Goal: Task Accomplishment & Management: Use online tool/utility

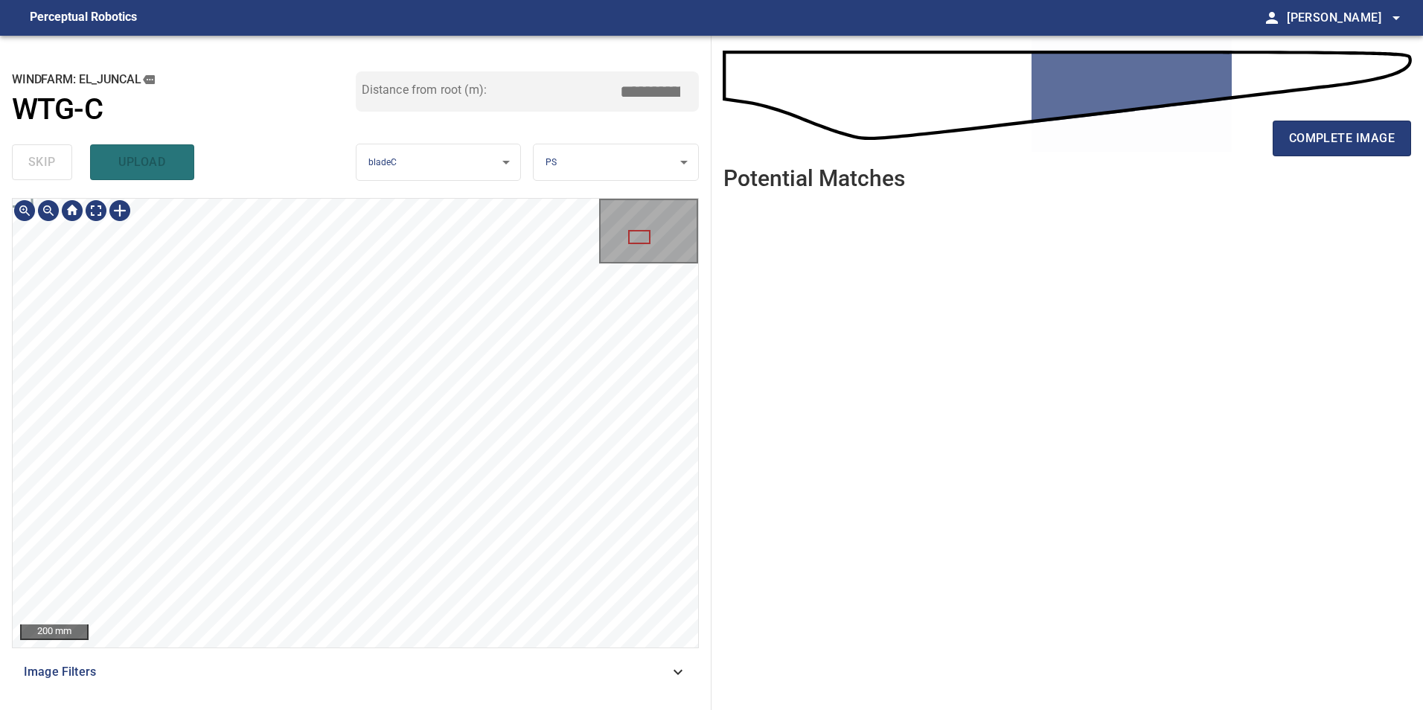
click at [276, 710] on html "**********" at bounding box center [711, 355] width 1423 height 710
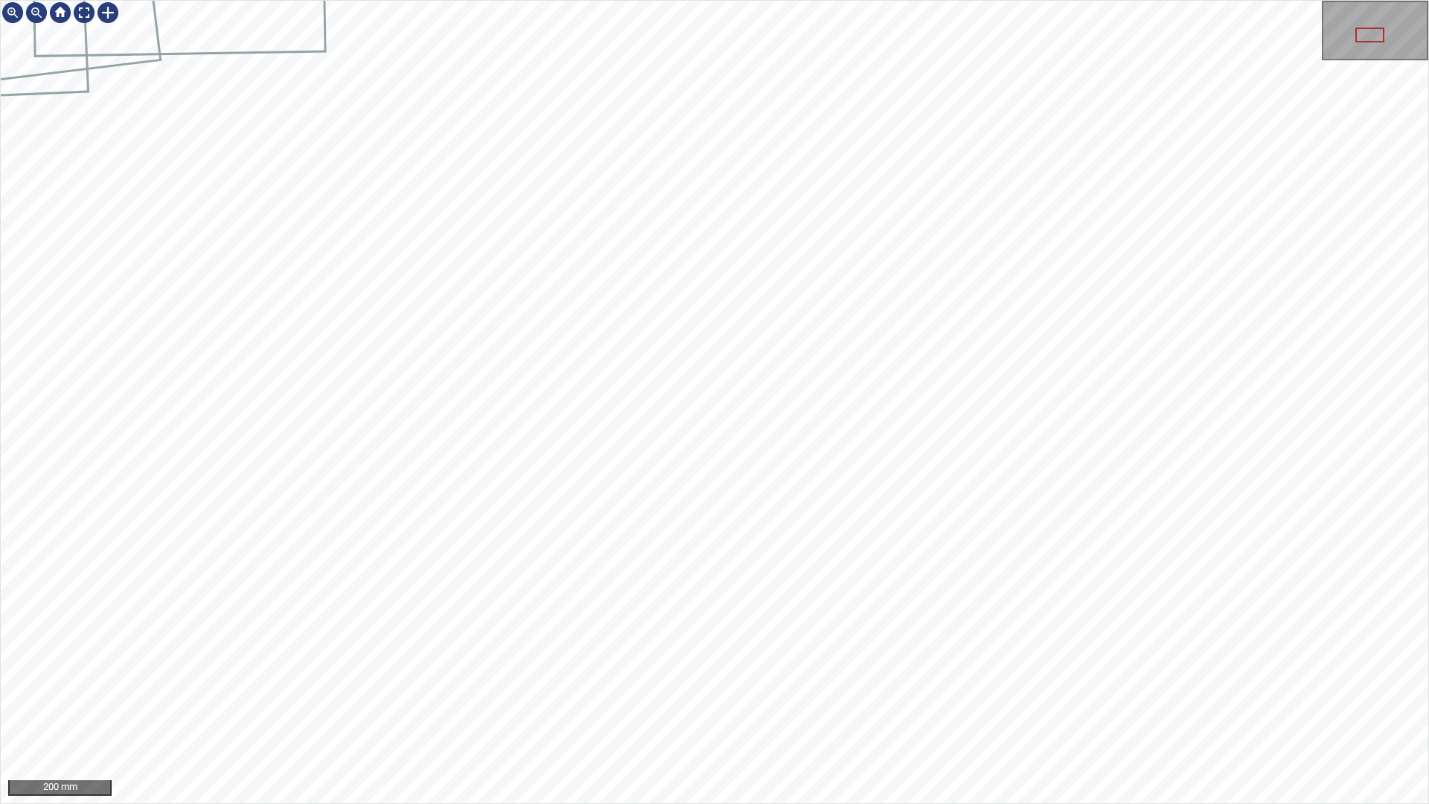
click at [305, 0] on div "200 mm" at bounding box center [714, 402] width 1429 height 804
click at [108, 11] on div at bounding box center [108, 13] width 24 height 24
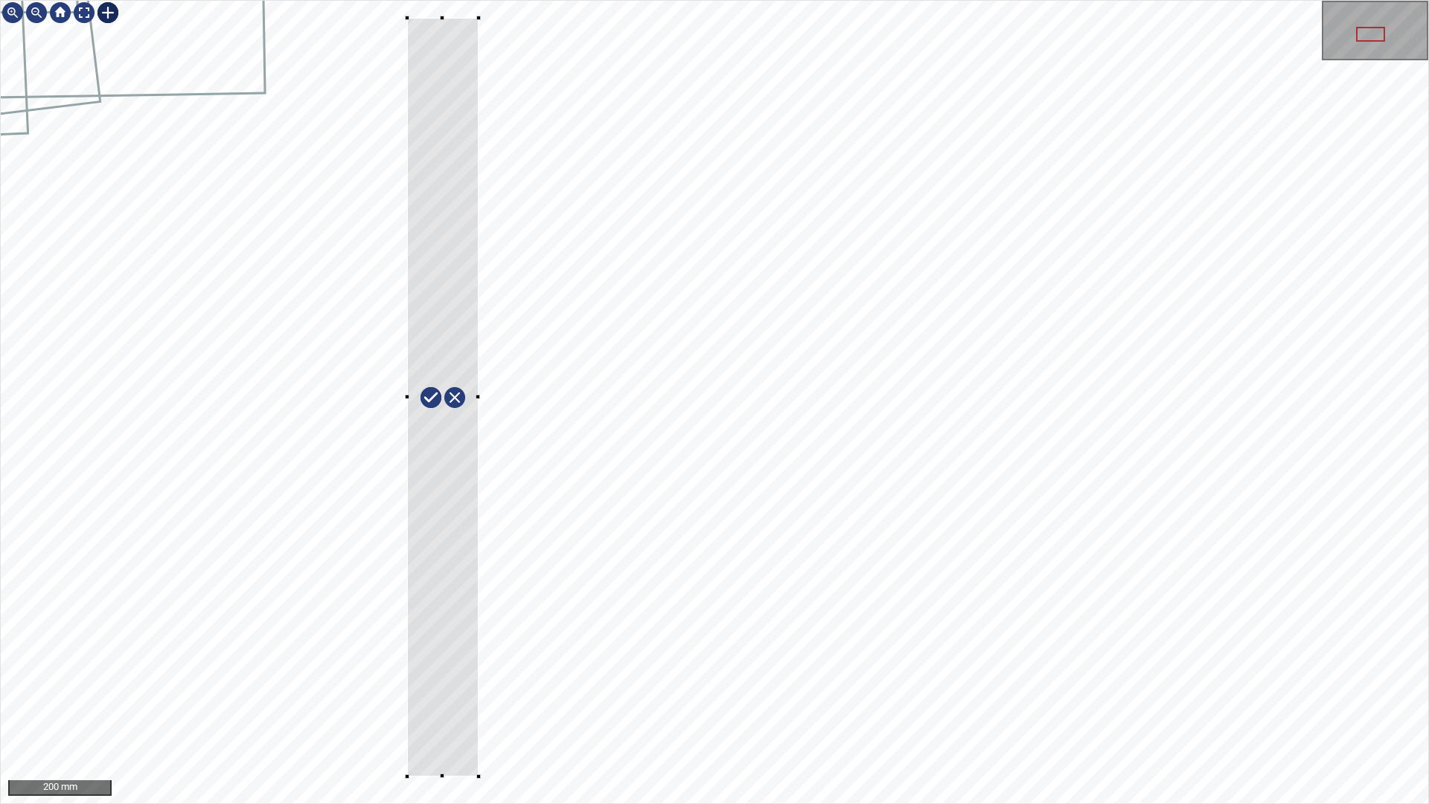
click at [407, 17] on div at bounding box center [715, 402] width 1428 height 803
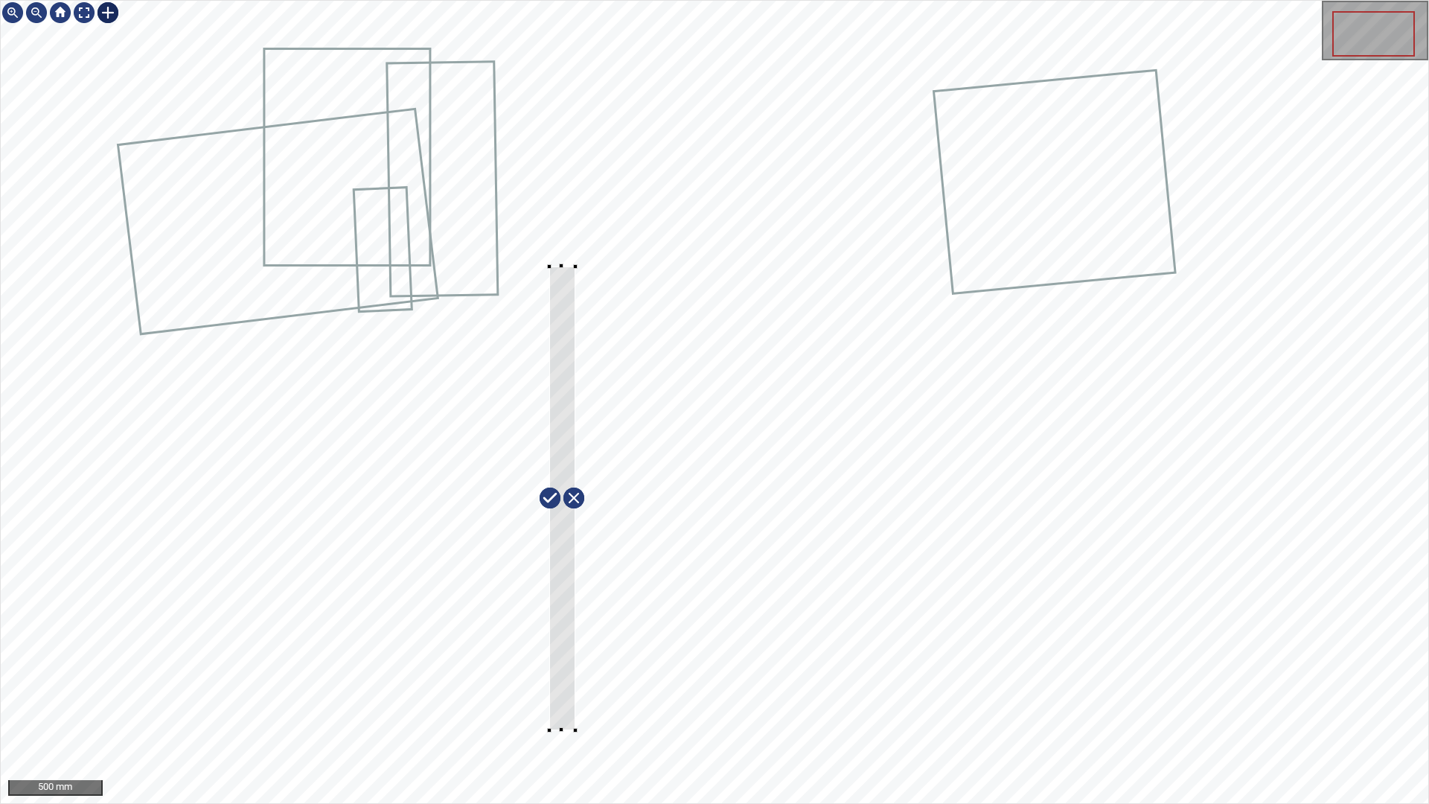
click at [567, 450] on div at bounding box center [562, 499] width 26 height 465
click at [583, 733] on div at bounding box center [715, 402] width 1428 height 803
click at [573, 581] on div at bounding box center [565, 367] width 39 height 465
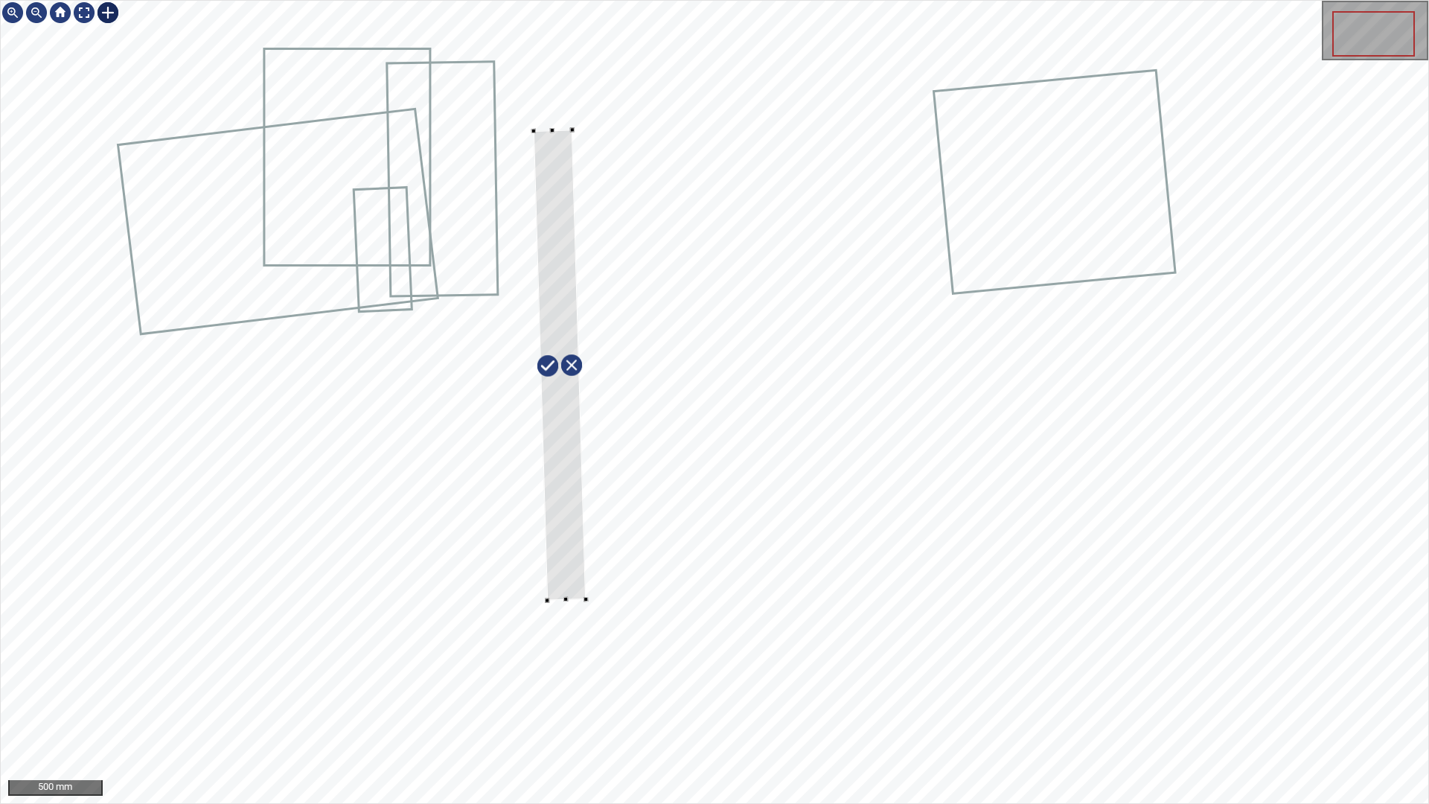
click at [564, 595] on div at bounding box center [560, 365] width 52 height 471
click at [570, 561] on div at bounding box center [563, 379] width 52 height 471
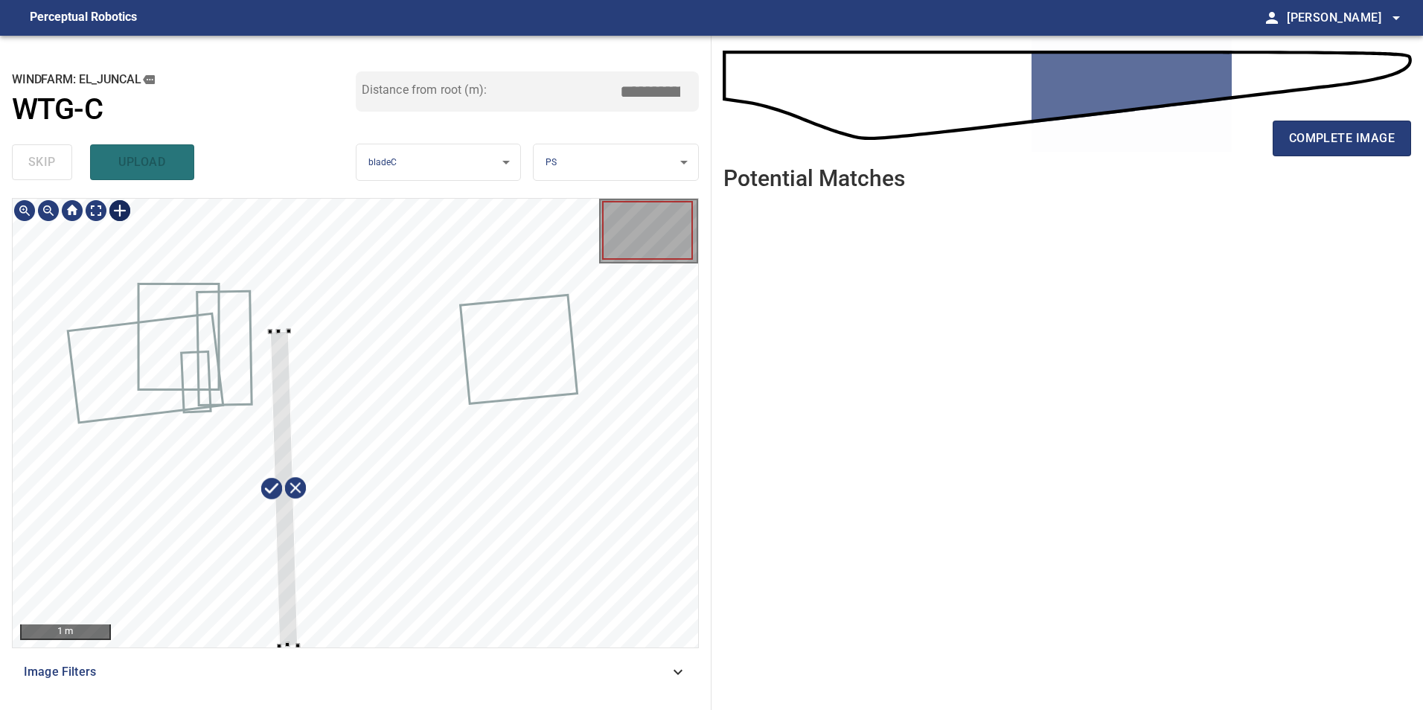
click at [295, 414] on div at bounding box center [356, 423] width 686 height 449
click at [276, 333] on div at bounding box center [283, 396] width 28 height 316
click at [275, 238] on div at bounding box center [280, 396] width 34 height 316
click at [277, 267] on div at bounding box center [281, 397] width 35 height 316
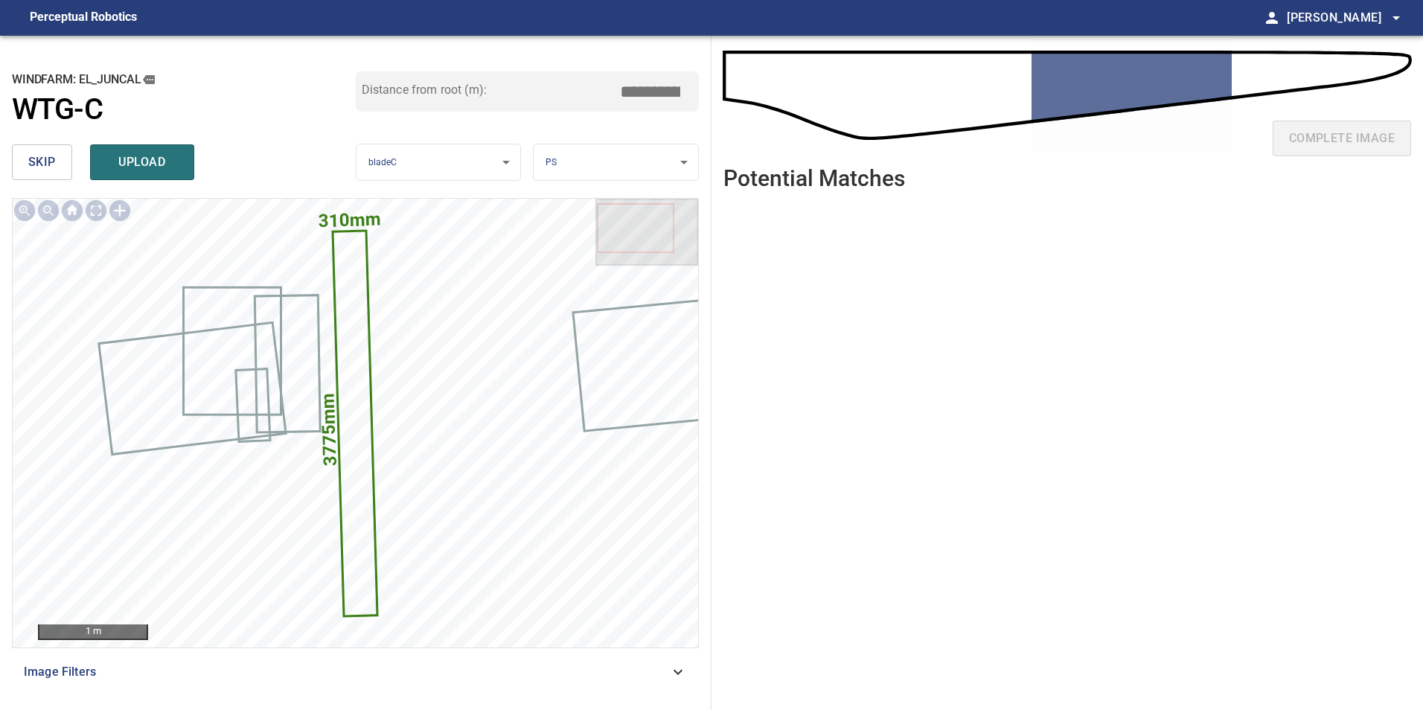
drag, startPoint x: 651, startPoint y: 95, endPoint x: 737, endPoint y: 130, distance: 93.2
click at [707, 123] on div "**********" at bounding box center [356, 373] width 712 height 675
click at [341, 305] on icon at bounding box center [355, 423] width 42 height 383
click at [353, 441] on icon at bounding box center [355, 423] width 42 height 383
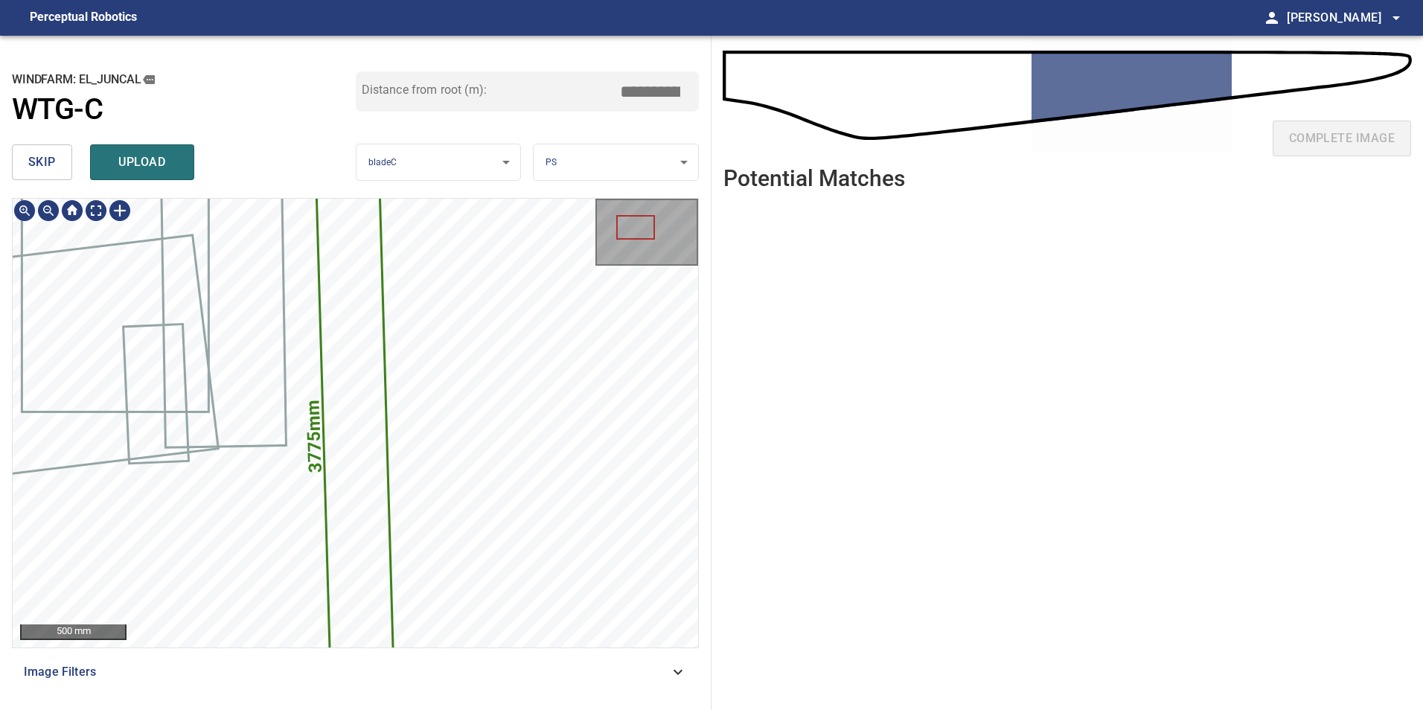
type input "****"
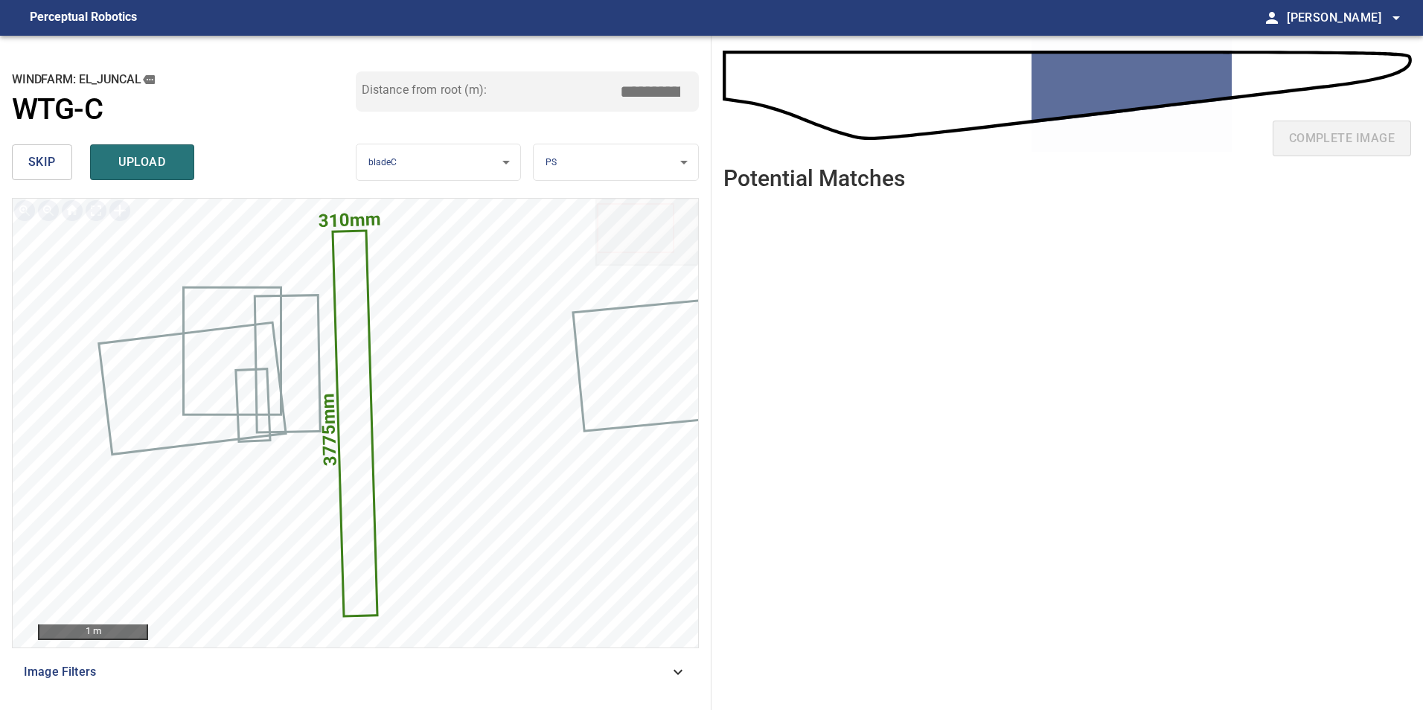
drag, startPoint x: 647, startPoint y: 103, endPoint x: 744, endPoint y: 103, distance: 97.5
click at [688, 103] on input "*****" at bounding box center [656, 91] width 74 height 28
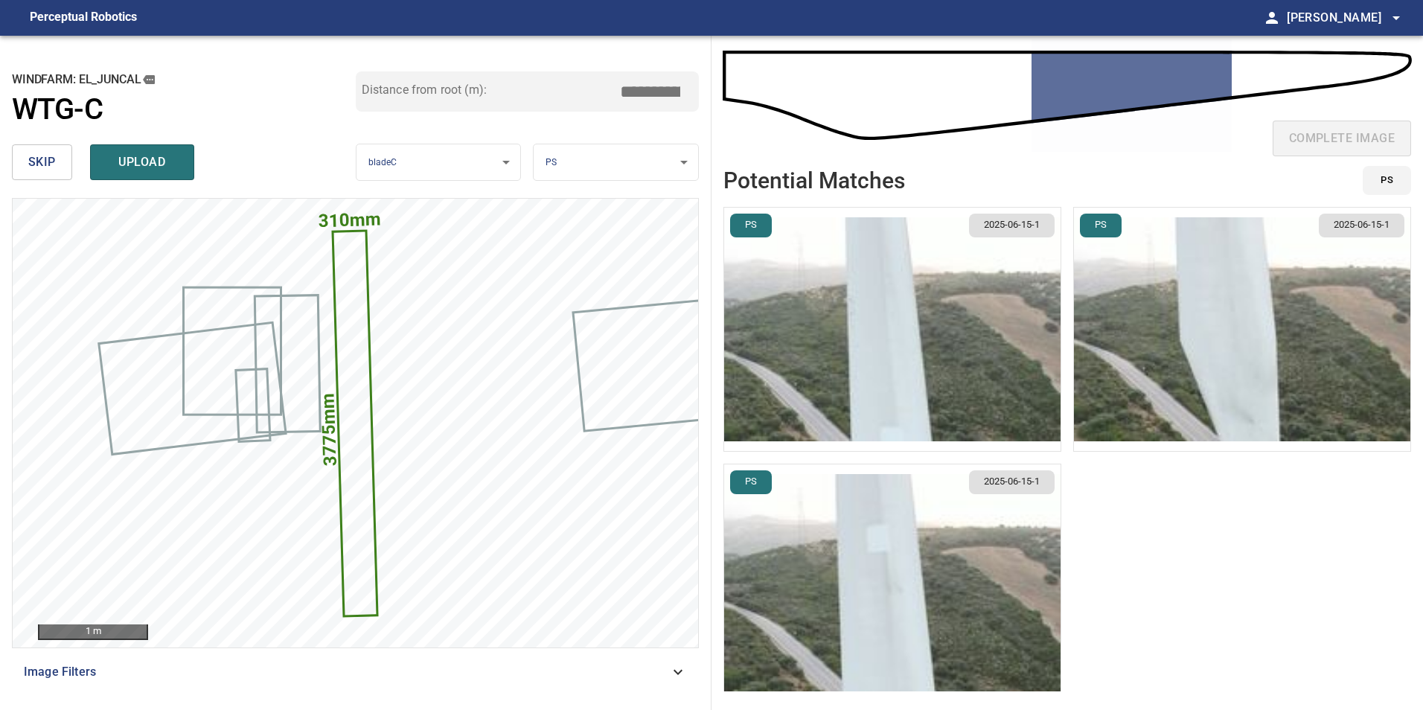
type input "****"
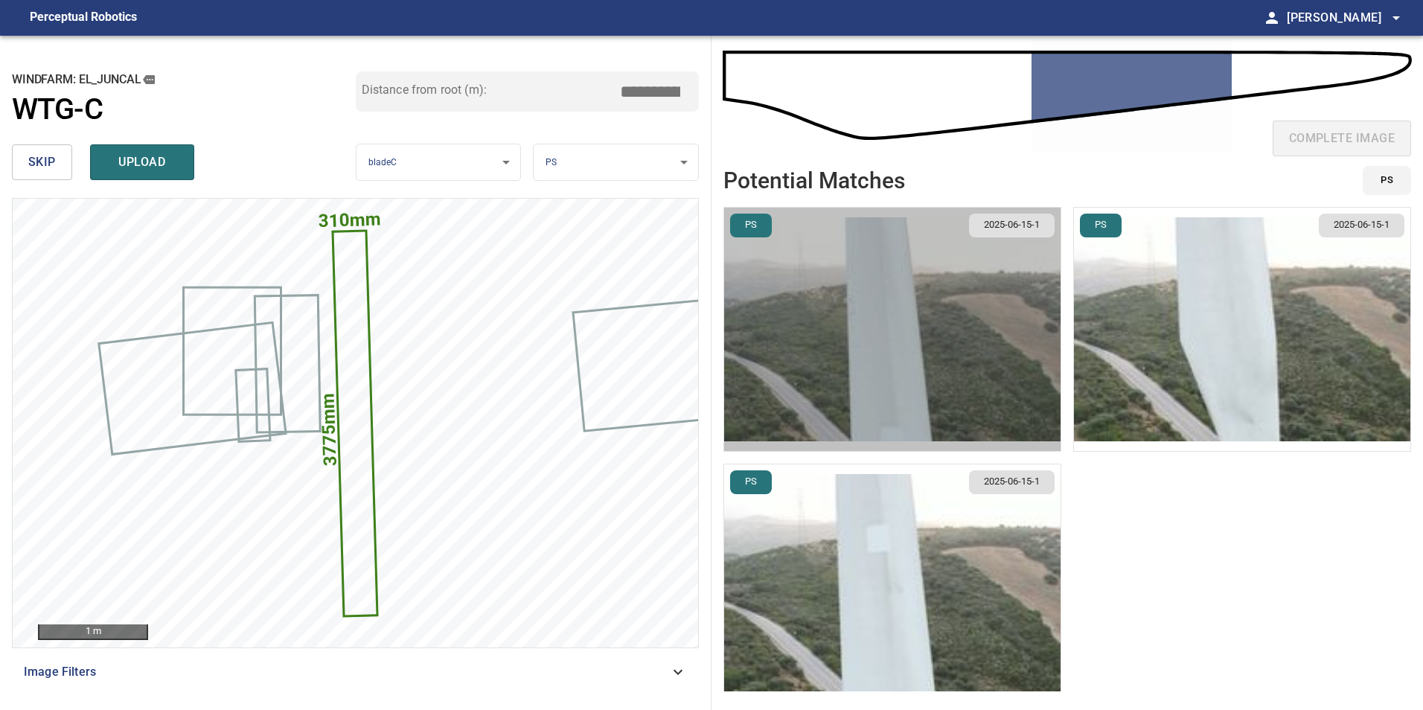
click at [969, 304] on img "button" at bounding box center [892, 329] width 337 height 243
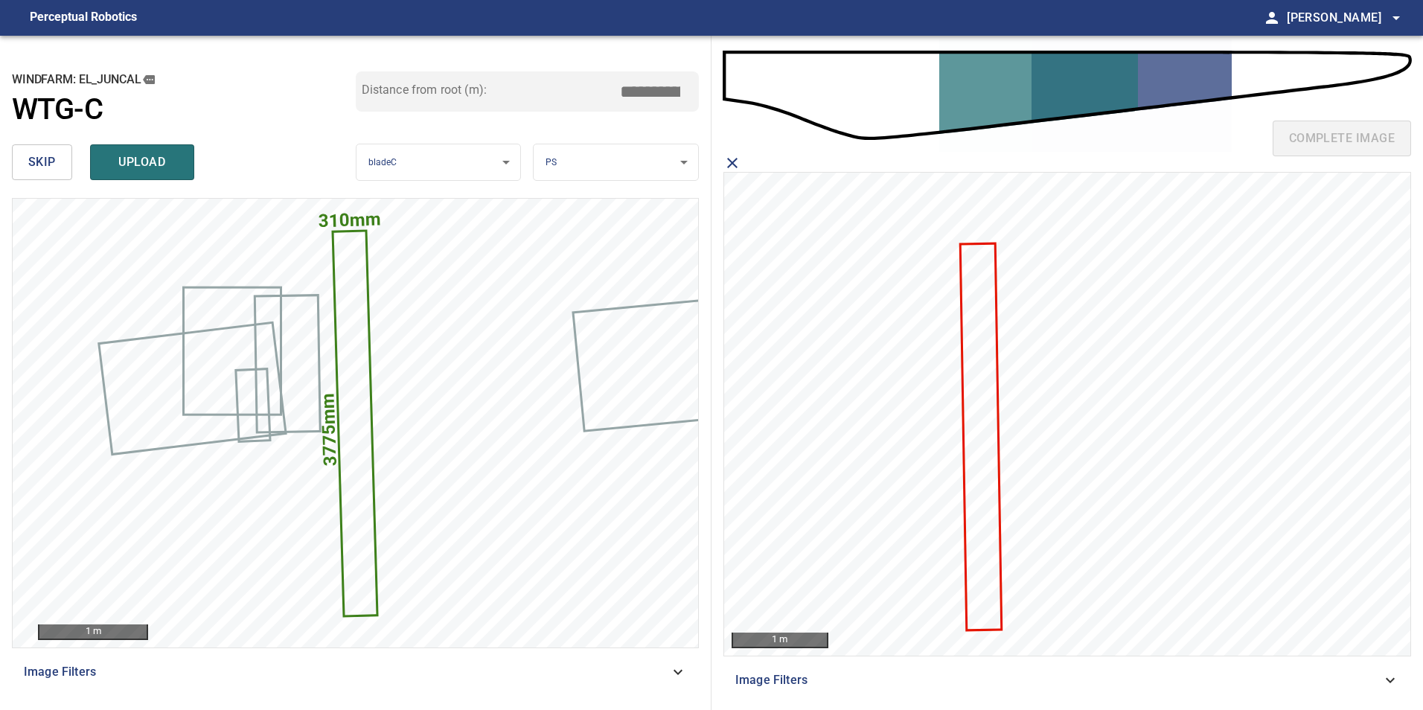
click at [981, 439] on icon at bounding box center [981, 437] width 39 height 385
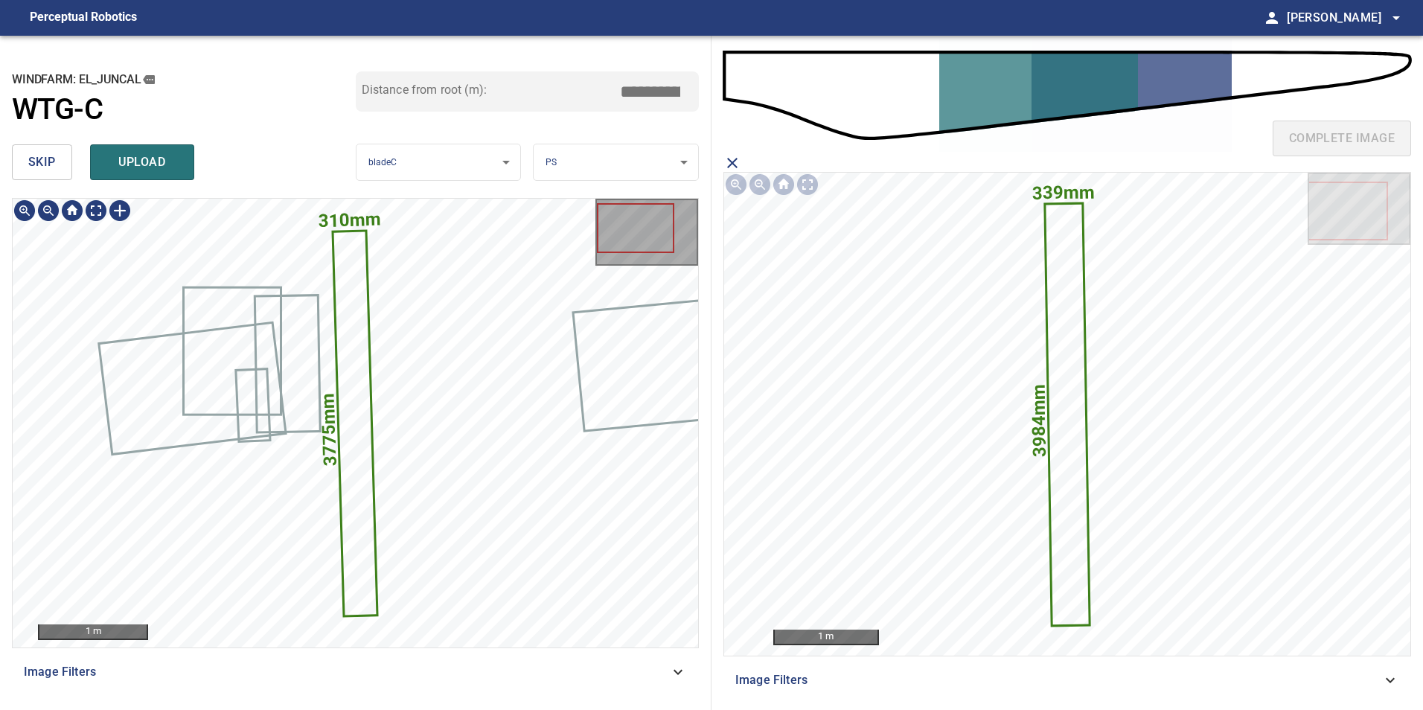
click at [362, 505] on icon at bounding box center [355, 423] width 42 height 383
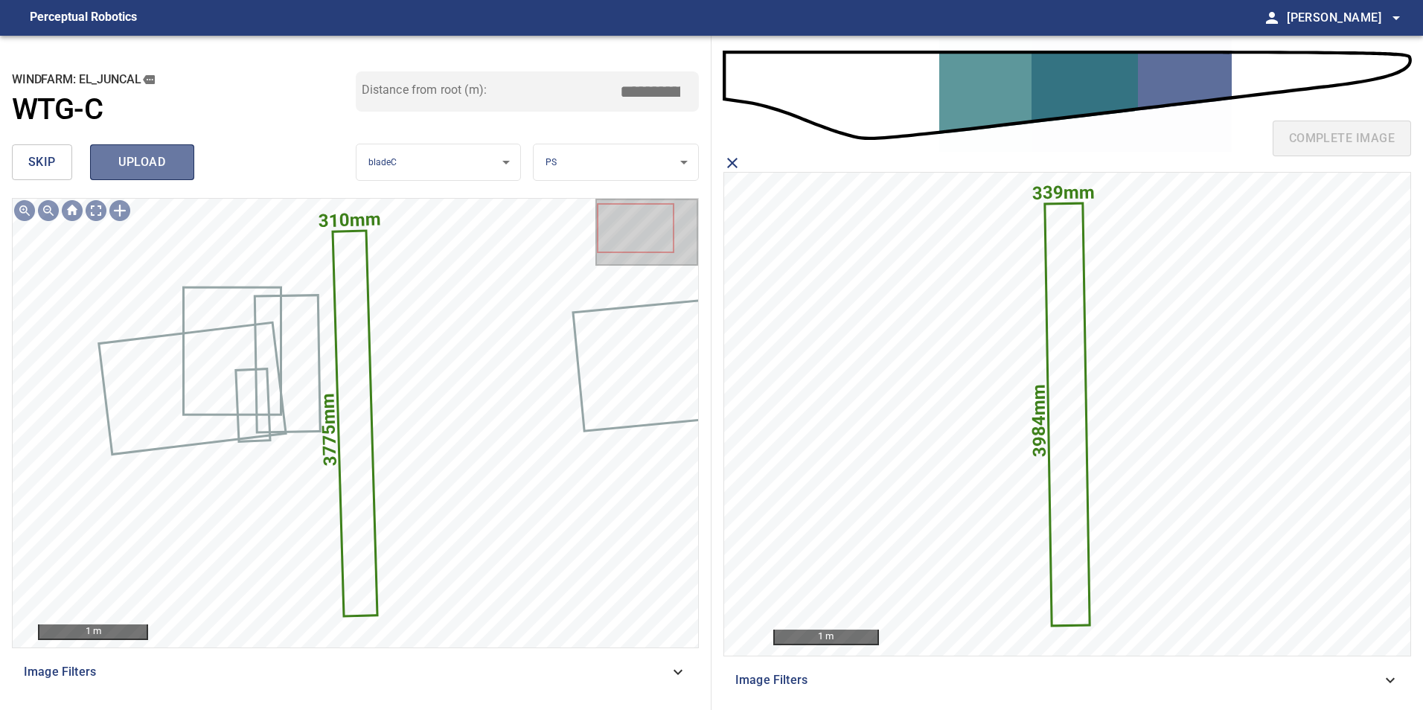
click at [159, 164] on span "upload" at bounding box center [141, 162] width 71 height 21
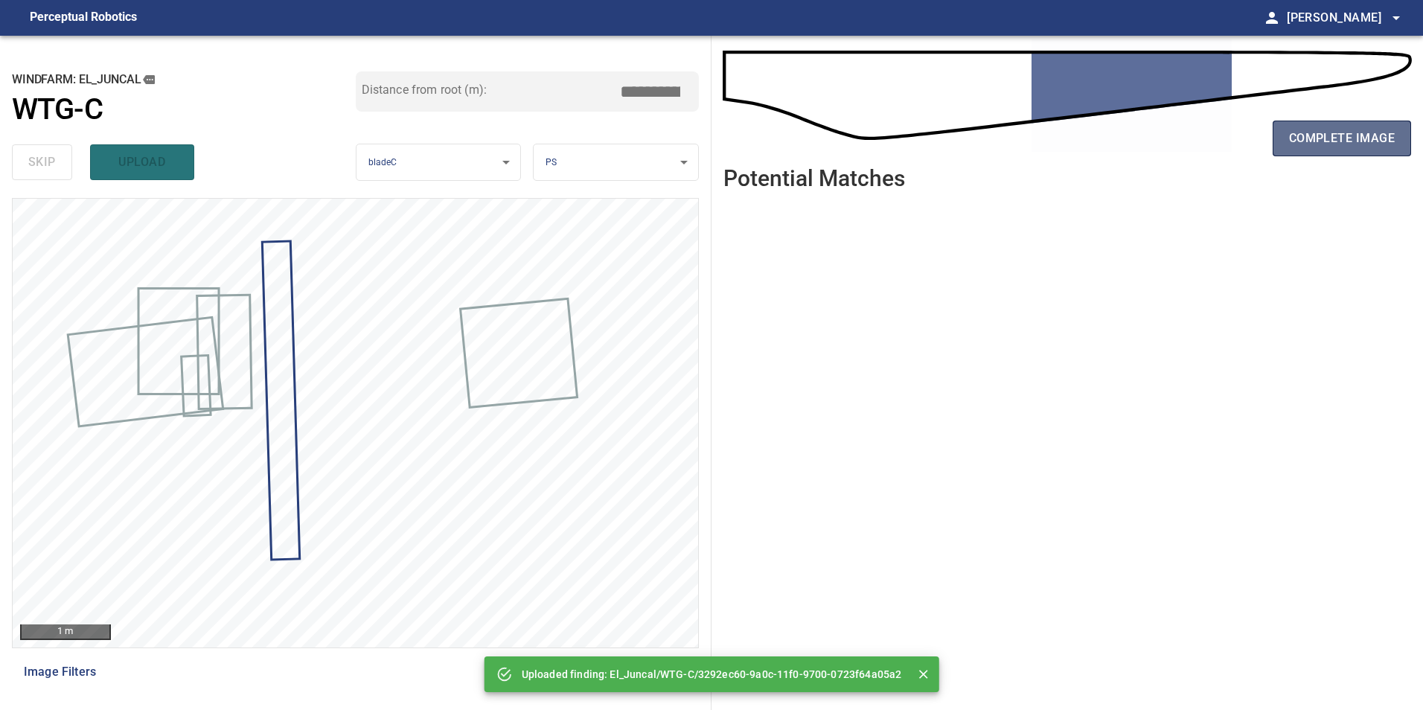
click at [1371, 144] on span "complete image" at bounding box center [1342, 138] width 106 height 21
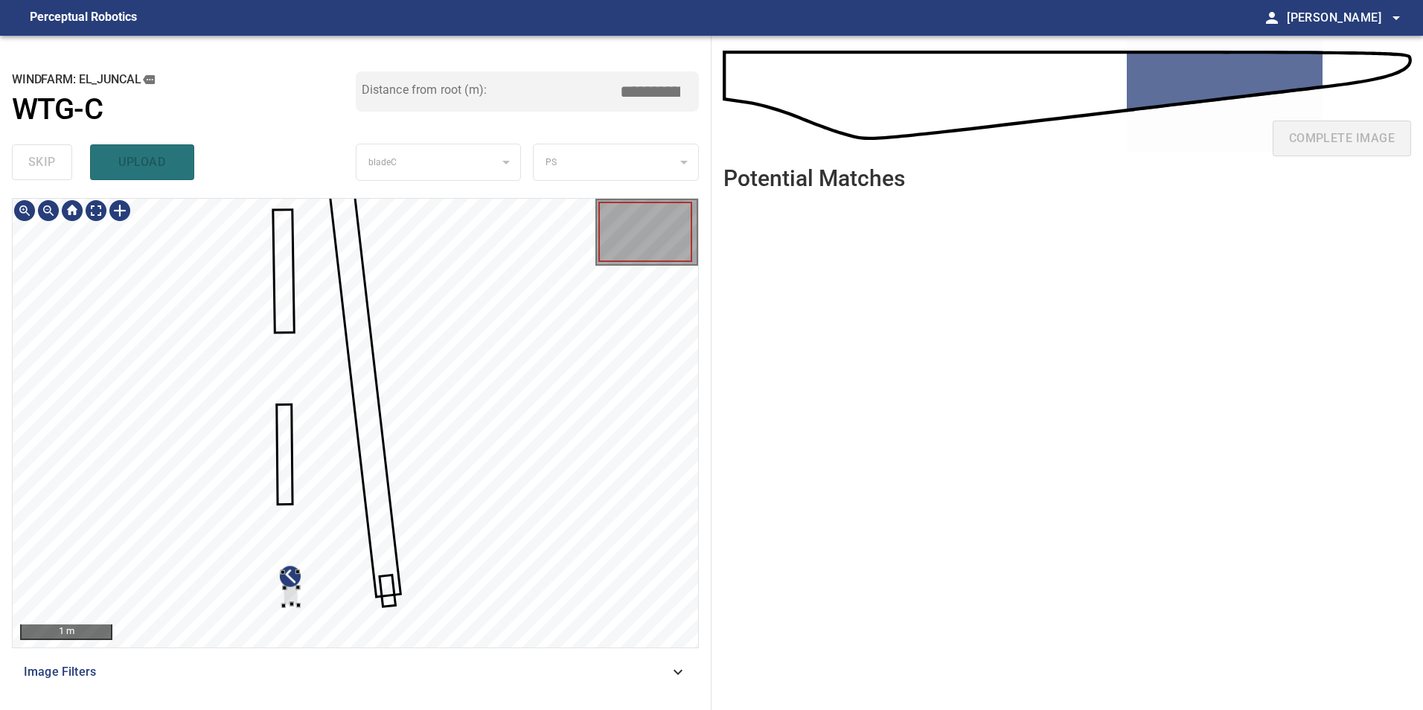
click at [209, 546] on div at bounding box center [356, 423] width 686 height 449
click at [132, 485] on div at bounding box center [356, 423] width 686 height 449
click at [110, 480] on div at bounding box center [356, 423] width 686 height 449
click at [127, 511] on div at bounding box center [356, 423] width 686 height 449
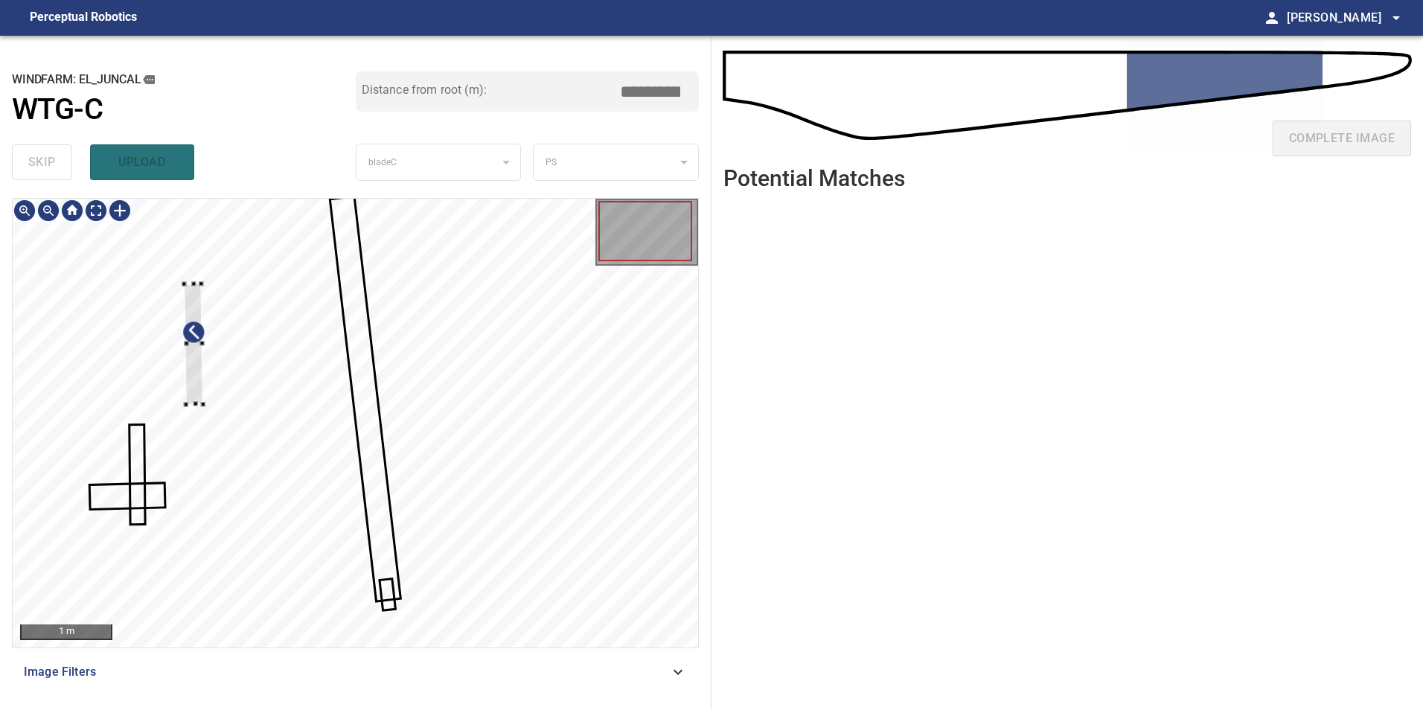
click at [189, 398] on div at bounding box center [356, 423] width 686 height 449
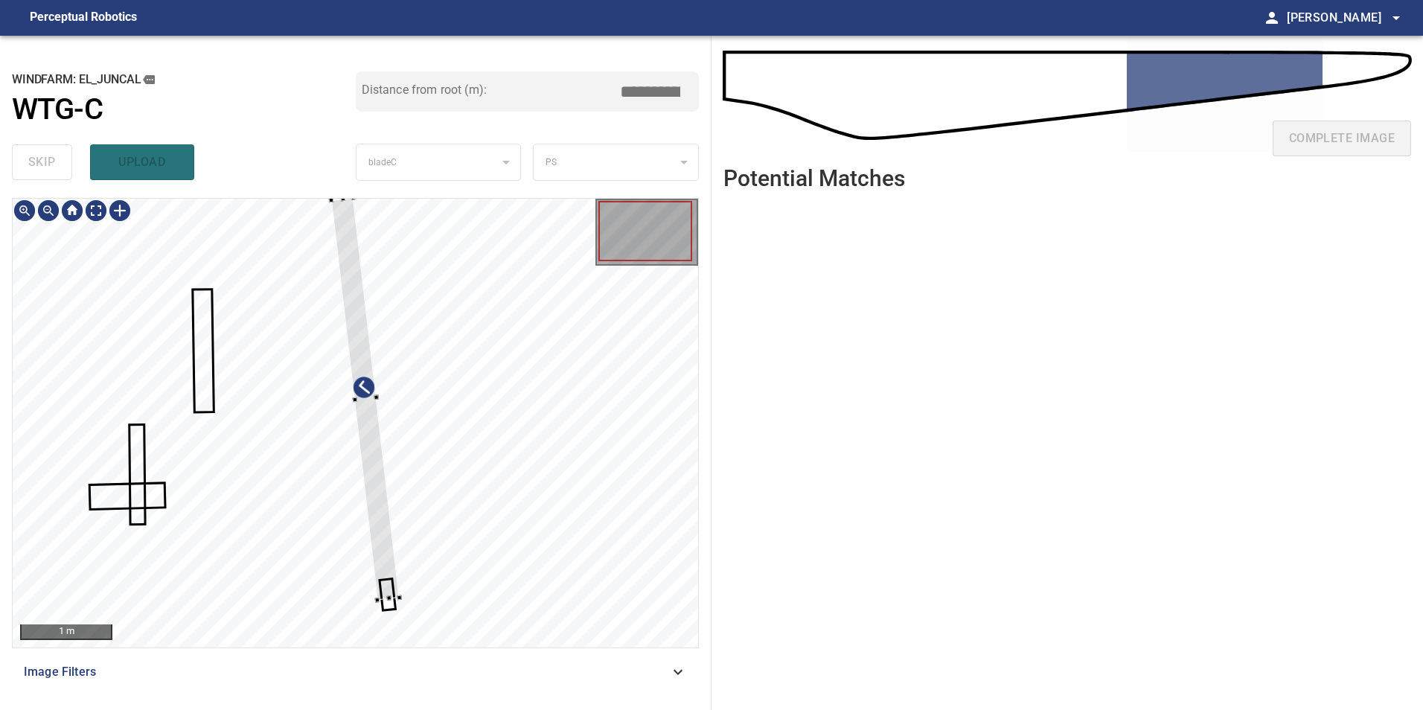
click at [529, 561] on div at bounding box center [356, 423] width 686 height 449
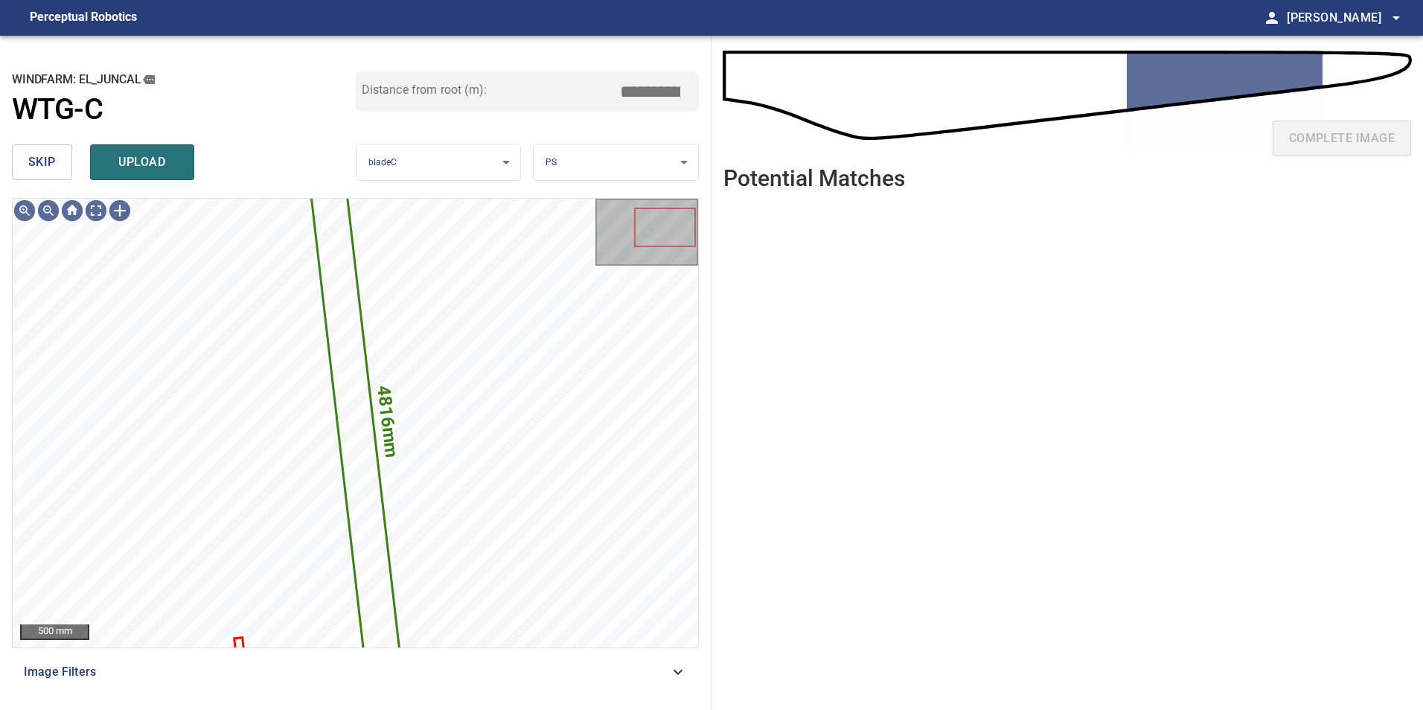
click at [46, 162] on span "skip" at bounding box center [42, 162] width 28 height 21
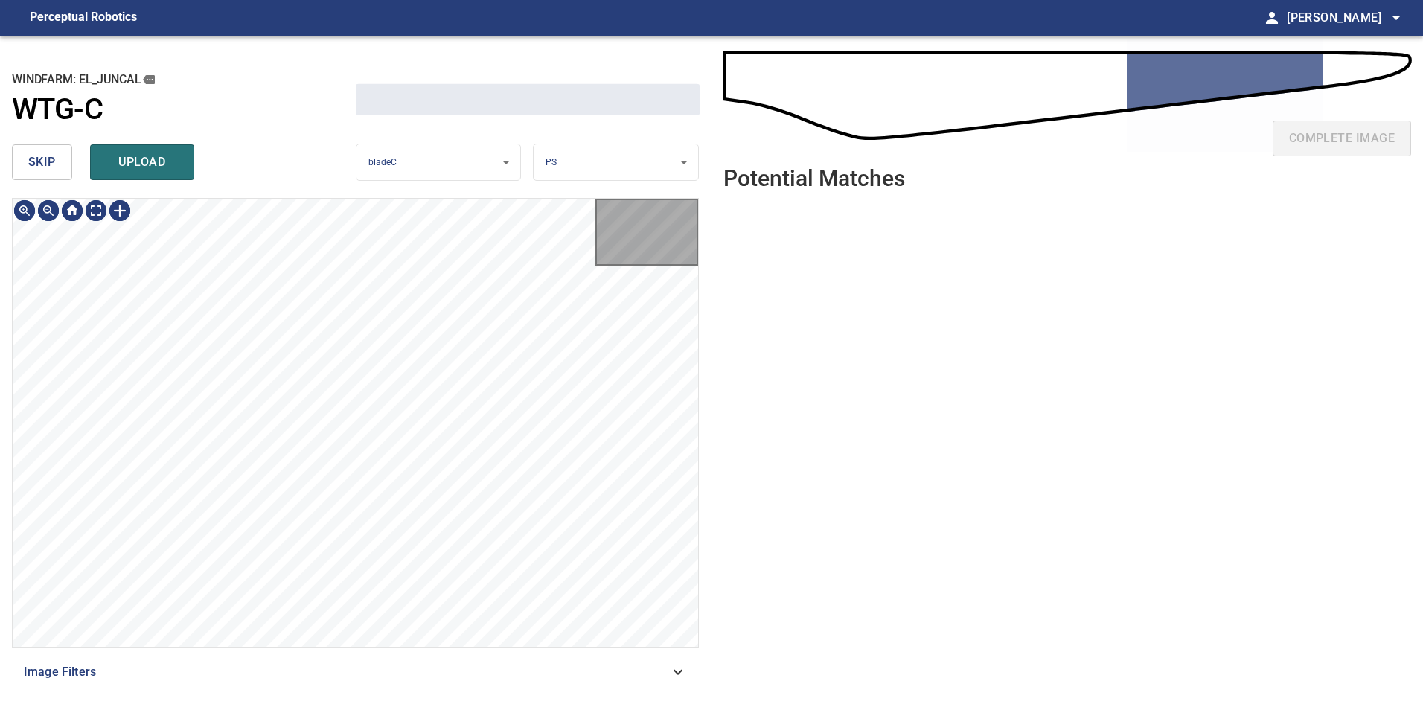
click at [46, 162] on span "skip" at bounding box center [42, 162] width 28 height 21
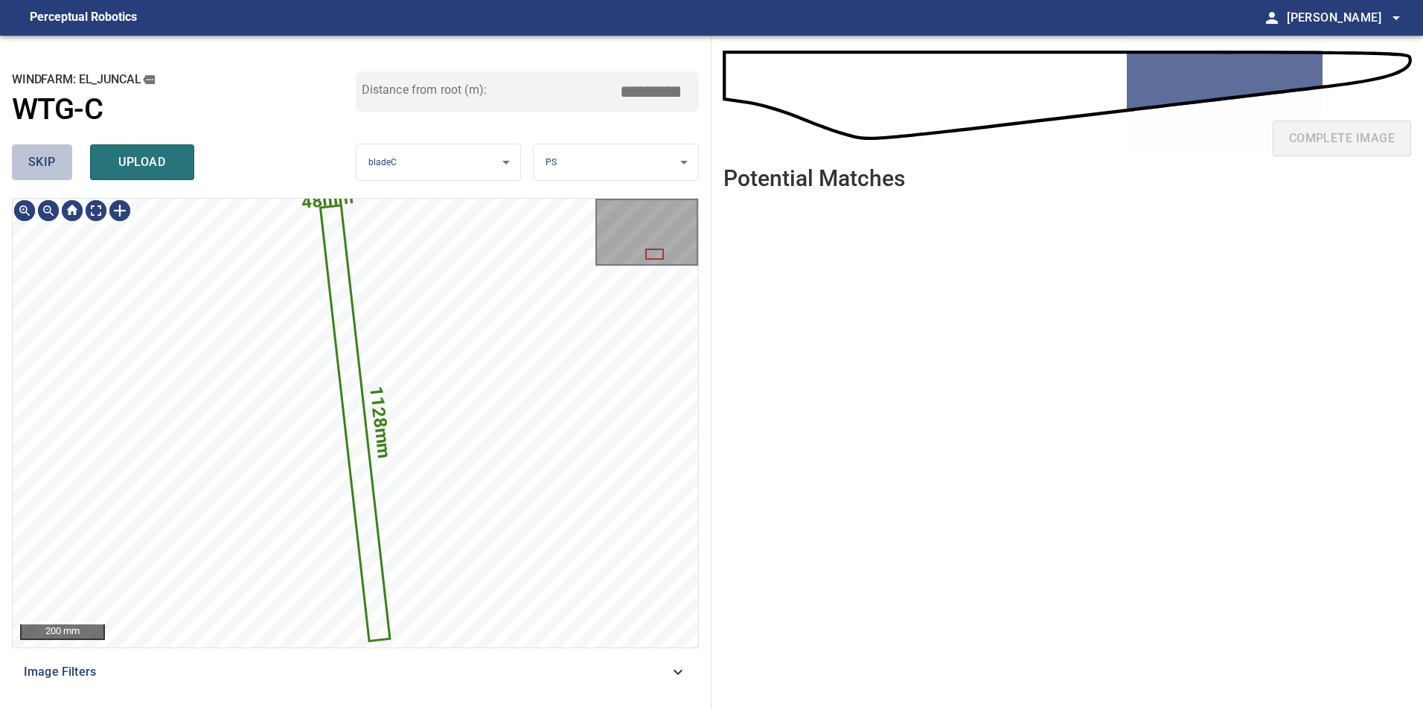
click at [46, 162] on span "skip" at bounding box center [42, 162] width 28 height 21
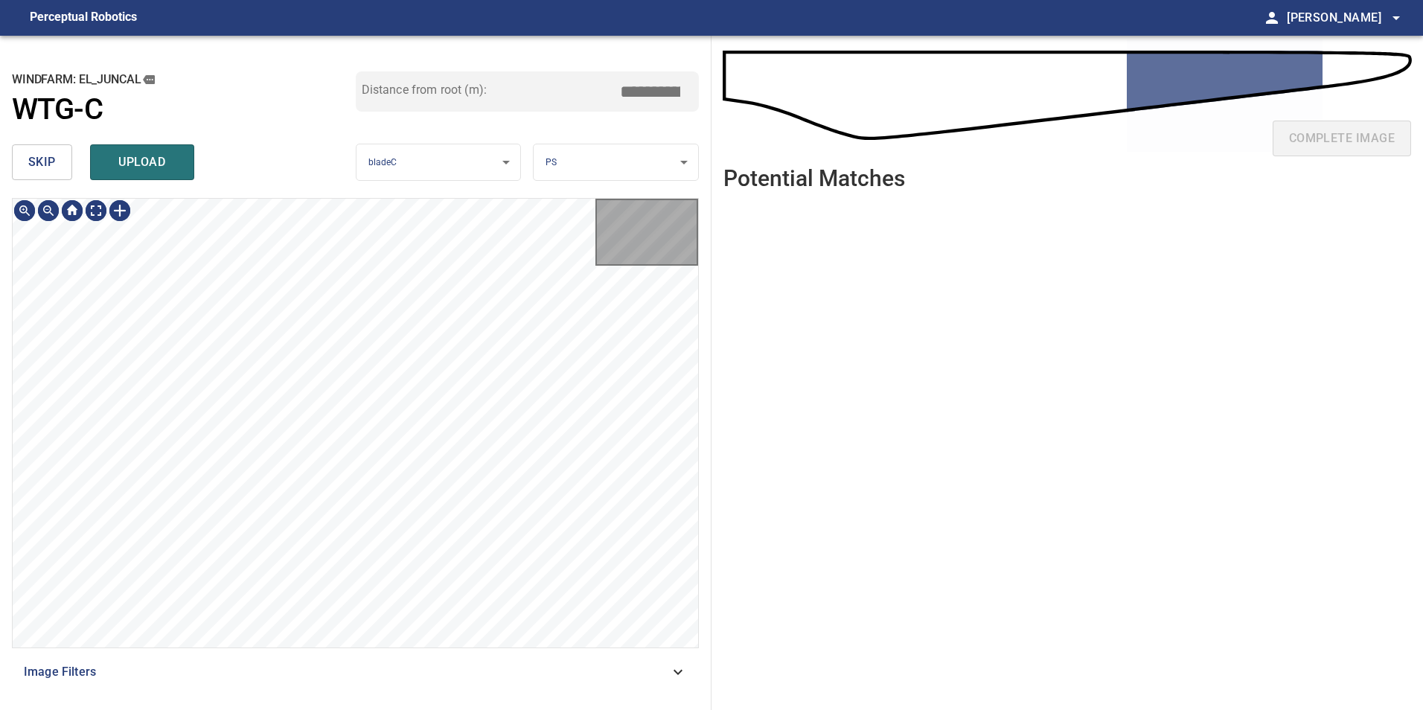
click at [46, 162] on span "skip" at bounding box center [42, 162] width 28 height 21
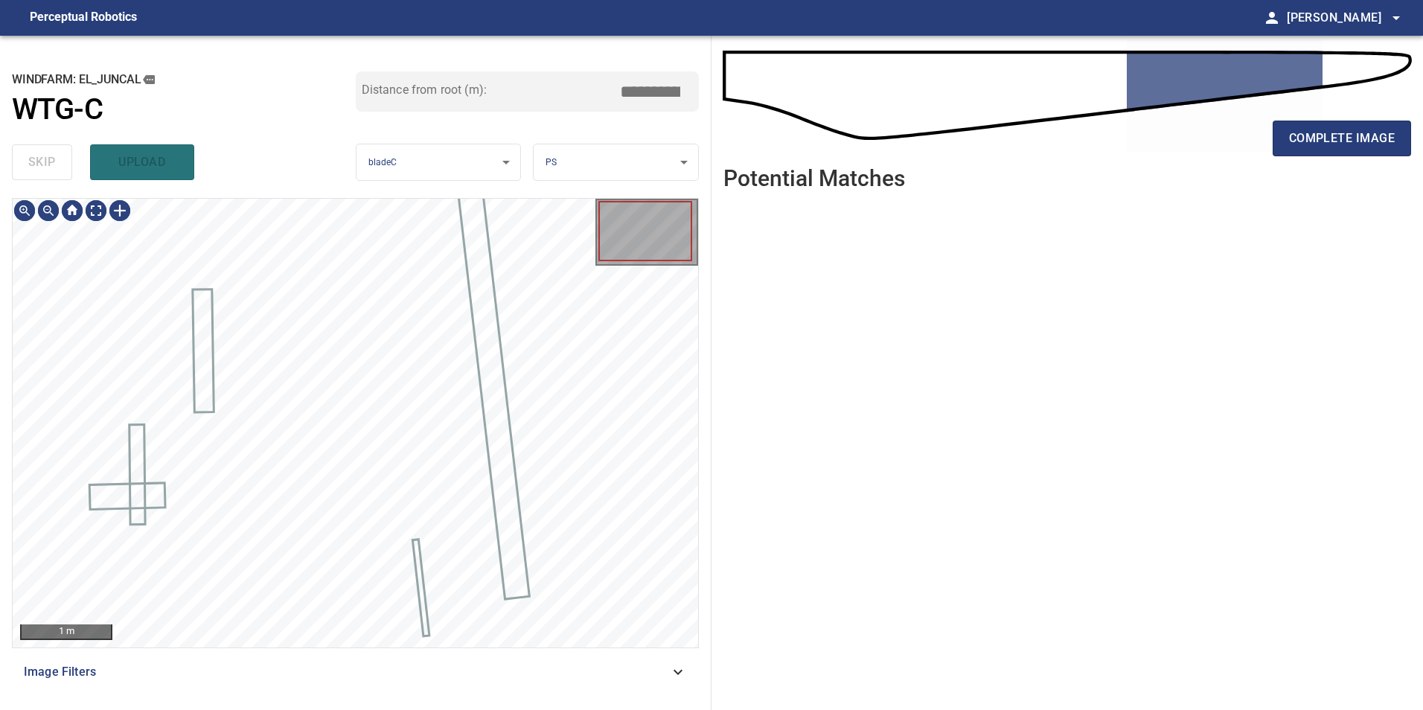
type input "*****"
click at [48, 162] on div "skip upload" at bounding box center [184, 162] width 344 height 48
click at [48, 165] on div "skip upload" at bounding box center [184, 162] width 344 height 48
drag, startPoint x: 48, startPoint y: 166, endPoint x: 102, endPoint y: 223, distance: 78.5
click at [56, 175] on div "skip upload" at bounding box center [184, 162] width 344 height 48
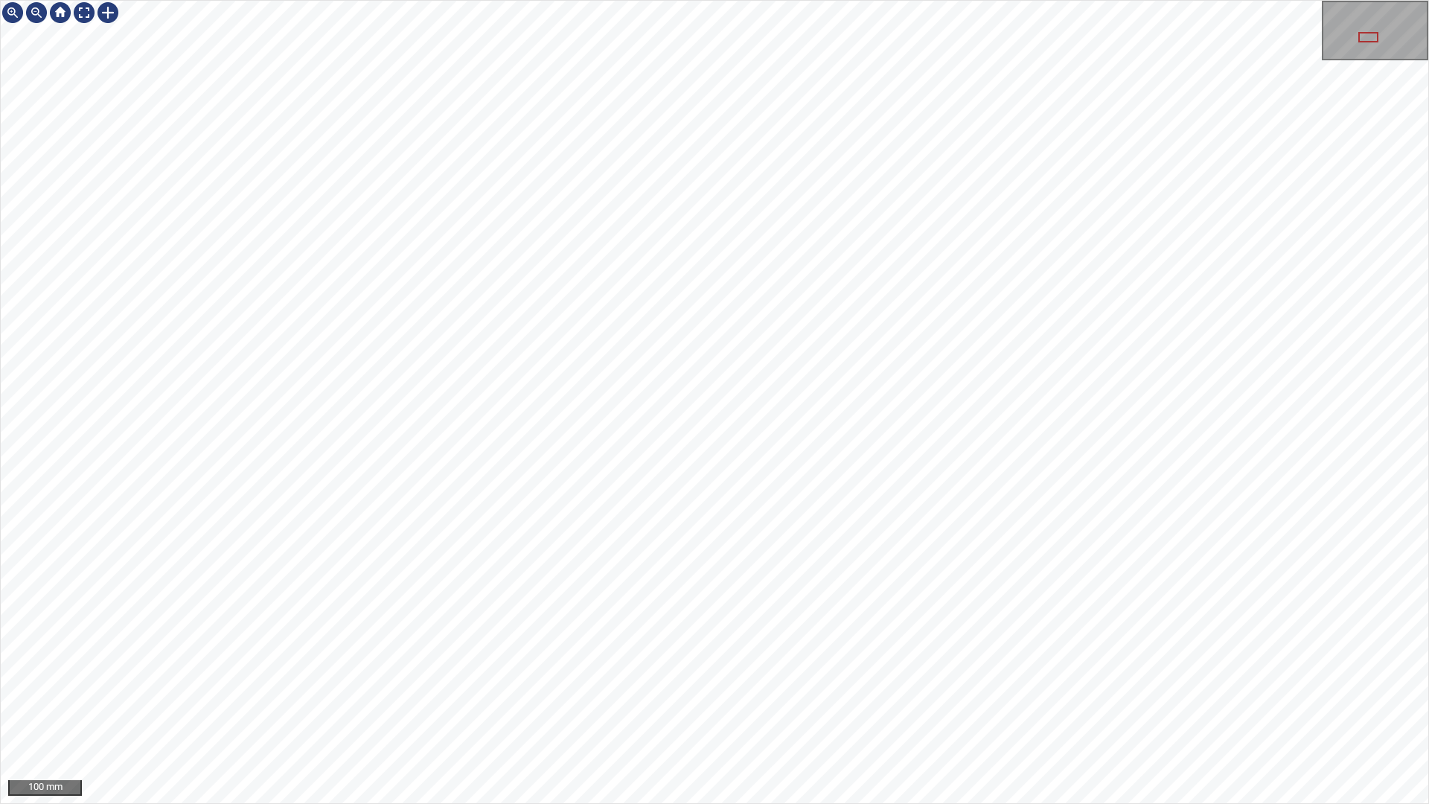
click at [662, 803] on div "100 mm" at bounding box center [714, 402] width 1429 height 804
click at [634, 803] on div "100 mm" at bounding box center [714, 402] width 1429 height 804
click at [602, 803] on div "100 mm" at bounding box center [714, 402] width 1429 height 804
click at [596, 803] on div "100 mm" at bounding box center [714, 402] width 1429 height 804
click at [252, 0] on div "100 mm" at bounding box center [714, 402] width 1429 height 804
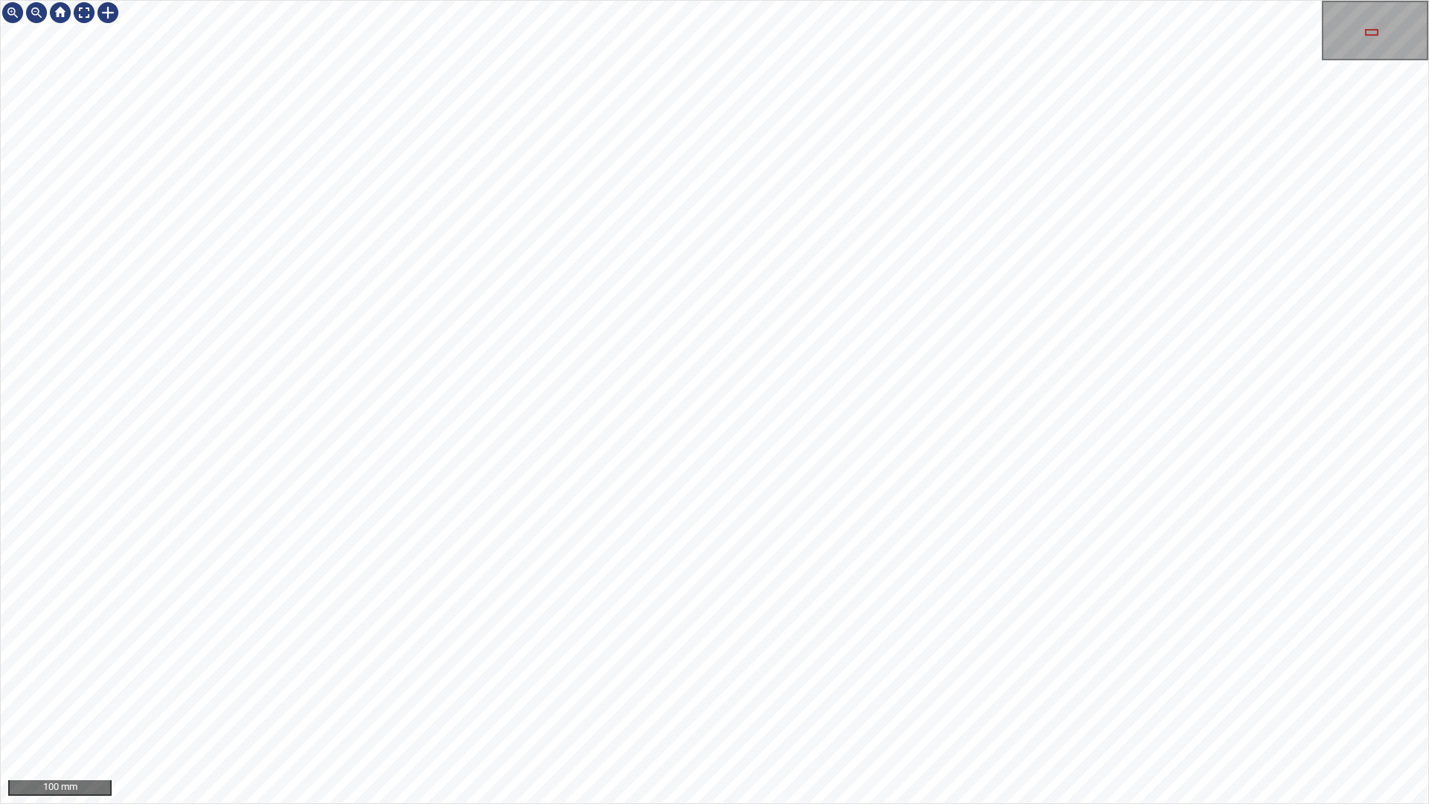
click at [757, 0] on div "100 mm" at bounding box center [714, 402] width 1429 height 804
click at [937, 128] on div "100 mm" at bounding box center [714, 402] width 1429 height 804
click at [887, 0] on div "100 mm" at bounding box center [714, 402] width 1429 height 804
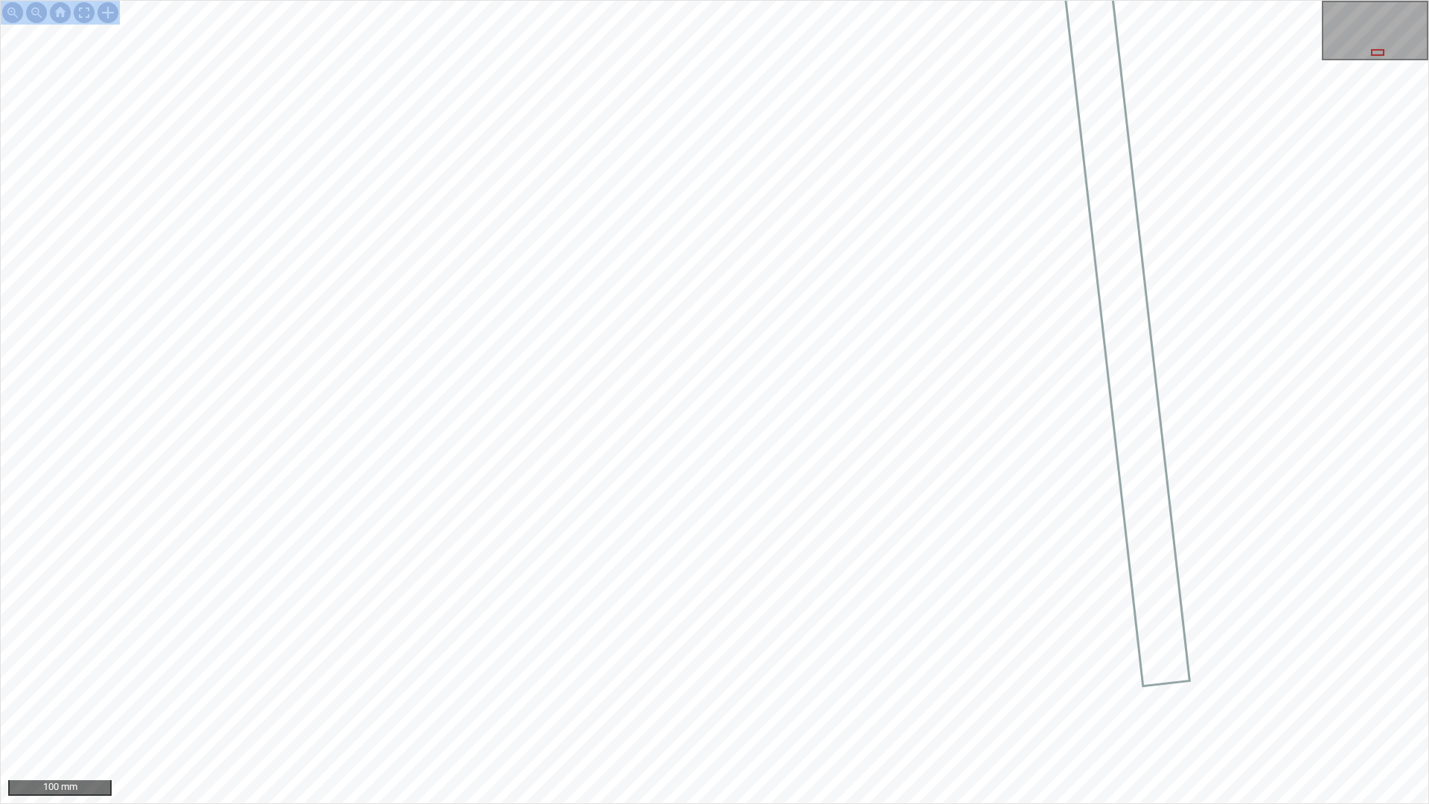
click at [794, 803] on div "100 mm" at bounding box center [714, 402] width 1429 height 804
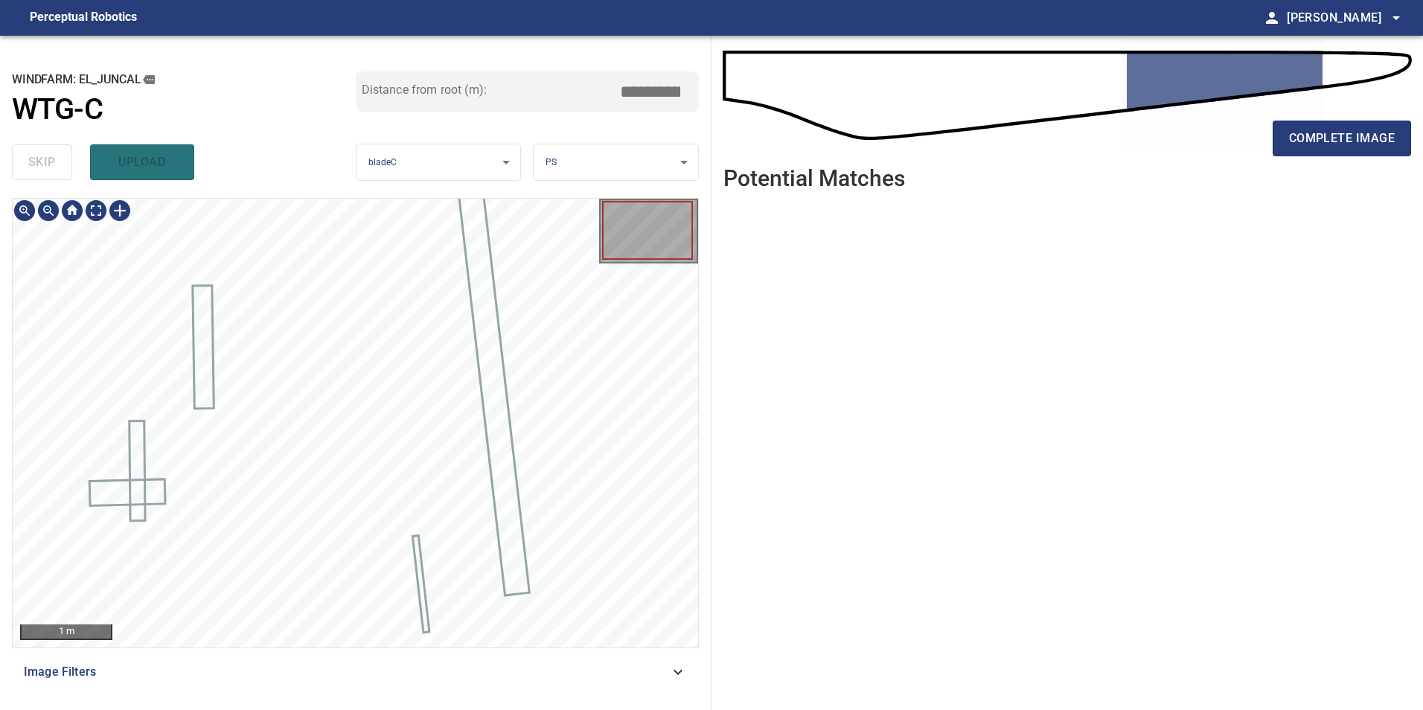
click at [240, 651] on div "1 m Image Filters" at bounding box center [355, 448] width 687 height 500
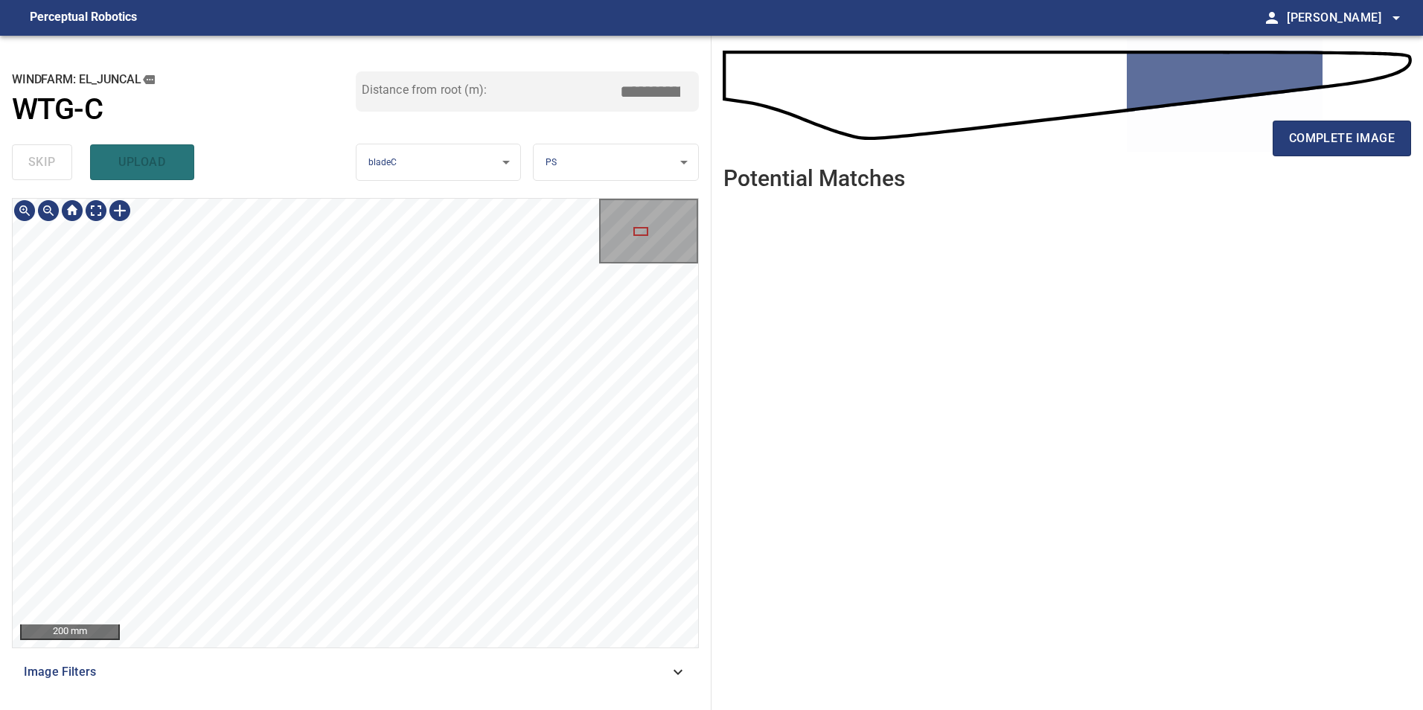
click at [293, 710] on html "**********" at bounding box center [711, 355] width 1423 height 710
click at [298, 710] on html "**********" at bounding box center [711, 355] width 1423 height 710
click at [358, 710] on html "**********" at bounding box center [711, 355] width 1423 height 710
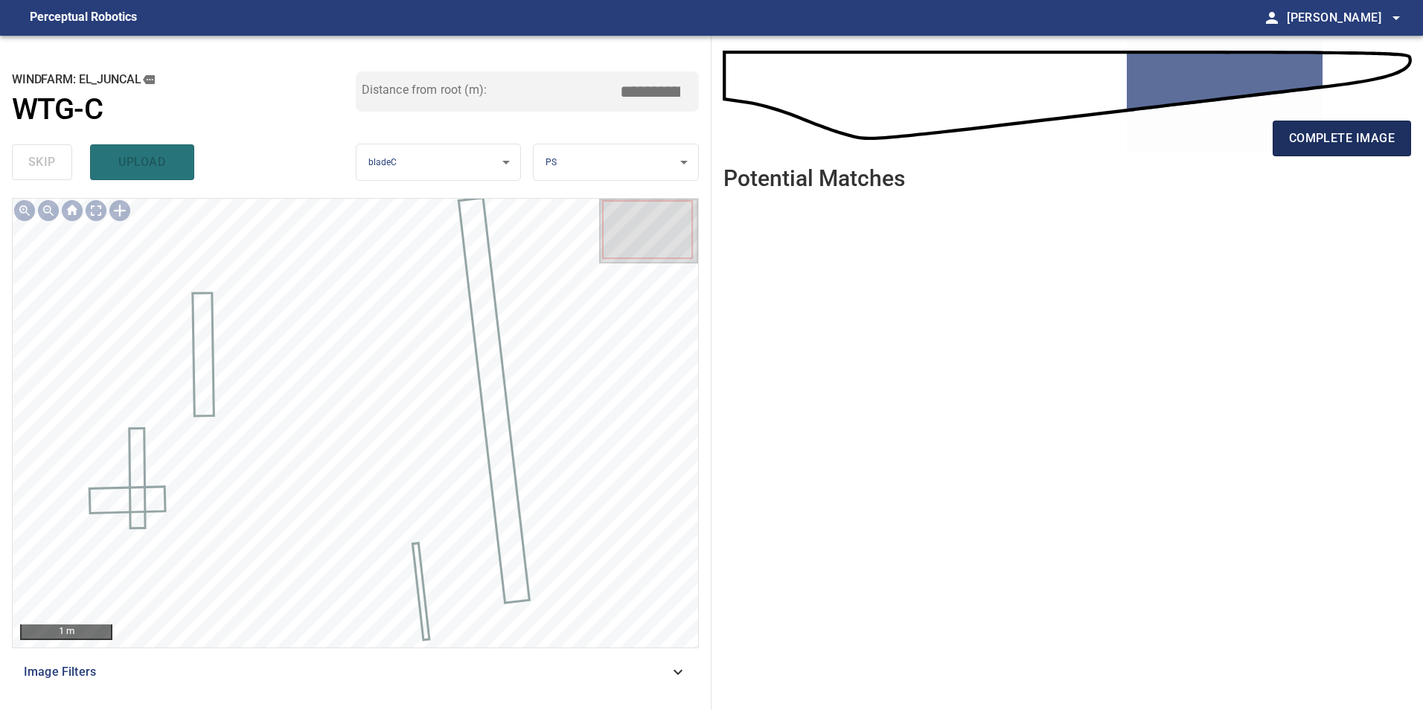
click at [1309, 133] on span "complete image" at bounding box center [1342, 138] width 106 height 21
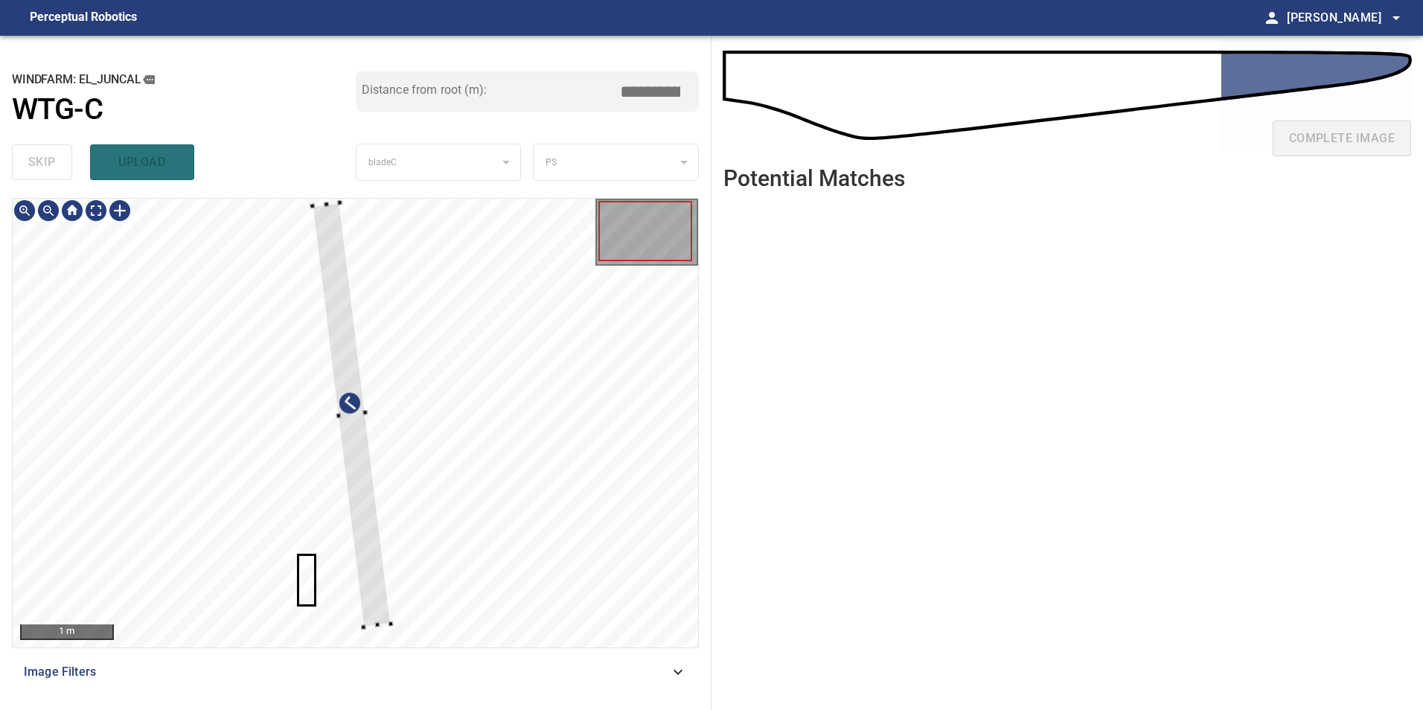
click at [391, 576] on div at bounding box center [351, 415] width 79 height 425
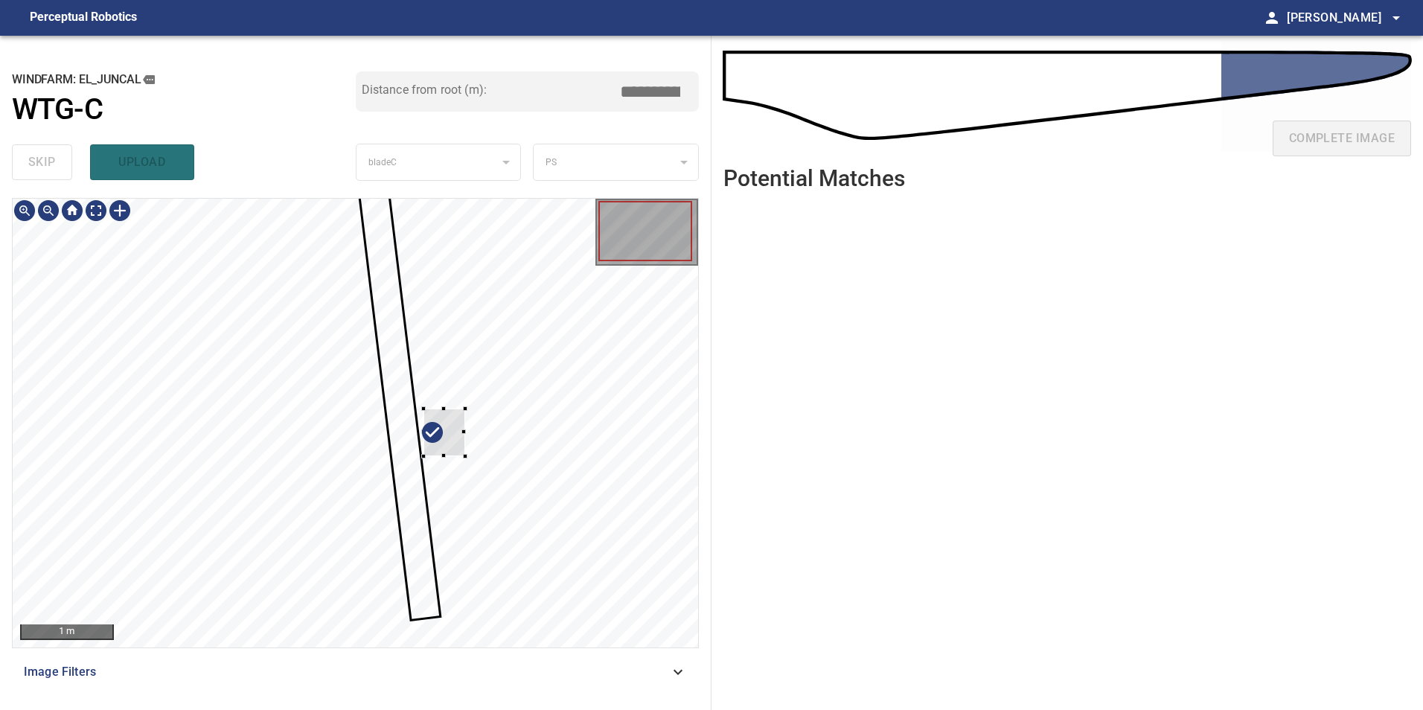
click at [470, 411] on div at bounding box center [356, 423] width 686 height 449
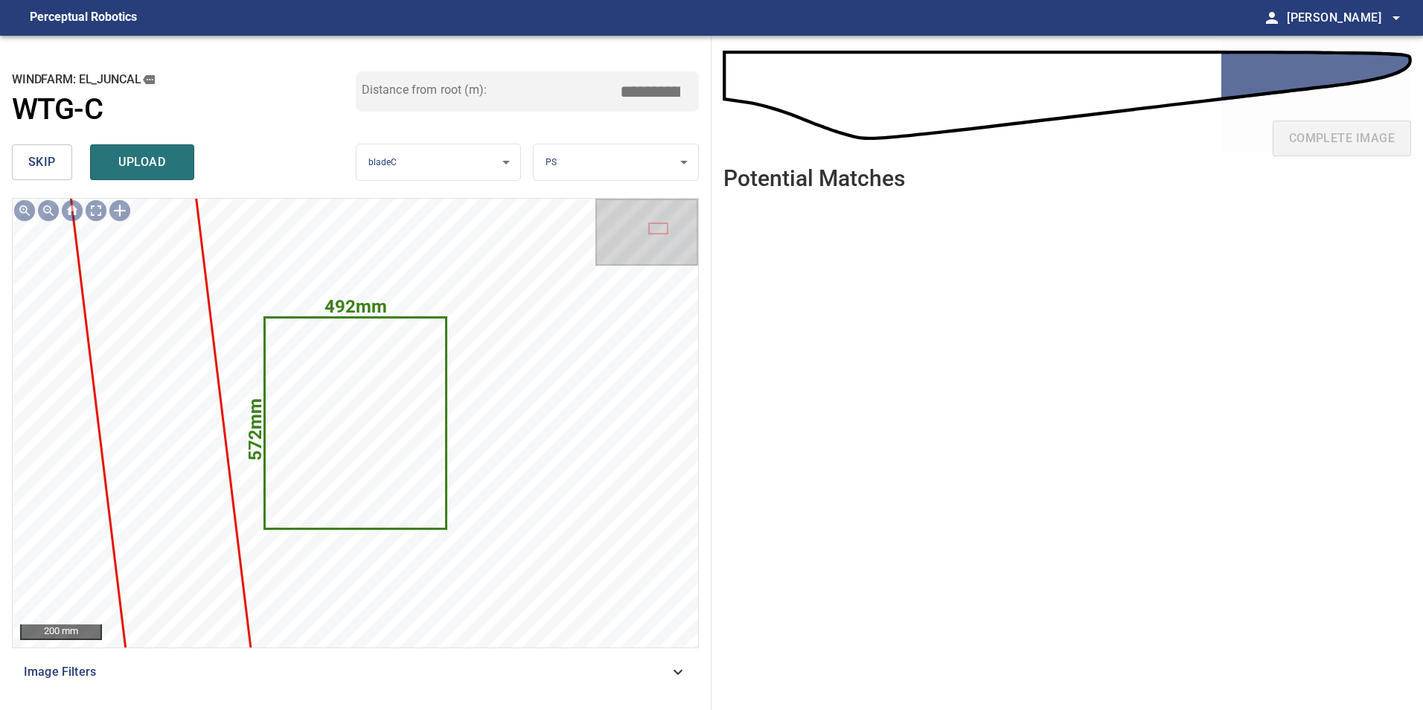
click at [31, 162] on span "skip" at bounding box center [42, 162] width 28 height 21
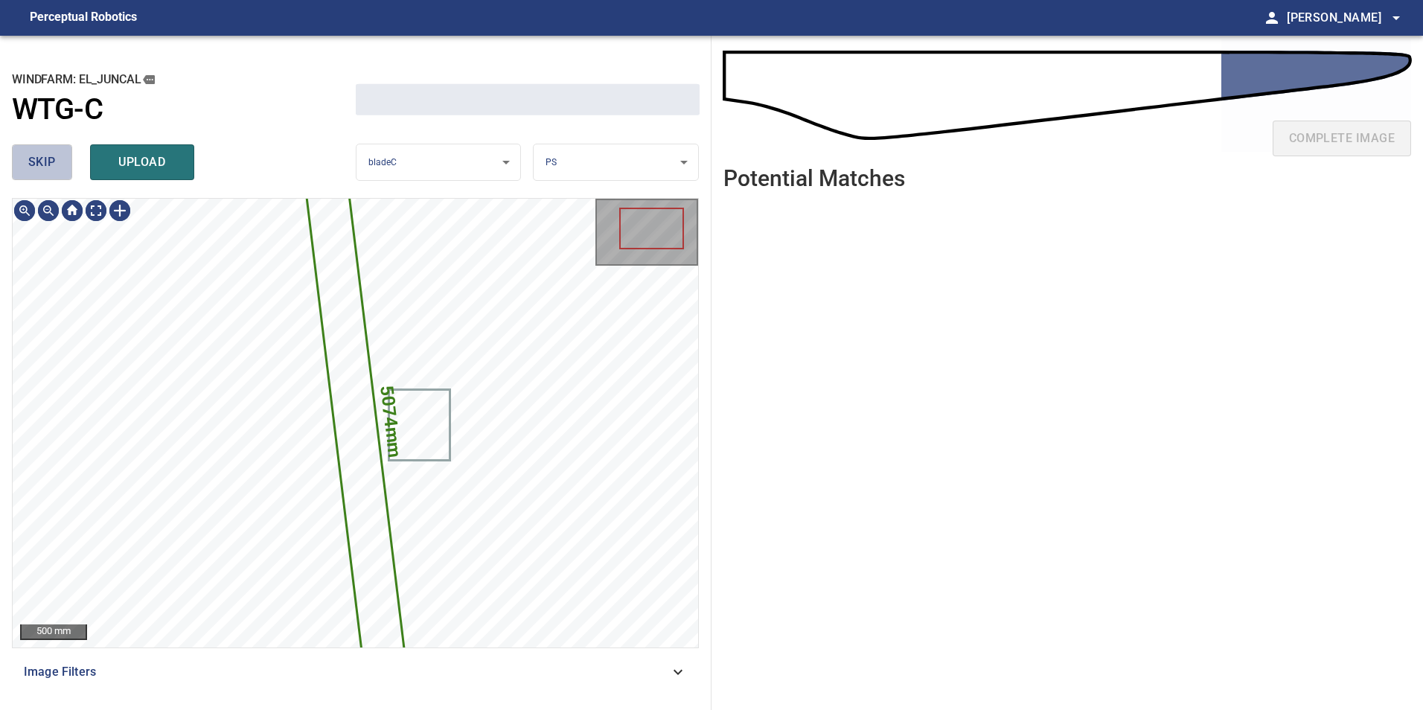
click at [31, 162] on span "skip" at bounding box center [42, 162] width 28 height 21
click at [31, 162] on div "skip upload" at bounding box center [184, 162] width 344 height 48
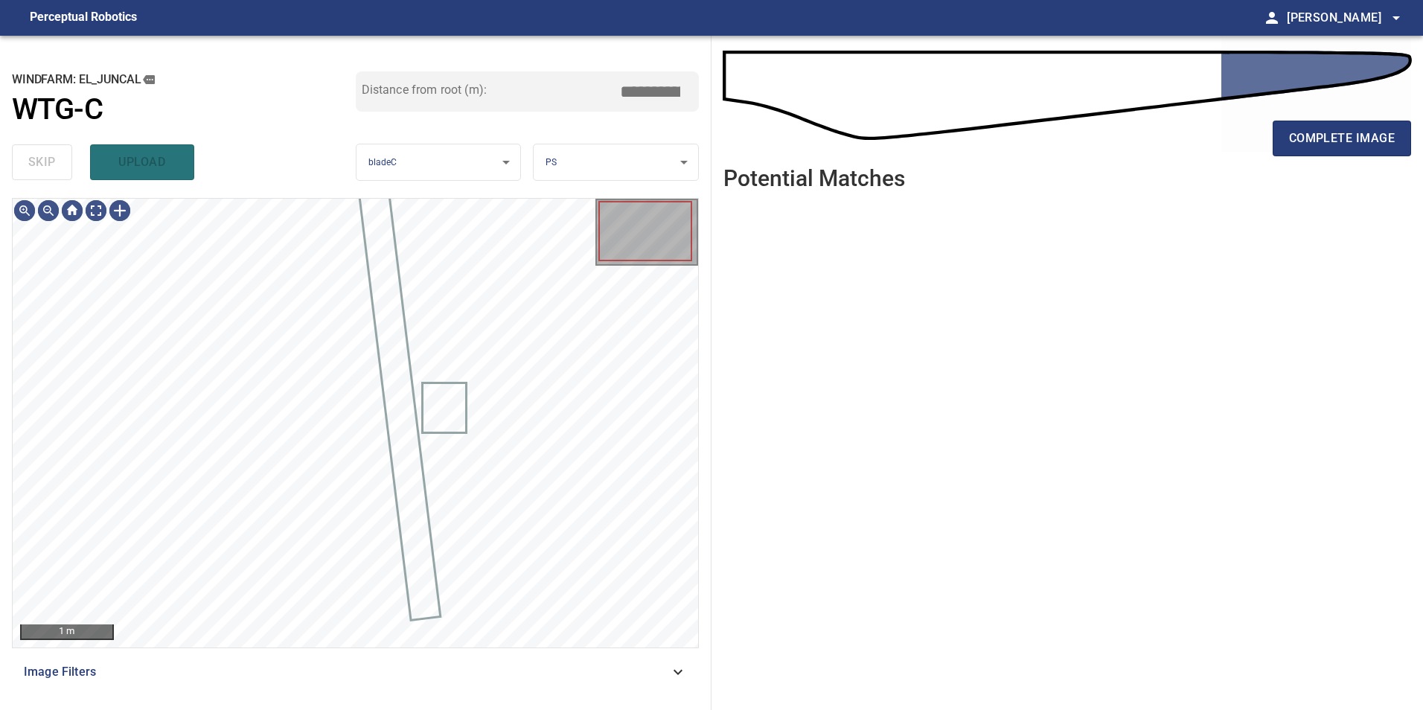
click at [31, 162] on div "skip upload" at bounding box center [184, 162] width 344 height 48
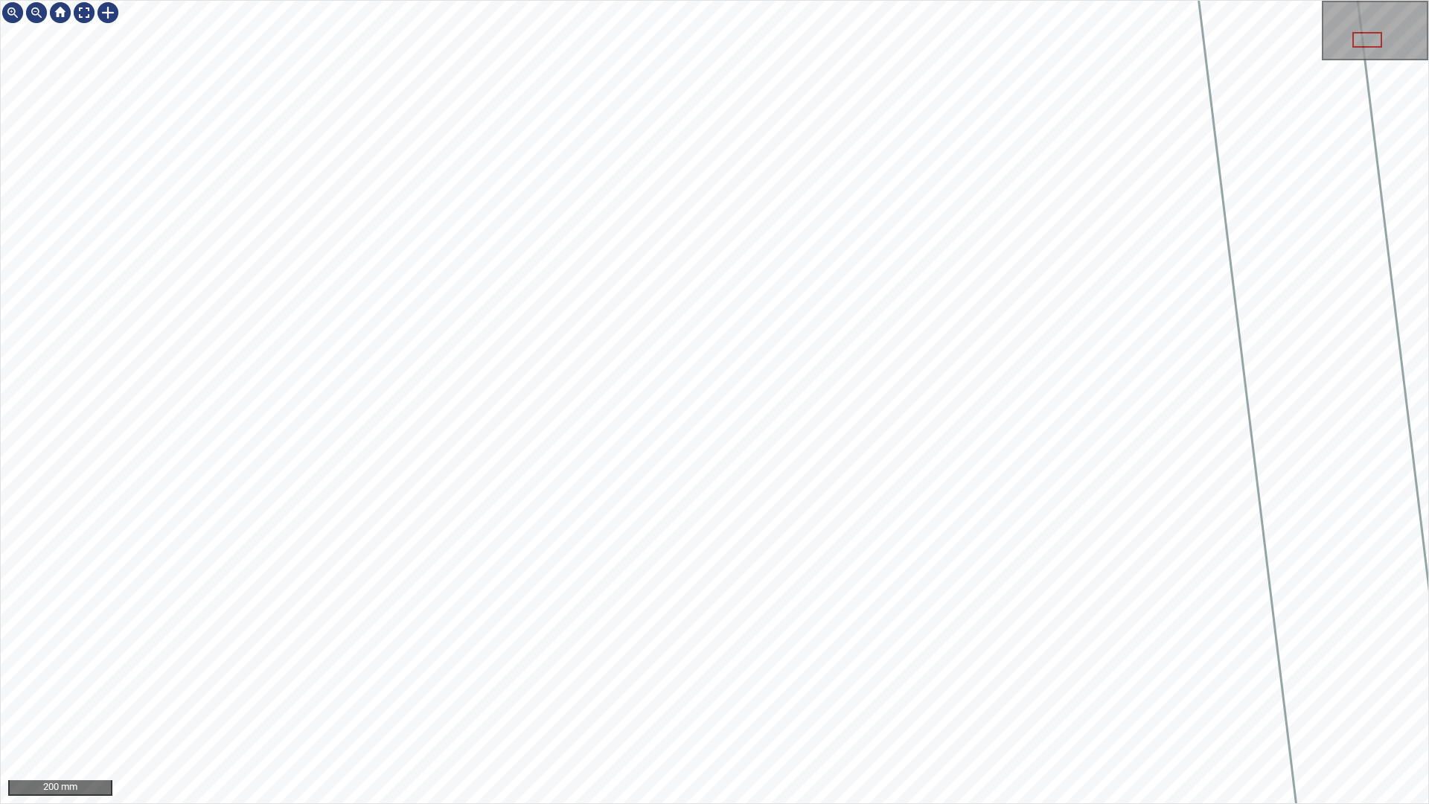
click at [563, 0] on div "200 mm" at bounding box center [714, 402] width 1429 height 804
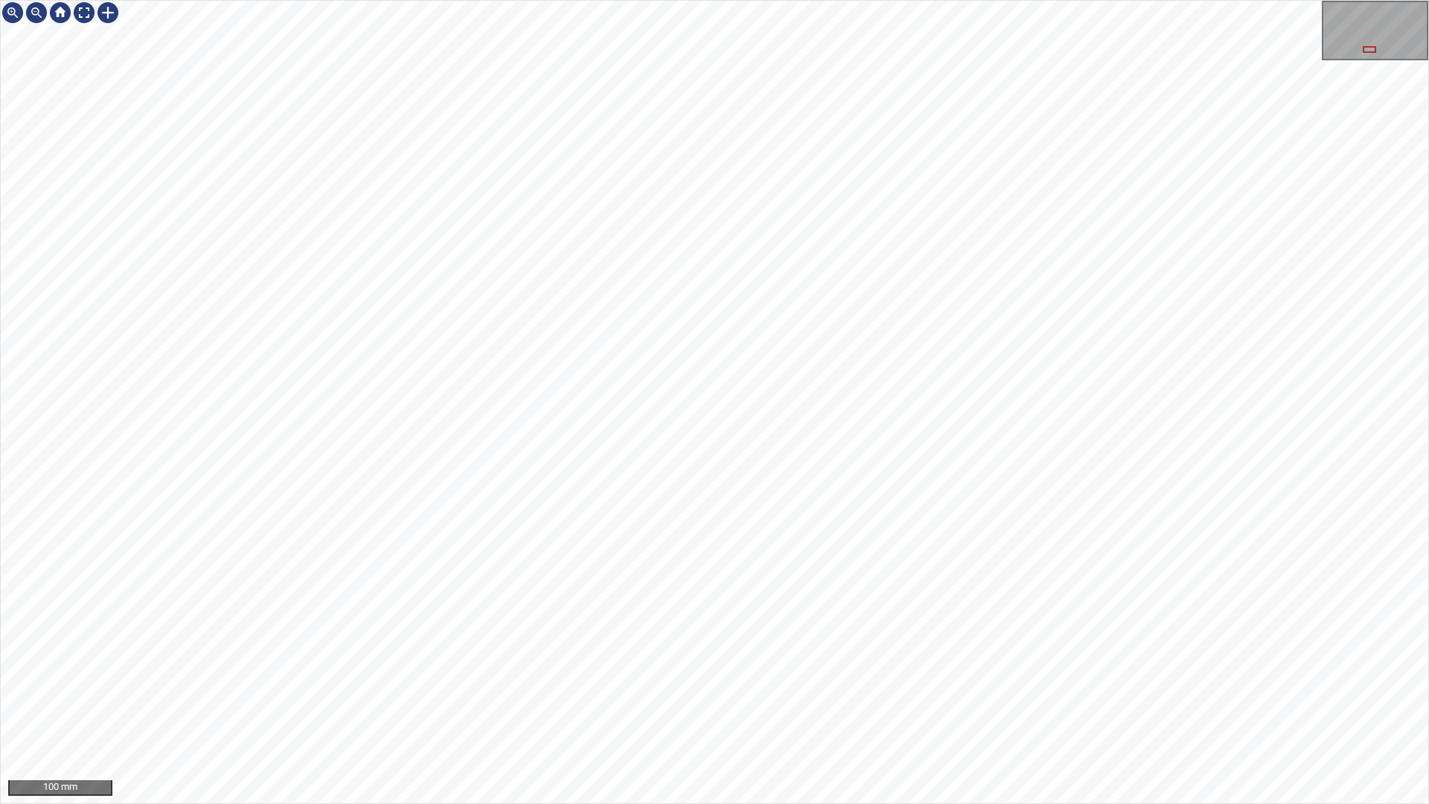
click at [520, 803] on div "100 mm" at bounding box center [714, 402] width 1429 height 804
click at [361, 803] on div "100 mm" at bounding box center [714, 402] width 1429 height 804
click at [383, 803] on div "100 mm" at bounding box center [714, 402] width 1429 height 804
click at [532, 803] on div "100 mm" at bounding box center [714, 402] width 1429 height 804
click at [490, 803] on div "100 mm" at bounding box center [714, 402] width 1429 height 804
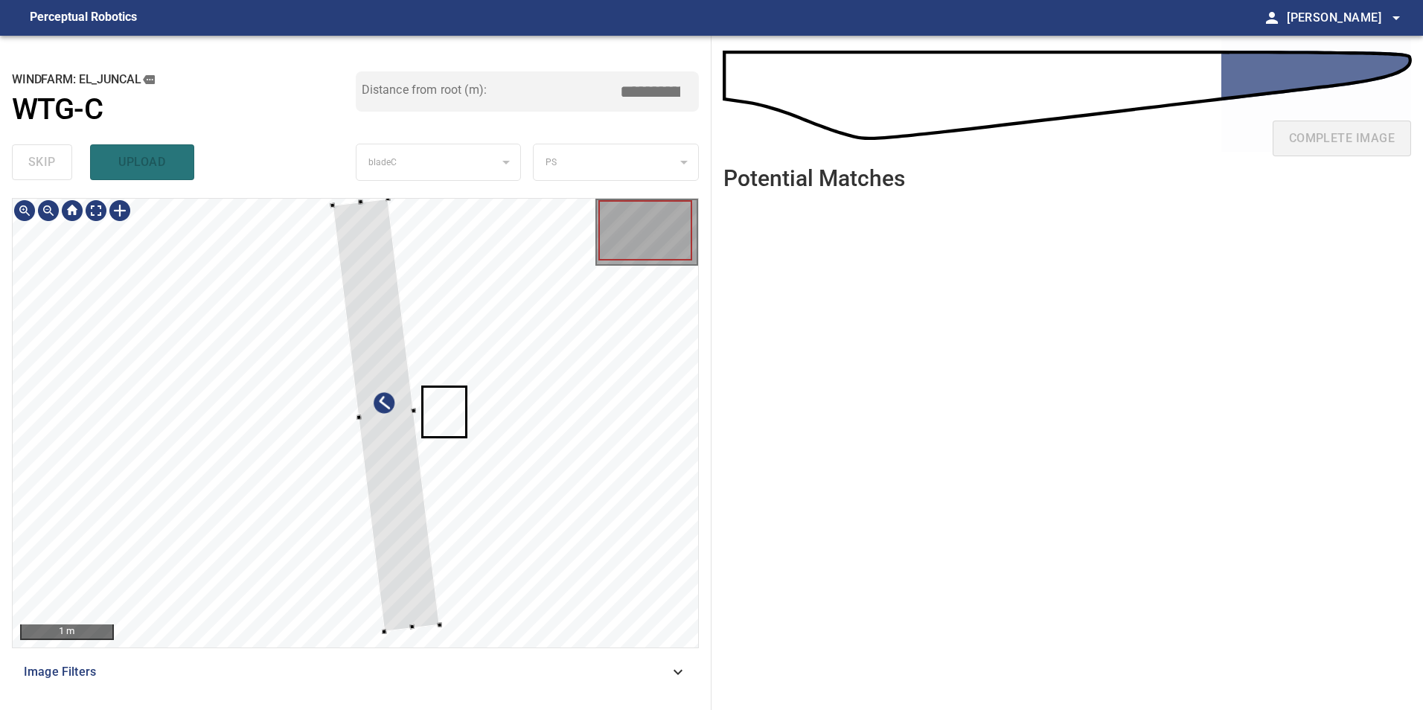
click at [384, 629] on div at bounding box center [383, 631] width 5 height 5
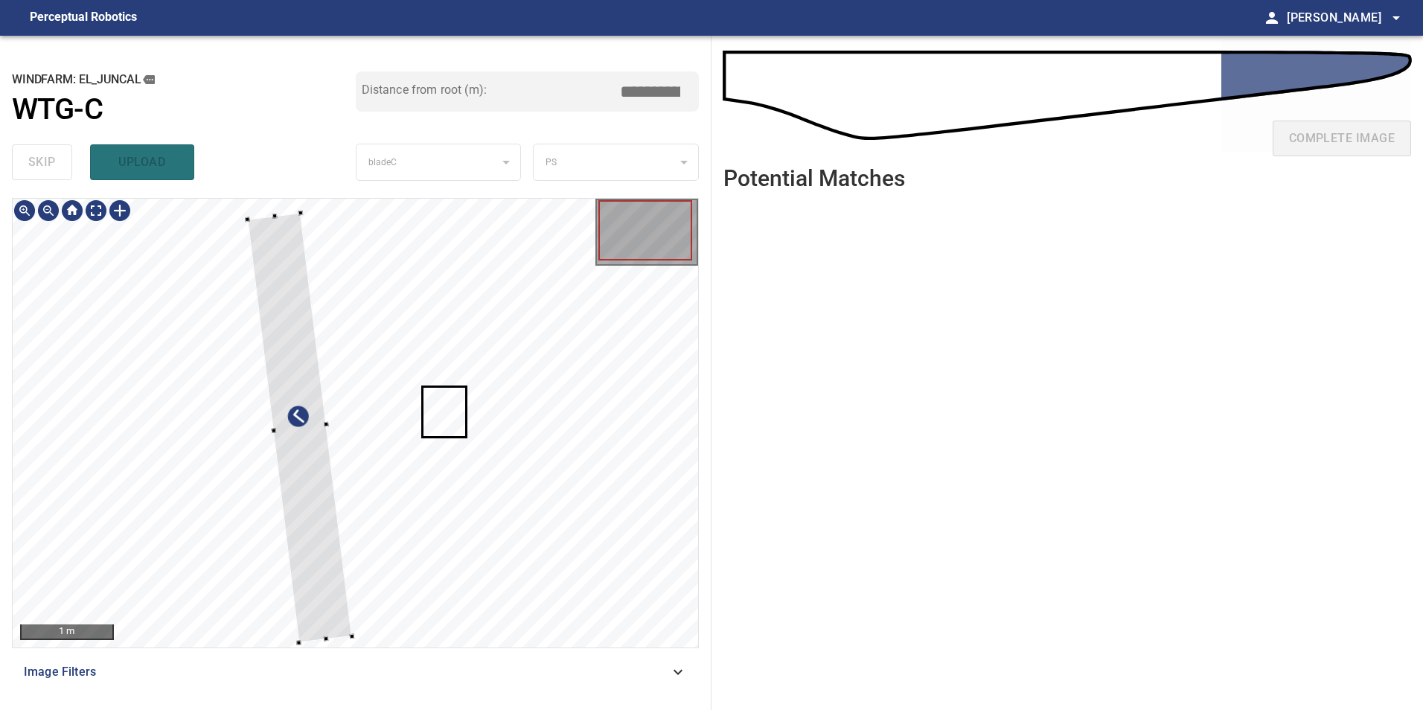
click at [318, 622] on div at bounding box center [300, 428] width 105 height 430
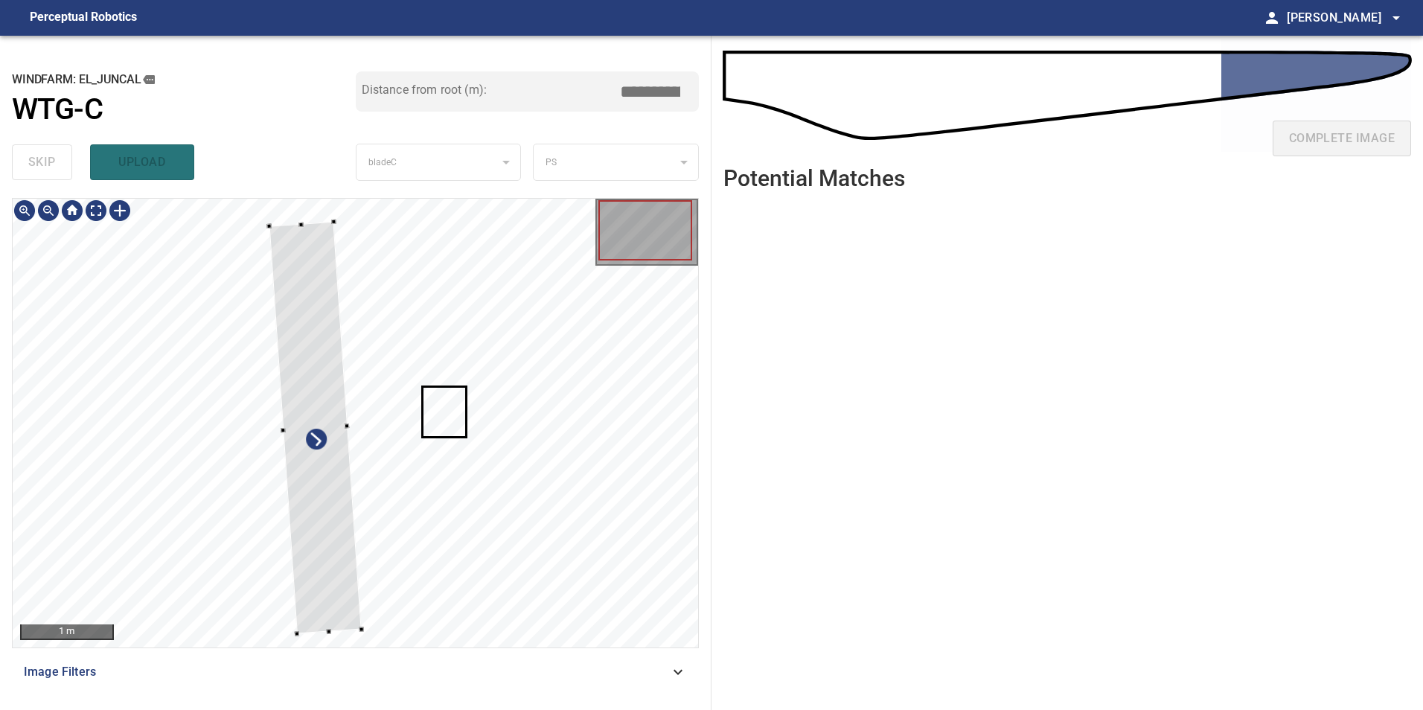
click at [336, 564] on div at bounding box center [316, 428] width 92 height 412
click at [348, 619] on div at bounding box center [356, 423] width 686 height 449
click at [375, 623] on div at bounding box center [356, 423] width 686 height 449
click at [383, 623] on div at bounding box center [356, 423] width 686 height 449
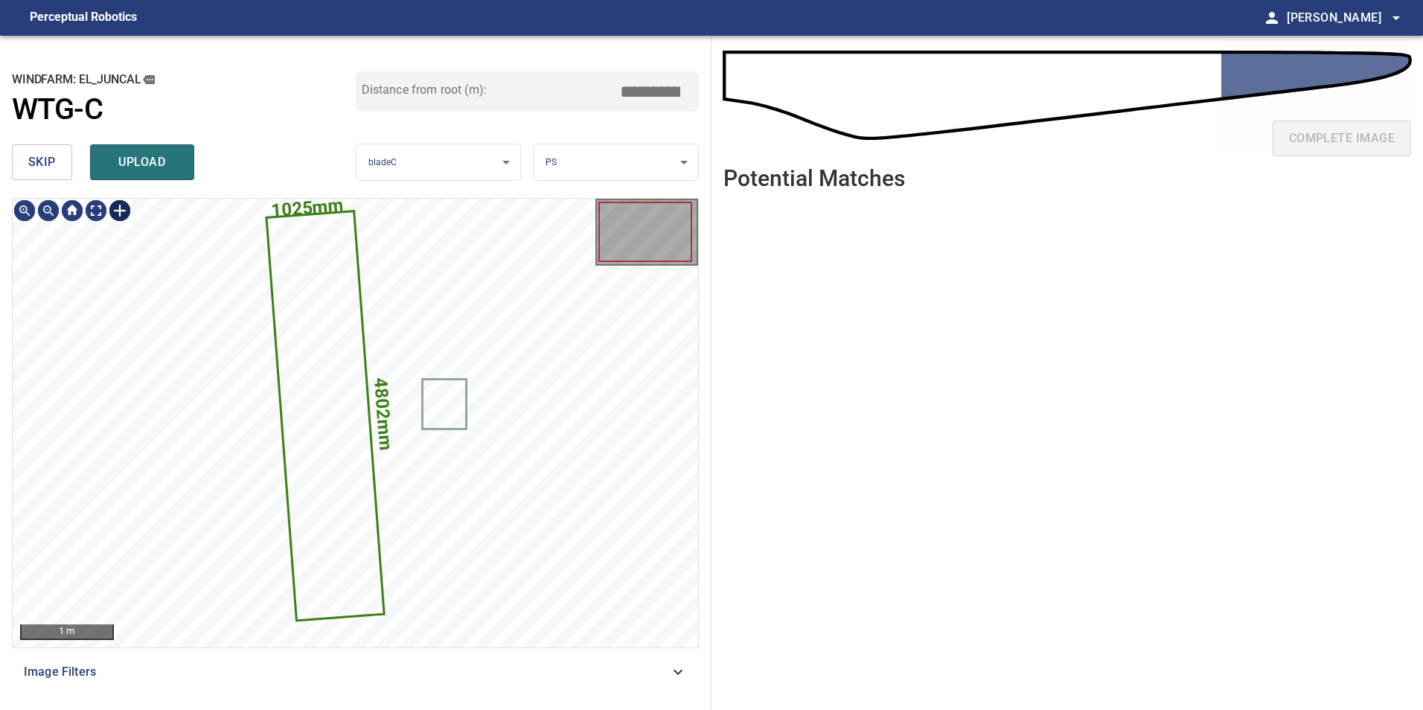
click at [122, 211] on div at bounding box center [120, 211] width 24 height 24
click at [360, 633] on div "4802mm 1025mm" at bounding box center [356, 423] width 686 height 449
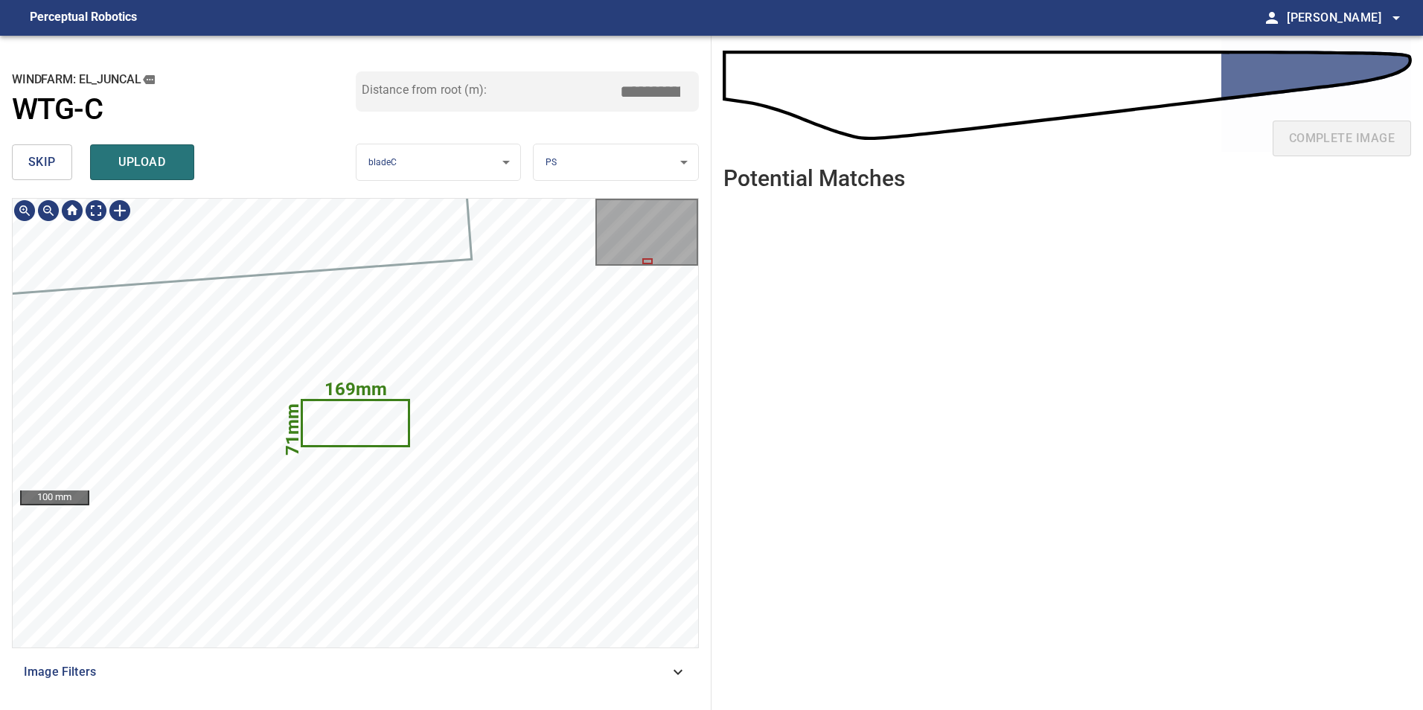
click at [384, 429] on icon at bounding box center [355, 423] width 104 height 44
click at [329, 429] on icon at bounding box center [355, 423] width 104 height 44
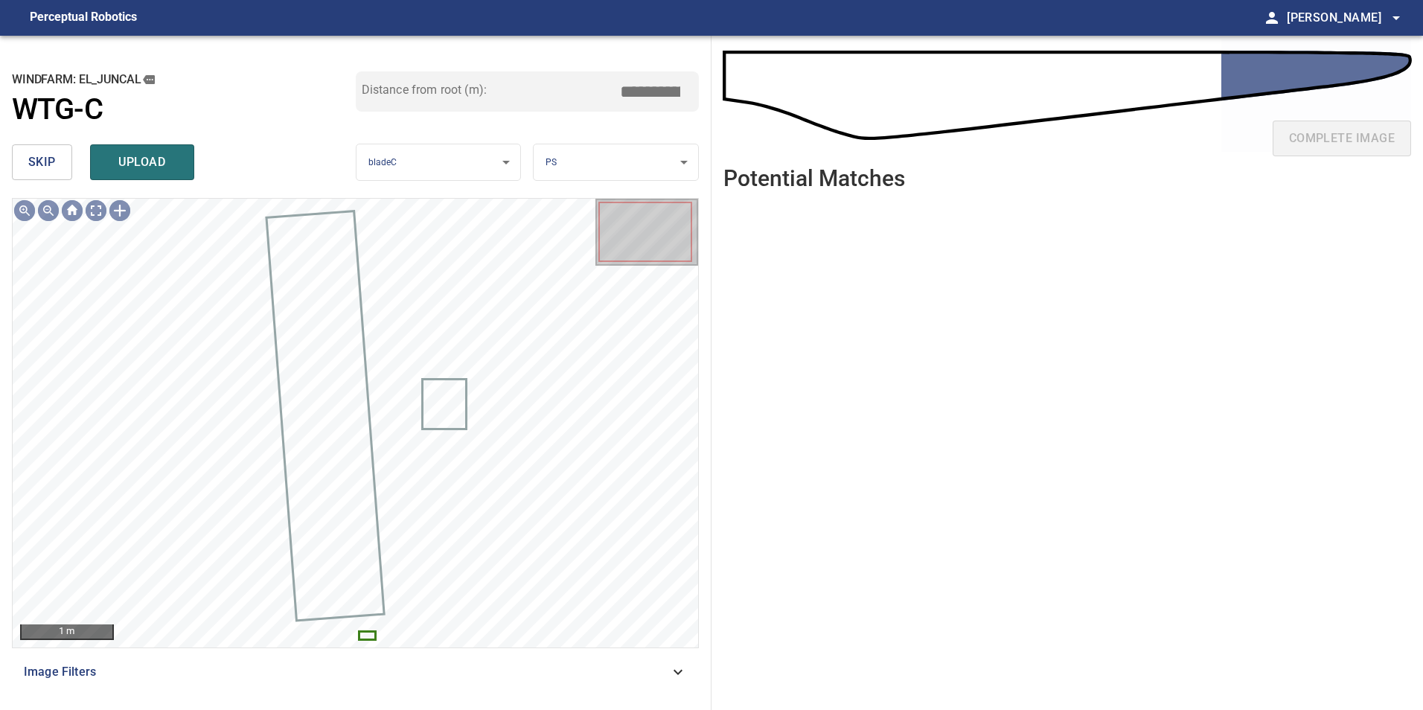
click at [39, 158] on span "skip" at bounding box center [42, 162] width 28 height 21
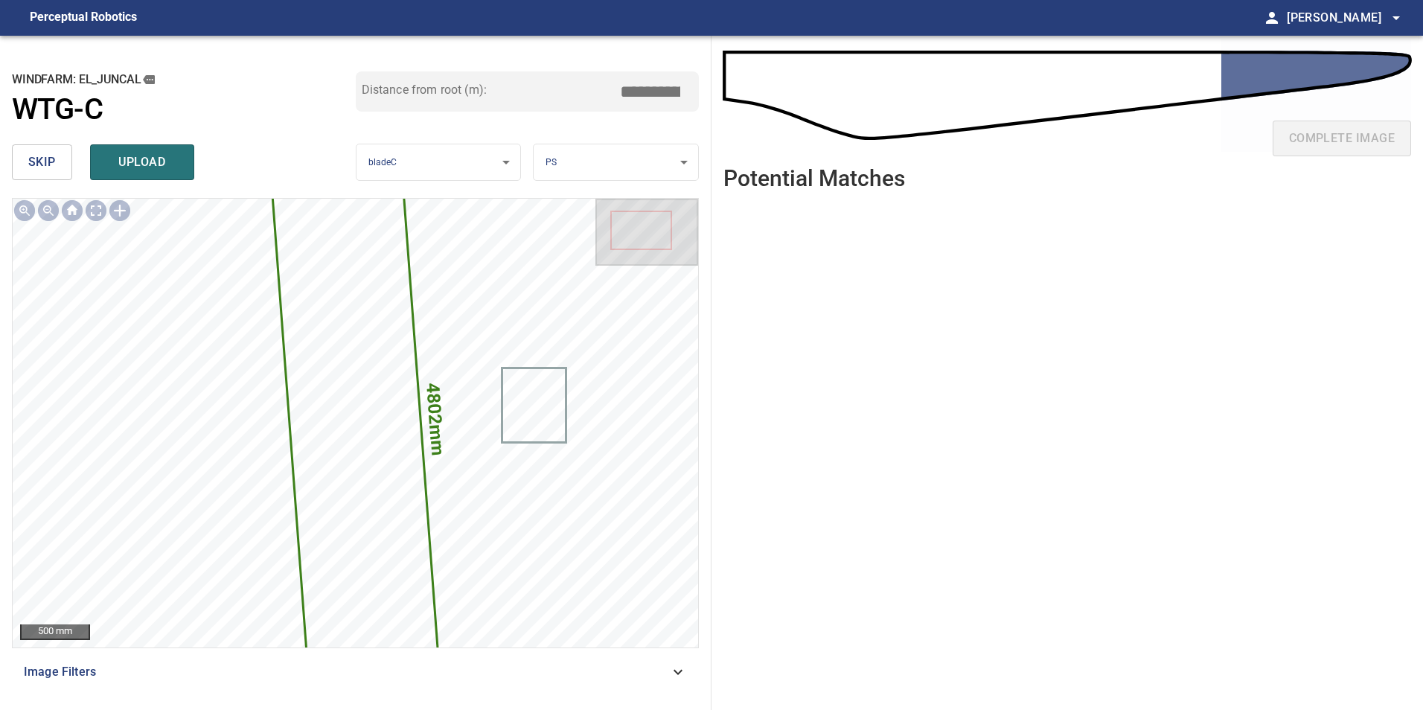
drag, startPoint x: 646, startPoint y: 95, endPoint x: 1127, endPoint y: 22, distance: 486.3
click at [897, 57] on div "**********" at bounding box center [711, 373] width 1423 height 675
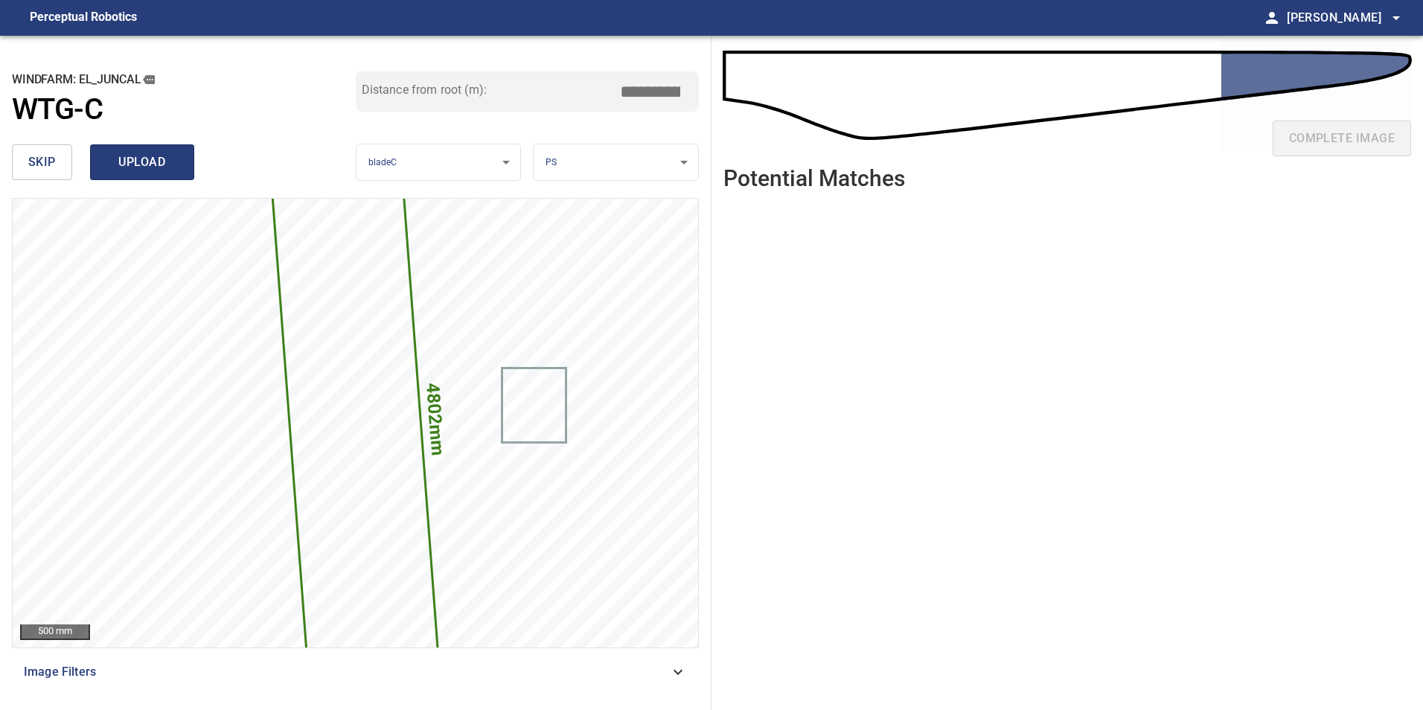
type input "*****"
drag, startPoint x: 96, startPoint y: 156, endPoint x: 98, endPoint y: 167, distance: 10.5
click at [98, 156] on button "upload" at bounding box center [142, 162] width 104 height 36
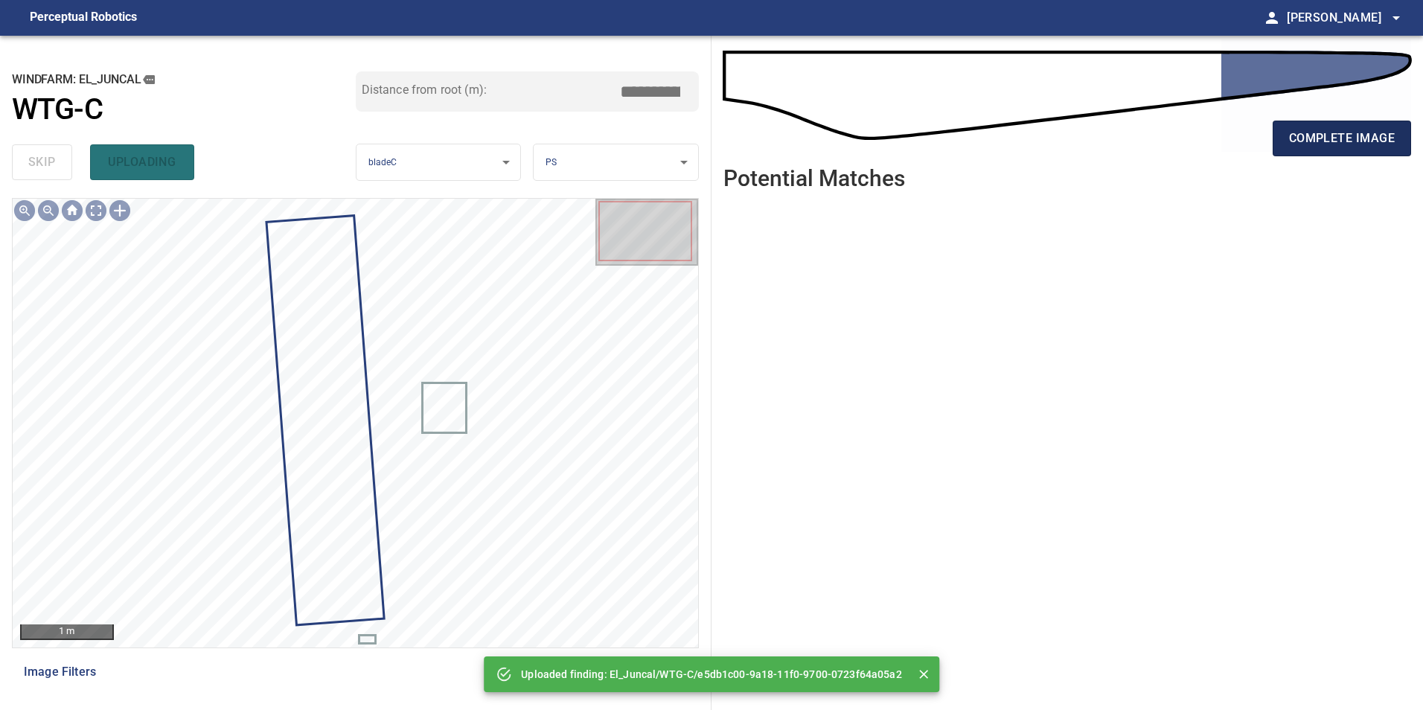
click at [1341, 133] on span "complete image" at bounding box center [1342, 138] width 106 height 21
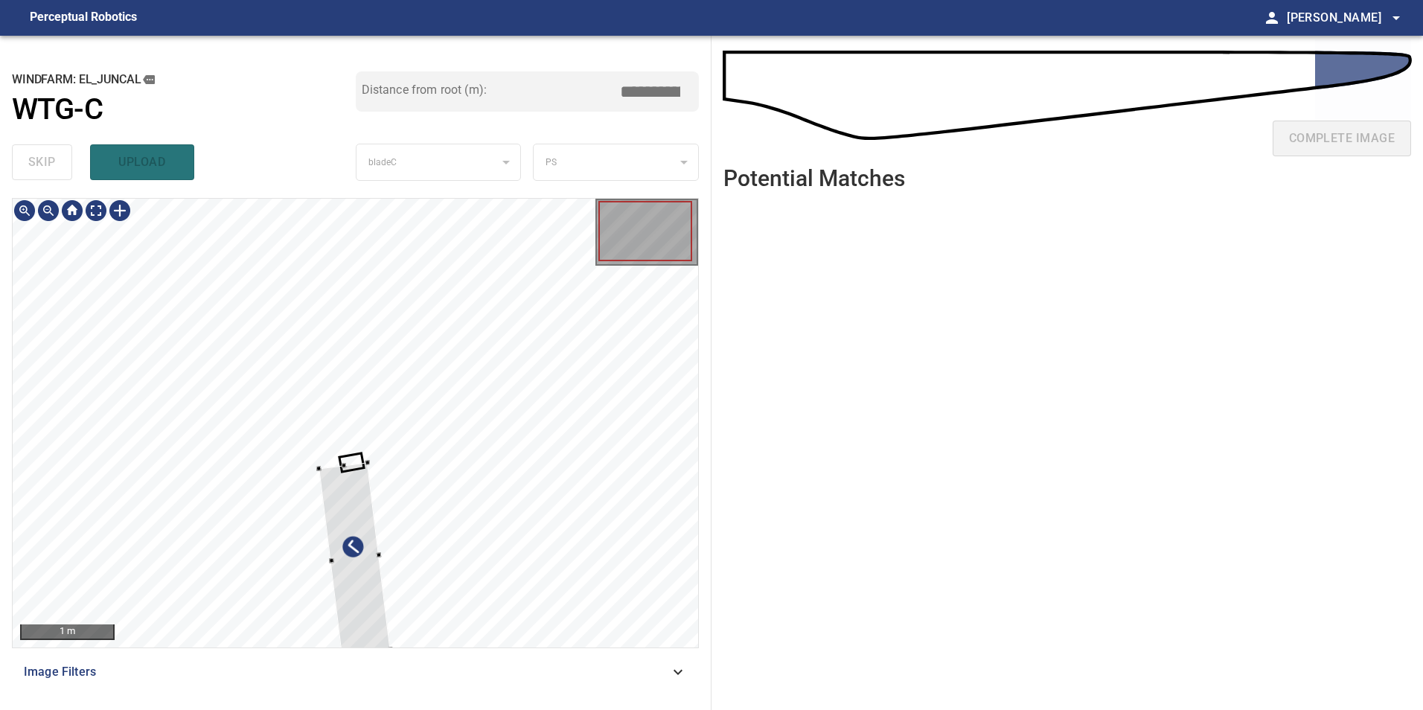
click at [535, 242] on div at bounding box center [356, 423] width 686 height 449
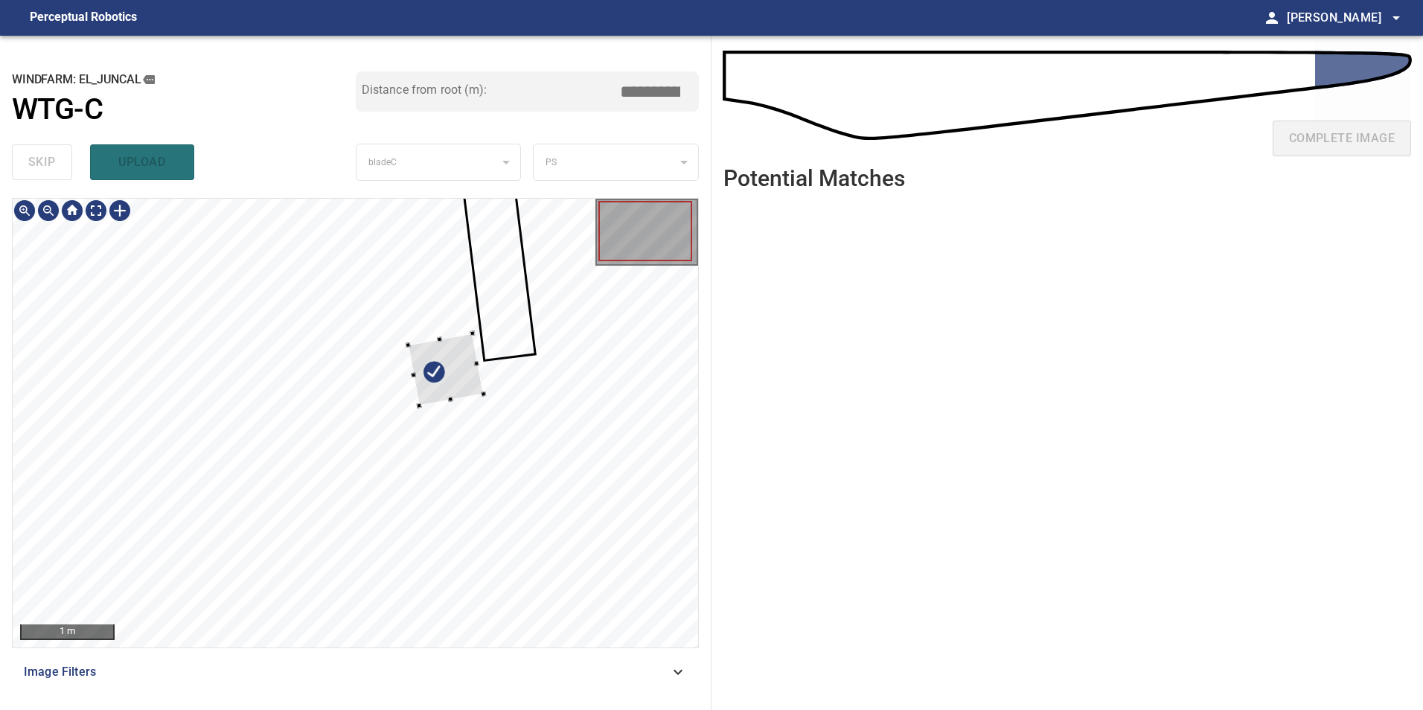
click at [450, 382] on div at bounding box center [445, 369] width 75 height 73
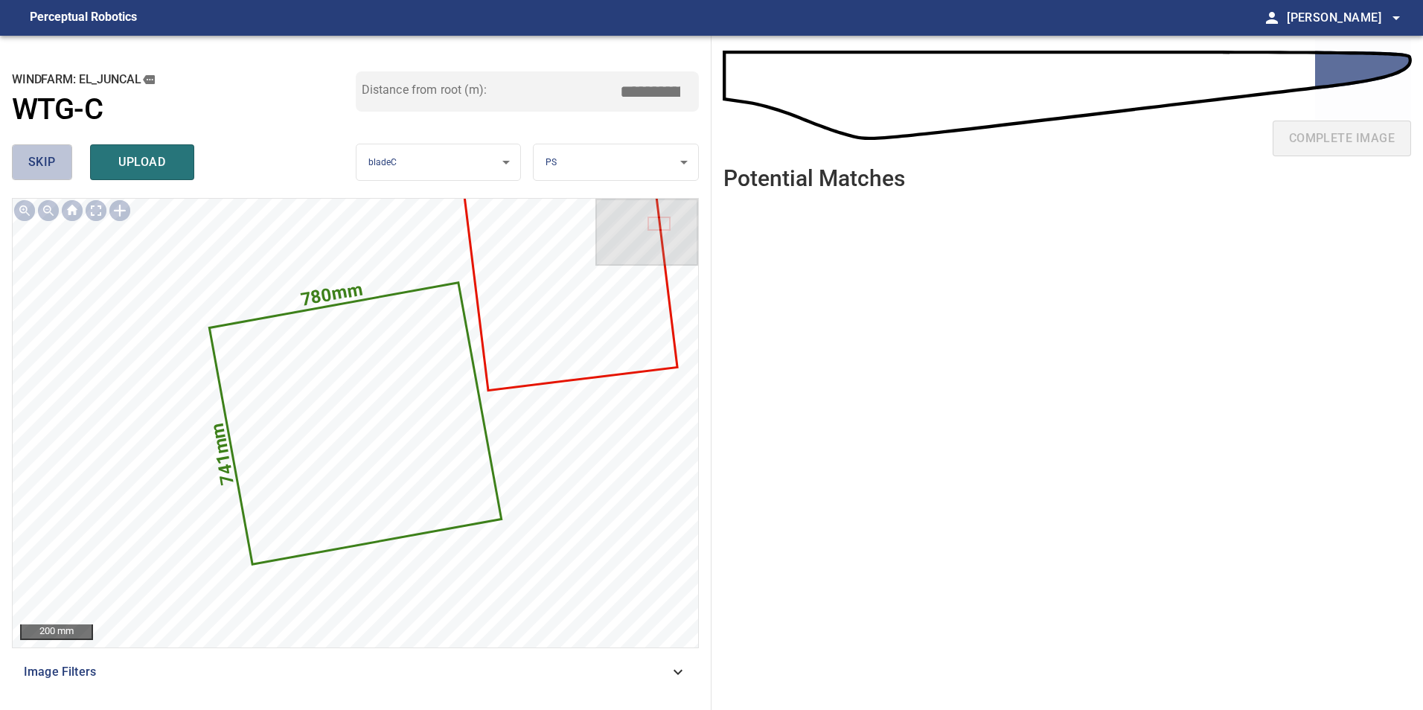
click at [29, 171] on span "skip" at bounding box center [42, 162] width 28 height 21
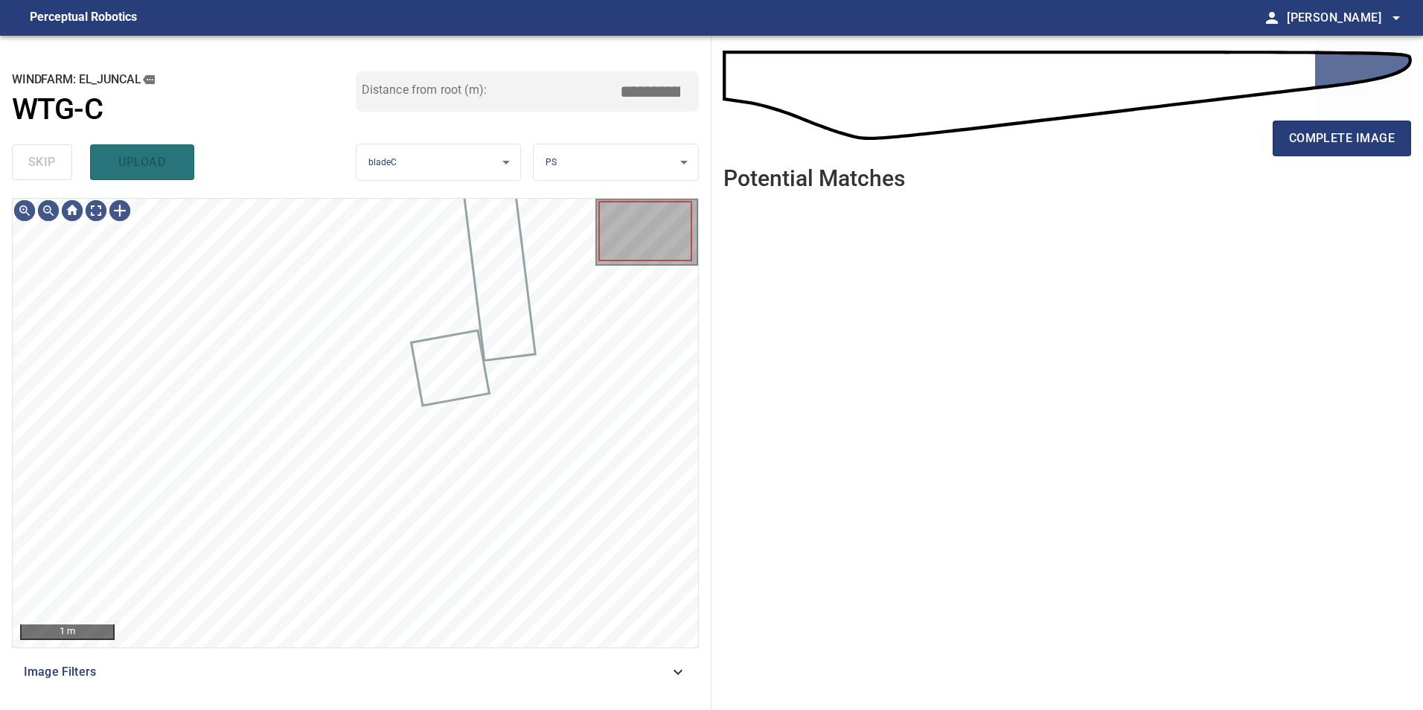
click at [29, 171] on div "skip upload" at bounding box center [184, 162] width 344 height 48
click at [30, 170] on div "skip upload" at bounding box center [184, 162] width 344 height 48
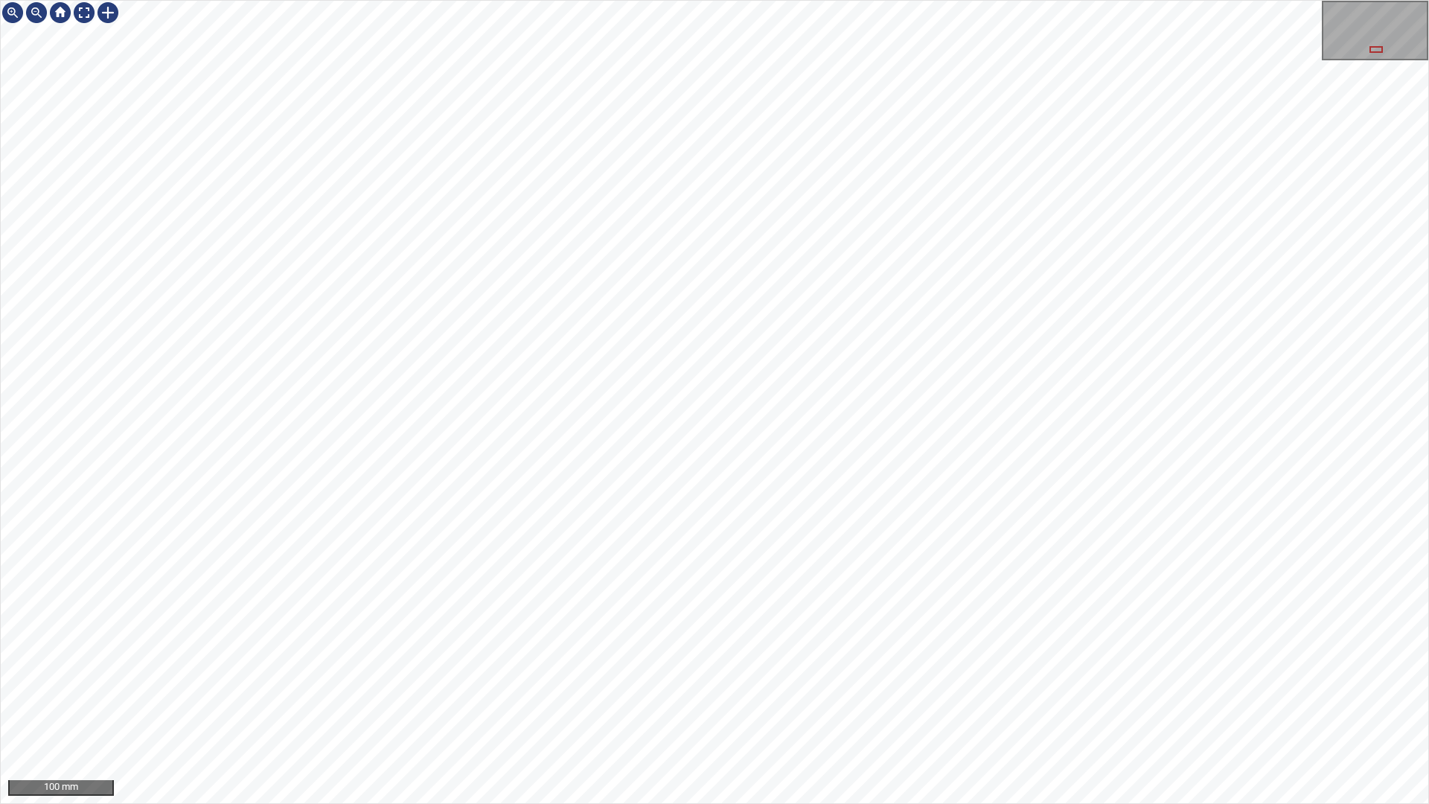
click at [616, 0] on div "100 mm" at bounding box center [714, 402] width 1429 height 804
click at [109, 11] on div at bounding box center [108, 13] width 24 height 24
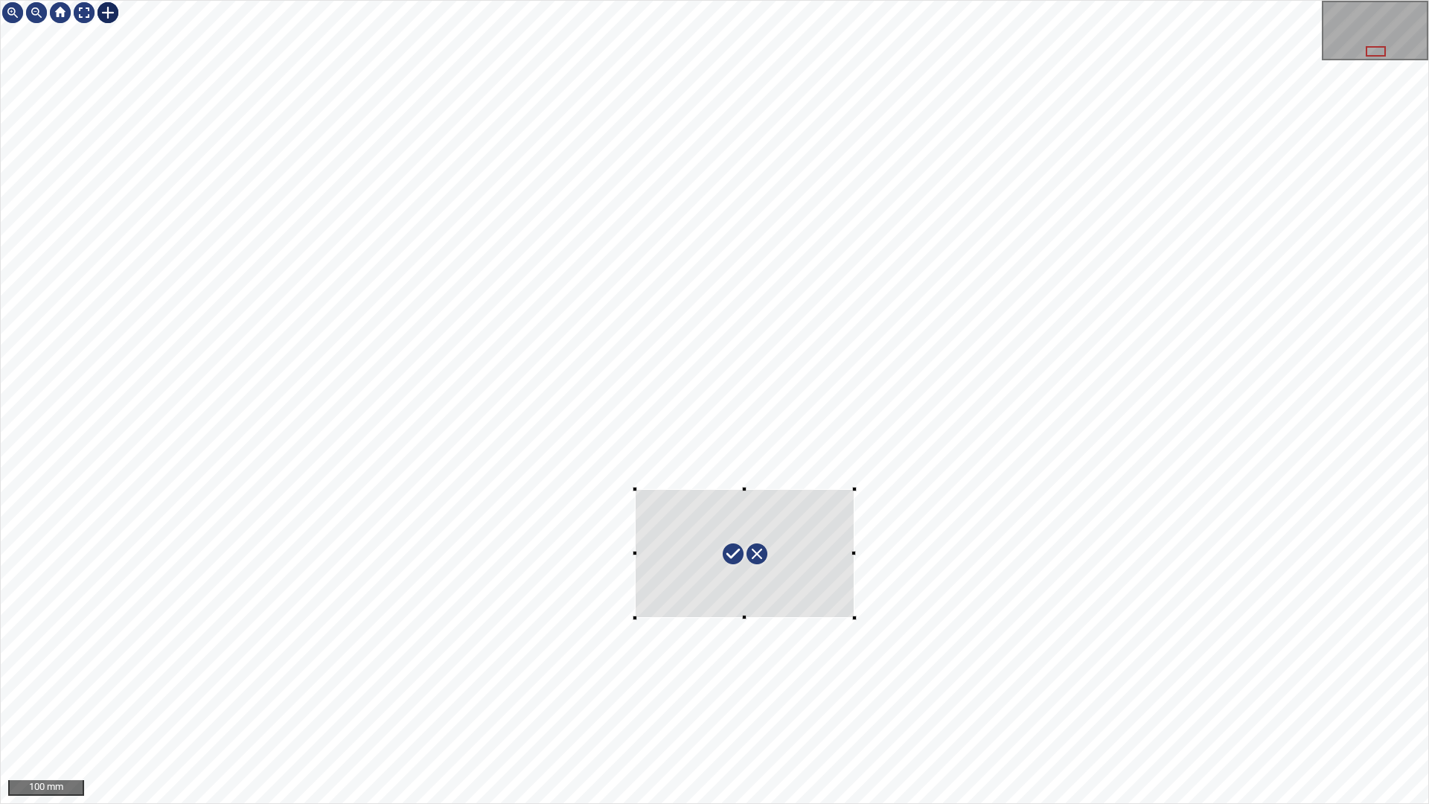
click at [234, 40] on div at bounding box center [715, 402] width 1428 height 803
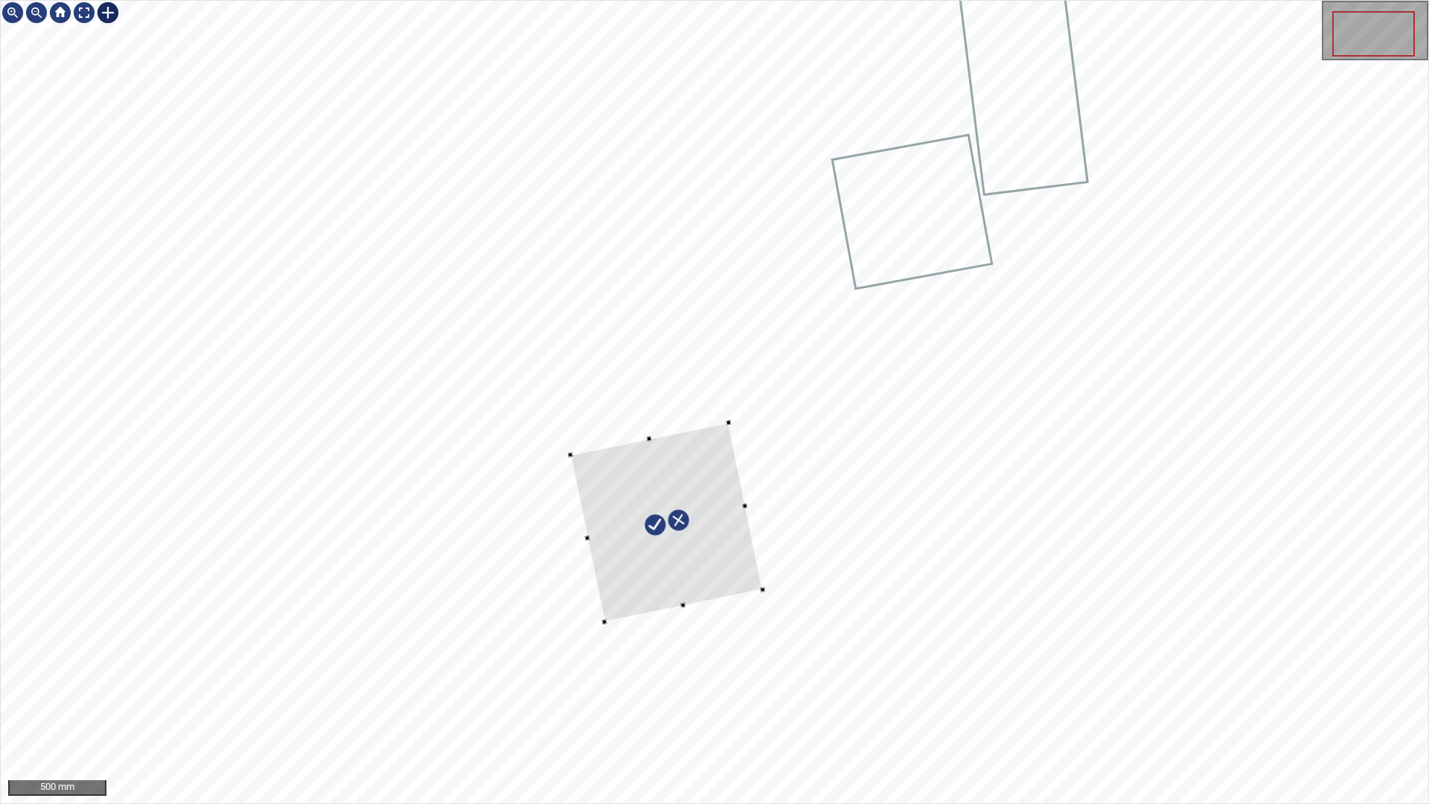
click at [723, 220] on div at bounding box center [715, 402] width 1428 height 803
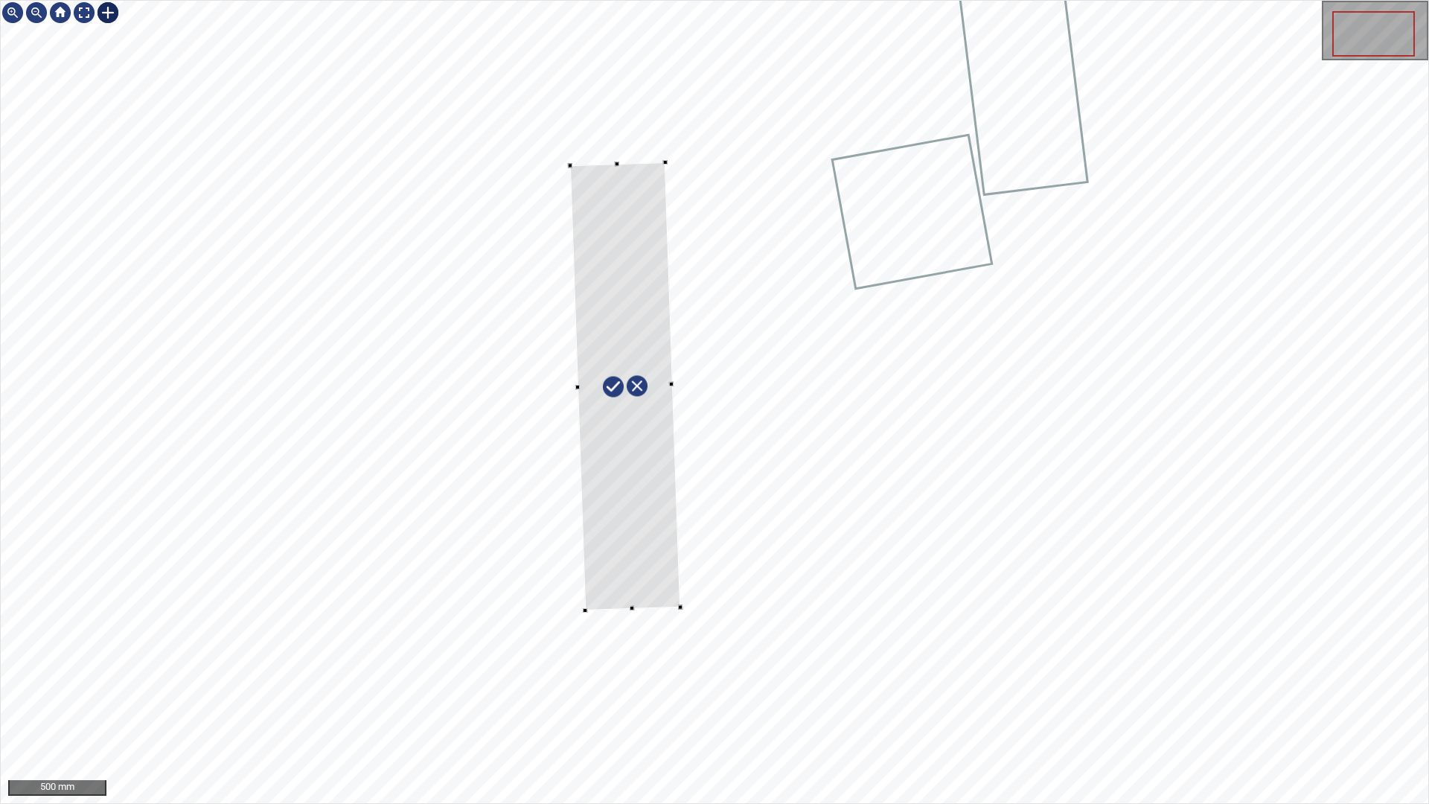
click at [497, 165] on div at bounding box center [715, 402] width 1428 height 803
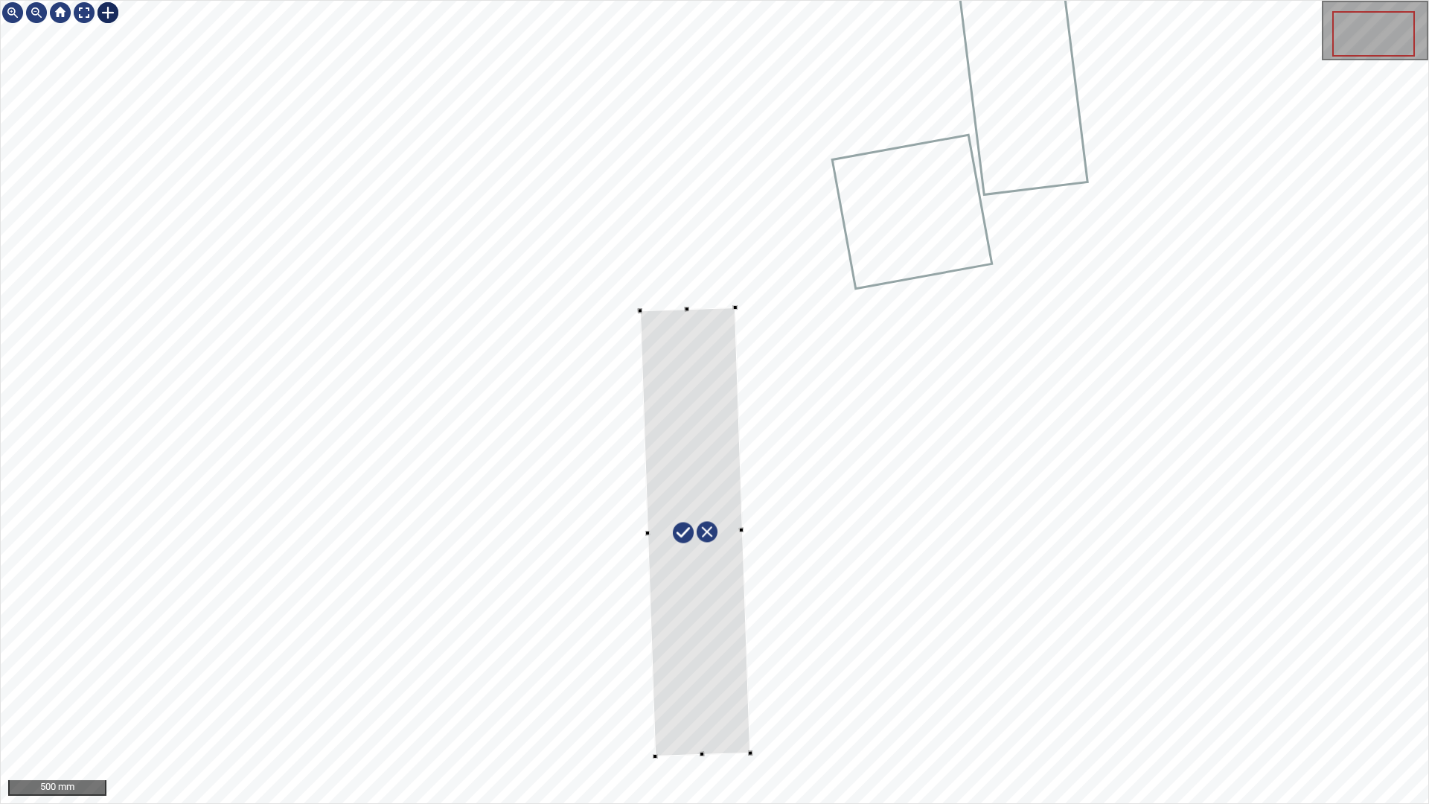
click at [703, 730] on div at bounding box center [695, 531] width 110 height 449
click at [758, 753] on div at bounding box center [715, 402] width 1428 height 803
click at [729, 743] on div at bounding box center [685, 528] width 141 height 443
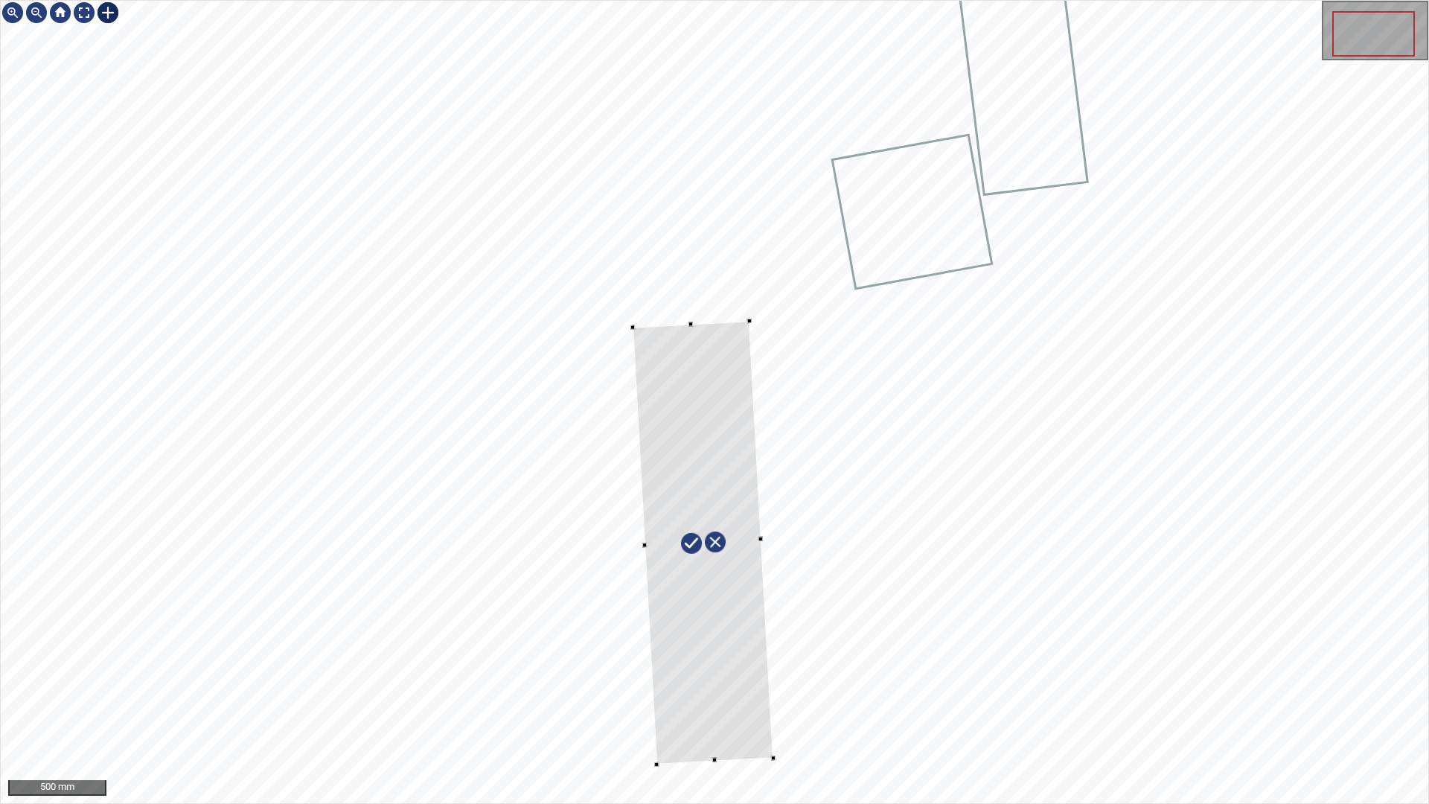
click at [754, 741] on div at bounding box center [703, 542] width 141 height 443
click at [685, 328] on div at bounding box center [701, 526] width 141 height 443
click at [701, 372] on div at bounding box center [703, 558] width 137 height 381
click at [86, 10] on div at bounding box center [84, 13] width 24 height 24
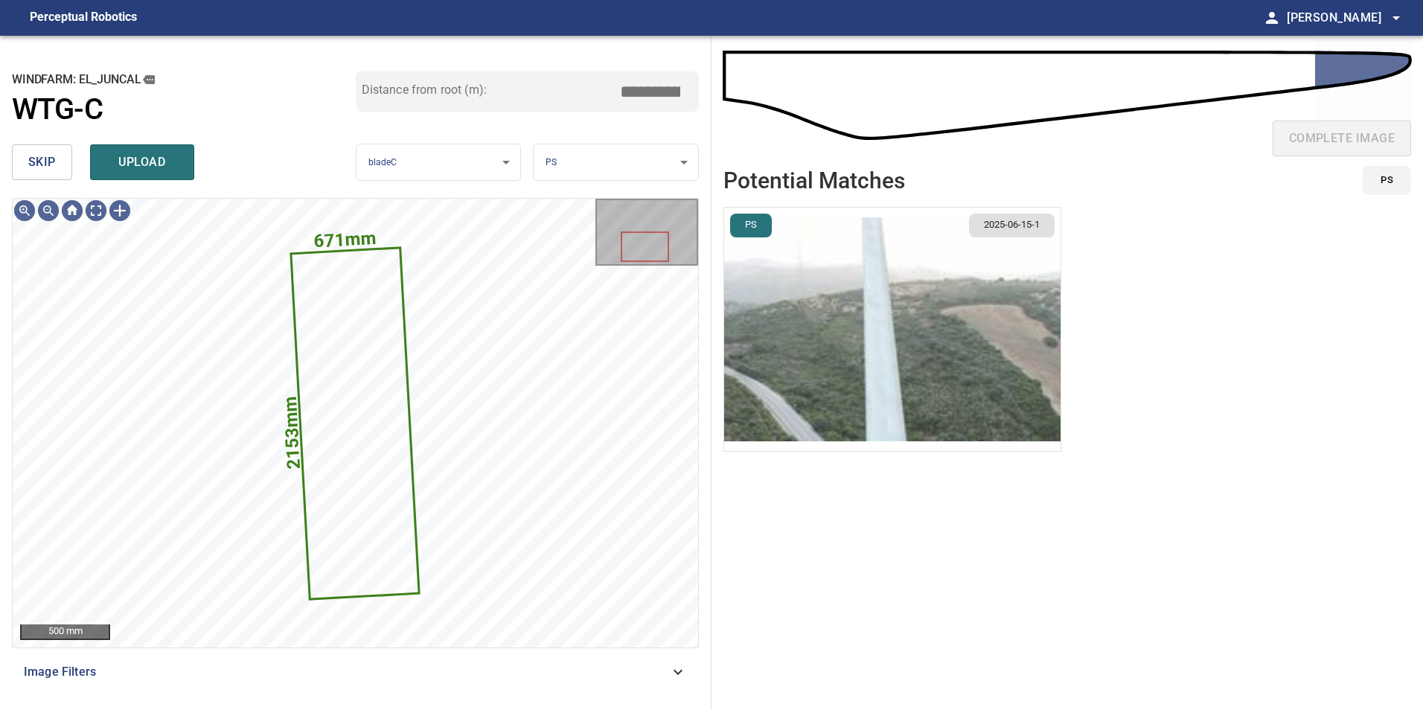
click at [794, 343] on img "button" at bounding box center [892, 329] width 337 height 243
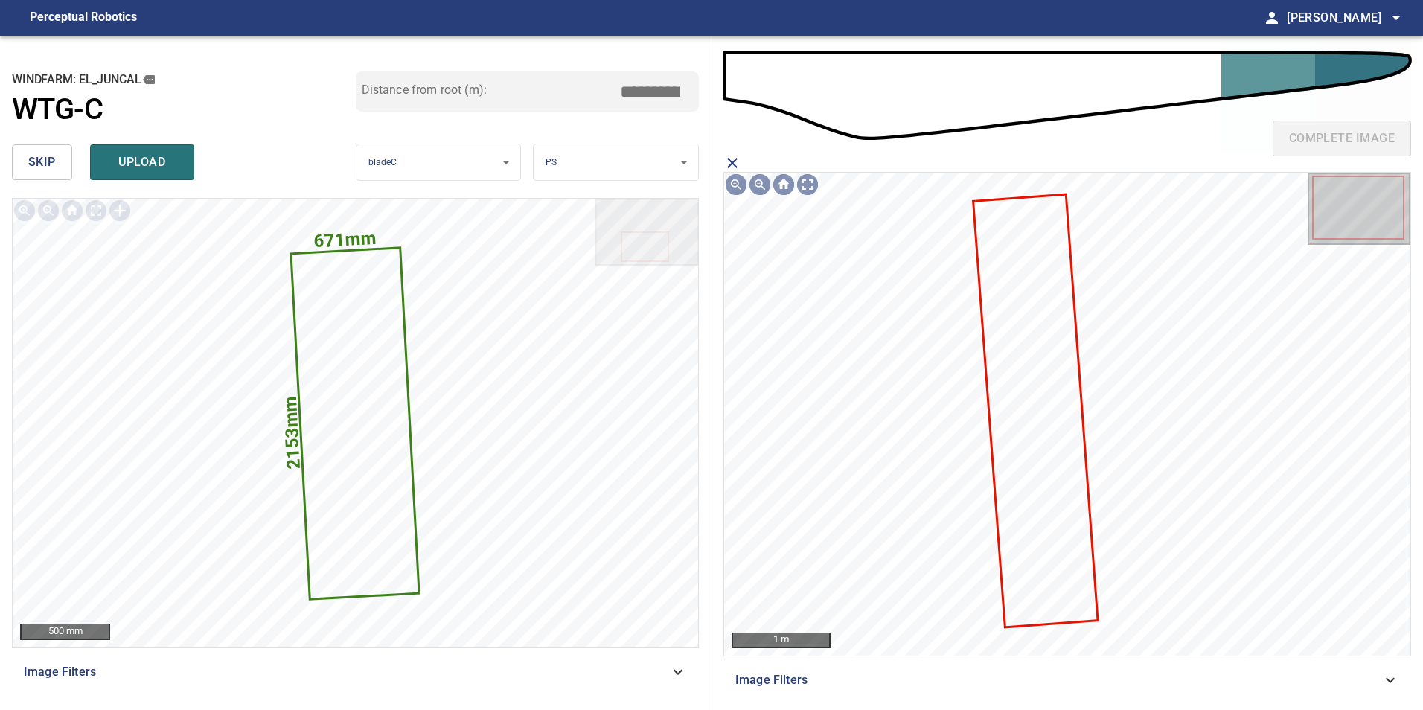
click at [1041, 330] on icon at bounding box center [1036, 411] width 122 height 430
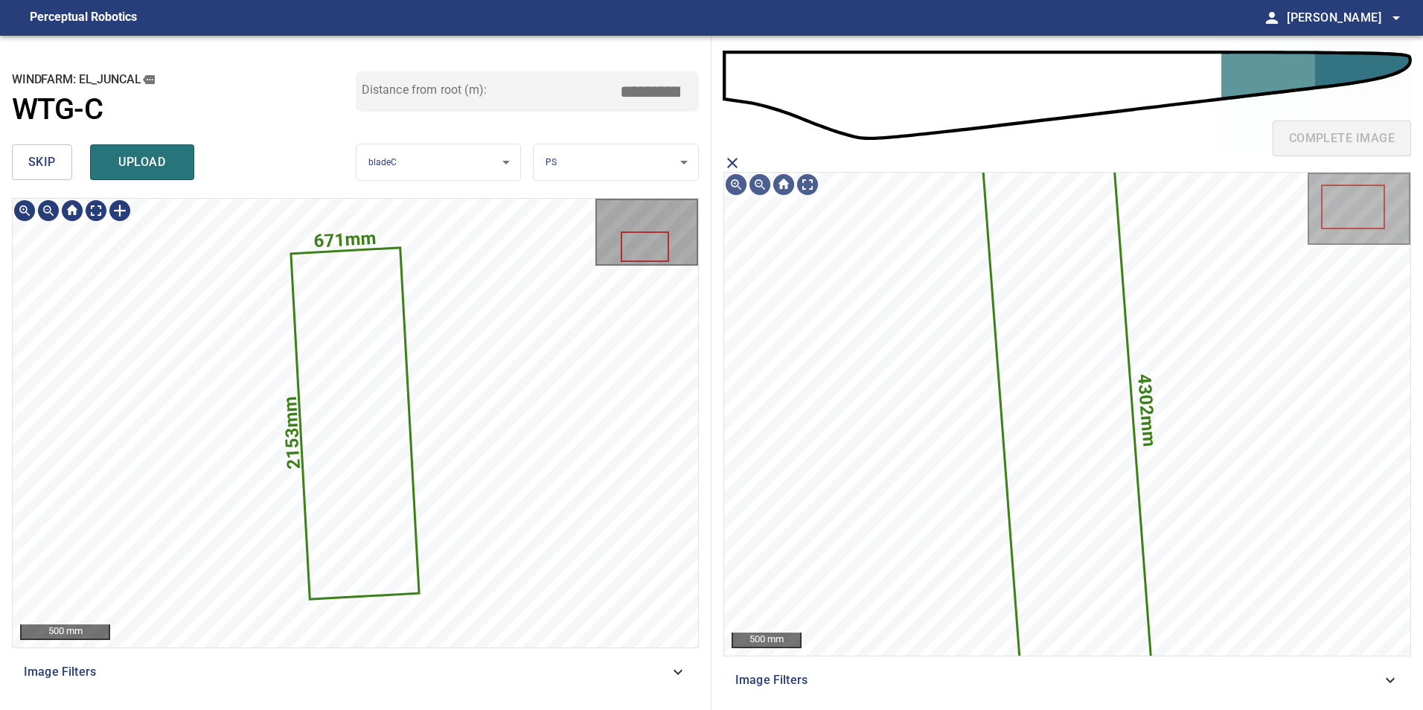
click at [288, 448] on text "2153mm" at bounding box center [291, 433] width 25 height 74
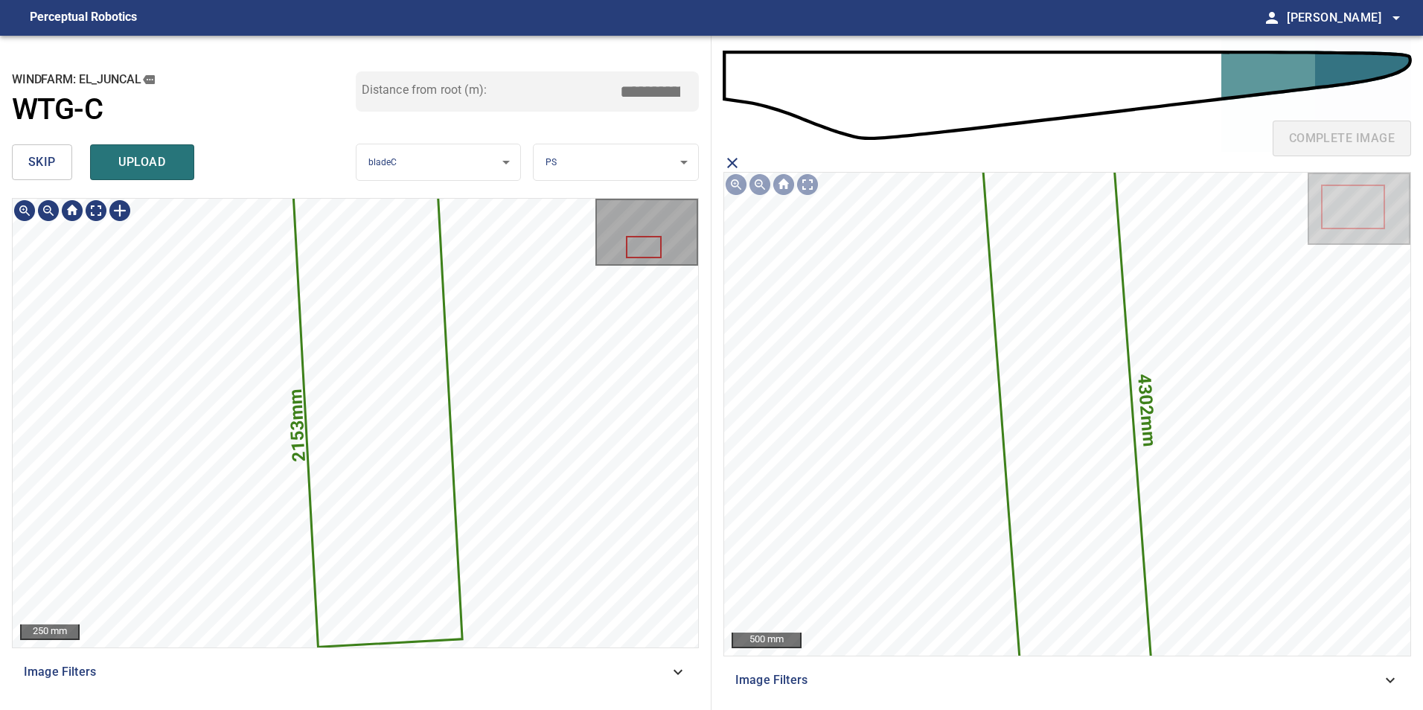
click at [345, 417] on icon at bounding box center [378, 416] width 167 height 462
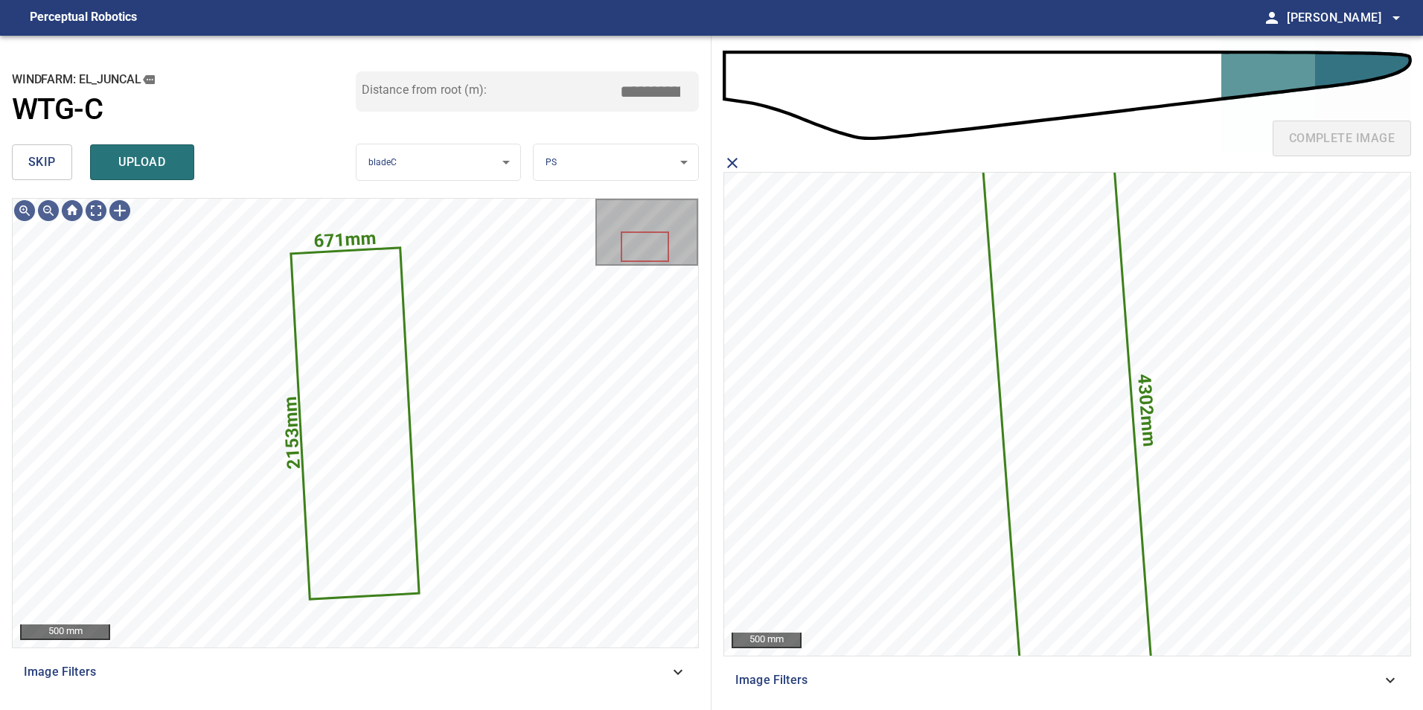
drag, startPoint x: 168, startPoint y: 150, endPoint x: 361, endPoint y: 173, distance: 194.9
click at [178, 155] on button "upload" at bounding box center [142, 162] width 104 height 36
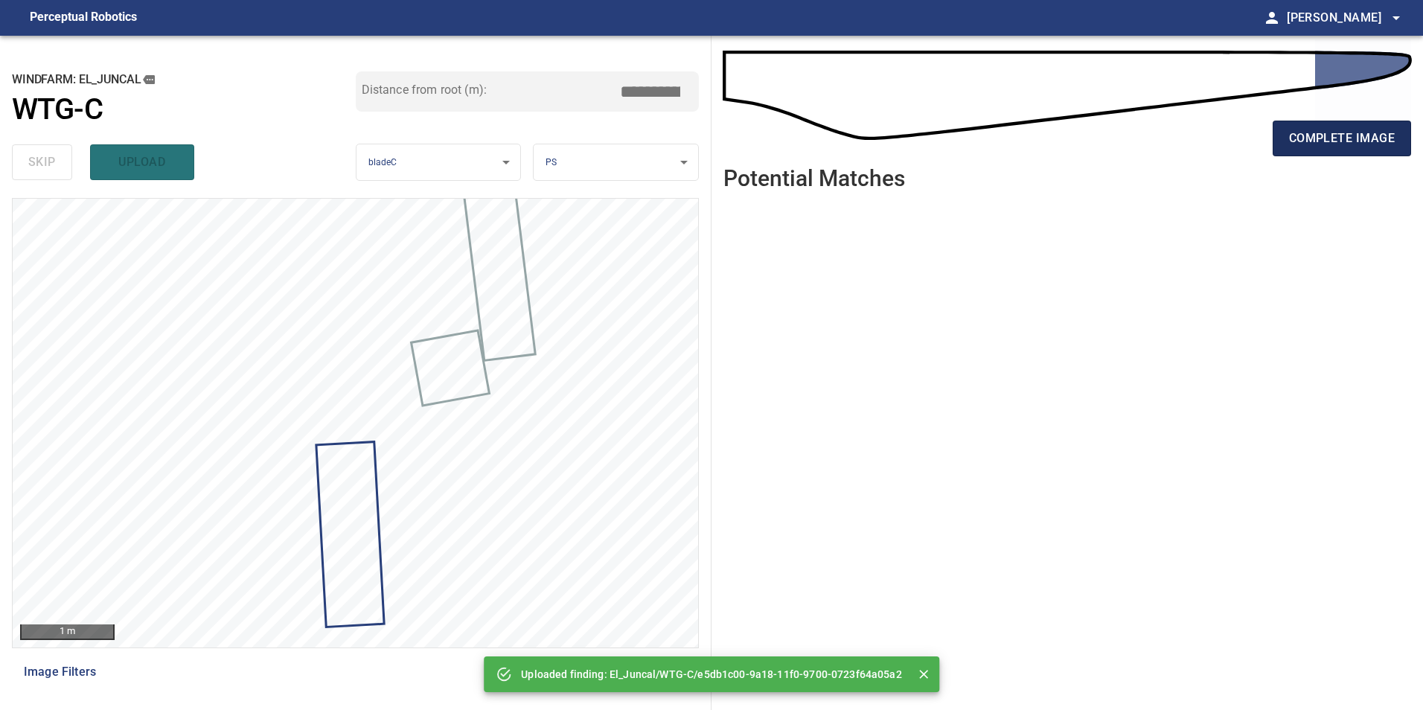
click at [1373, 132] on span "complete image" at bounding box center [1342, 138] width 106 height 21
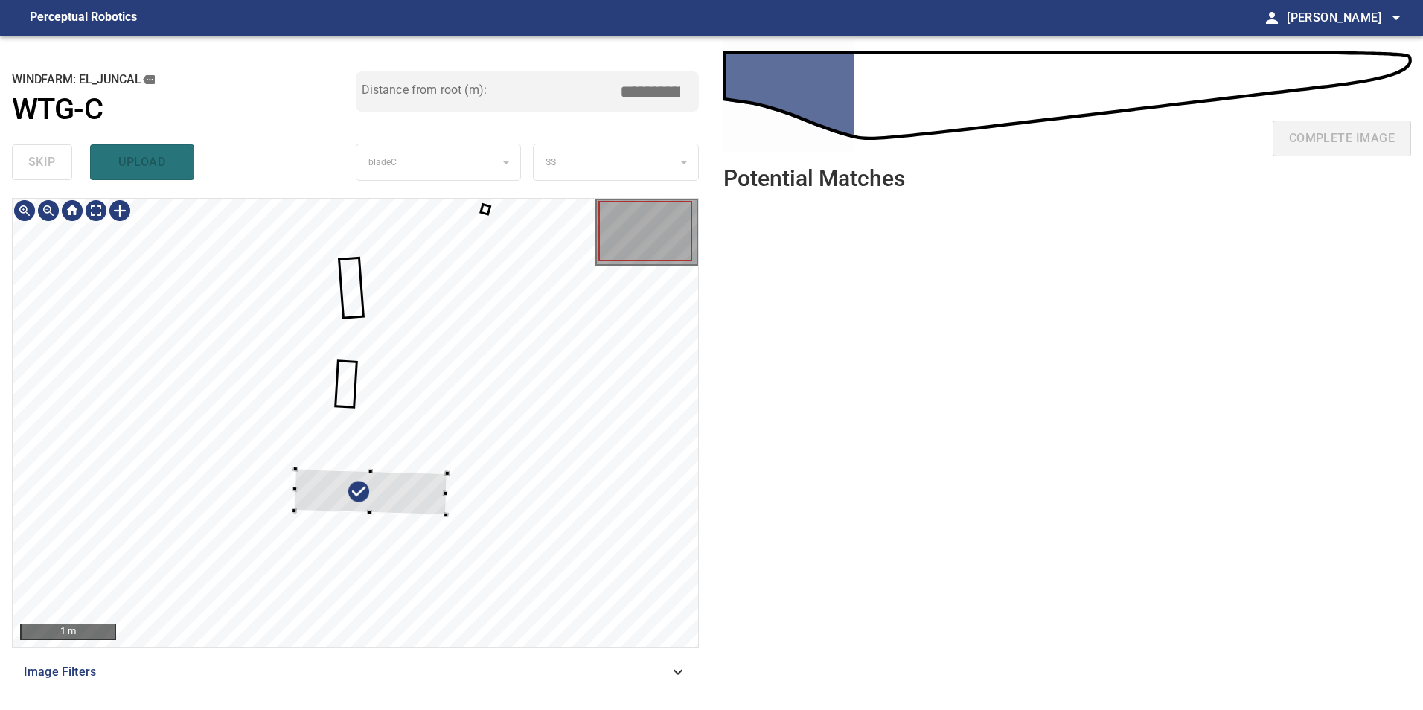
click at [447, 515] on div at bounding box center [370, 492] width 153 height 46
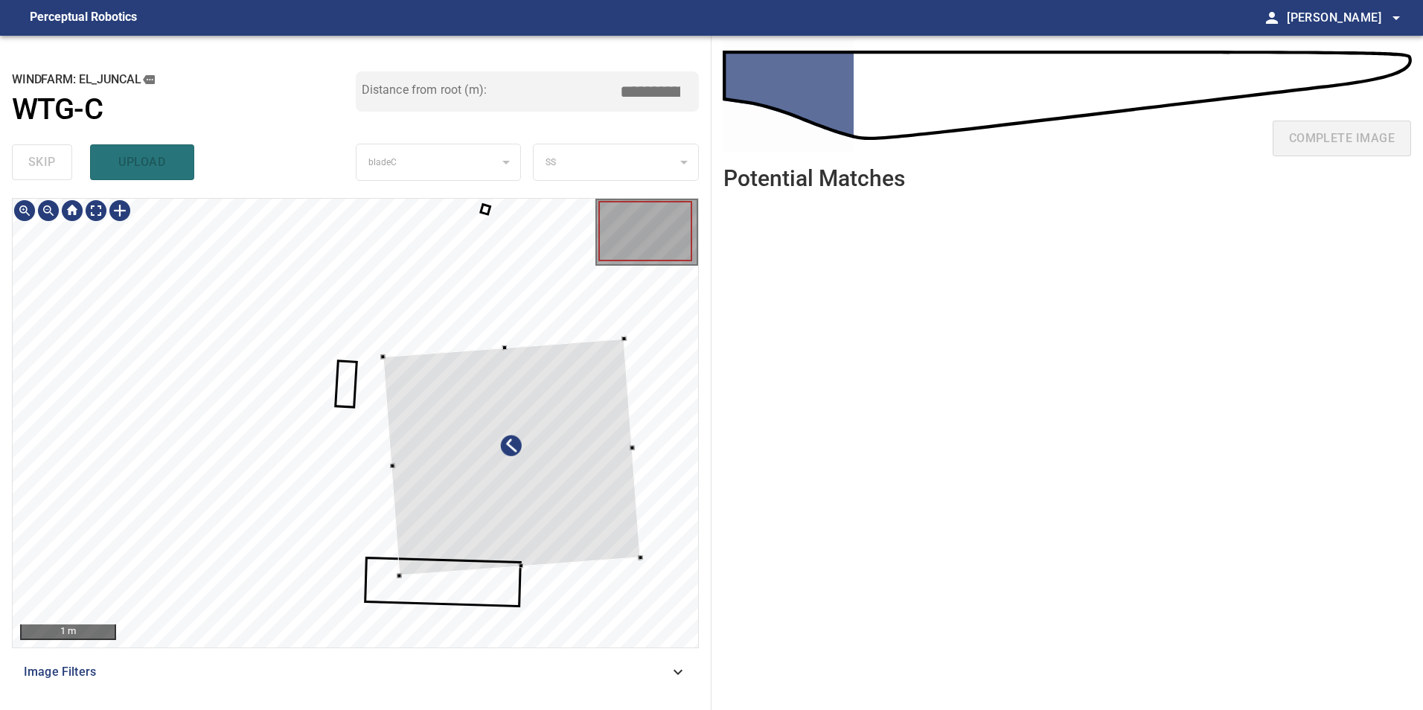
click at [567, 529] on div at bounding box center [512, 457] width 258 height 237
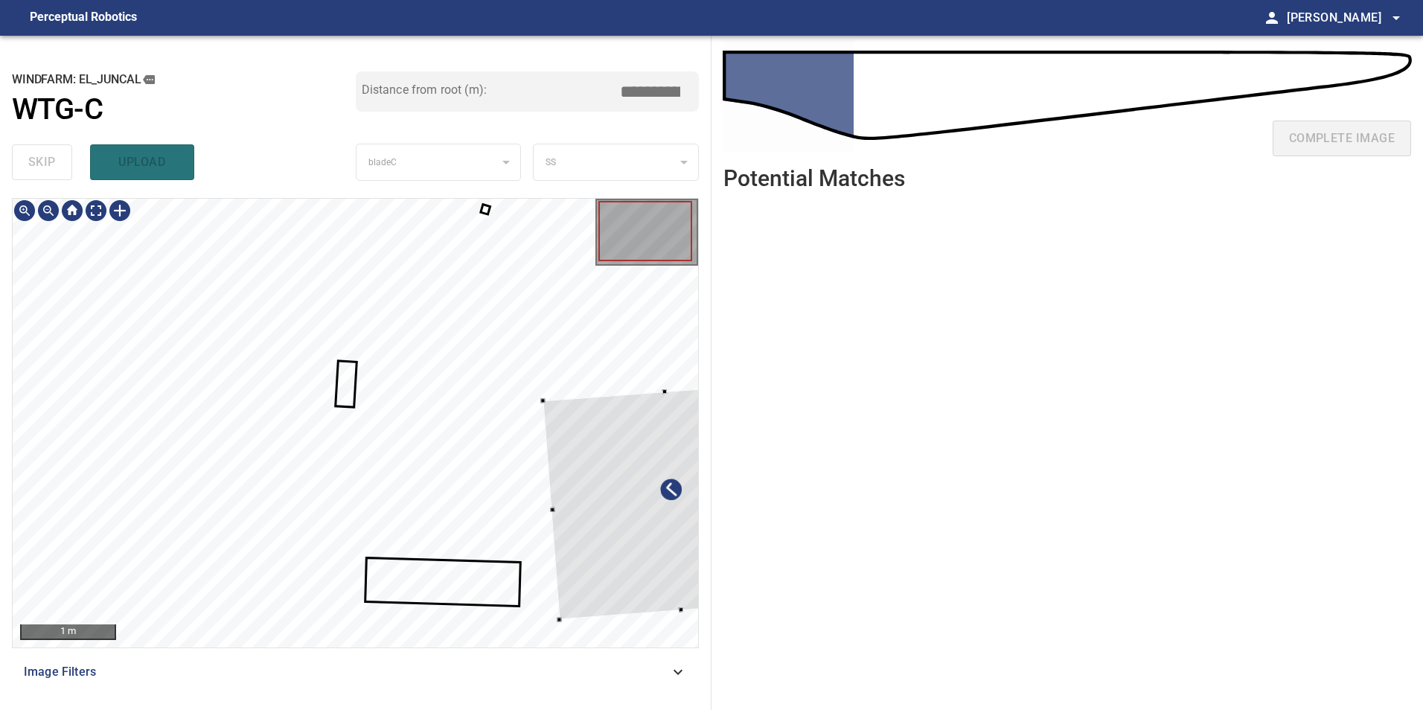
click at [649, 549] on div at bounding box center [672, 501] width 258 height 237
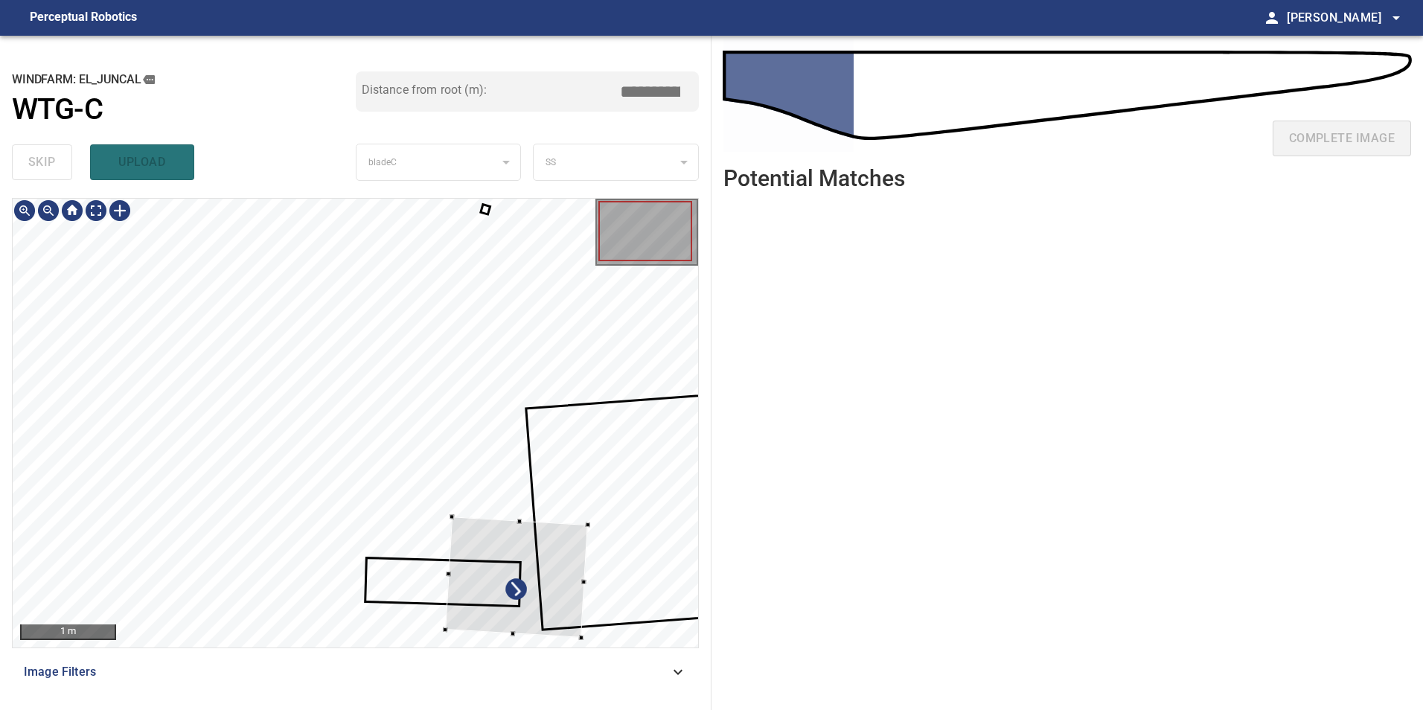
click at [564, 564] on div at bounding box center [516, 577] width 143 height 121
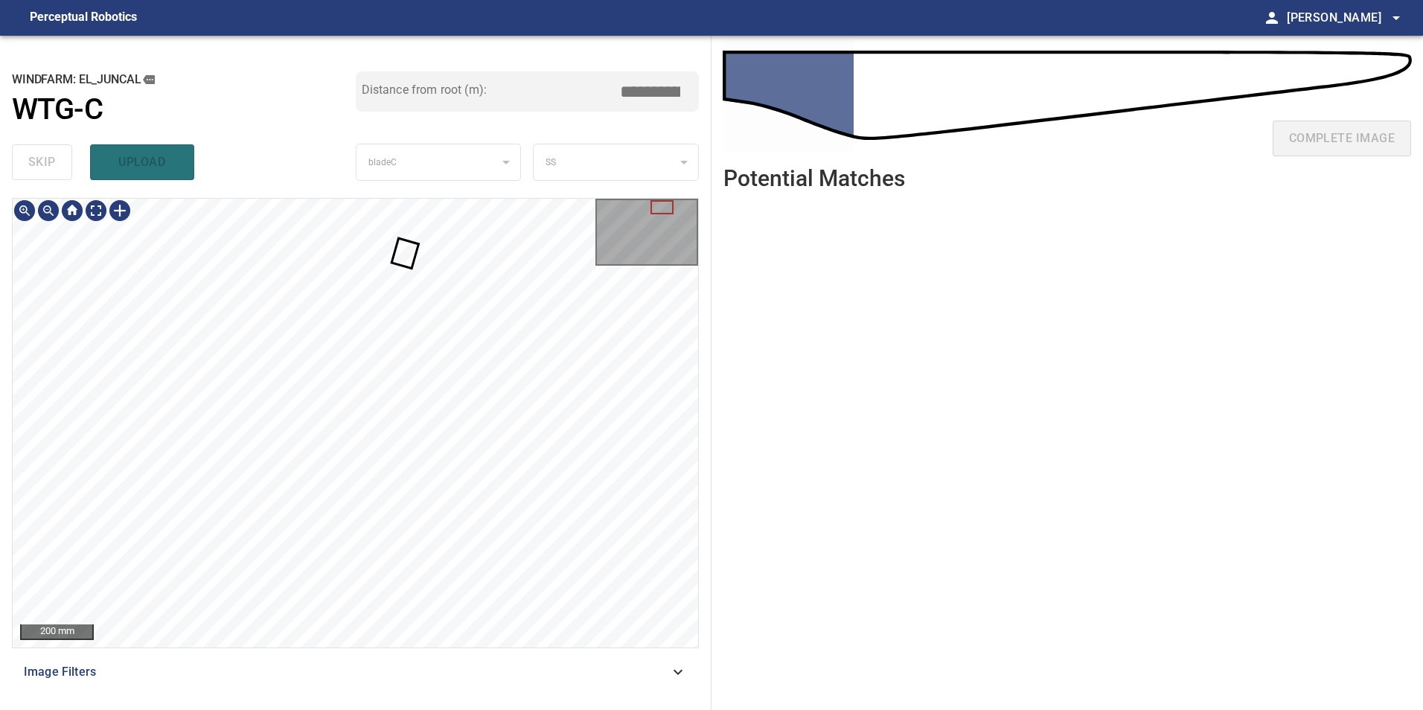
click at [412, 267] on div at bounding box center [356, 423] width 686 height 449
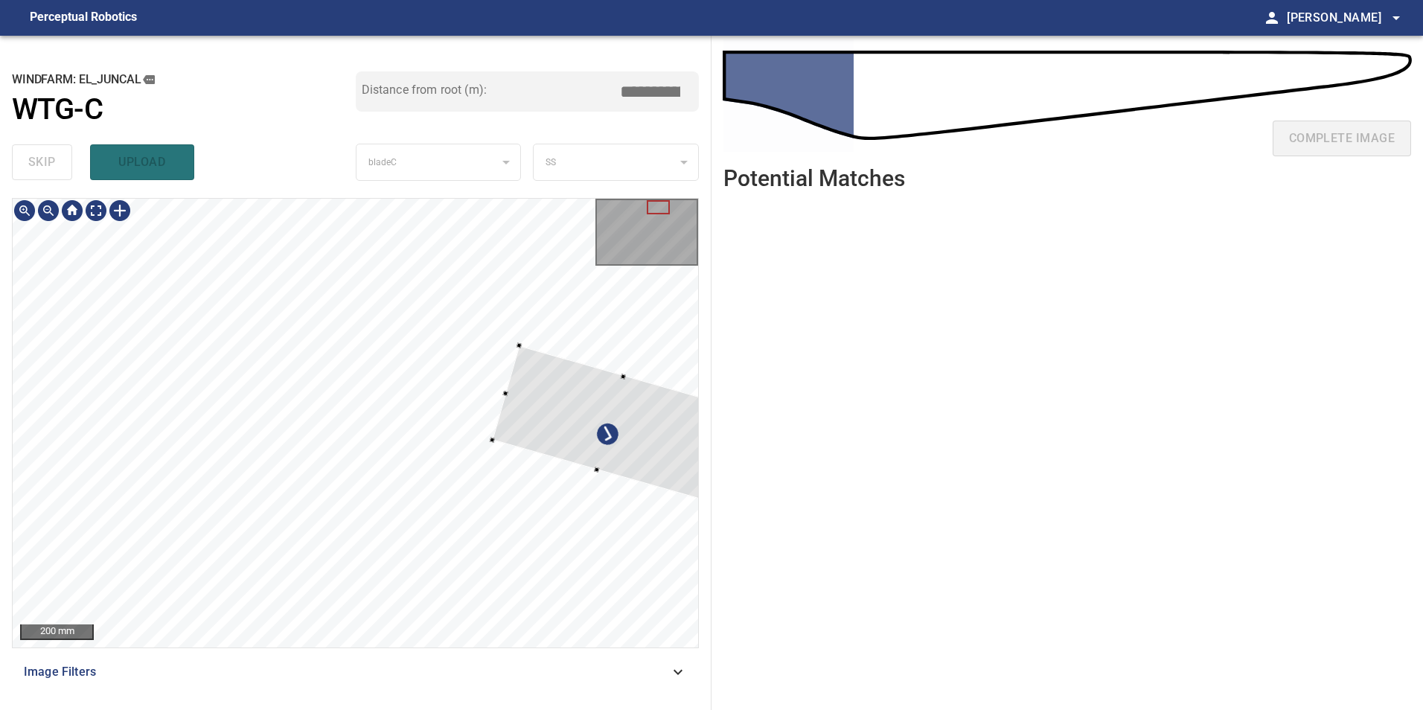
click at [566, 456] on div at bounding box center [610, 423] width 237 height 154
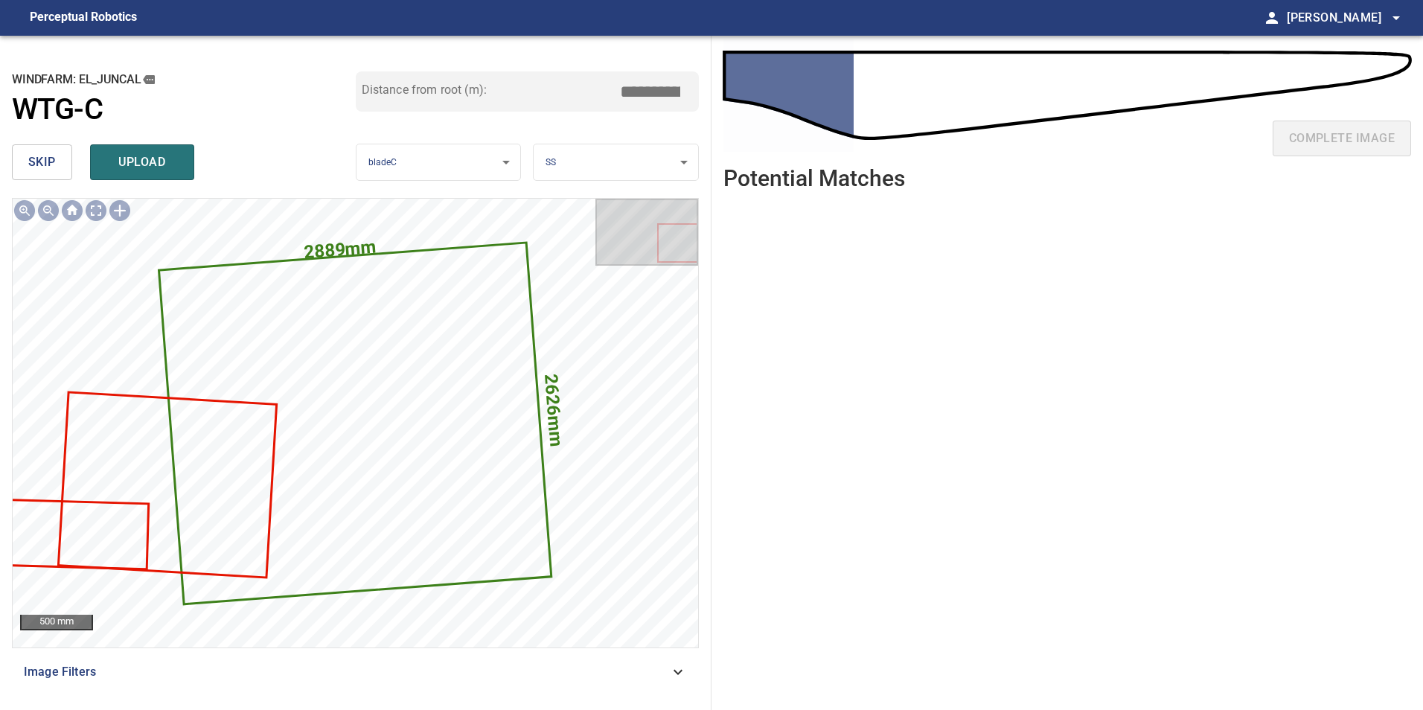
click at [45, 168] on span "skip" at bounding box center [42, 162] width 28 height 21
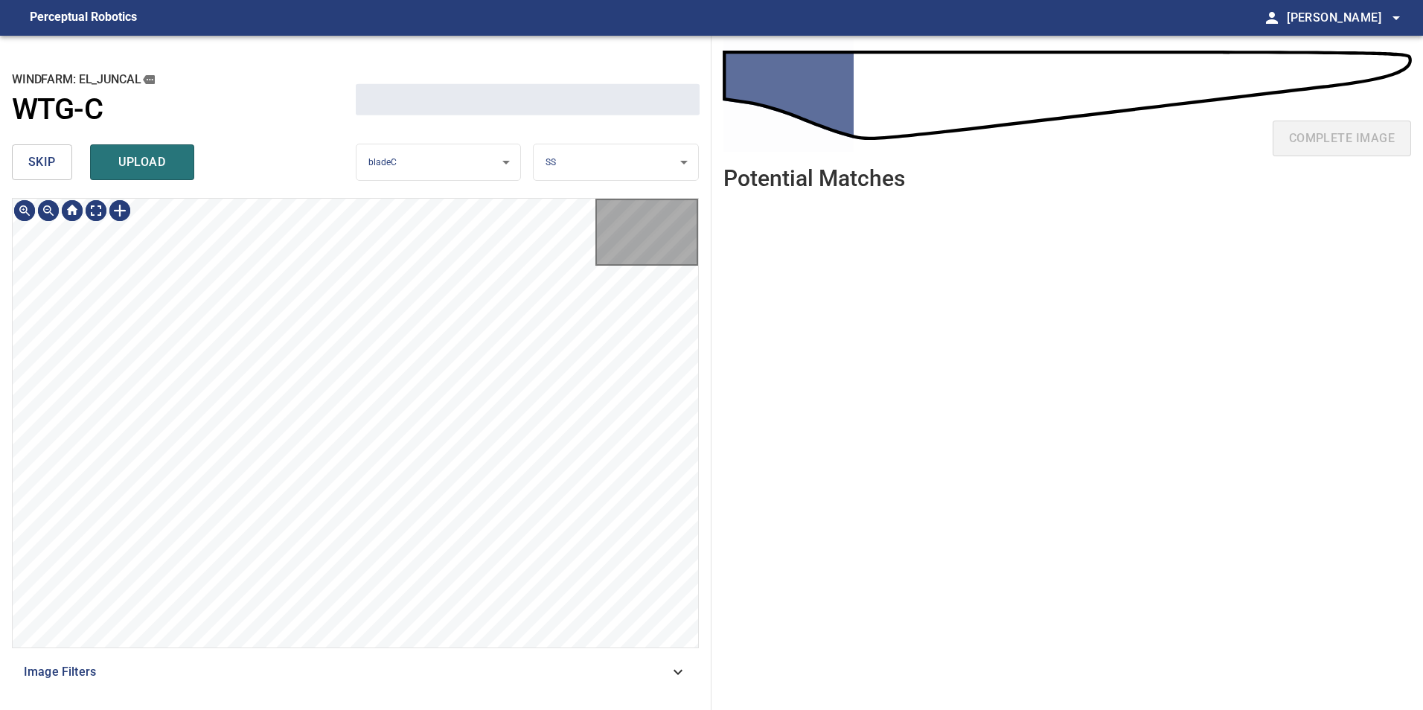
click at [45, 168] on span "skip" at bounding box center [42, 162] width 28 height 21
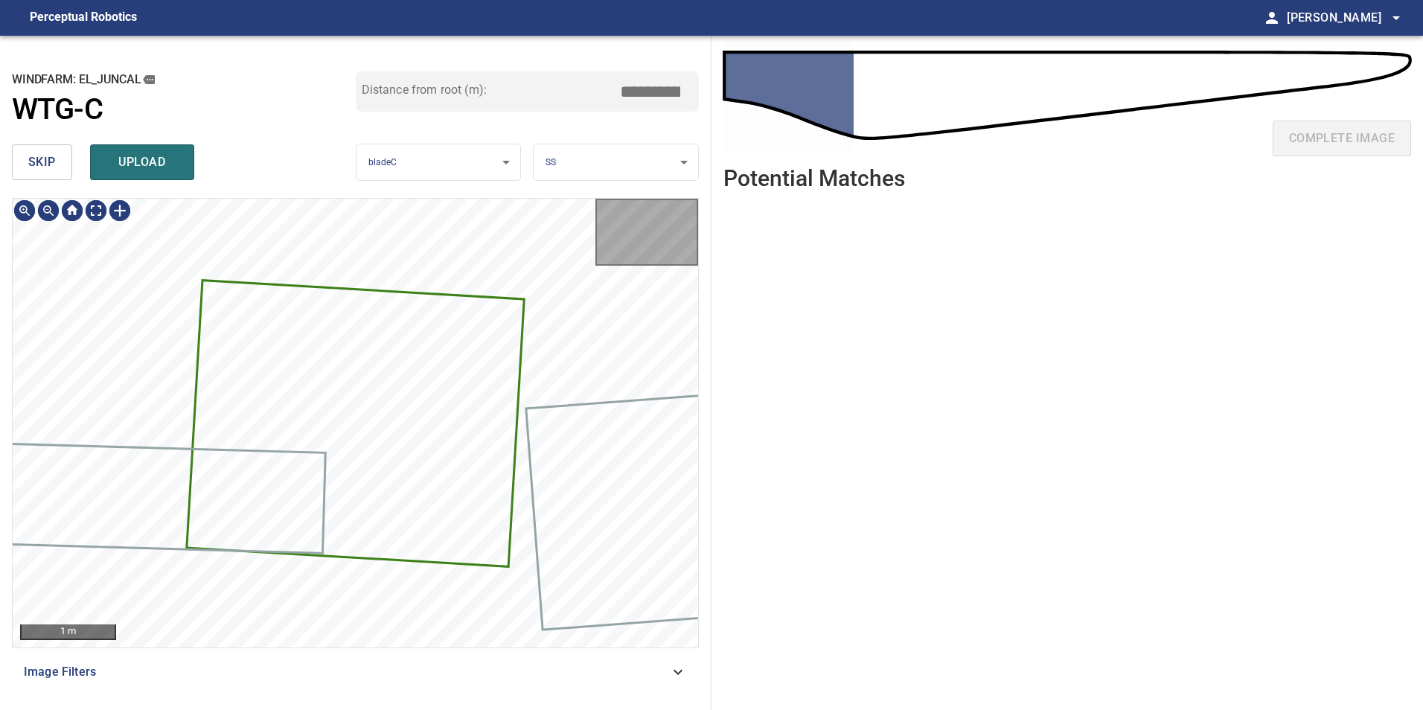
type input "****"
drag, startPoint x: 45, startPoint y: 168, endPoint x: 36, endPoint y: 162, distance: 10.7
click at [40, 164] on span "skip" at bounding box center [42, 162] width 28 height 21
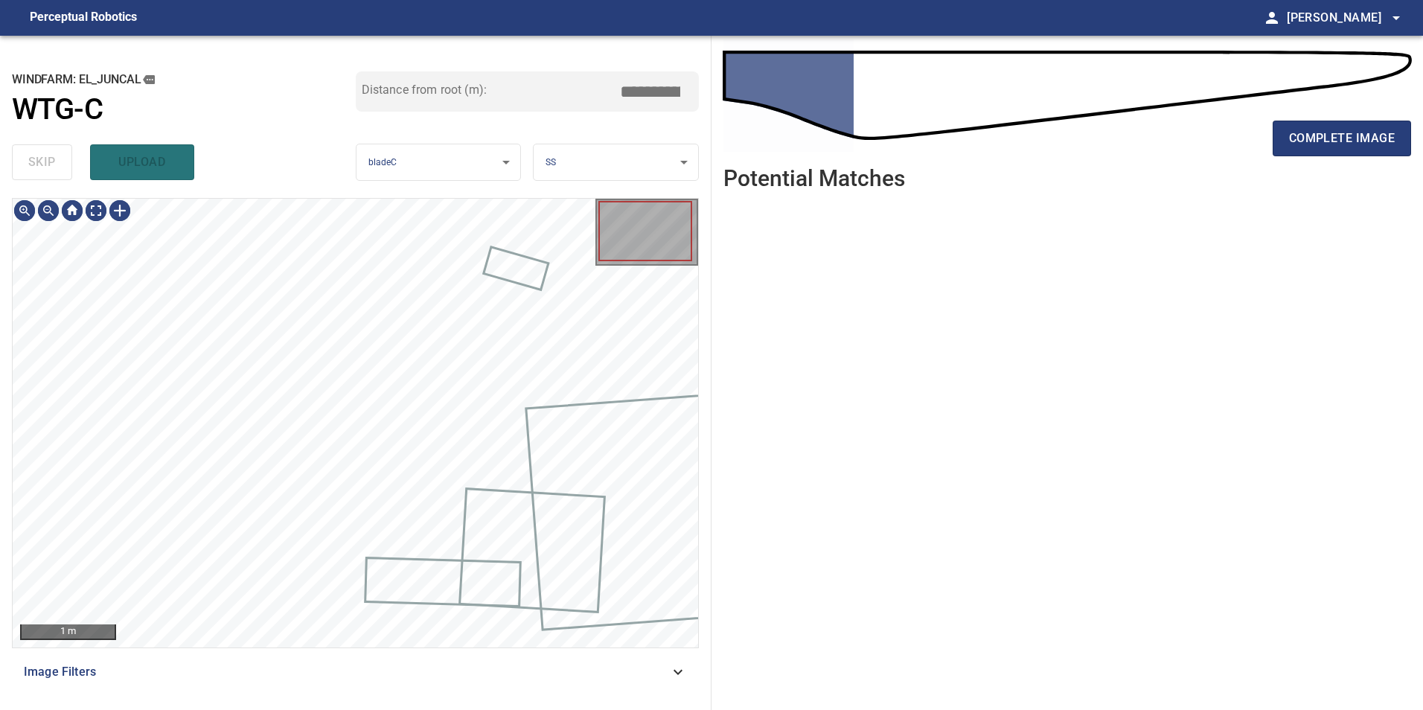
drag, startPoint x: 36, startPoint y: 162, endPoint x: 46, endPoint y: 162, distance: 9.7
click at [38, 161] on div "skip upload" at bounding box center [184, 162] width 344 height 48
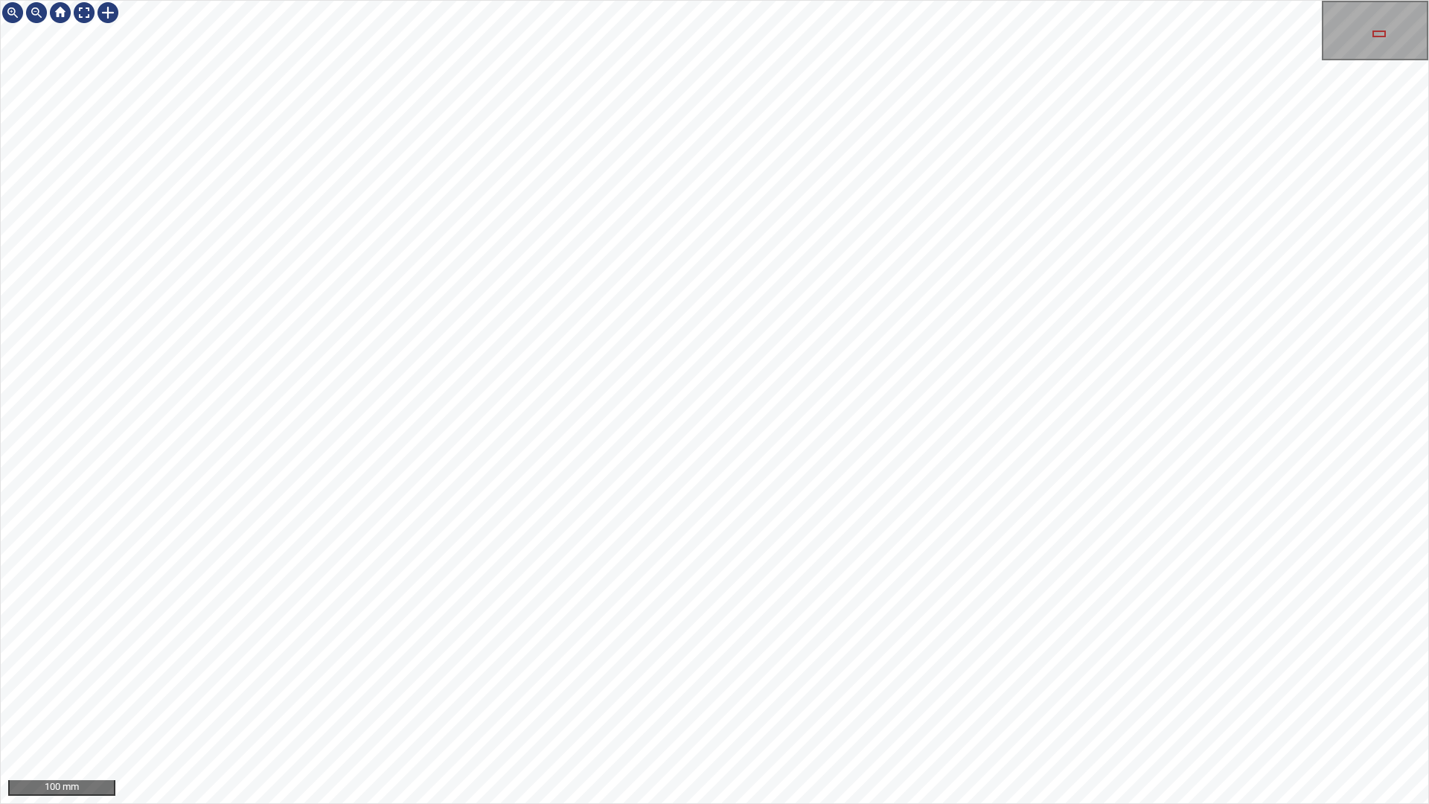
click at [759, 803] on div "100 mm" at bounding box center [714, 402] width 1429 height 804
click at [638, 803] on div "100 mm" at bounding box center [714, 402] width 1429 height 804
click at [758, 803] on div "100 mm" at bounding box center [714, 402] width 1429 height 804
click at [689, 0] on div "100 mm" at bounding box center [714, 402] width 1429 height 804
click at [492, 794] on div "100 mm" at bounding box center [714, 402] width 1429 height 804
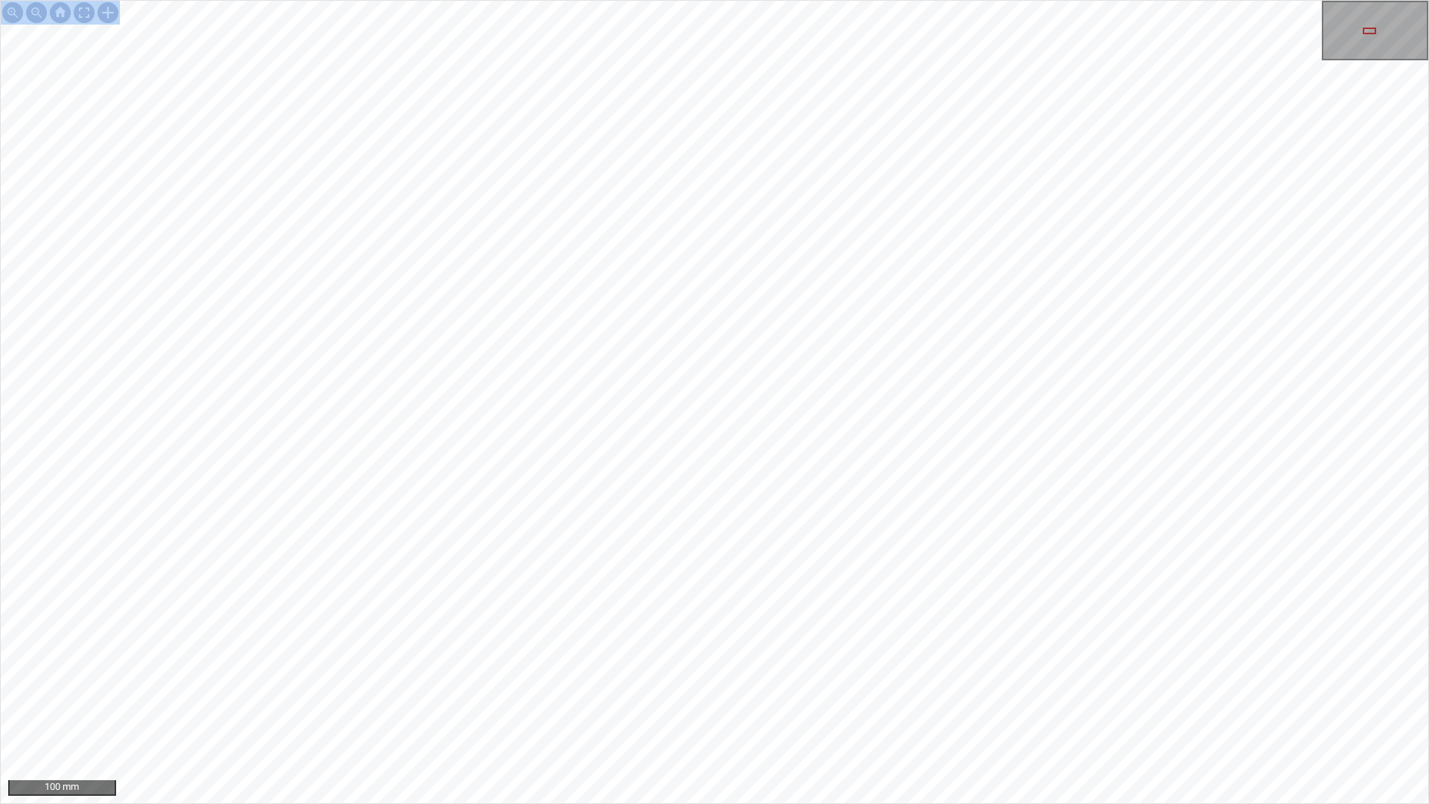
click at [800, 803] on div "100 mm" at bounding box center [714, 402] width 1429 height 804
click at [538, 803] on div "100 mm" at bounding box center [714, 402] width 1429 height 804
click at [517, 803] on div "100 mm" at bounding box center [714, 402] width 1429 height 804
click at [442, 803] on div "100 mm" at bounding box center [714, 402] width 1429 height 804
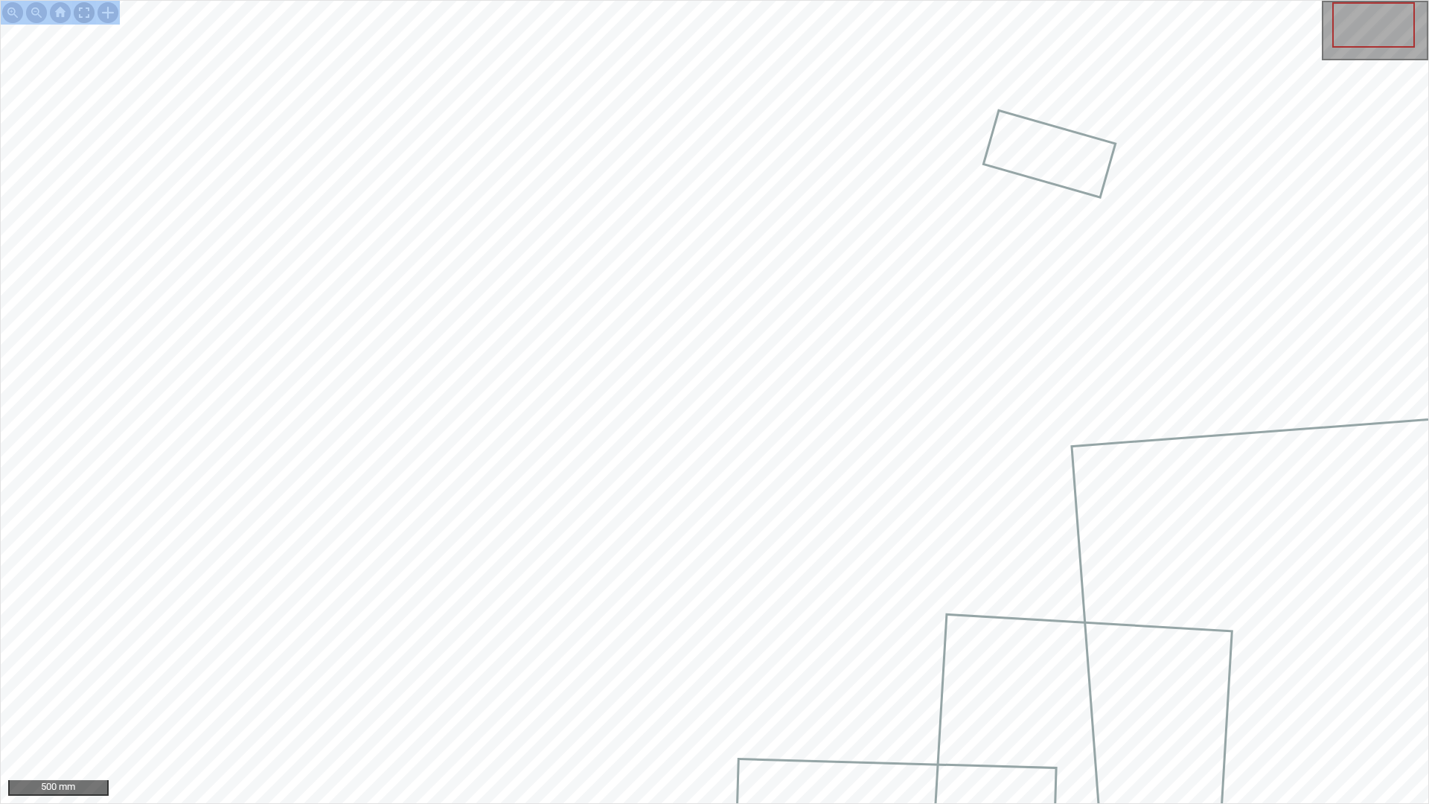
click at [89, 14] on div at bounding box center [84, 13] width 24 height 24
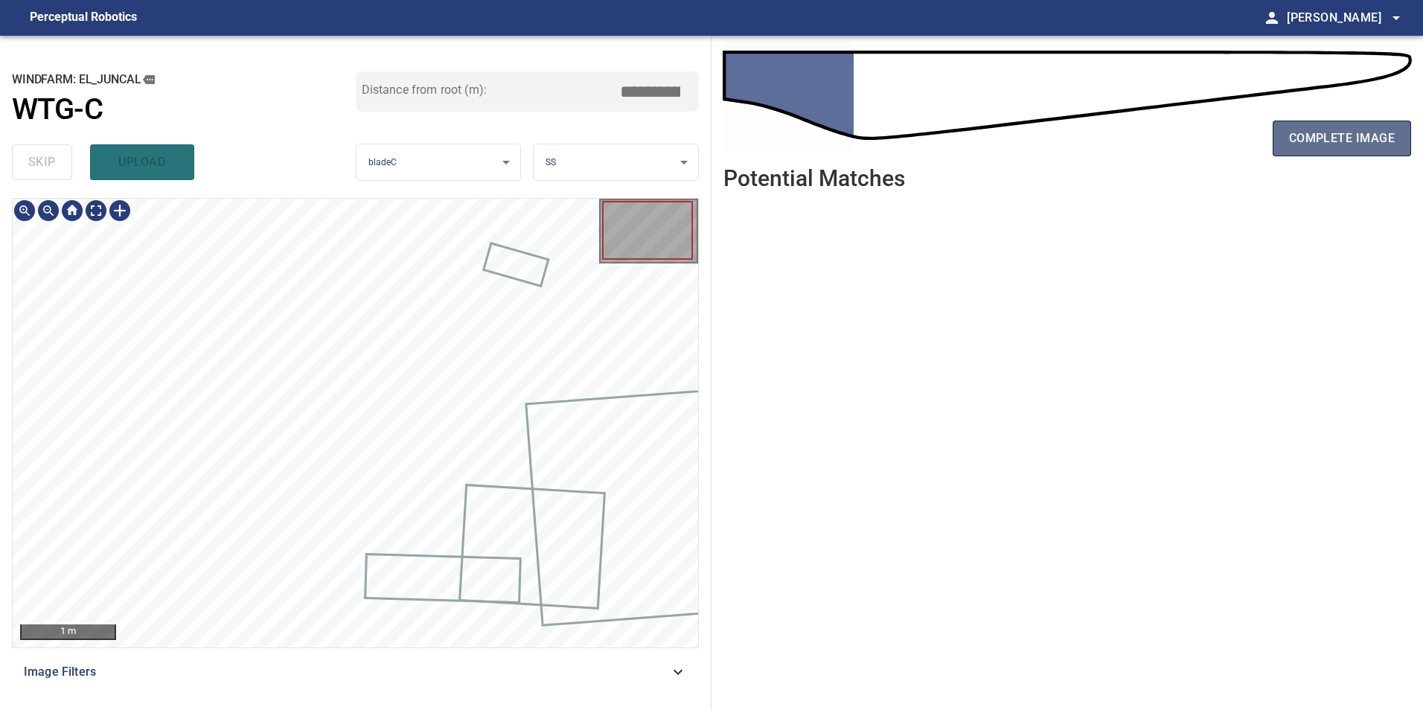
click at [1333, 144] on span "complete image" at bounding box center [1342, 138] width 106 height 21
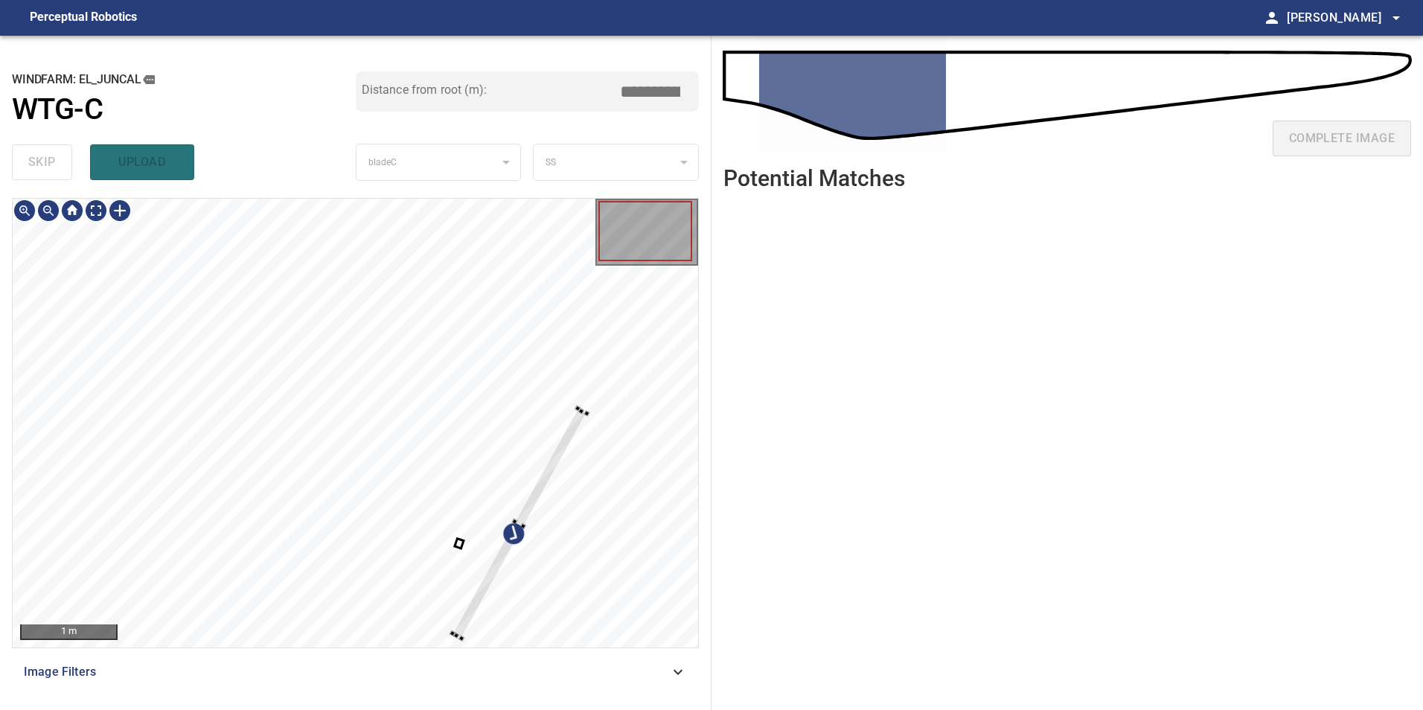
click at [593, 440] on div at bounding box center [356, 423] width 686 height 449
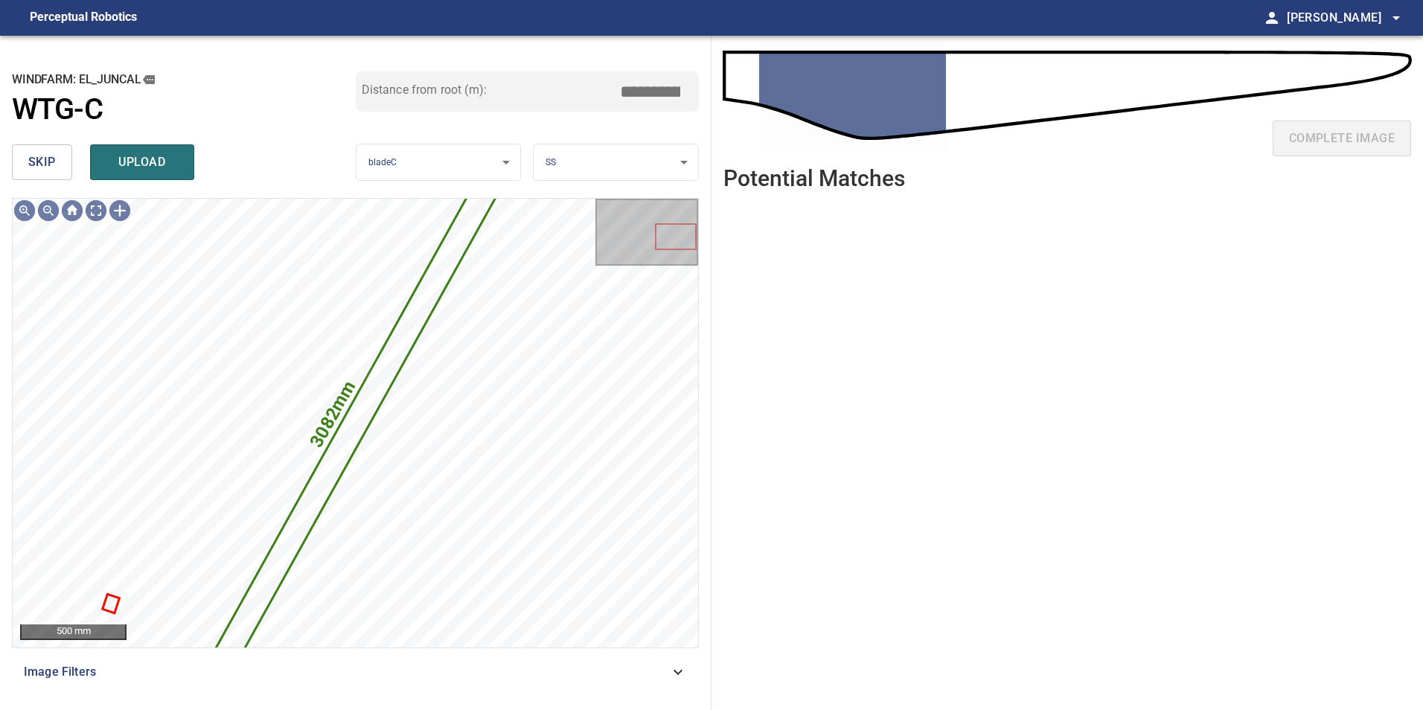
click at [32, 154] on span "skip" at bounding box center [42, 162] width 28 height 21
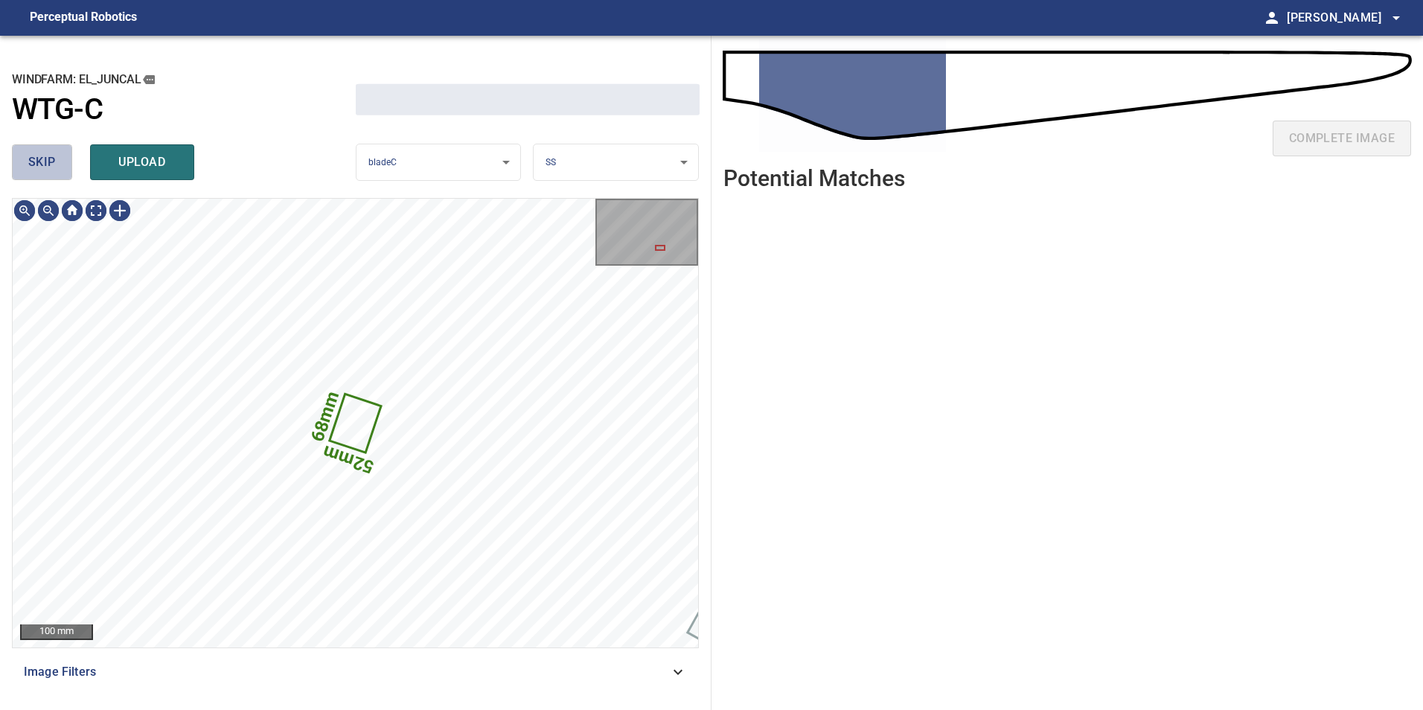
click at [32, 154] on span "skip" at bounding box center [42, 162] width 28 height 21
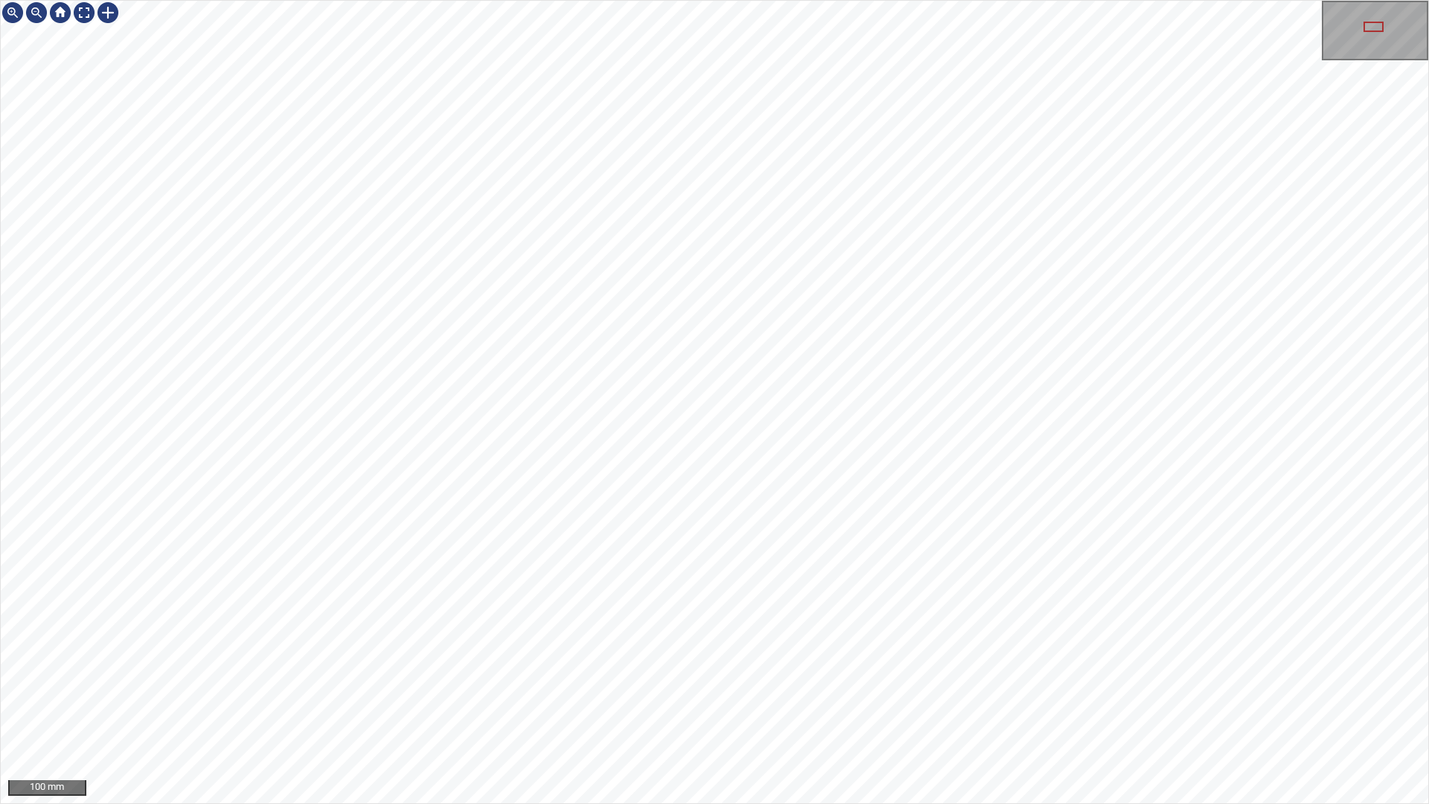
click at [666, 803] on div "100 mm" at bounding box center [714, 402] width 1429 height 804
click at [1334, 0] on div "100 mm" at bounding box center [714, 402] width 1429 height 804
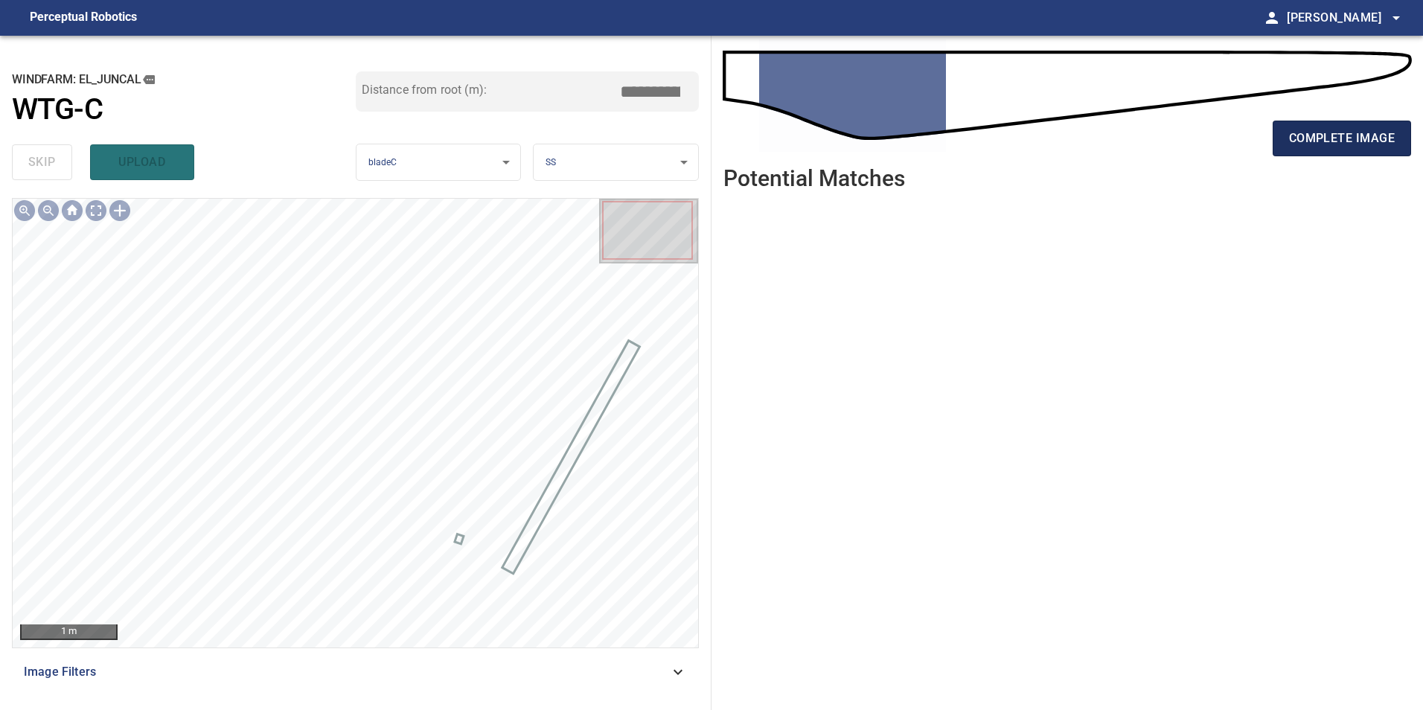
click at [1307, 145] on span "complete image" at bounding box center [1342, 138] width 106 height 21
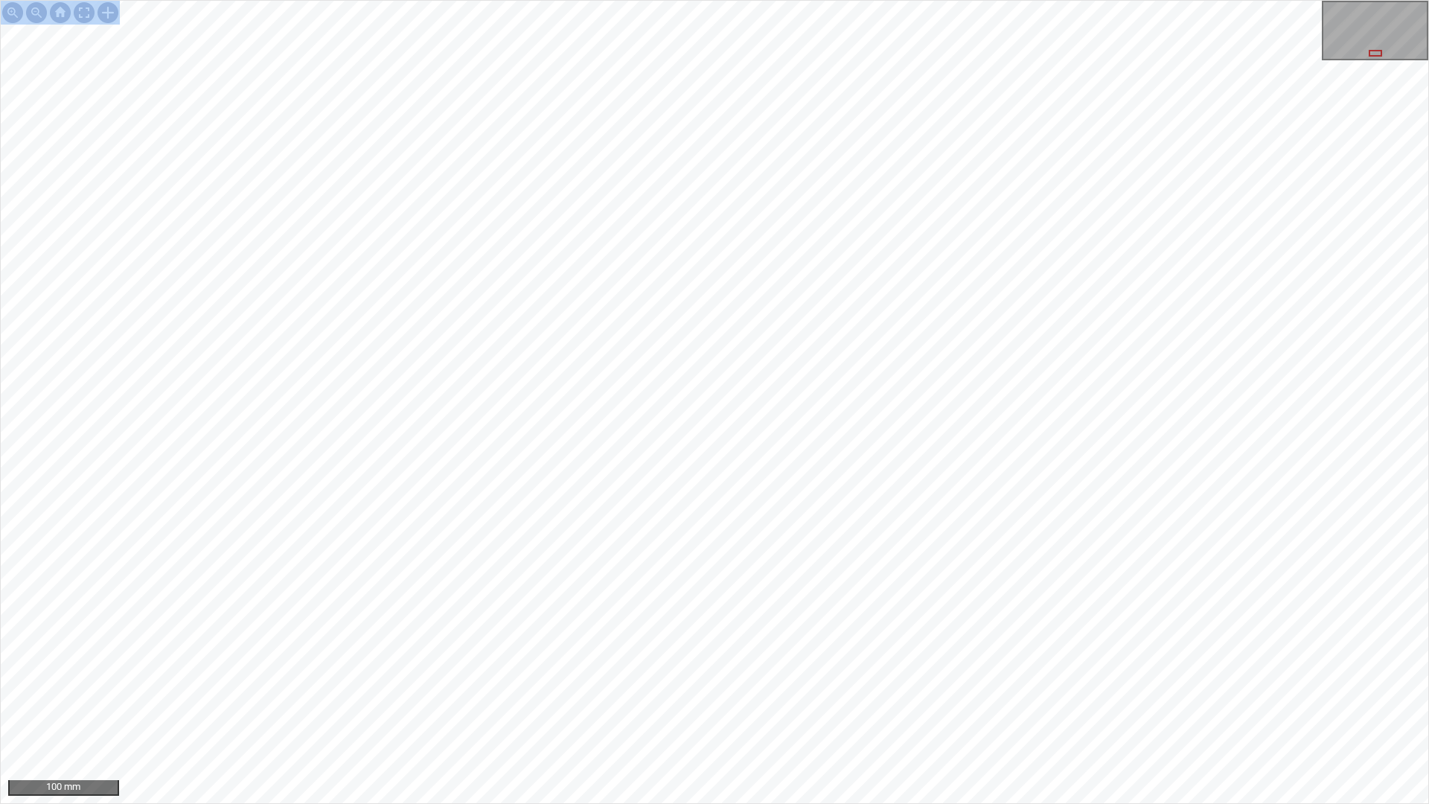
click at [790, 488] on div "100 mm" at bounding box center [714, 402] width 1429 height 804
click at [1029, 803] on div "100 mm" at bounding box center [714, 402] width 1429 height 804
click at [1167, 803] on div "100 mm" at bounding box center [714, 402] width 1429 height 804
click at [837, 0] on div "100 mm" at bounding box center [714, 402] width 1429 height 804
click at [80, 7] on div at bounding box center [84, 13] width 24 height 24
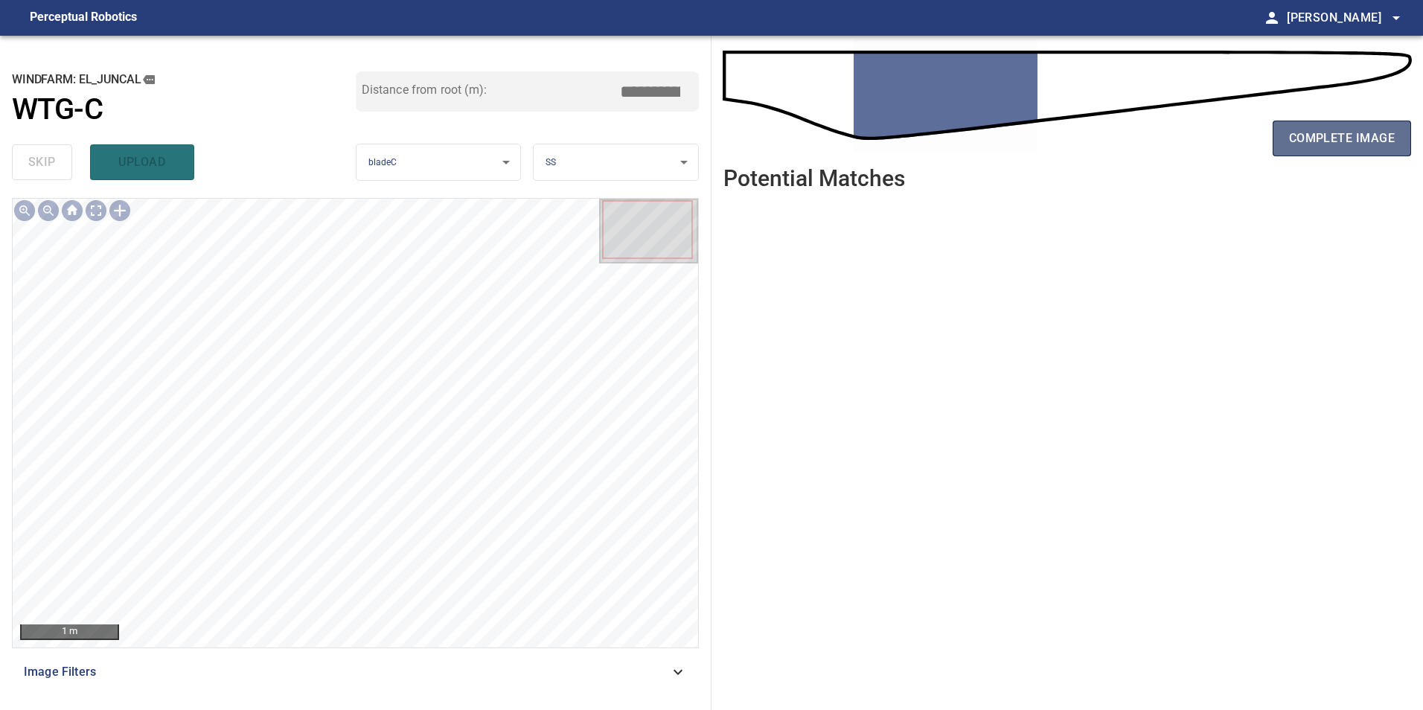
click at [1364, 121] on button "complete image" at bounding box center [1342, 139] width 138 height 36
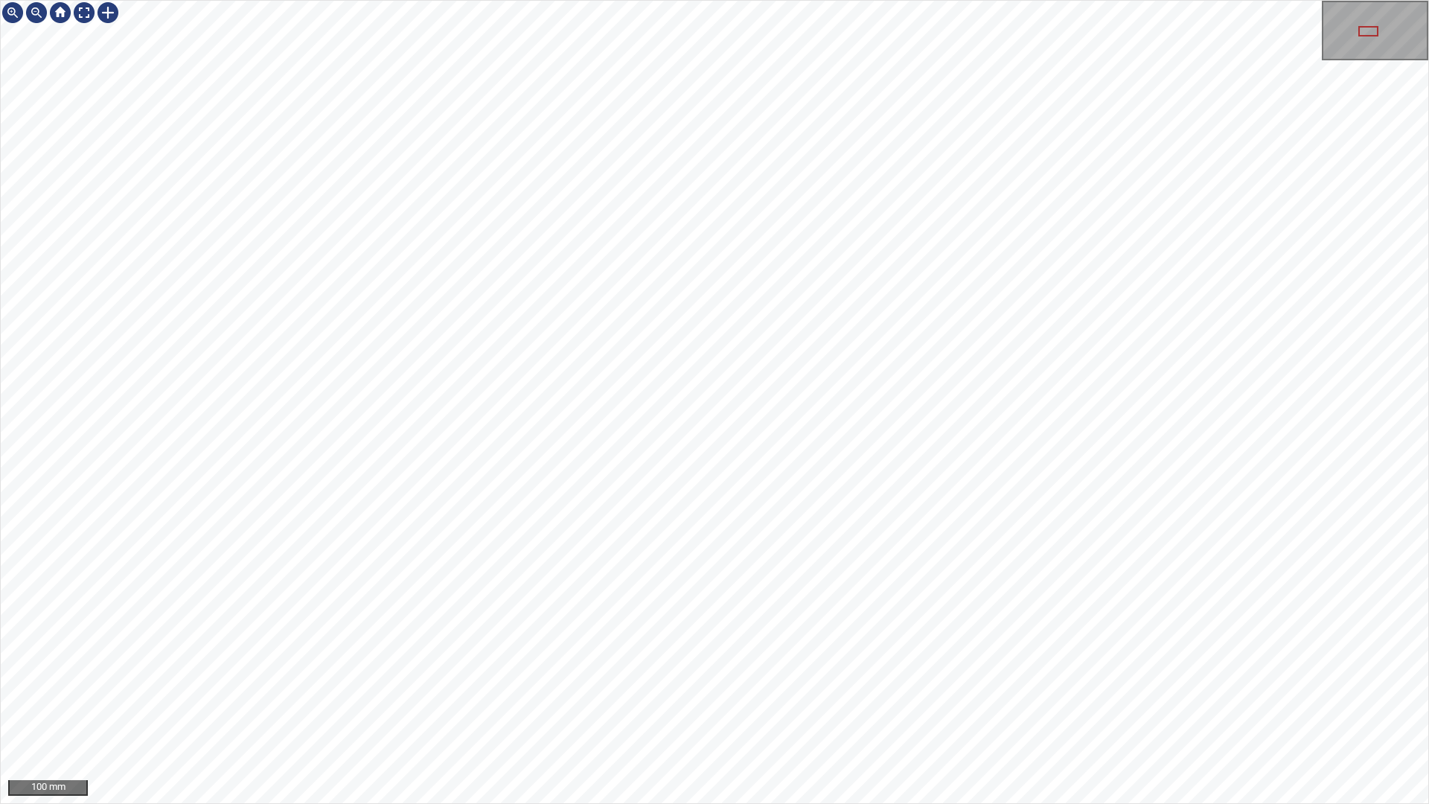
click at [715, 803] on div "100 mm" at bounding box center [714, 402] width 1429 height 804
click at [705, 803] on div "50 mm" at bounding box center [714, 402] width 1429 height 804
click at [887, 803] on div "50 mm" at bounding box center [714, 402] width 1429 height 804
click at [774, 803] on div "50 mm" at bounding box center [714, 402] width 1429 height 804
click at [956, 803] on div "100 mm" at bounding box center [714, 402] width 1429 height 804
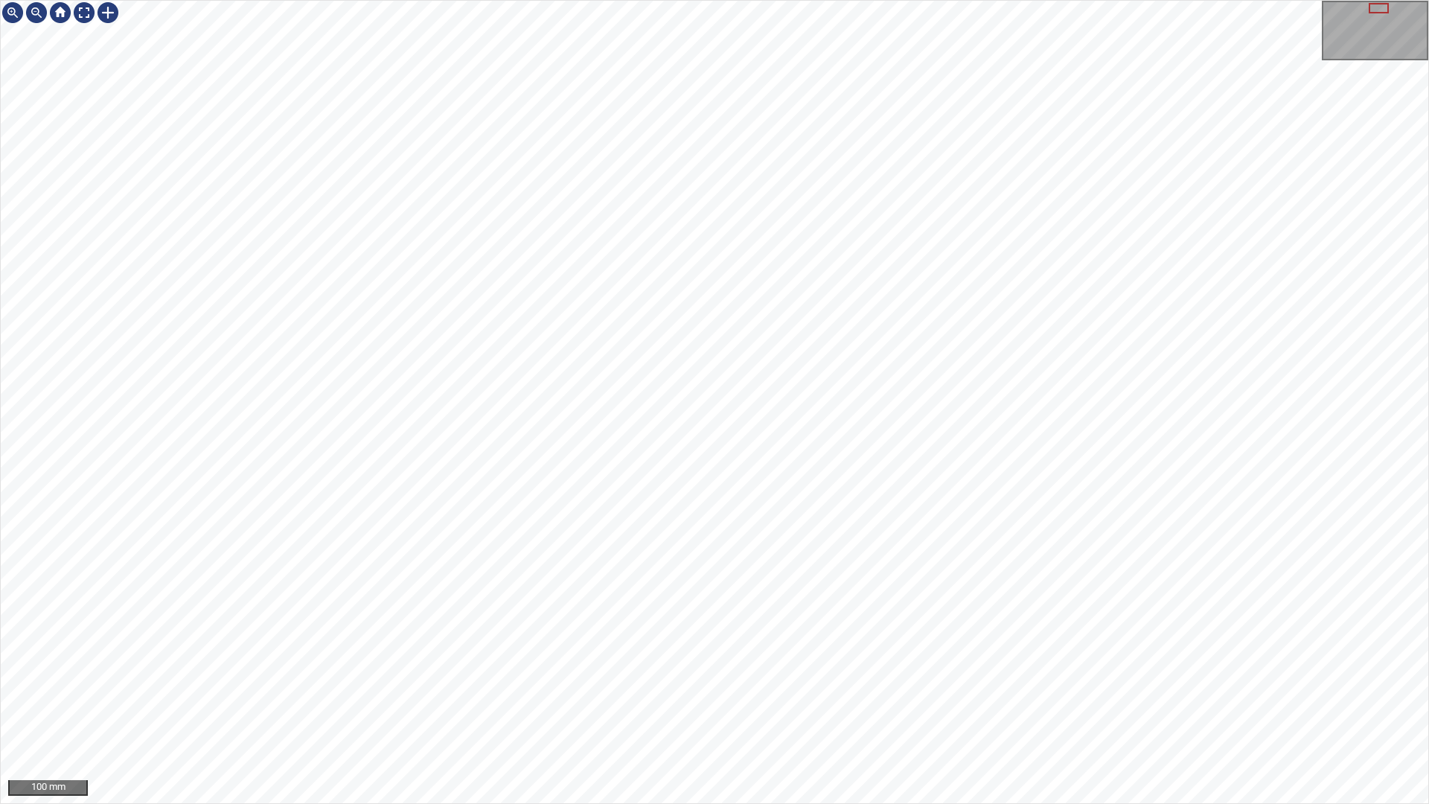
click at [1120, 803] on div "100 mm" at bounding box center [714, 402] width 1429 height 804
click at [85, 10] on div at bounding box center [84, 13] width 24 height 24
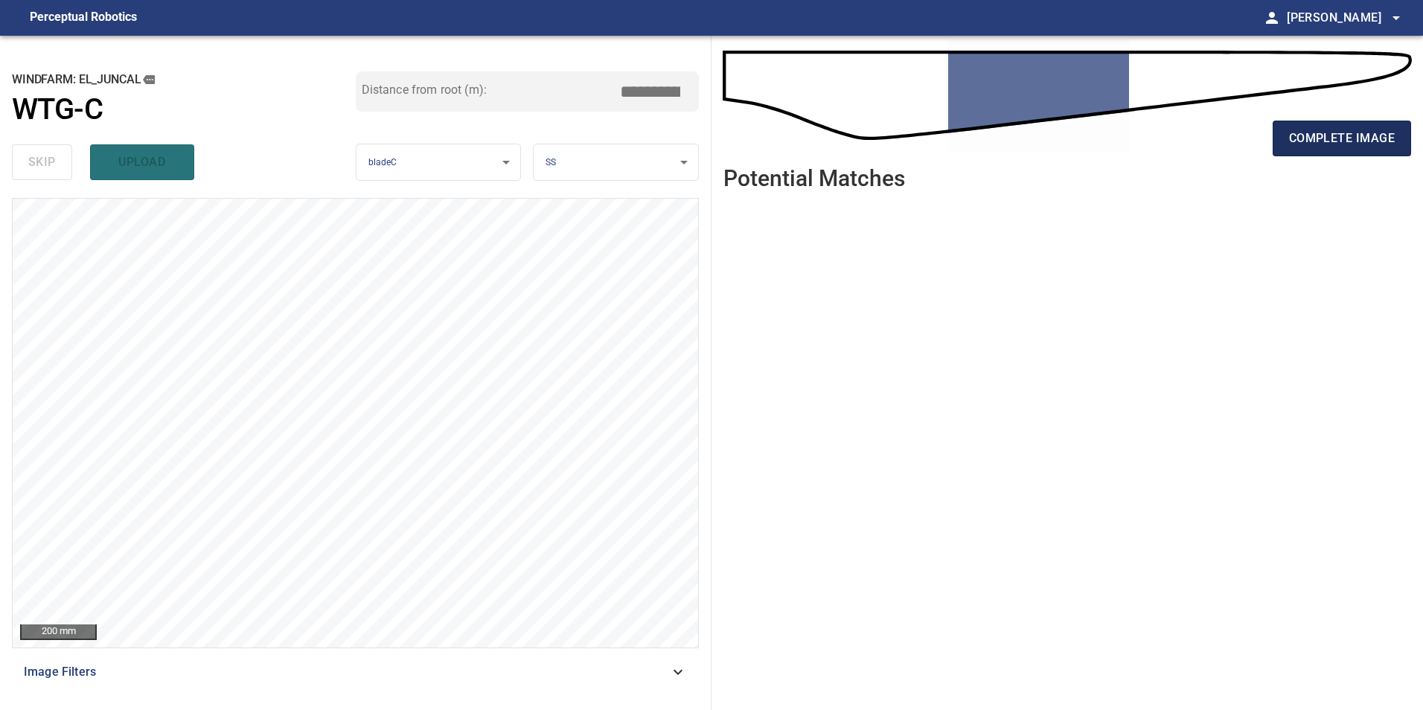
click at [1352, 135] on span "complete image" at bounding box center [1342, 138] width 106 height 21
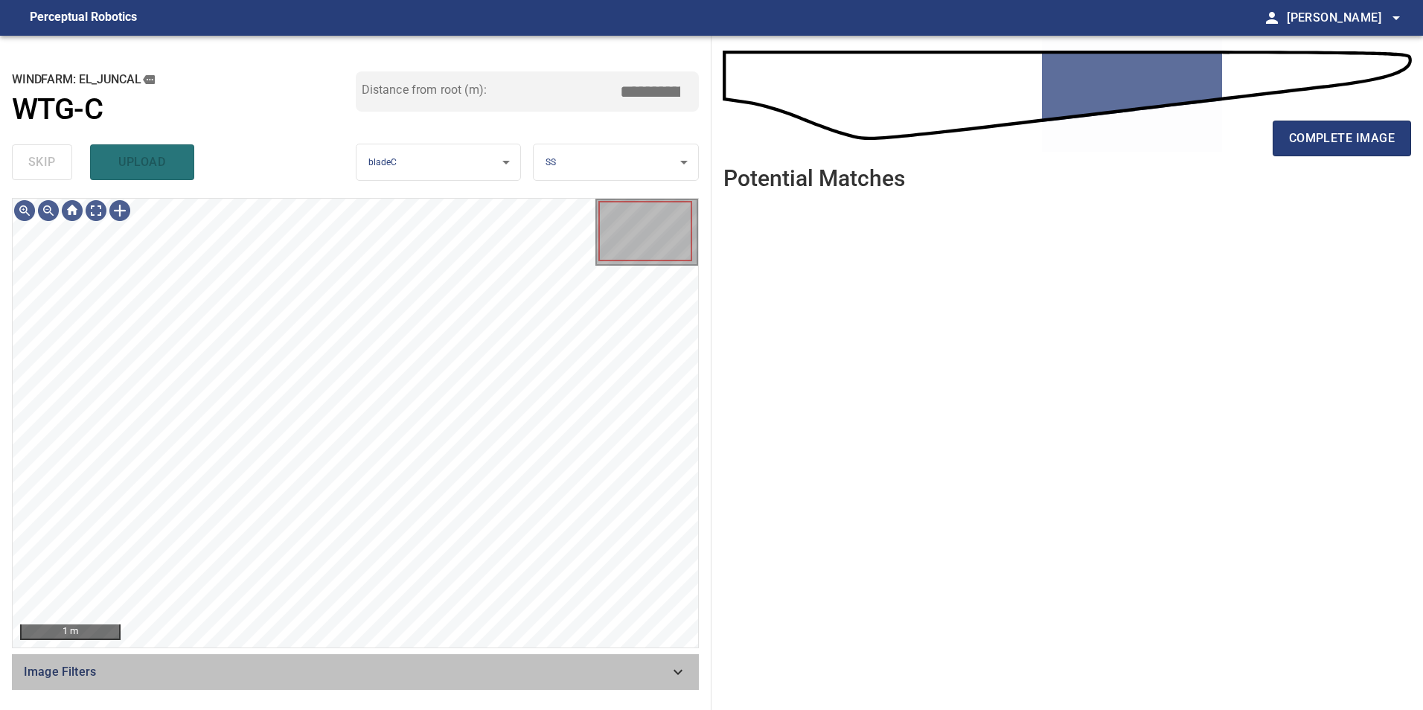
click at [643, 671] on span "Image Filters" at bounding box center [346, 672] width 645 height 18
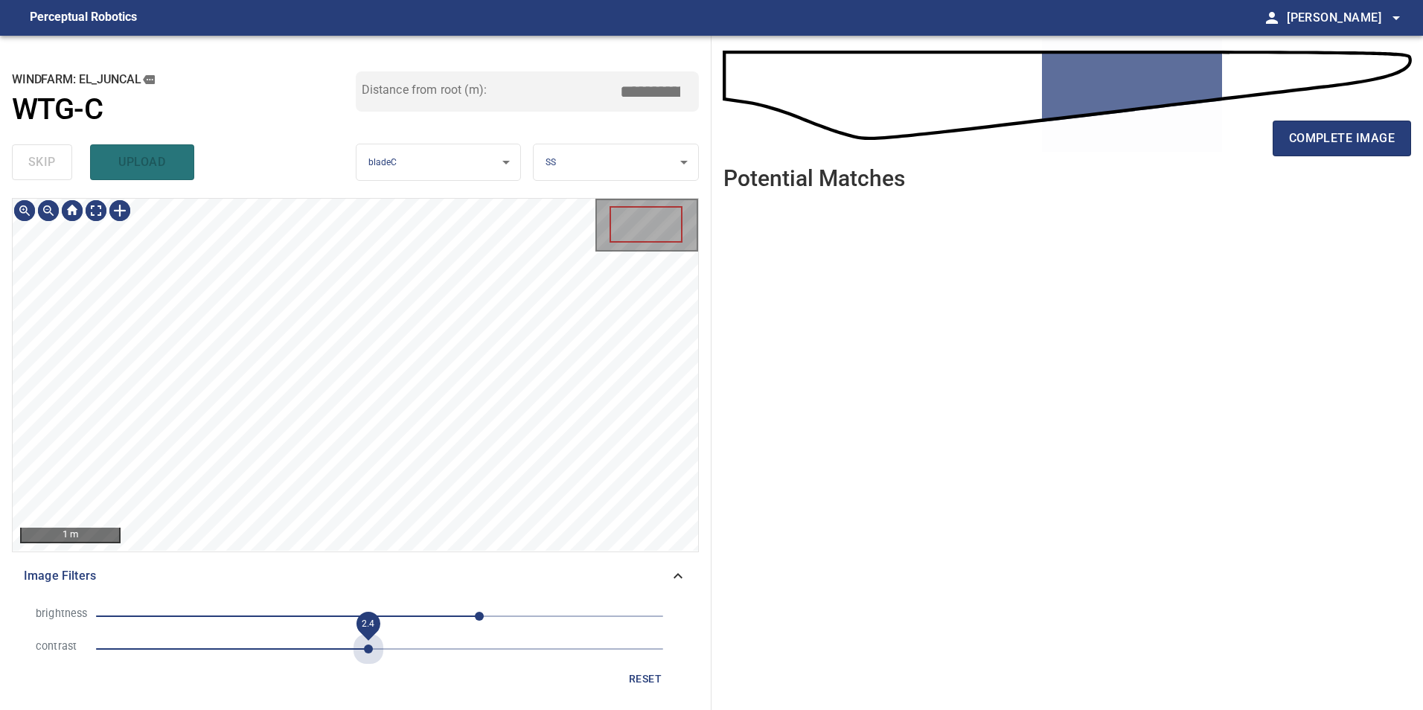
click at [371, 653] on span "2.4" at bounding box center [379, 649] width 567 height 21
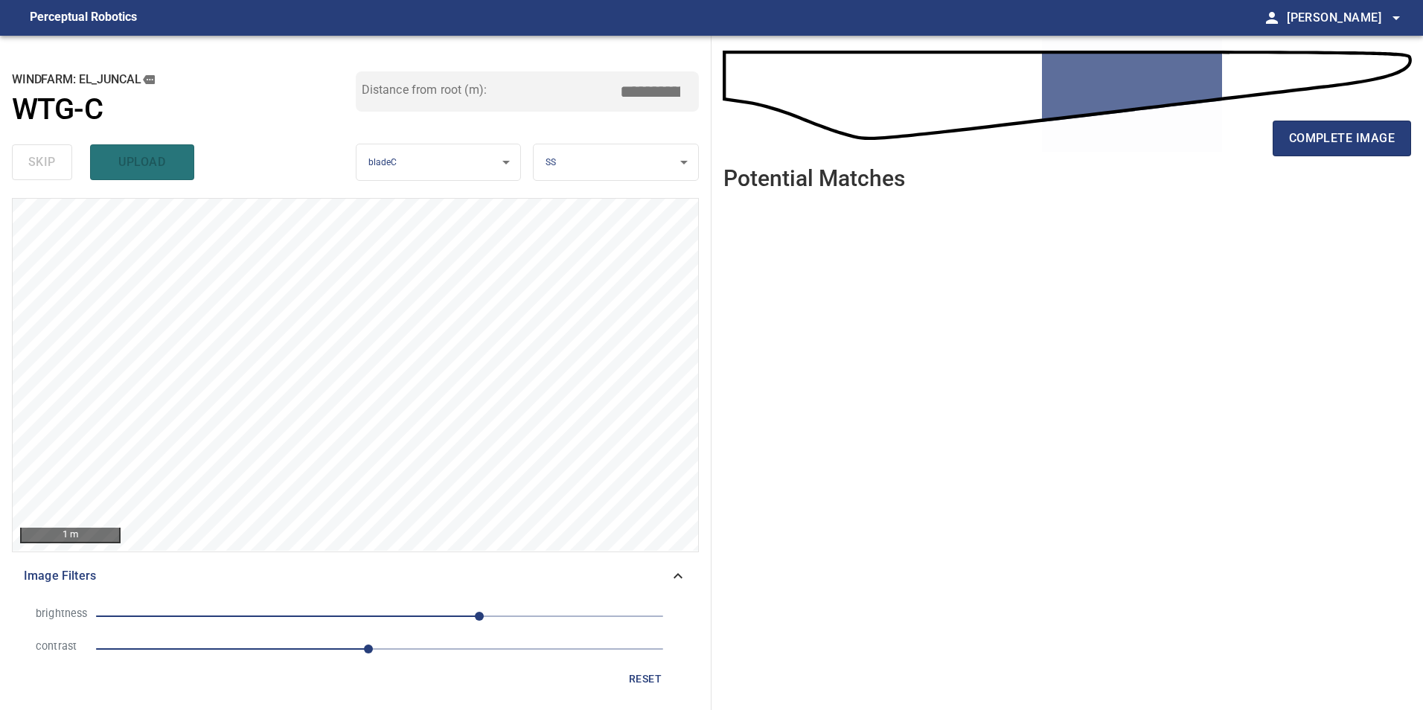
click at [322, 648] on span "2.4" at bounding box center [379, 649] width 567 height 21
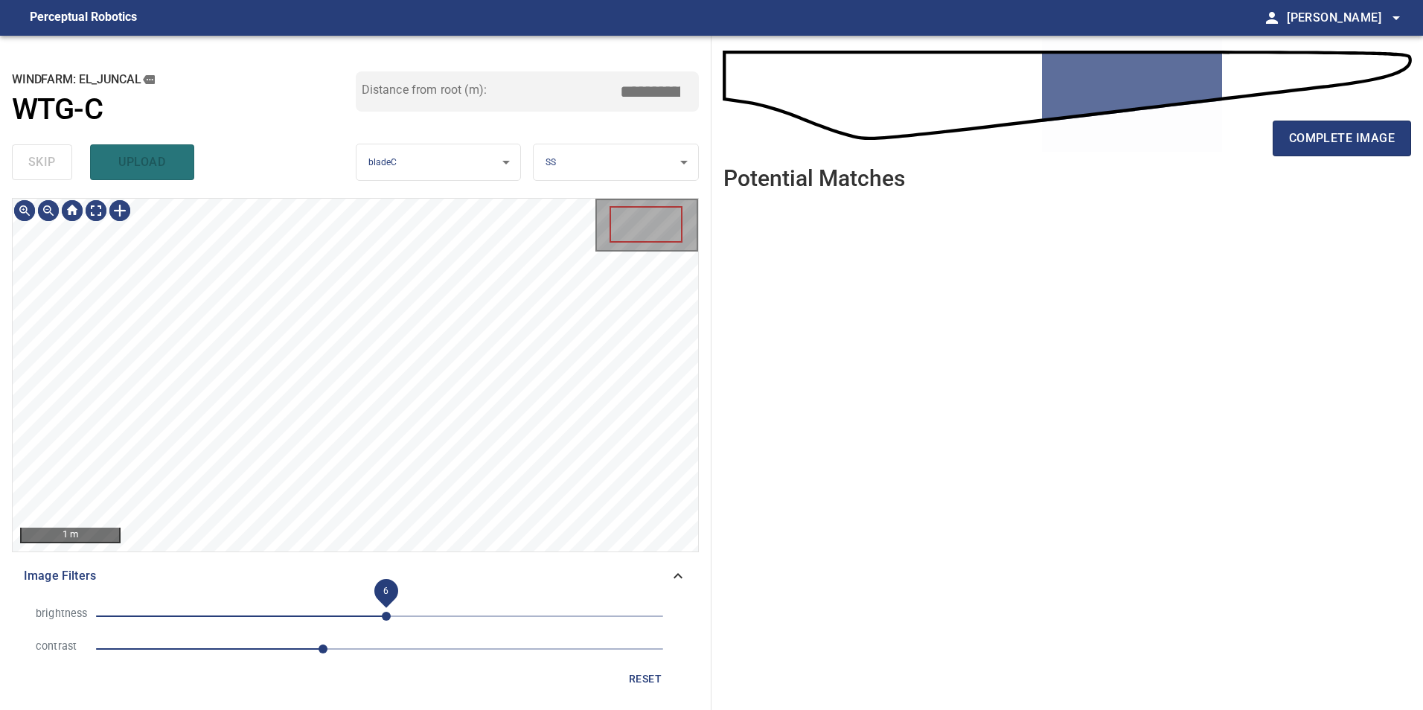
click at [386, 615] on span "6" at bounding box center [379, 616] width 567 height 21
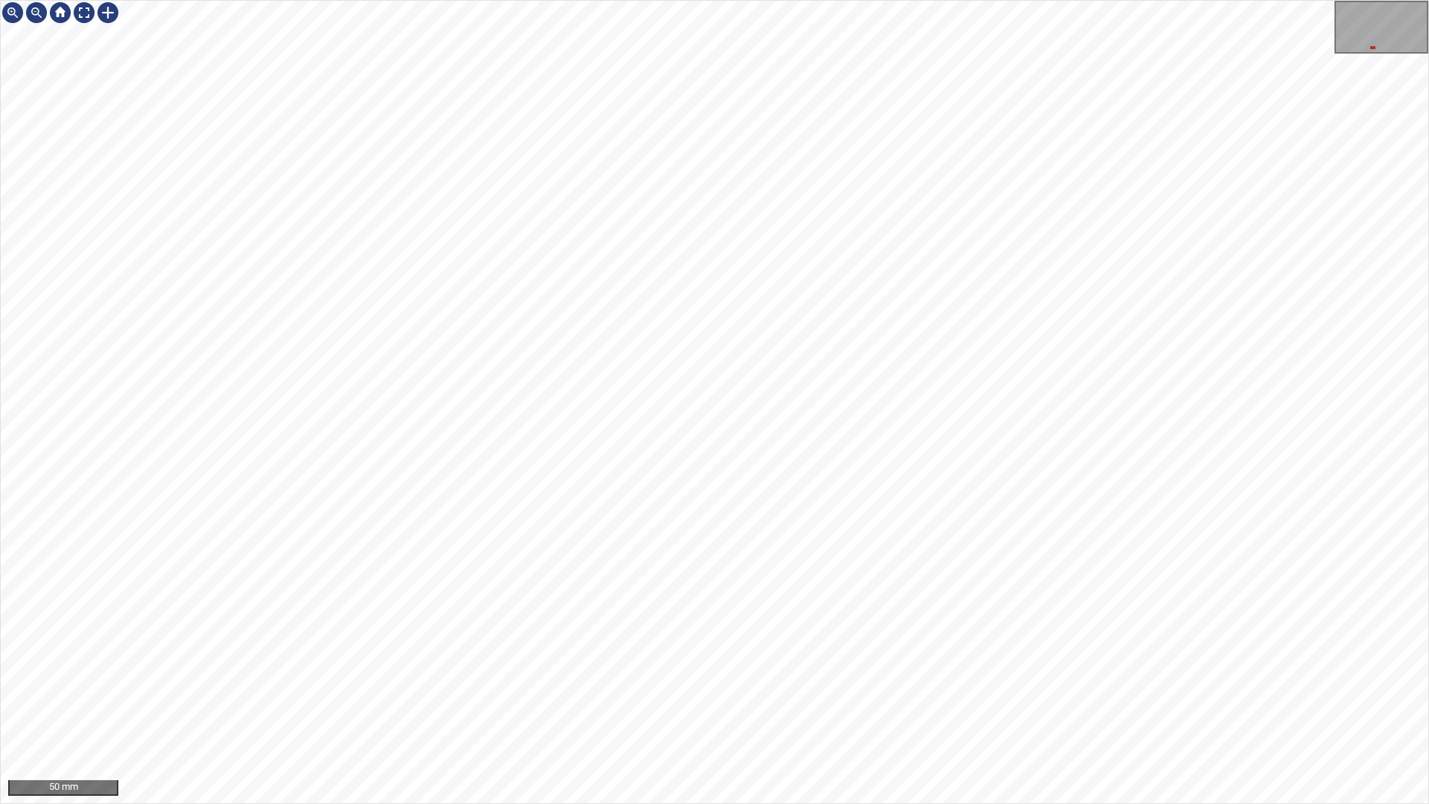
click at [799, 803] on div "50 mm" at bounding box center [714, 402] width 1429 height 804
click at [925, 803] on div "100 mm" at bounding box center [714, 402] width 1429 height 804
click at [622, 778] on div "100 mm" at bounding box center [714, 402] width 1429 height 804
click at [652, 0] on div "100 mm" at bounding box center [714, 402] width 1429 height 804
click at [971, 0] on div "100 mm" at bounding box center [714, 402] width 1429 height 804
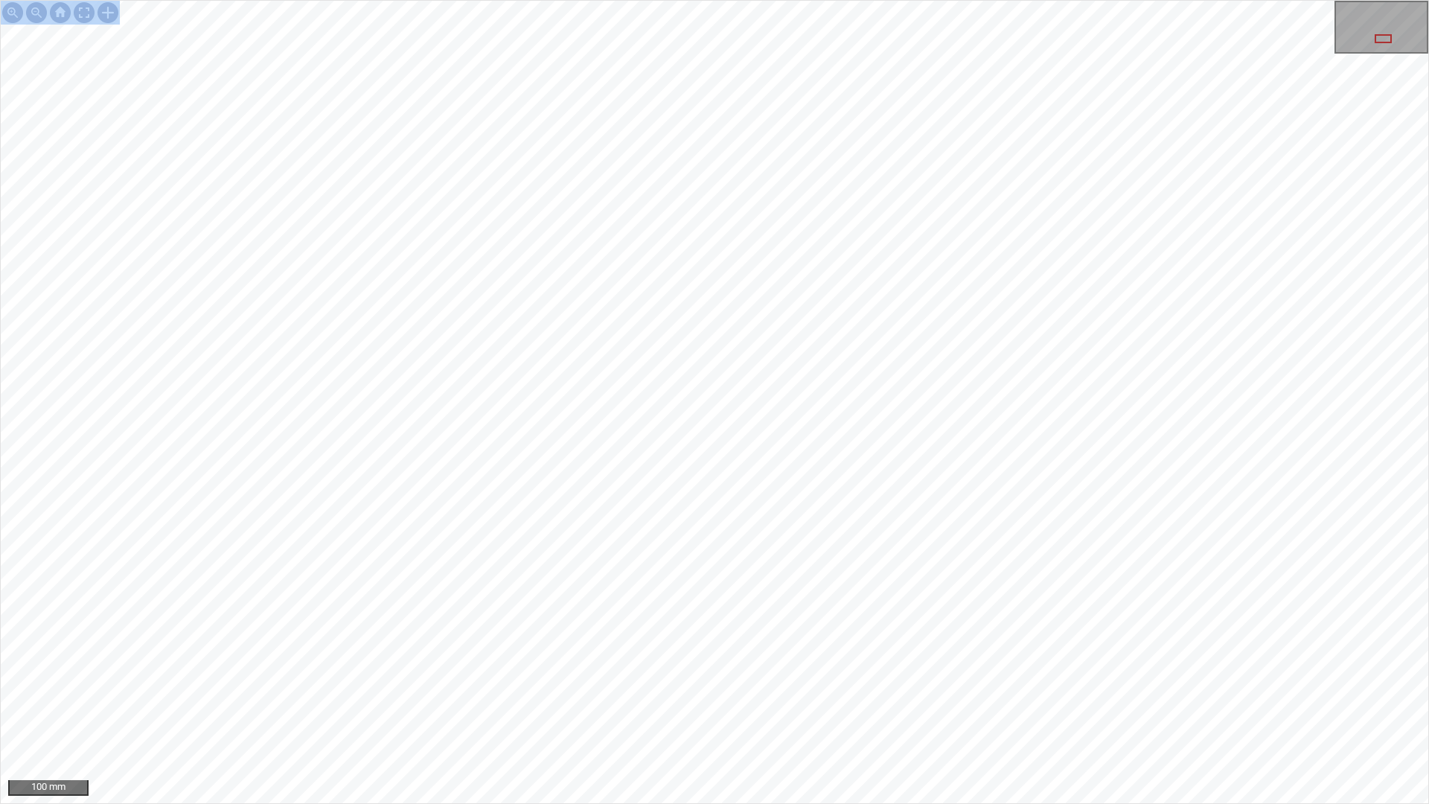
click at [924, 803] on div "100 mm" at bounding box center [714, 402] width 1429 height 804
click at [74, 34] on div "100 mm" at bounding box center [715, 402] width 1428 height 803
click at [80, 13] on div at bounding box center [84, 13] width 24 height 24
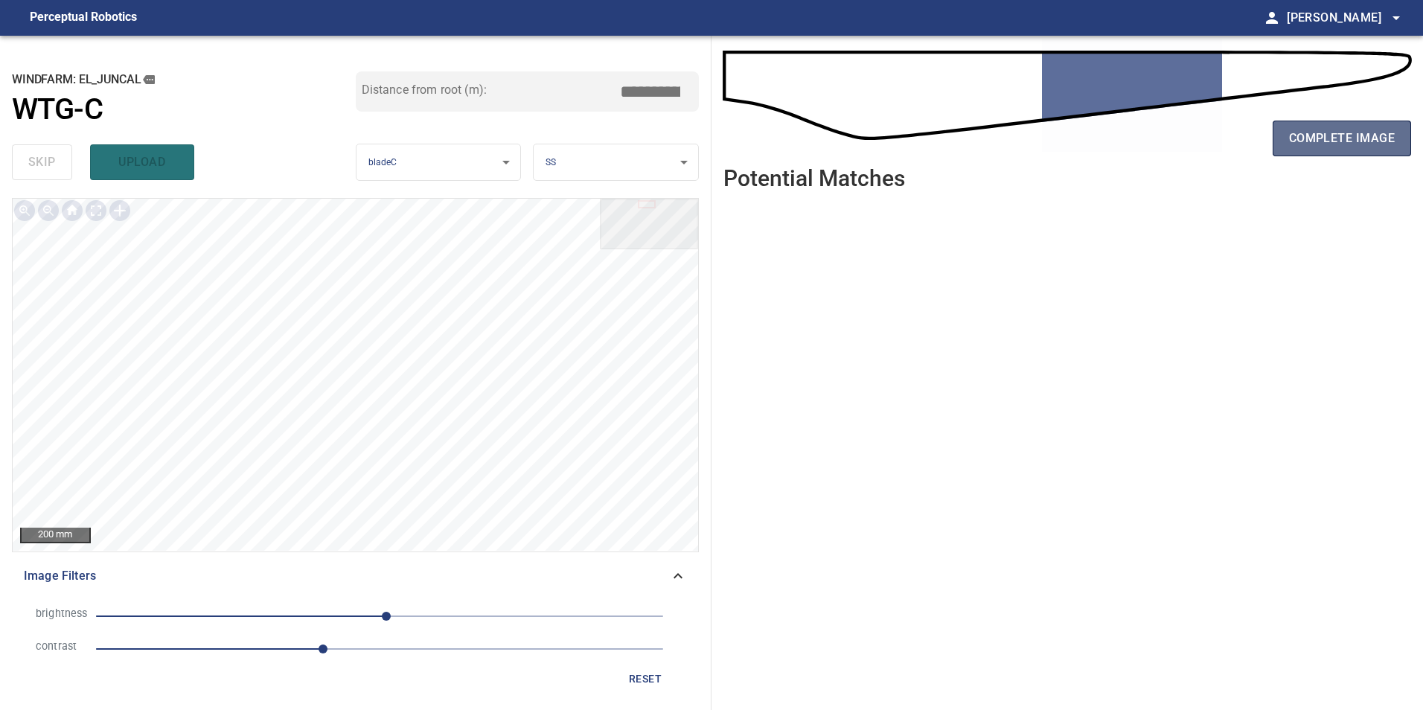
click at [1330, 140] on span "complete image" at bounding box center [1342, 138] width 106 height 21
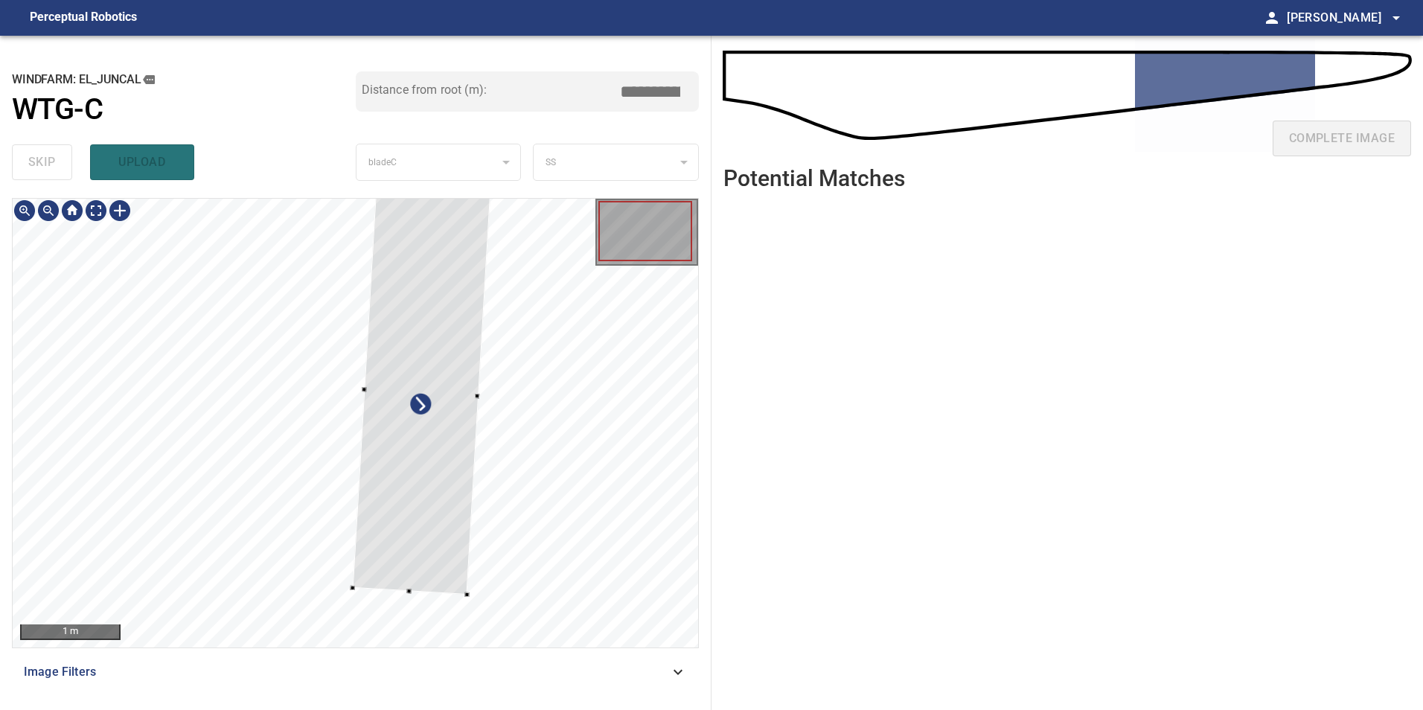
click at [491, 509] on div at bounding box center [422, 392] width 138 height 405
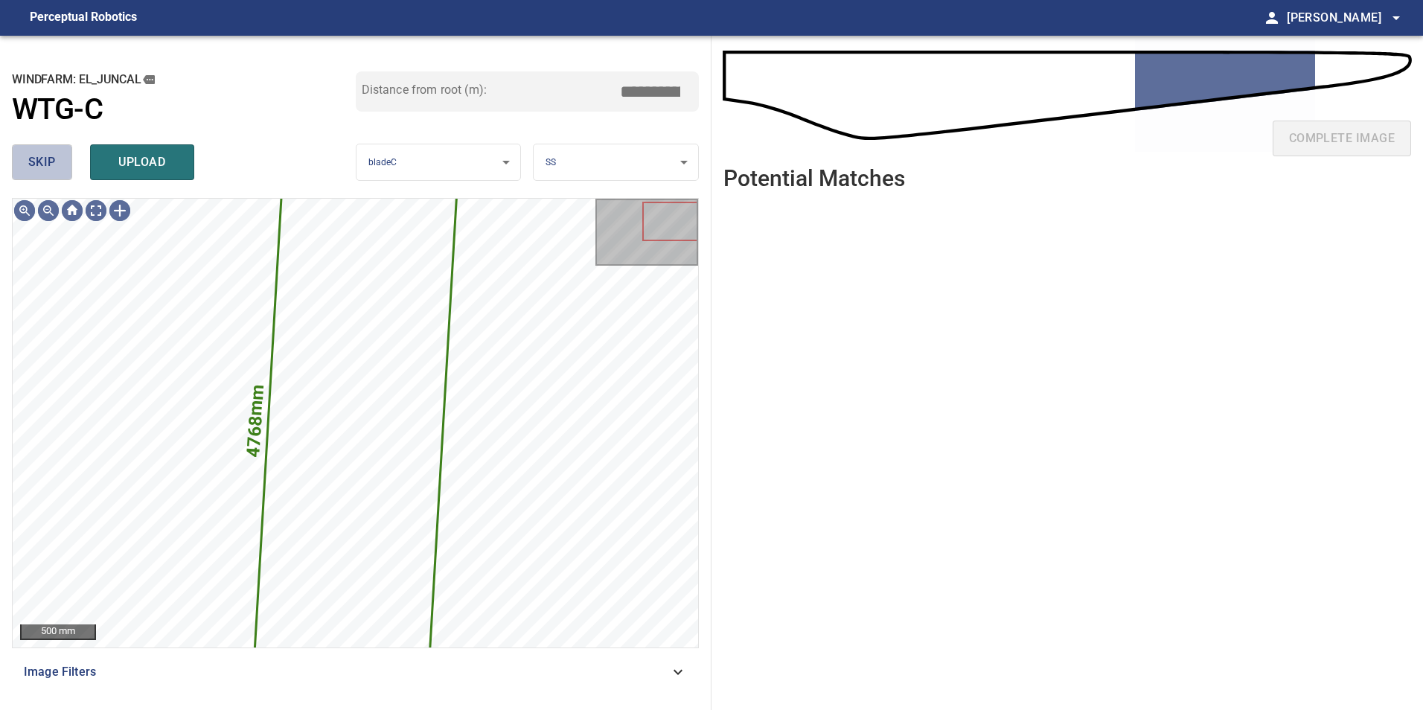
click at [24, 173] on button "skip" at bounding box center [42, 162] width 60 height 36
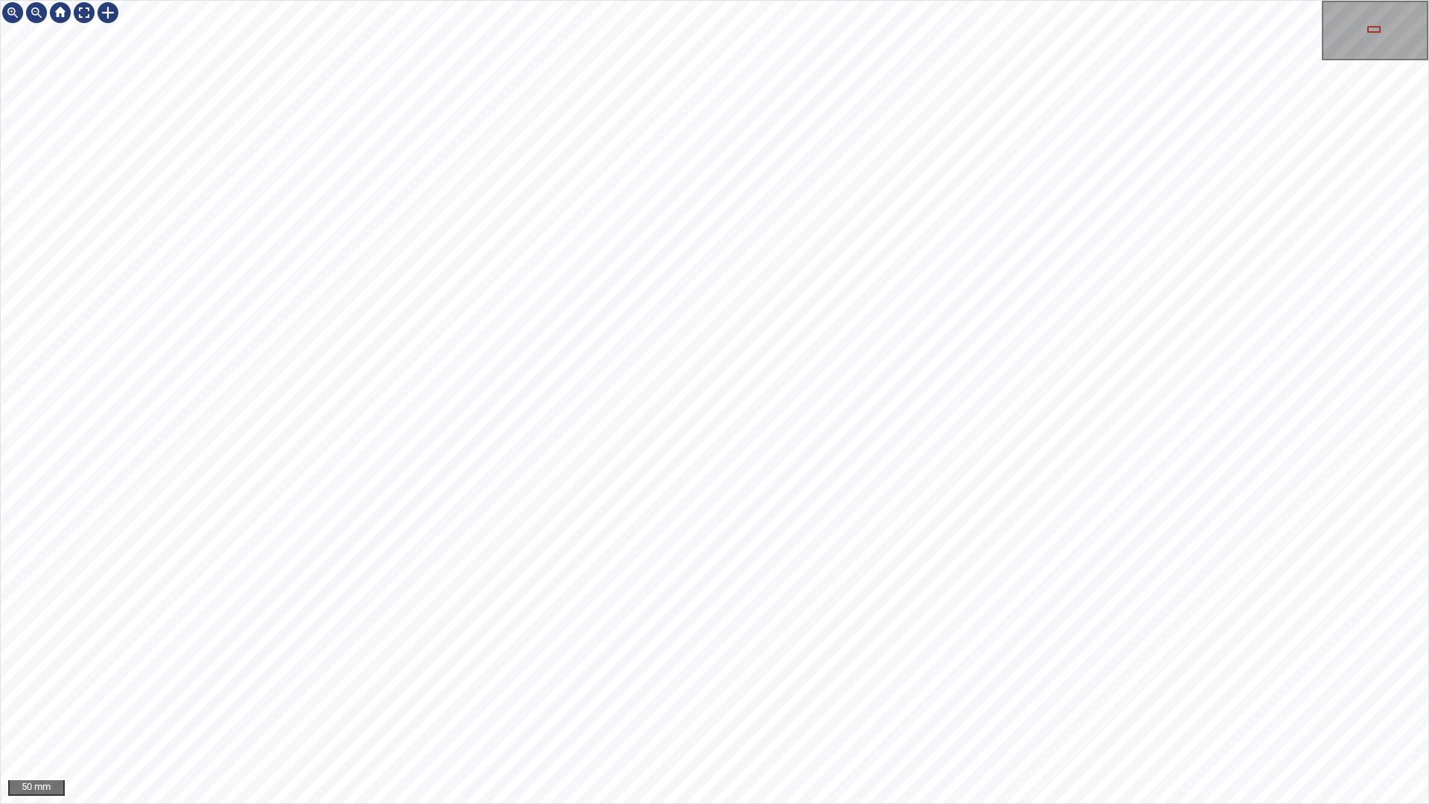
click at [783, 803] on div "50 mm" at bounding box center [714, 402] width 1429 height 804
click at [607, 0] on div "50 mm" at bounding box center [714, 402] width 1429 height 804
click at [800, 0] on div "50 mm" at bounding box center [714, 402] width 1429 height 804
click at [854, 0] on div "50 mm" at bounding box center [714, 402] width 1429 height 804
click at [923, 0] on div "50 mm" at bounding box center [714, 402] width 1429 height 804
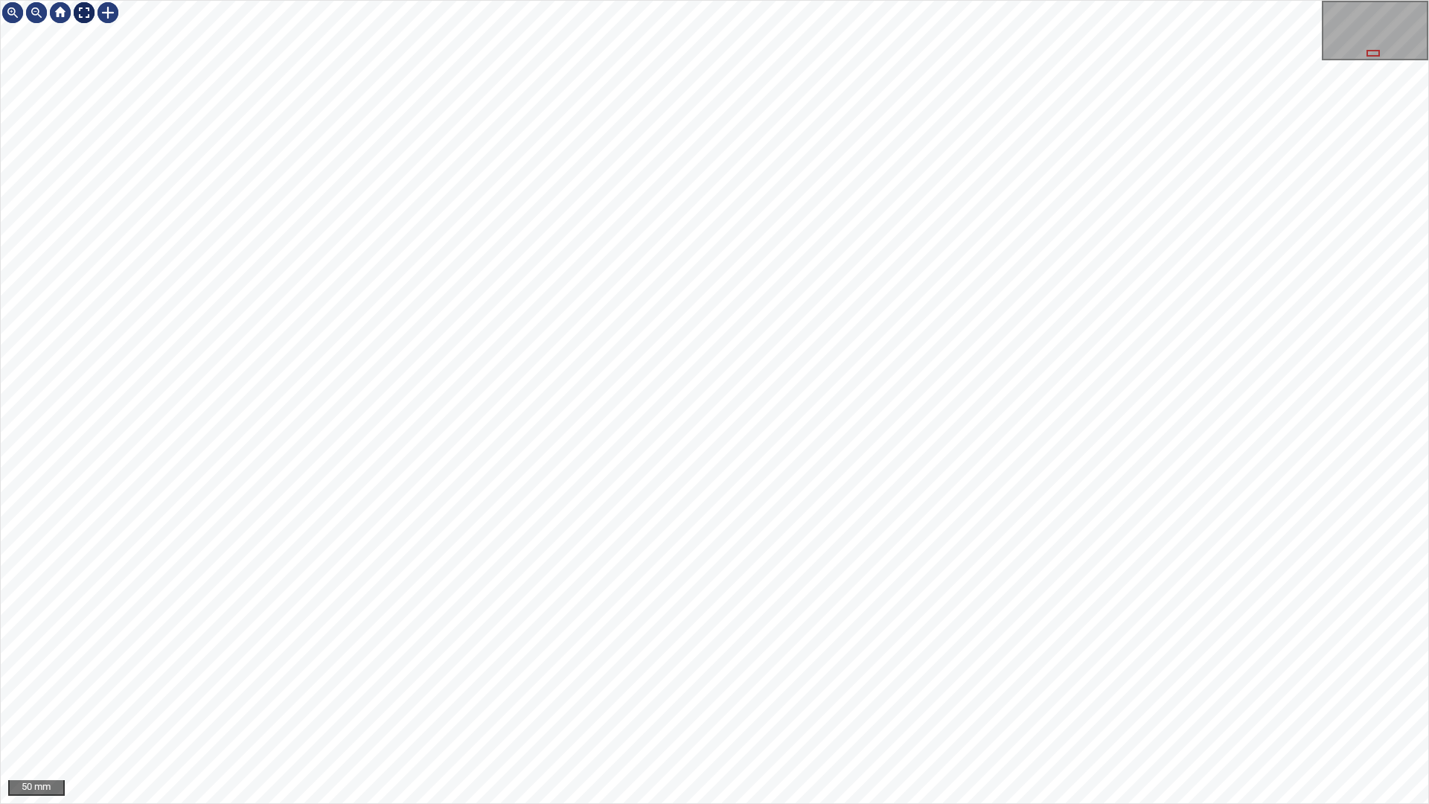
click at [91, 17] on div at bounding box center [84, 13] width 24 height 24
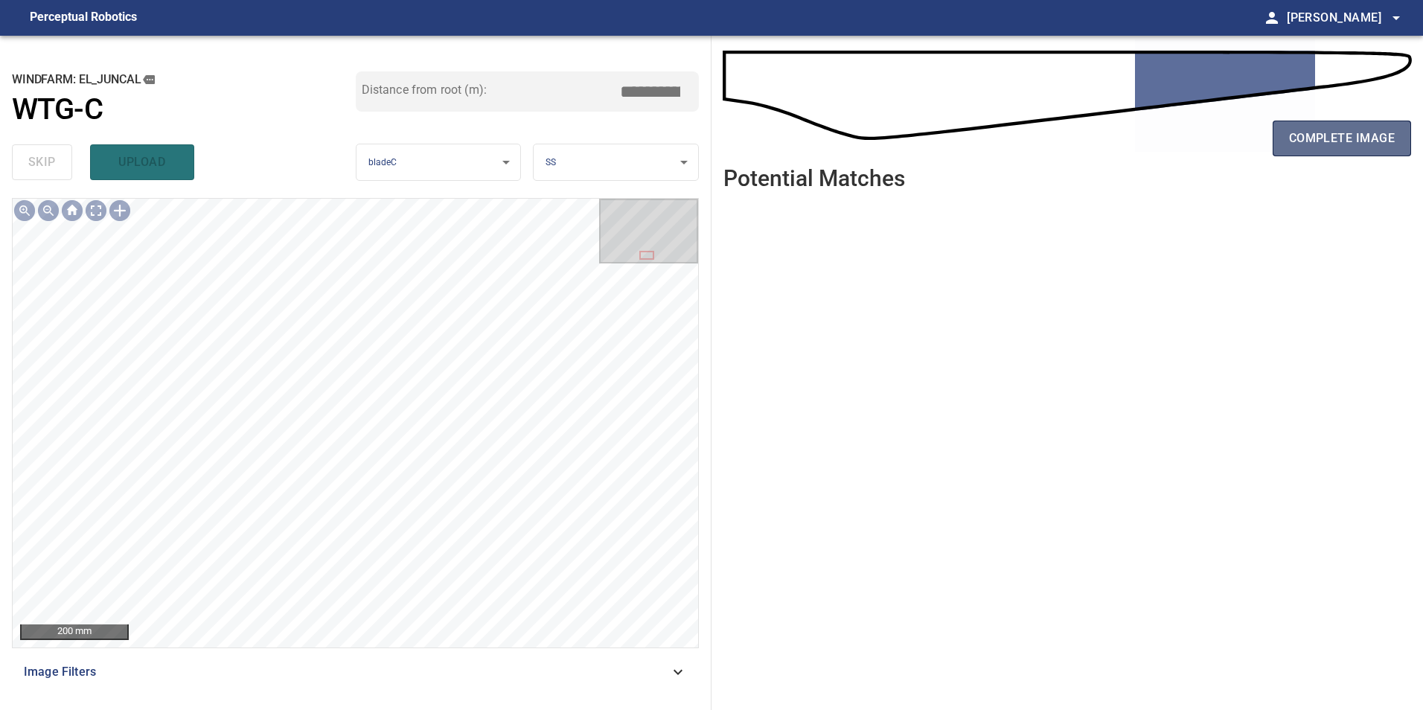
click at [1339, 128] on span "complete image" at bounding box center [1342, 138] width 106 height 21
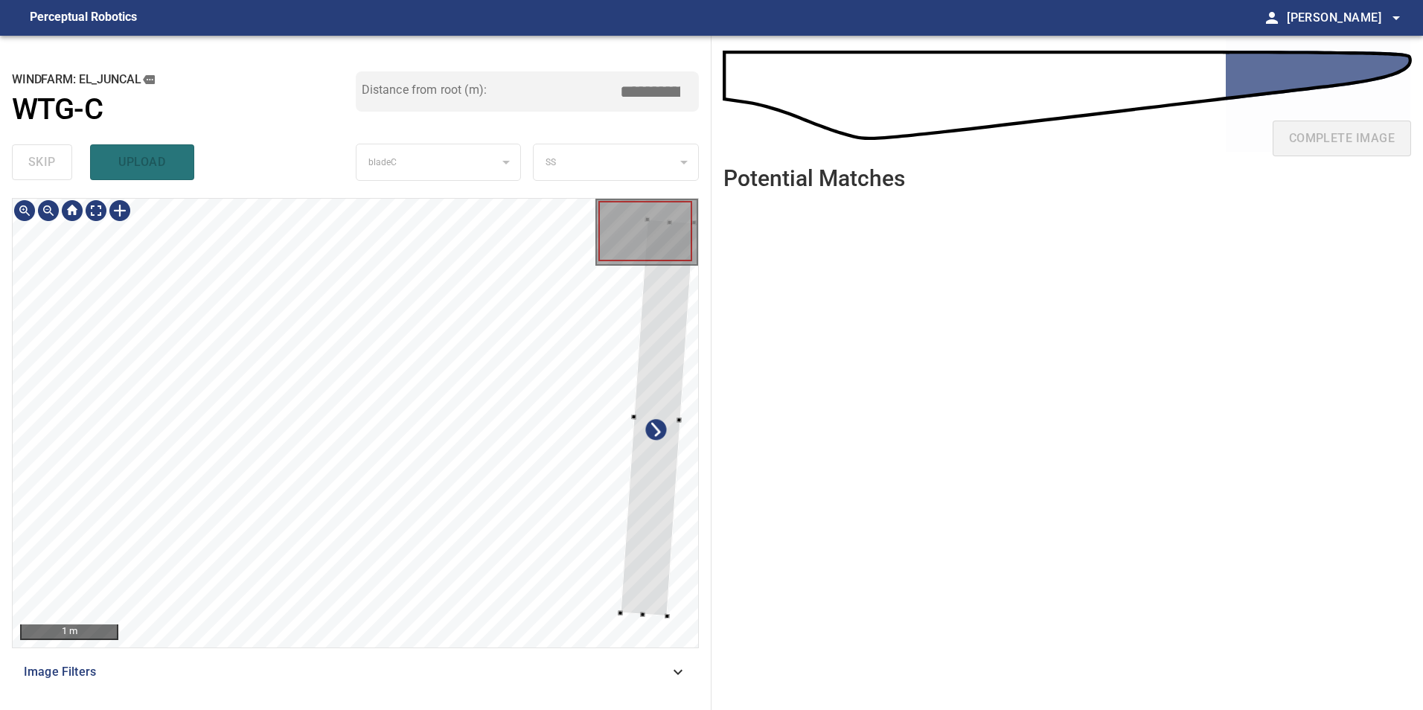
click at [664, 514] on div at bounding box center [657, 418] width 74 height 397
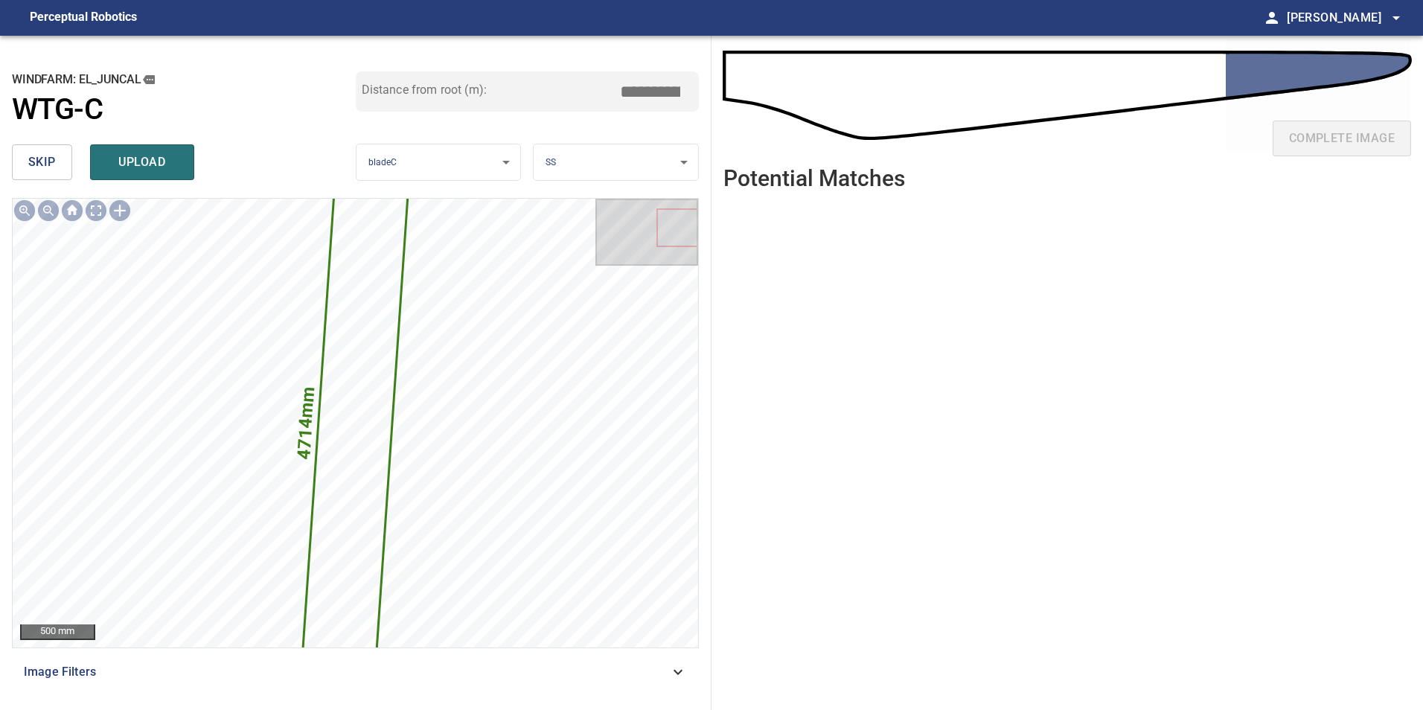
click at [51, 162] on span "skip" at bounding box center [42, 162] width 28 height 21
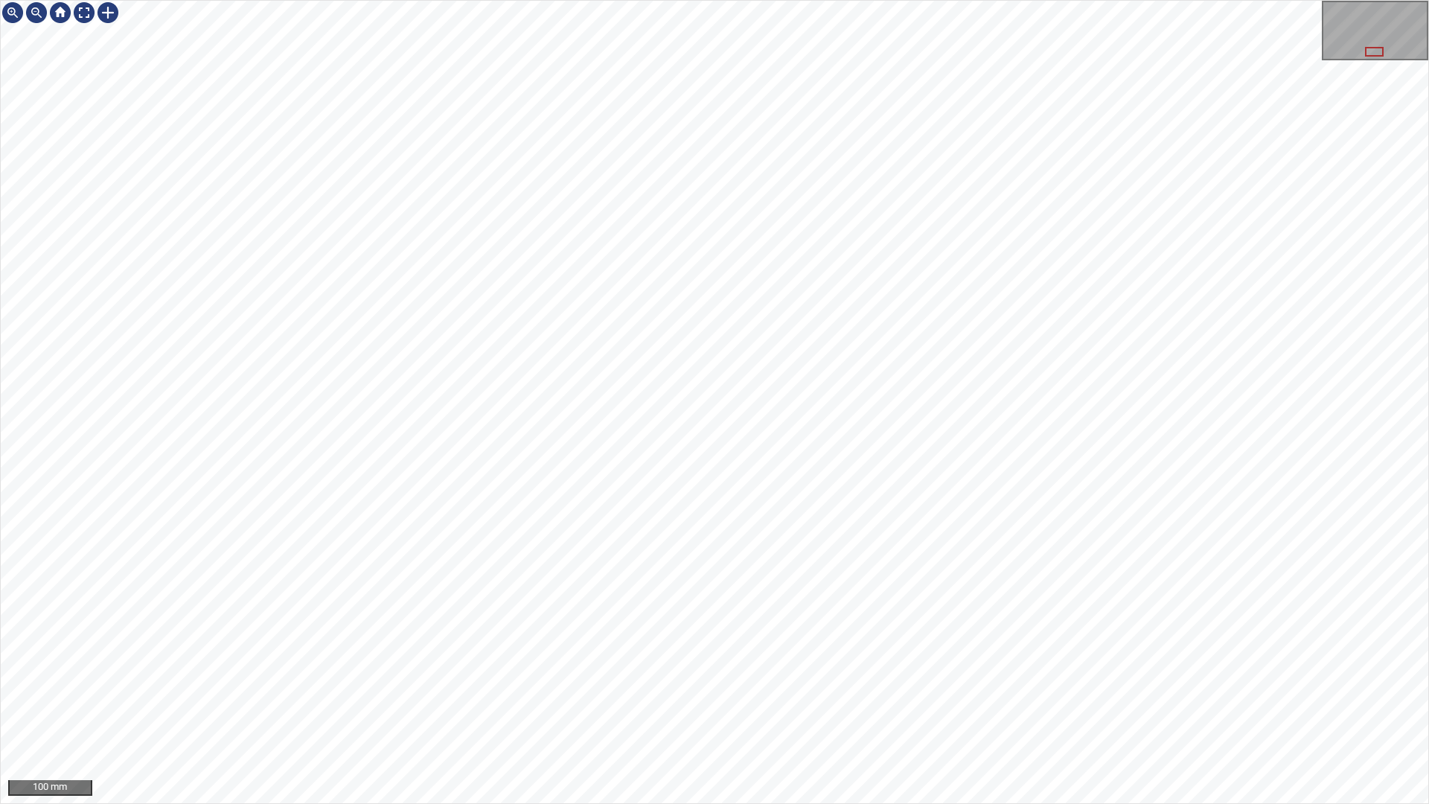
click at [820, 0] on div "100 mm" at bounding box center [714, 402] width 1429 height 804
click at [898, 0] on div "50 mm" at bounding box center [714, 402] width 1429 height 804
click at [1094, 803] on div "50 mm" at bounding box center [714, 402] width 1429 height 804
click at [866, 803] on div "50 mm" at bounding box center [714, 402] width 1429 height 804
click at [523, 0] on div "50 mm" at bounding box center [714, 402] width 1429 height 804
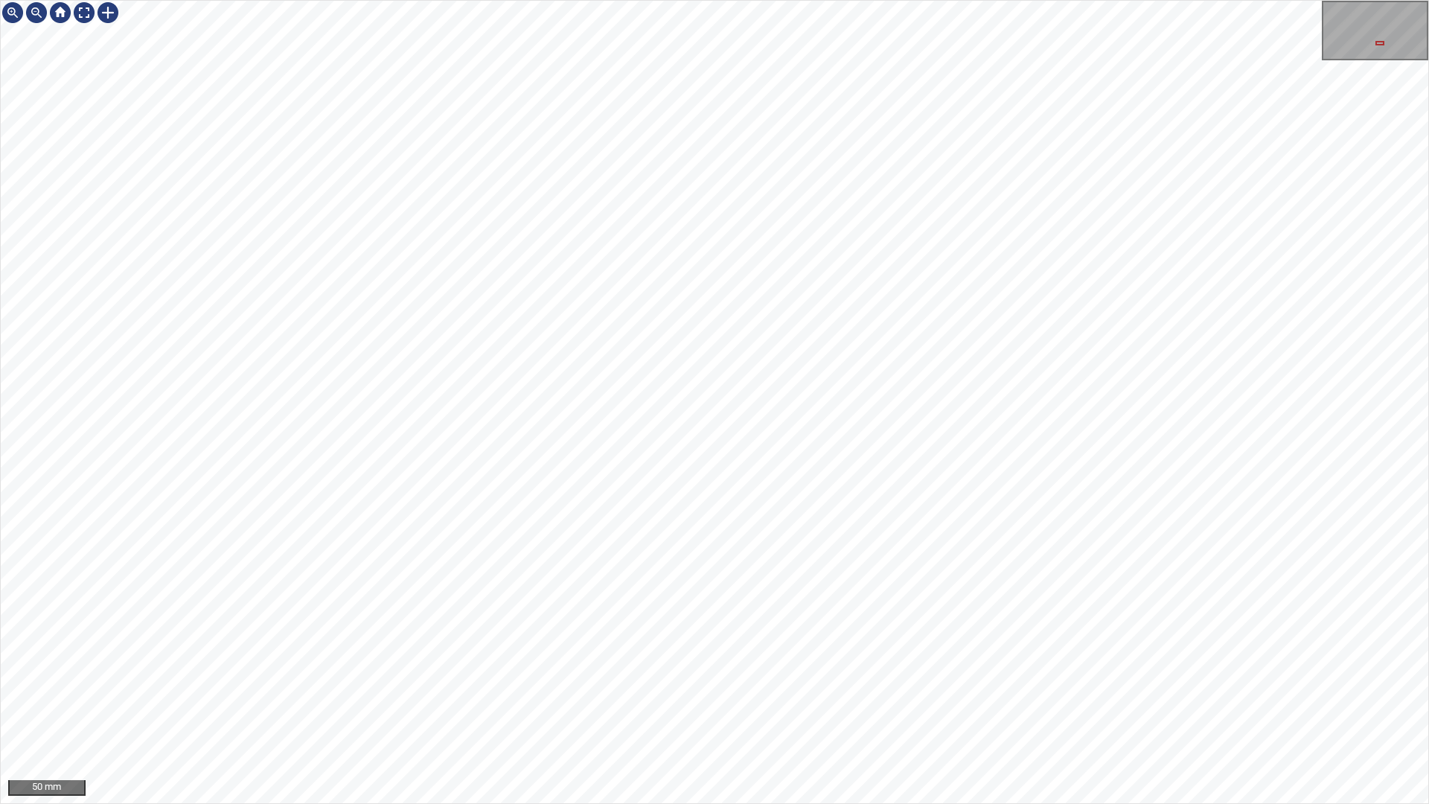
click at [435, 0] on div "50 mm" at bounding box center [714, 402] width 1429 height 804
click at [573, 0] on div "50 mm" at bounding box center [714, 402] width 1429 height 804
click at [735, 803] on div "50 mm" at bounding box center [714, 402] width 1429 height 804
click at [458, 803] on div "50 mm" at bounding box center [714, 402] width 1429 height 804
click at [645, 803] on div "50 mm" at bounding box center [714, 402] width 1429 height 804
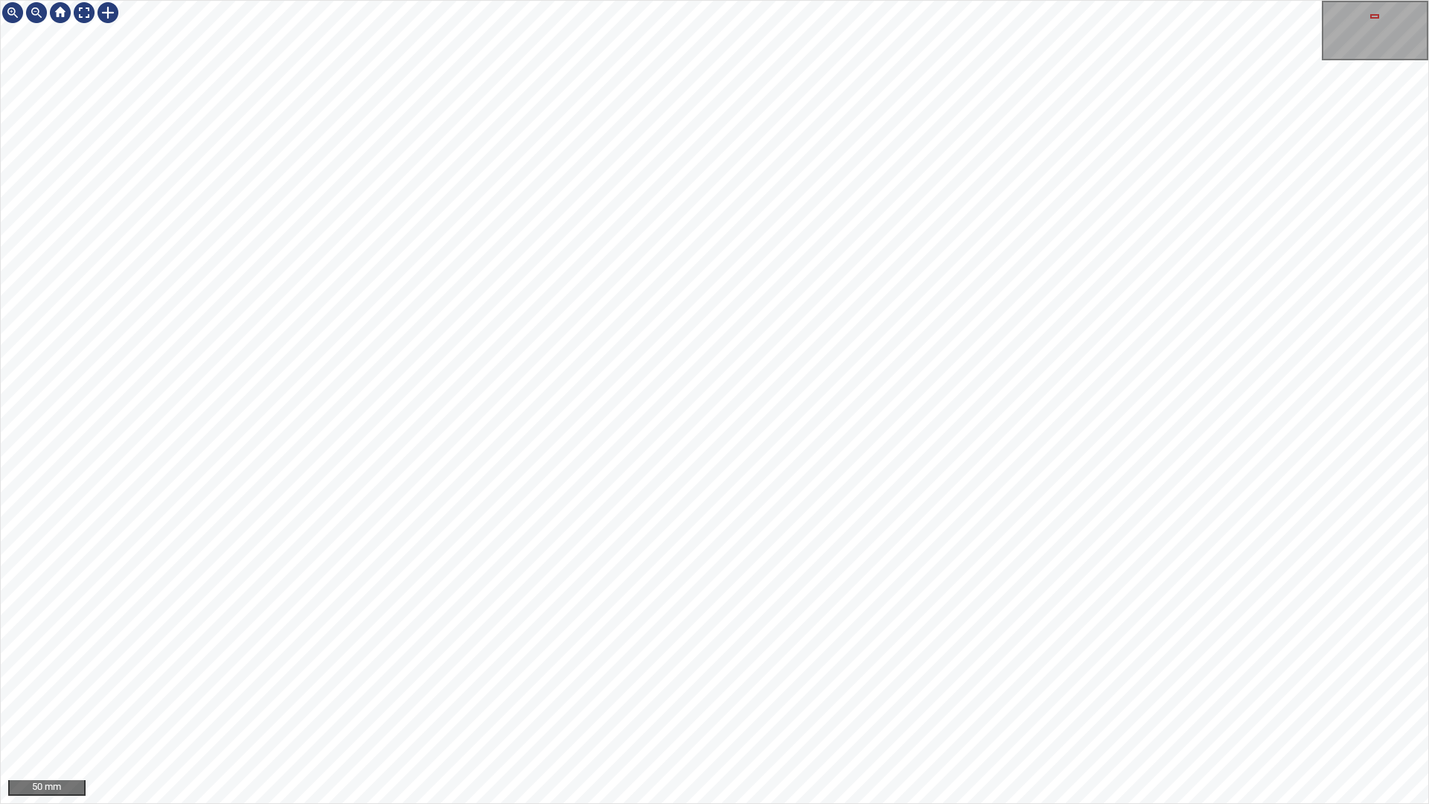
click at [807, 803] on div "50 mm" at bounding box center [714, 402] width 1429 height 804
click at [745, 803] on div "50 mm" at bounding box center [714, 402] width 1429 height 804
click at [80, 11] on div at bounding box center [84, 13] width 24 height 24
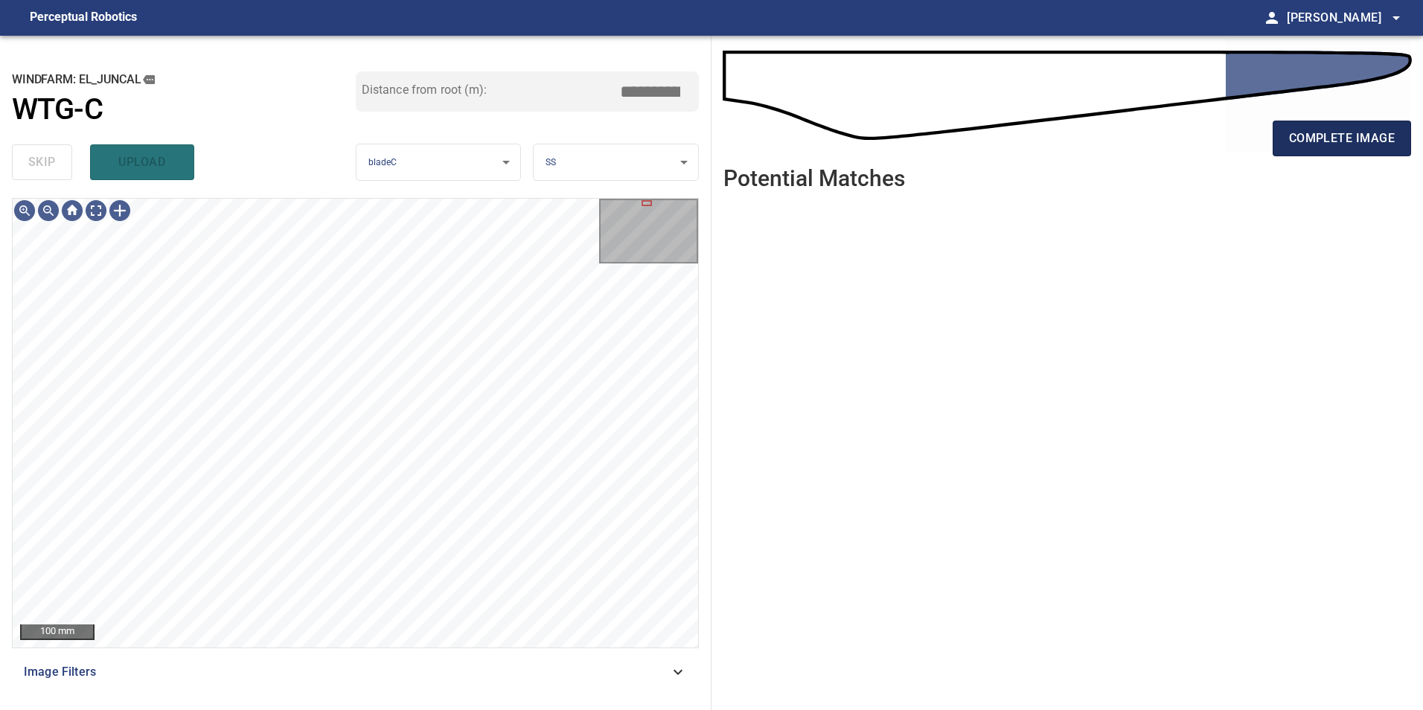
click at [1332, 147] on span "complete image" at bounding box center [1342, 138] width 106 height 21
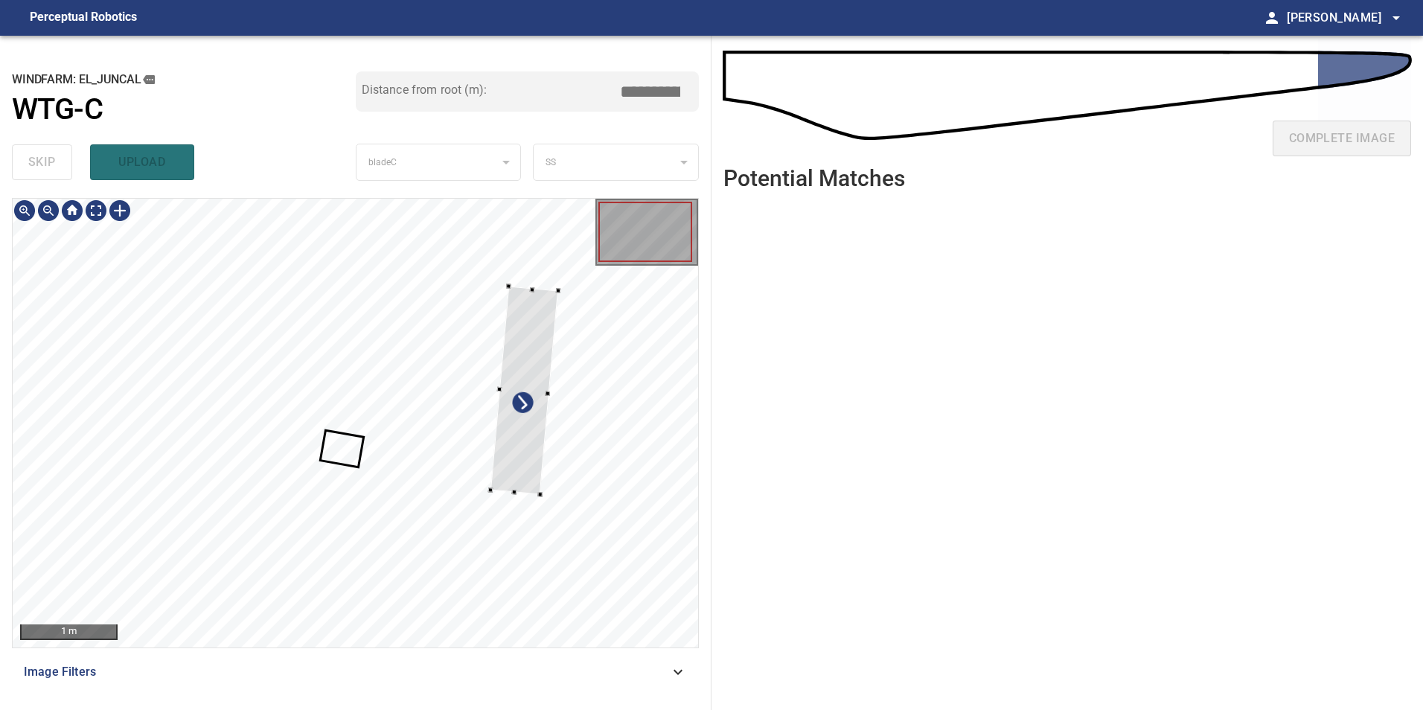
click at [551, 441] on div at bounding box center [356, 423] width 686 height 449
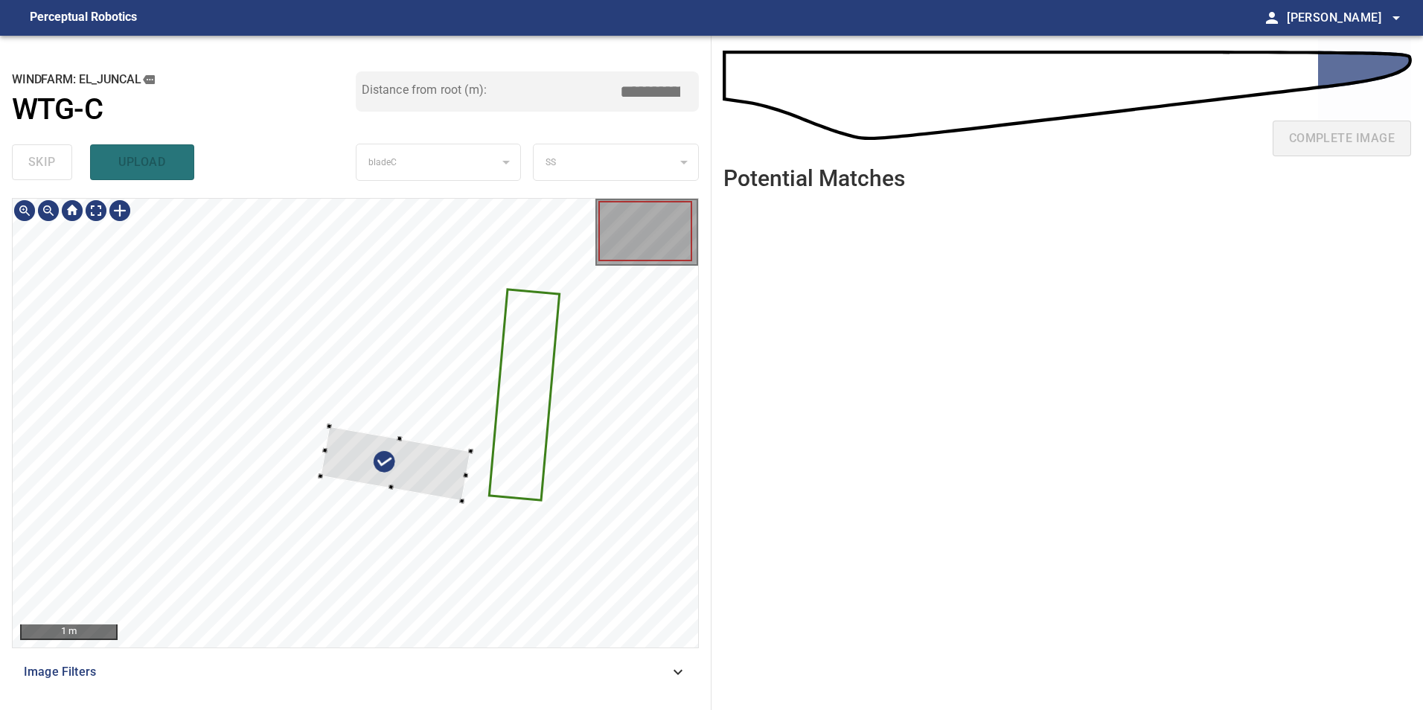
click at [529, 496] on div at bounding box center [356, 423] width 686 height 449
click at [681, 337] on div at bounding box center [356, 423] width 686 height 449
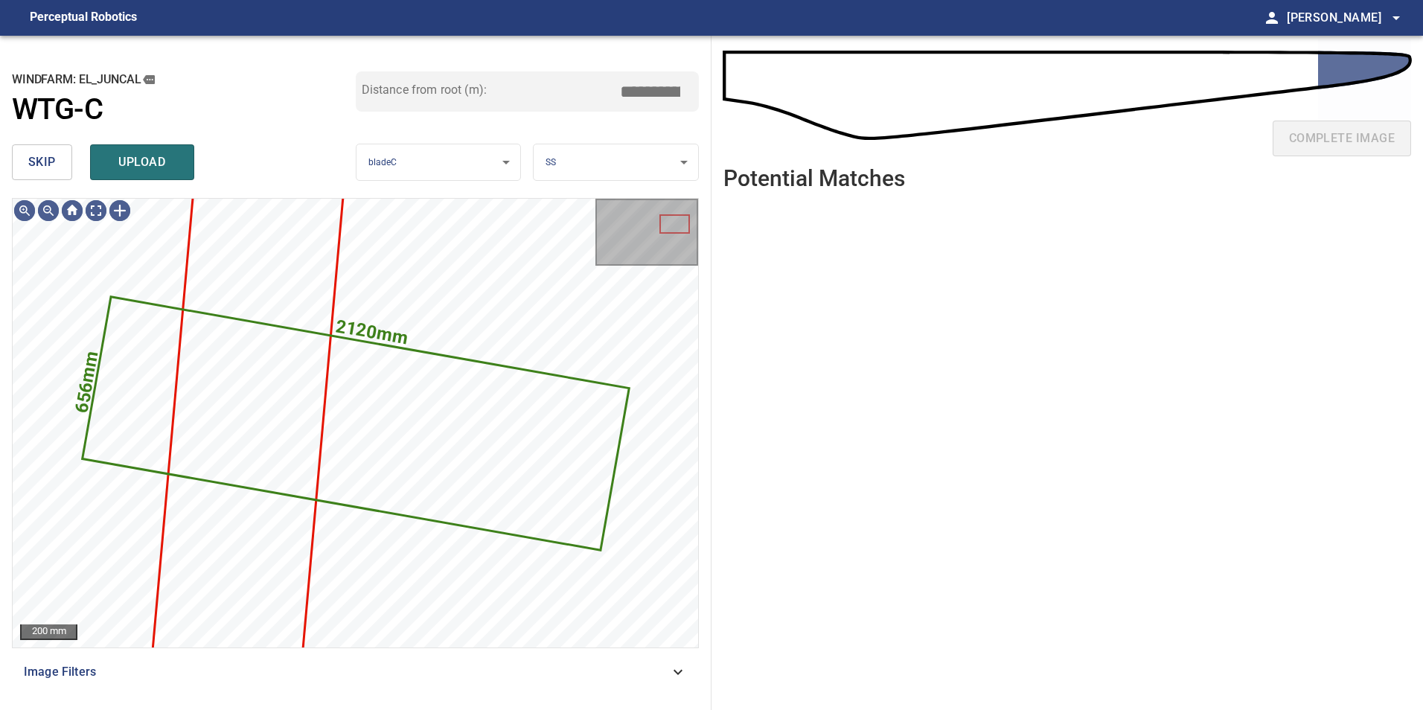
click at [21, 160] on button "skip" at bounding box center [42, 162] width 60 height 36
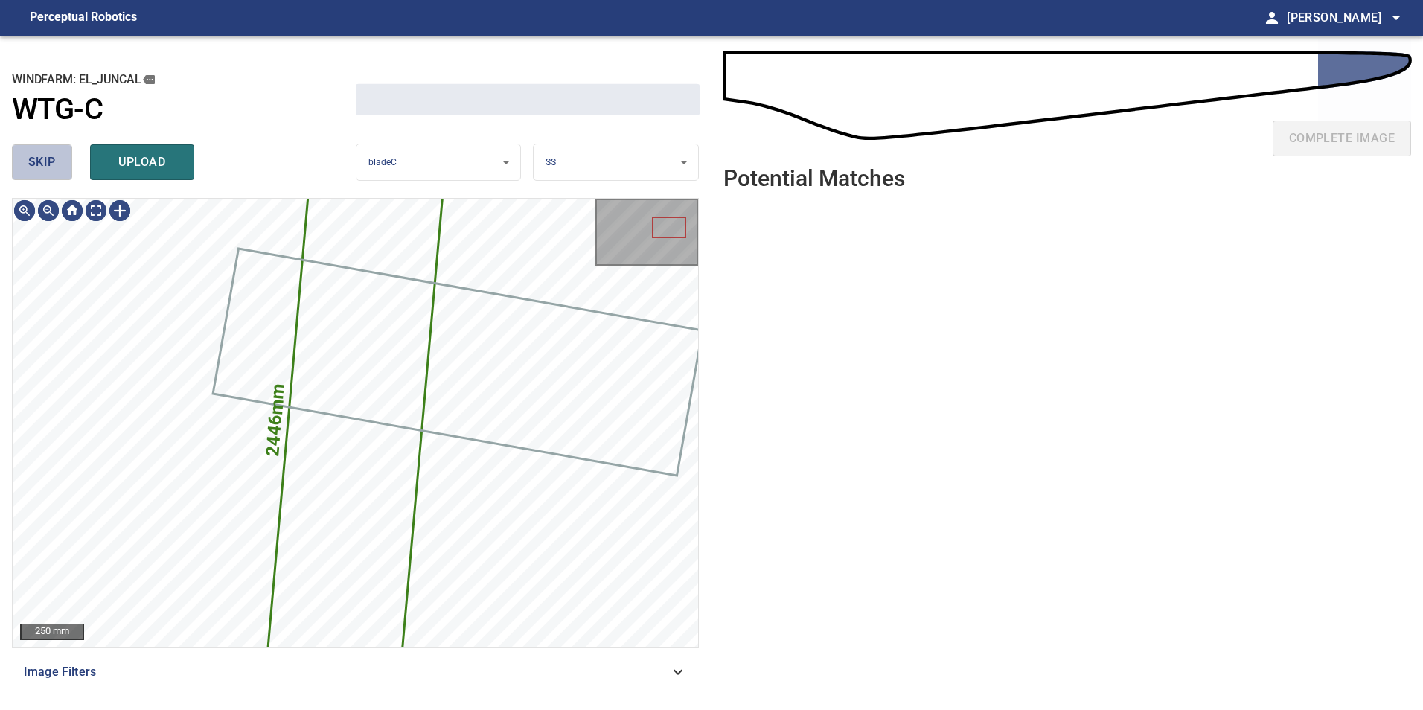
click at [23, 160] on button "skip" at bounding box center [42, 162] width 60 height 36
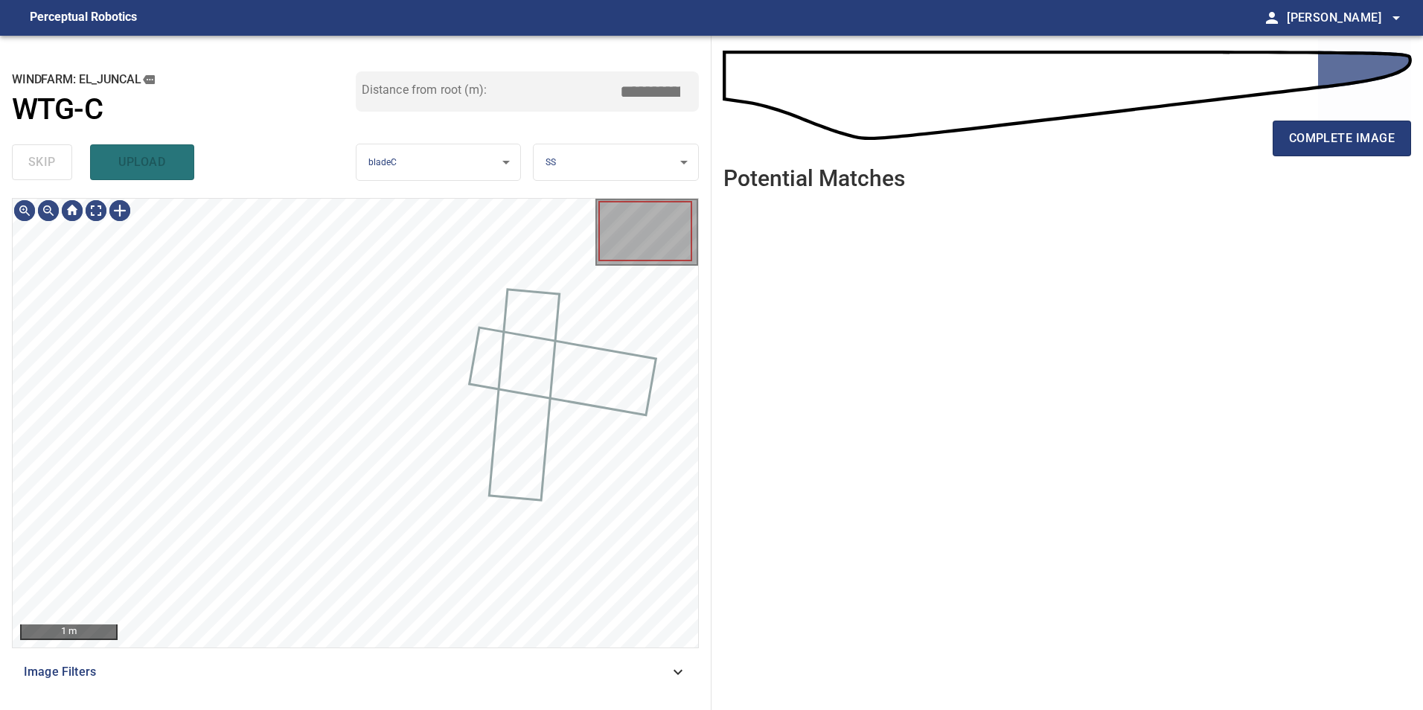
click at [23, 160] on div "skip upload" at bounding box center [184, 162] width 344 height 48
click at [108, 214] on div at bounding box center [120, 211] width 24 height 24
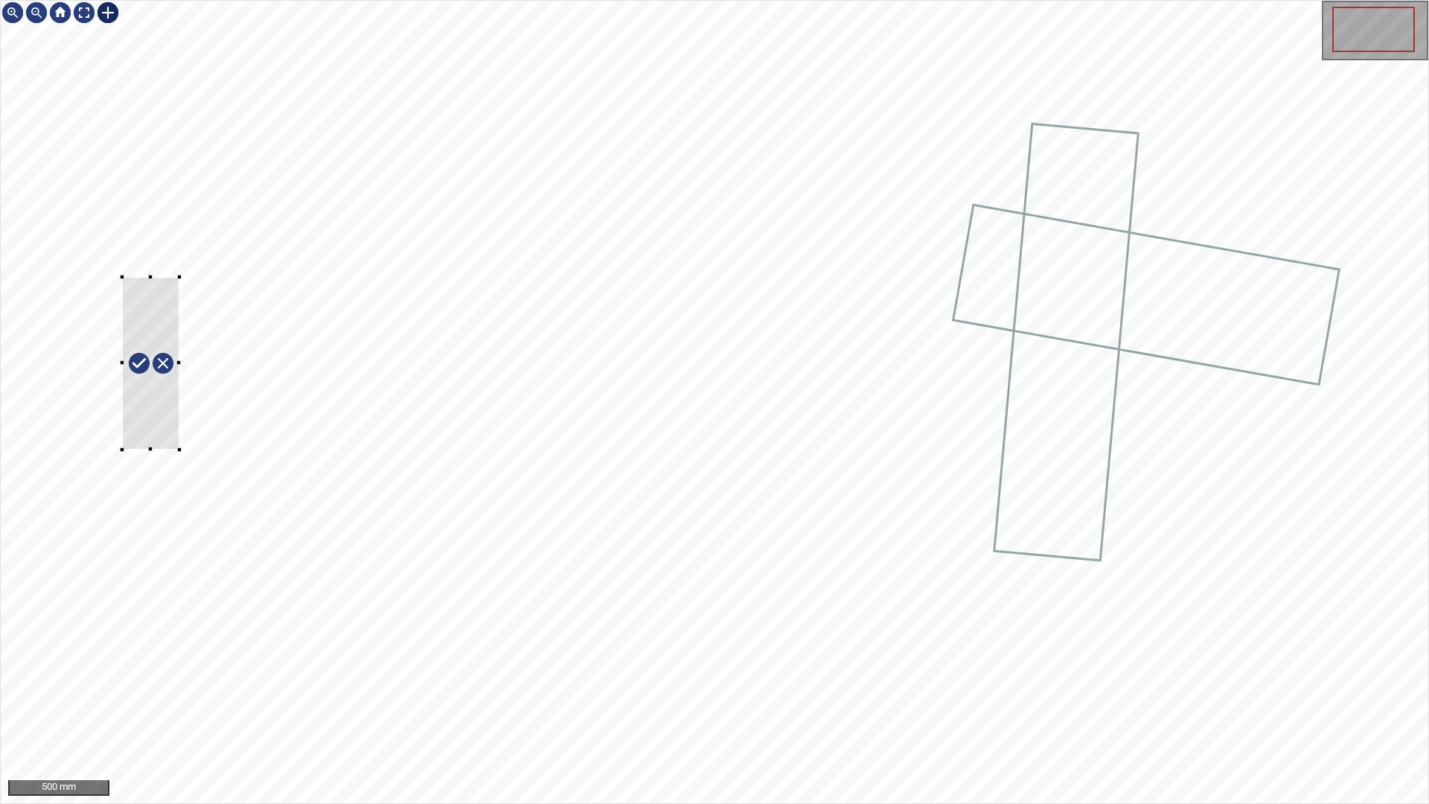
click at [185, 455] on div at bounding box center [715, 402] width 1428 height 803
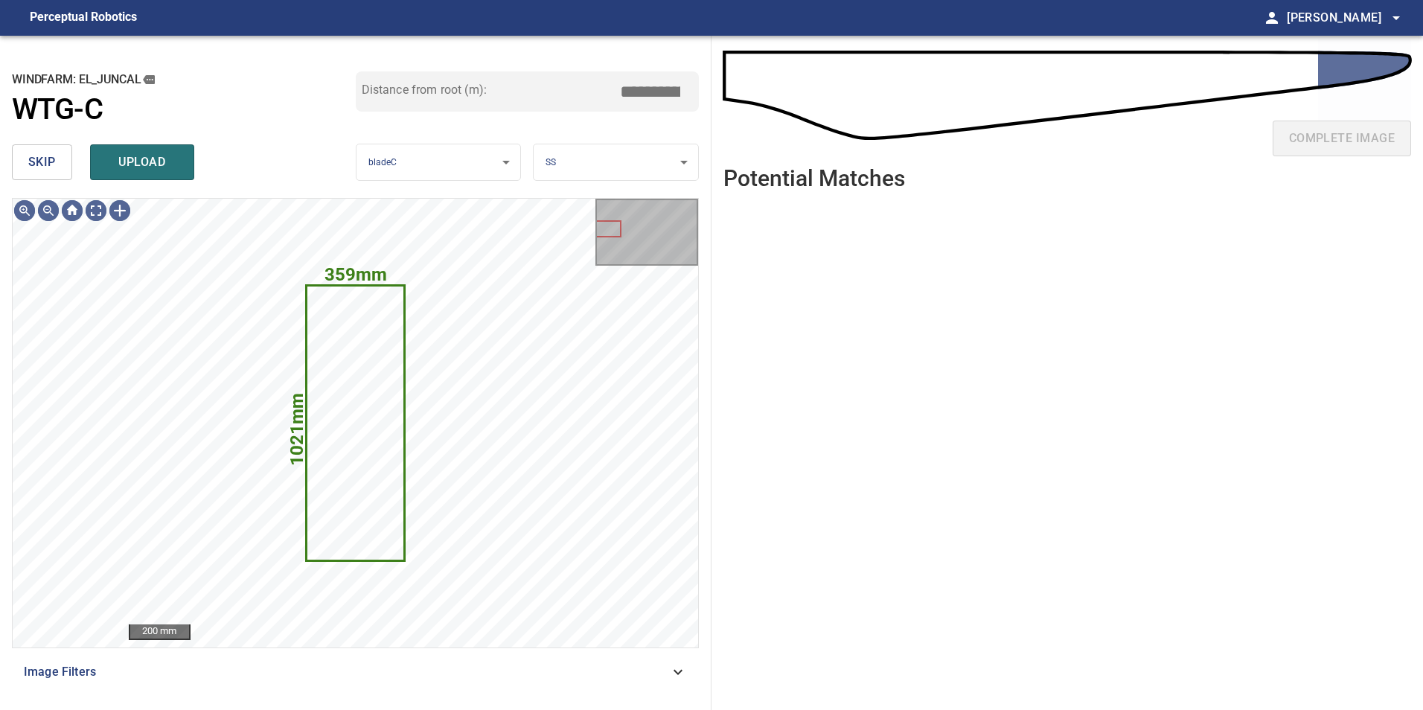
click at [40, 163] on span "skip" at bounding box center [42, 162] width 28 height 21
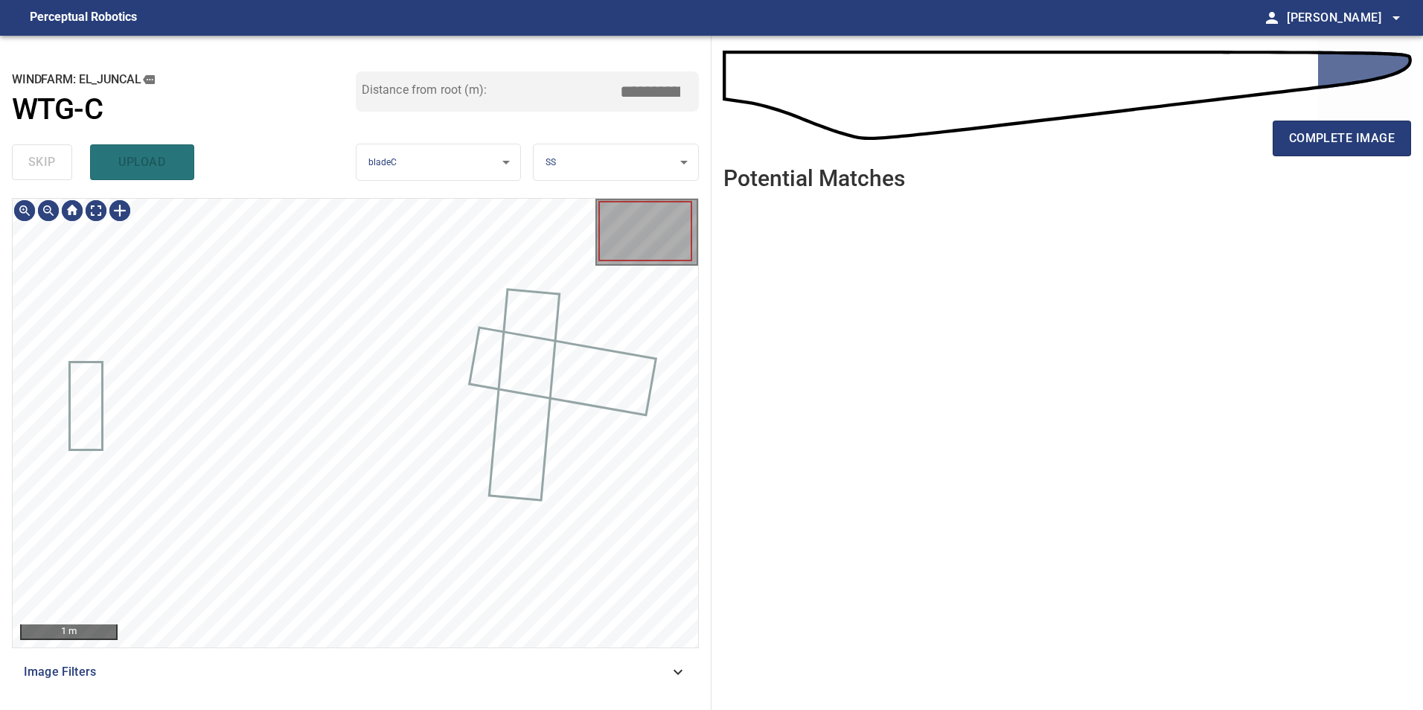
click at [40, 163] on div "skip upload" at bounding box center [184, 162] width 344 height 48
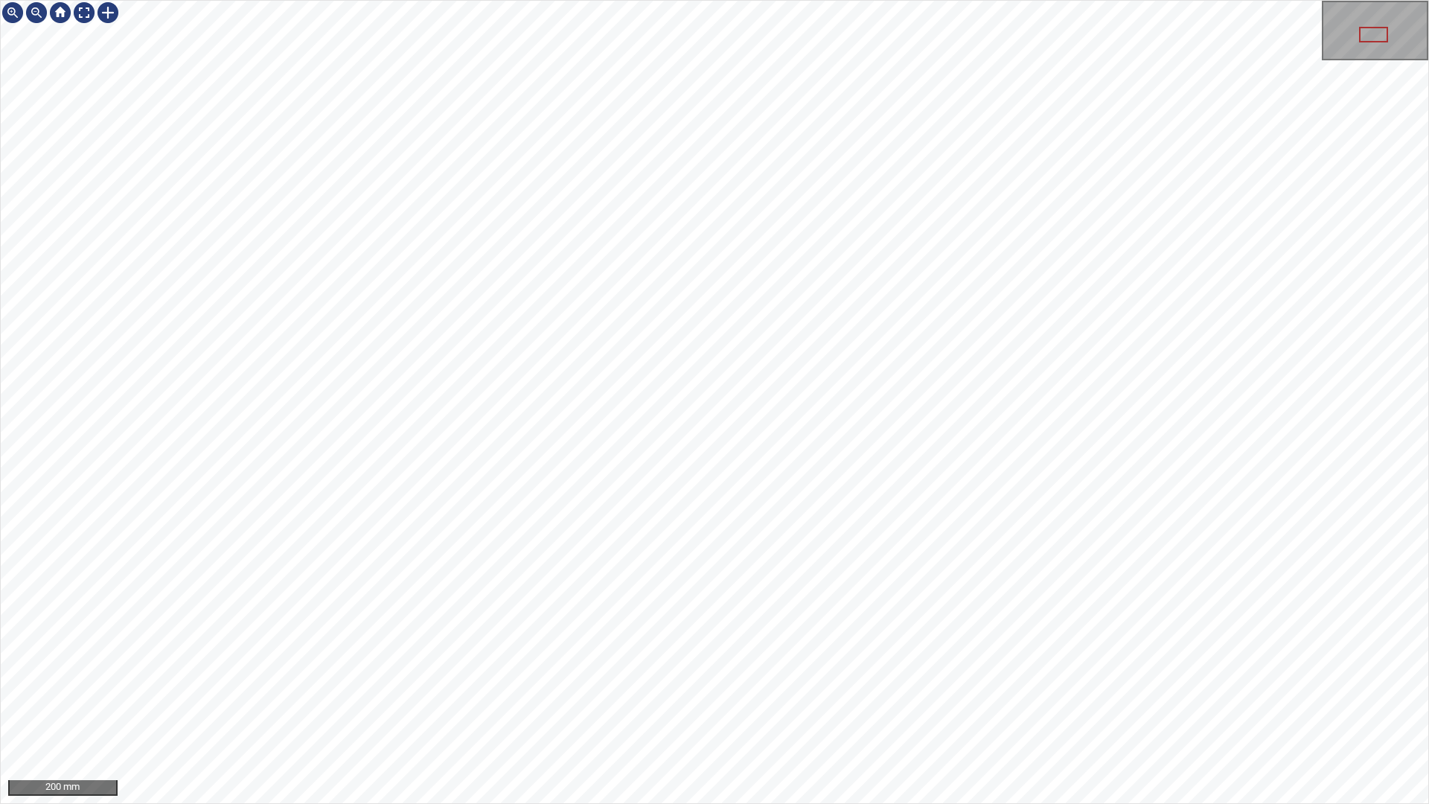
click at [266, 0] on div "200 mm" at bounding box center [714, 402] width 1429 height 804
click at [54, 0] on div "100 mm" at bounding box center [714, 402] width 1429 height 804
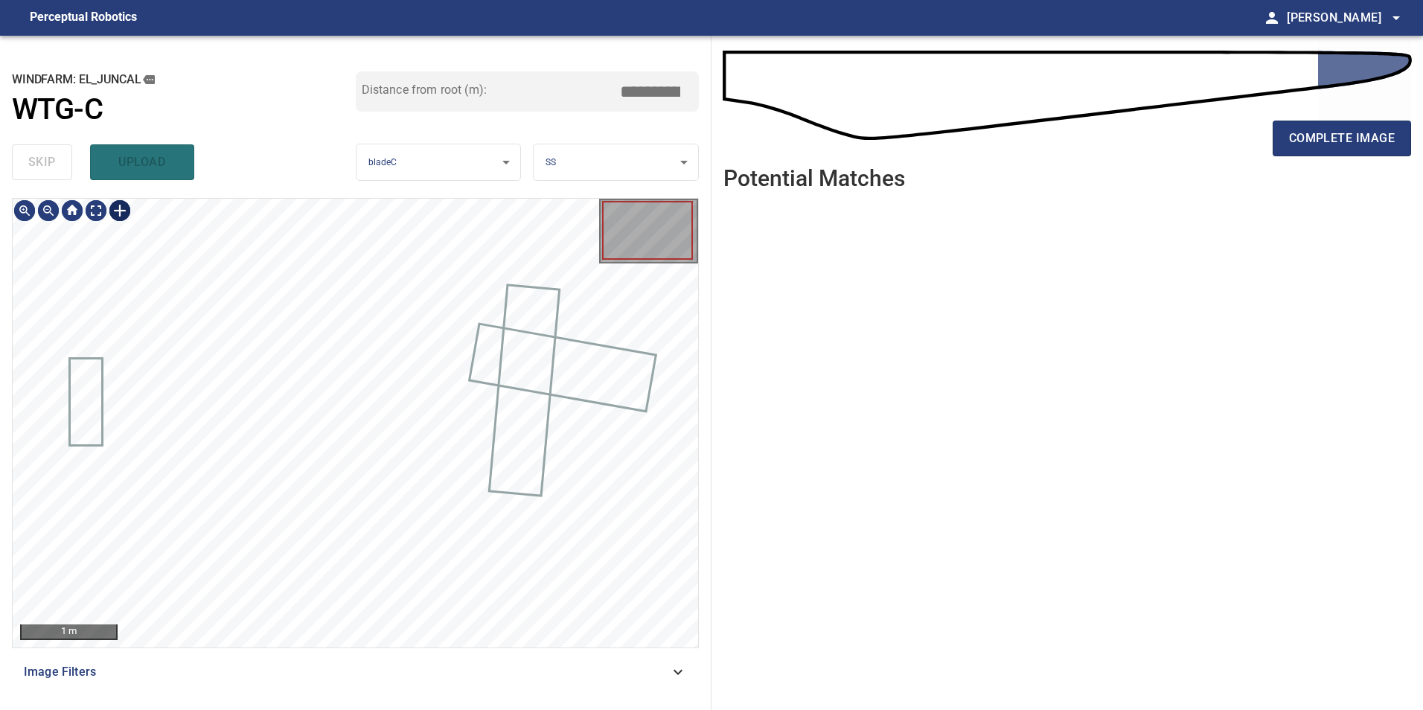
click at [120, 208] on div at bounding box center [120, 211] width 24 height 24
click at [236, 488] on div at bounding box center [356, 423] width 686 height 449
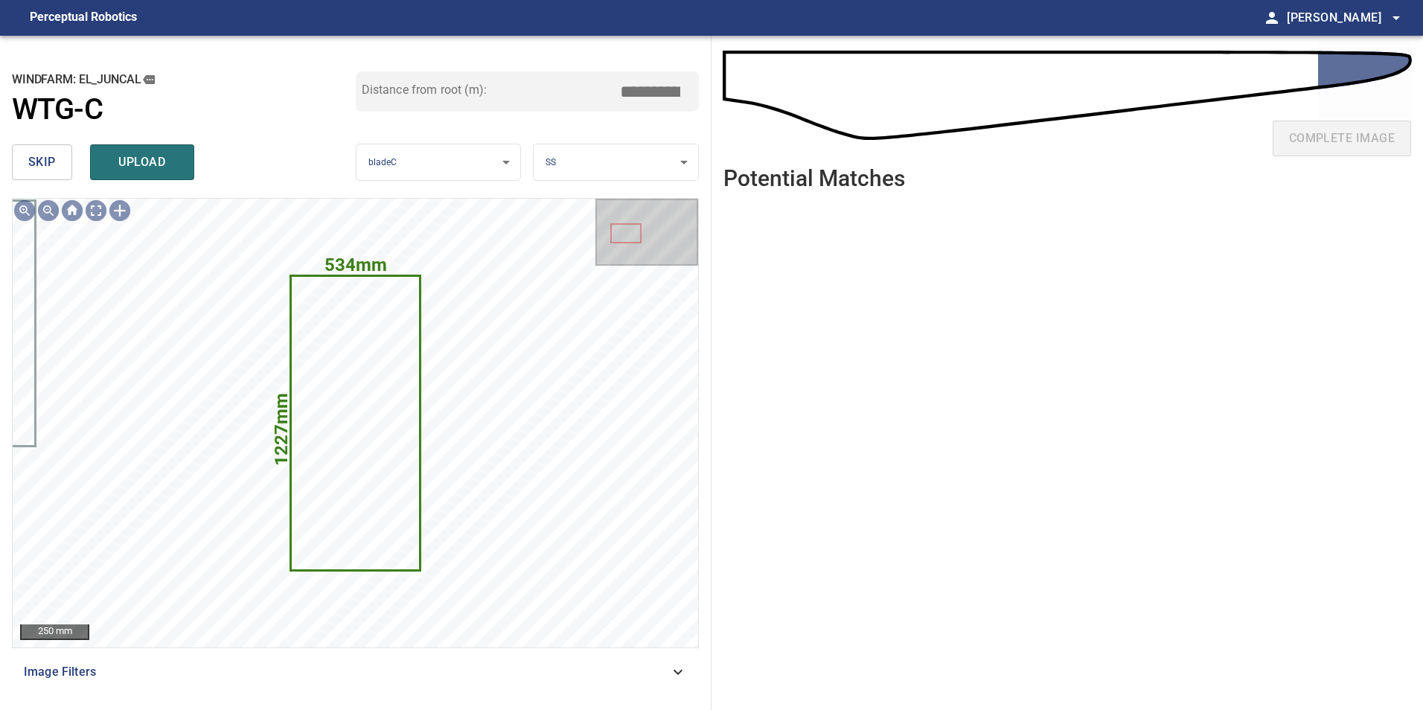
click at [31, 163] on span "skip" at bounding box center [42, 162] width 28 height 21
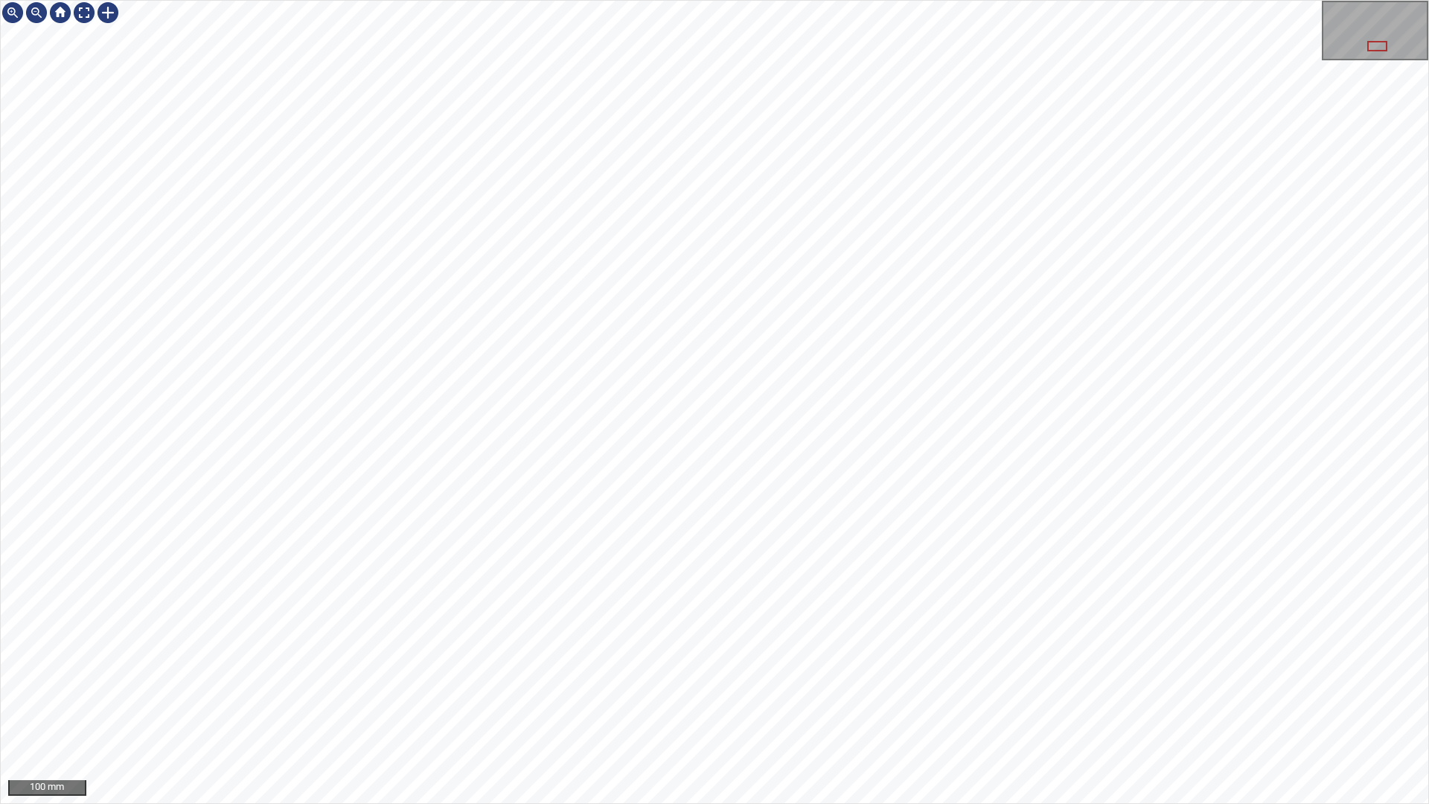
click at [968, 0] on div "100 mm" at bounding box center [714, 402] width 1429 height 804
click at [128, 42] on div "100 mm" at bounding box center [715, 402] width 1428 height 803
click at [220, 0] on div "100 mm" at bounding box center [714, 402] width 1429 height 804
click at [109, 19] on div at bounding box center [108, 13] width 24 height 24
click at [160, 173] on div at bounding box center [715, 402] width 1428 height 803
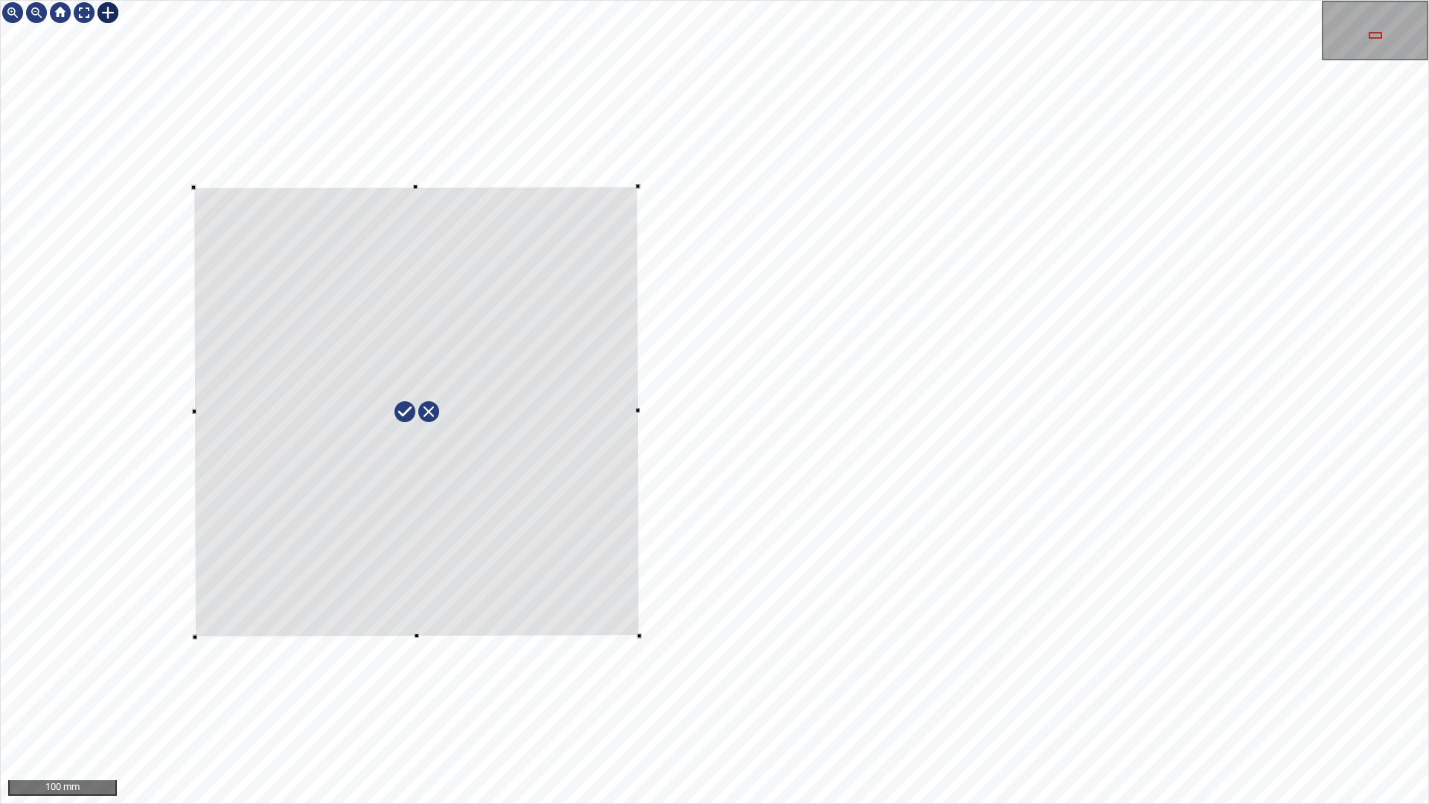
click at [506, 457] on div at bounding box center [417, 411] width 446 height 451
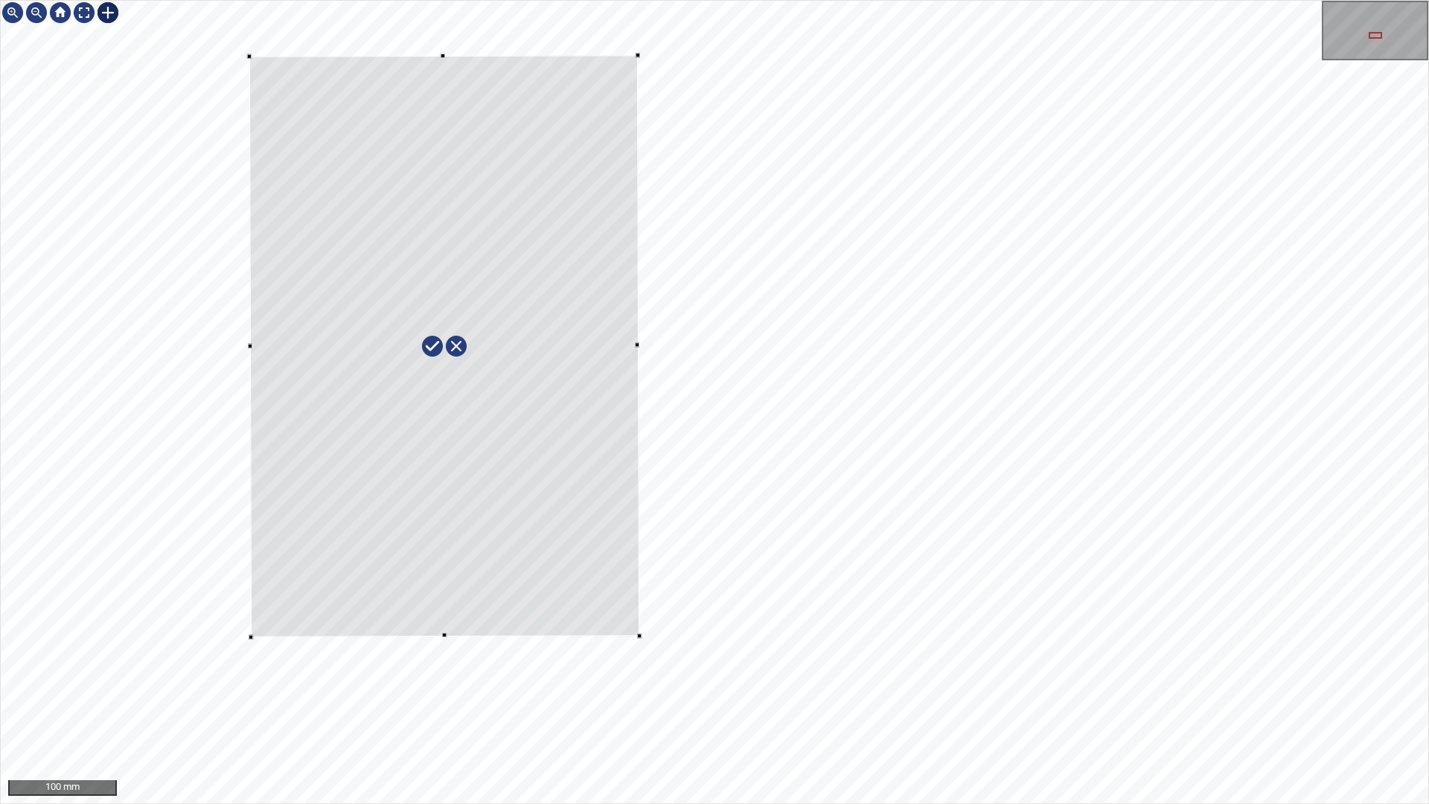
click at [694, 503] on div at bounding box center [715, 402] width 1428 height 803
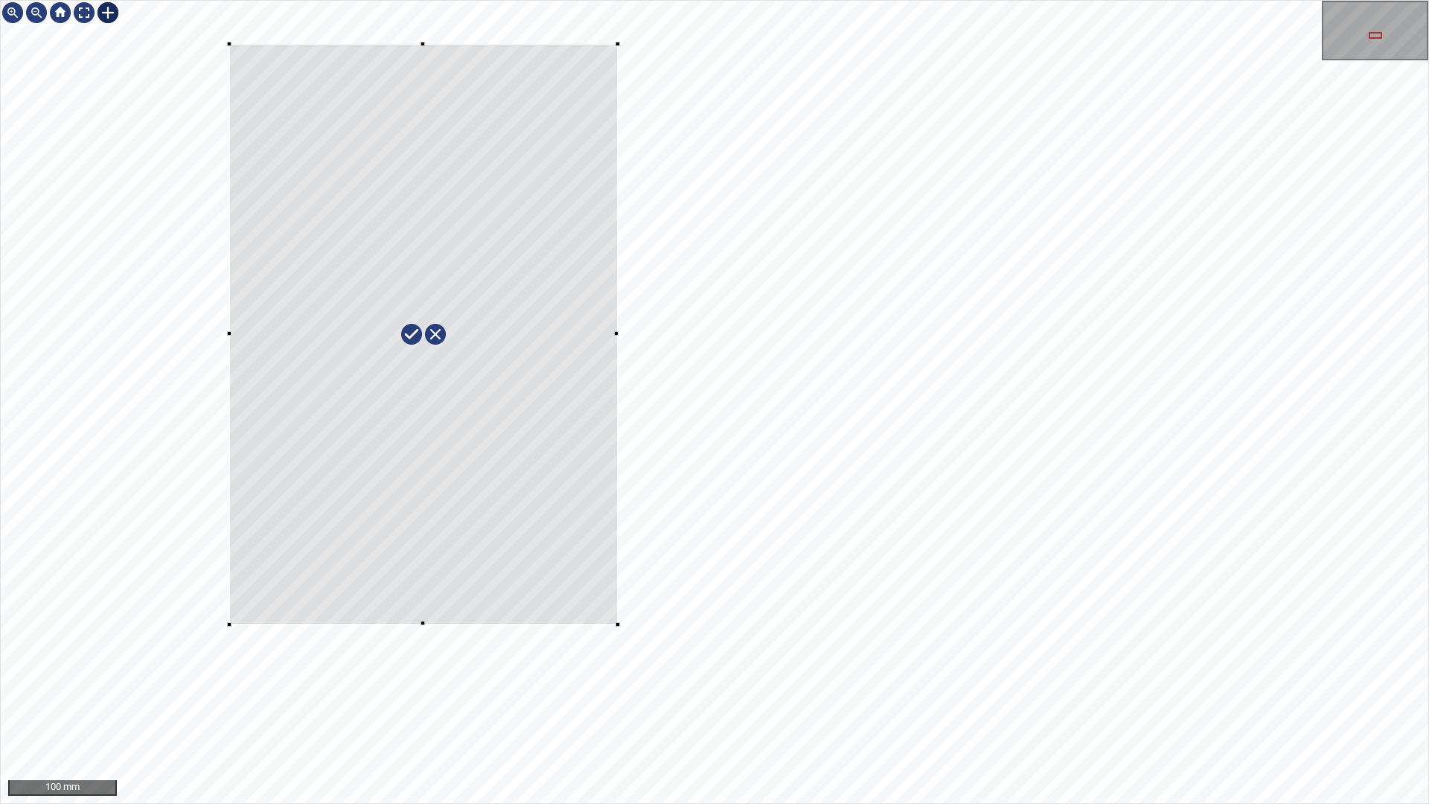
click at [532, 495] on div at bounding box center [423, 334] width 389 height 581
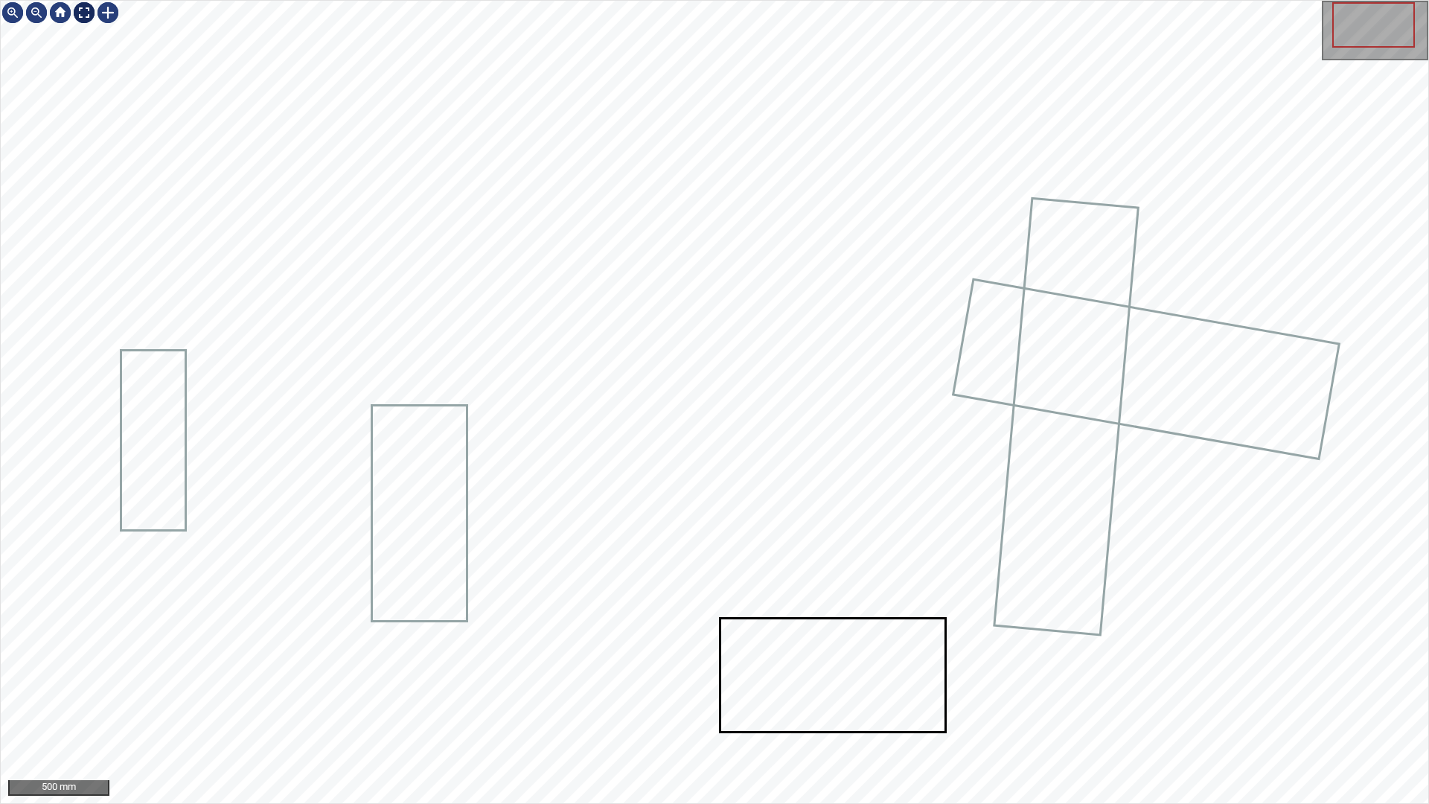
click at [84, 12] on div at bounding box center [84, 13] width 24 height 24
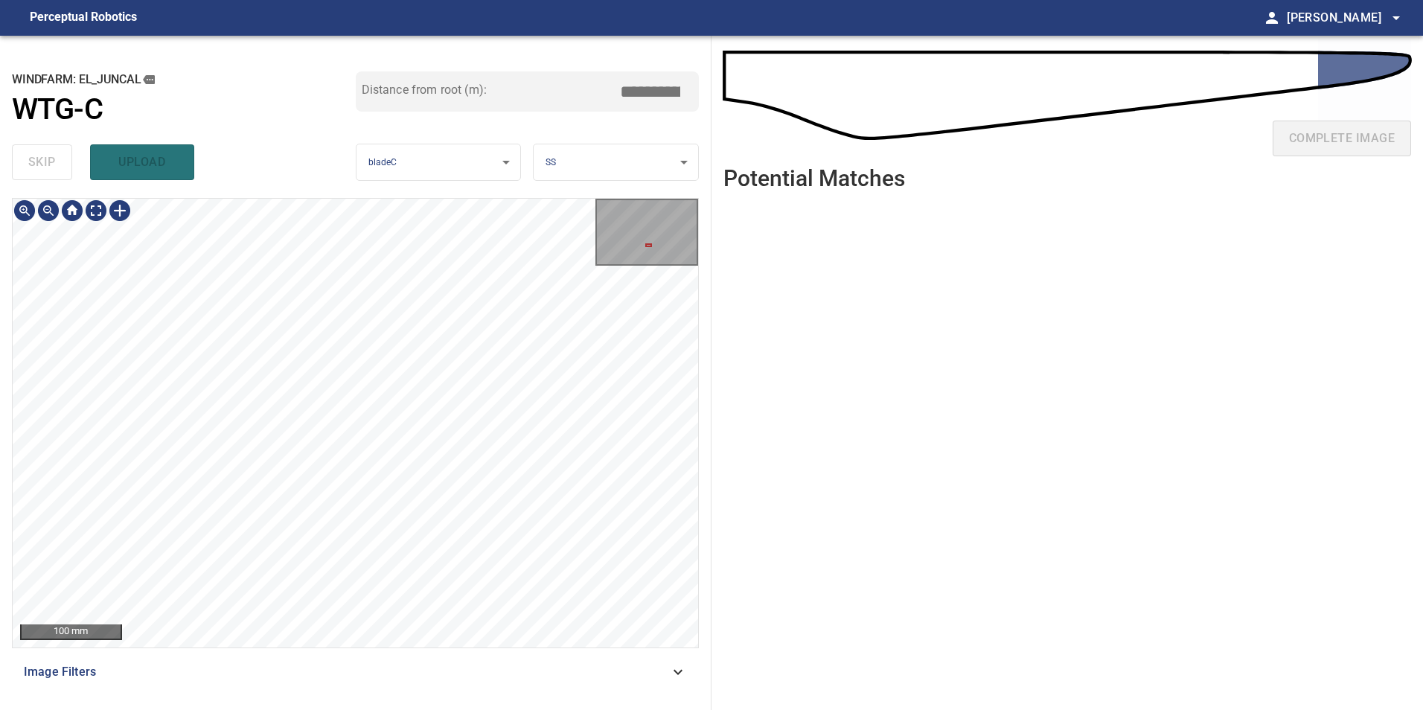
click at [535, 67] on div "**********" at bounding box center [356, 373] width 712 height 675
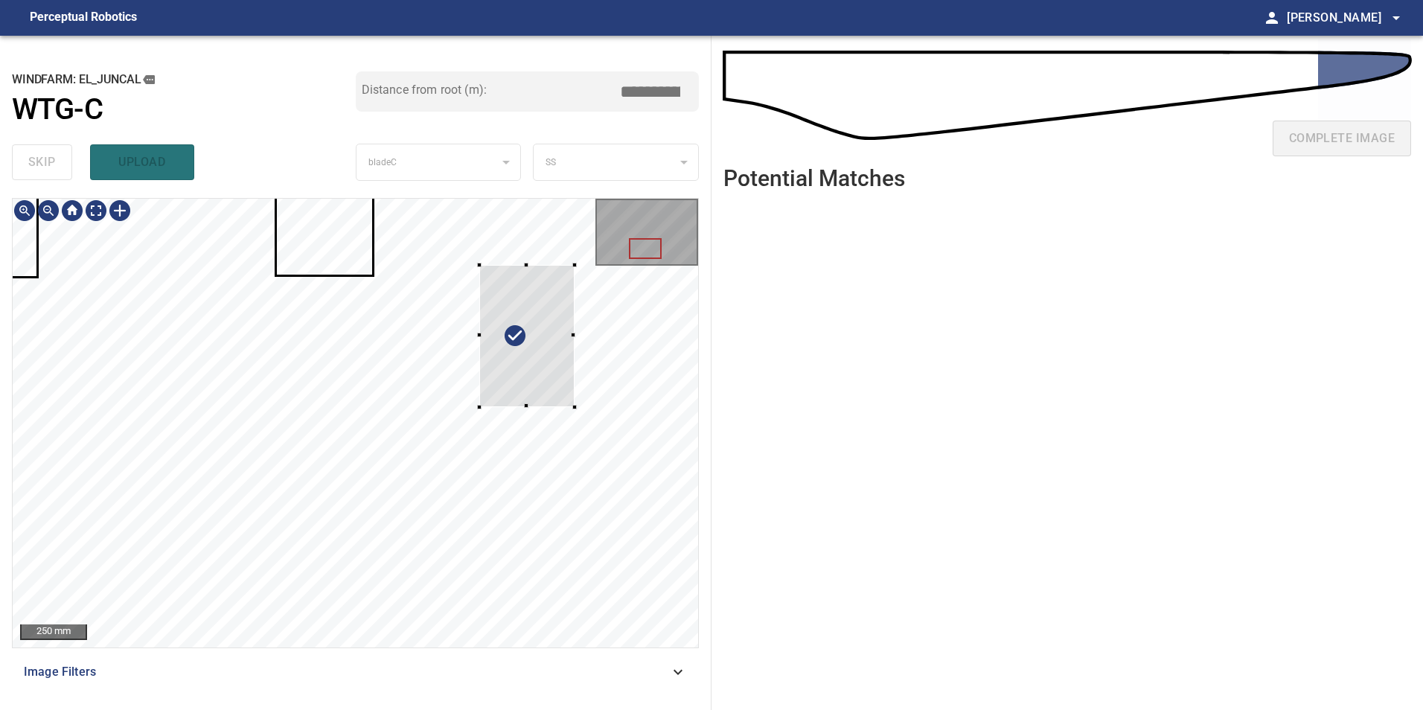
click at [609, 427] on div at bounding box center [356, 423] width 686 height 449
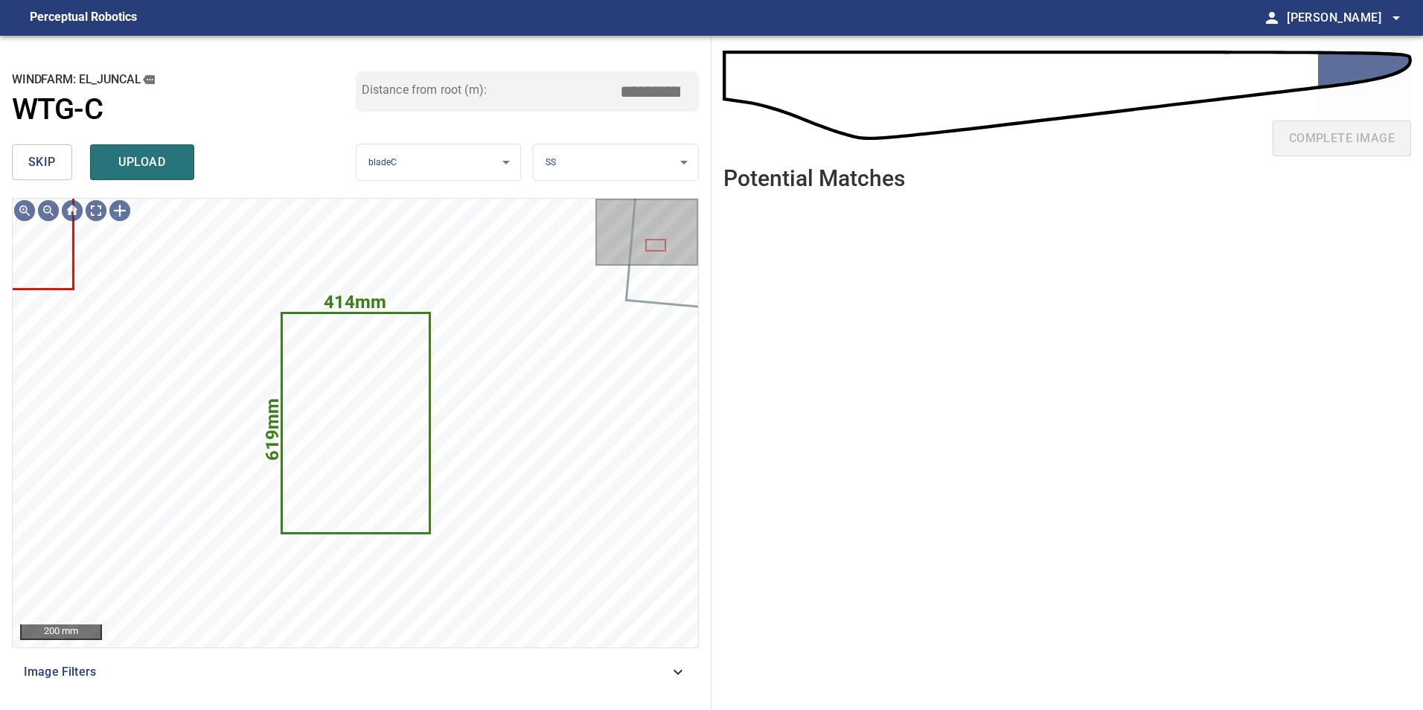
click at [35, 168] on span "skip" at bounding box center [42, 162] width 28 height 21
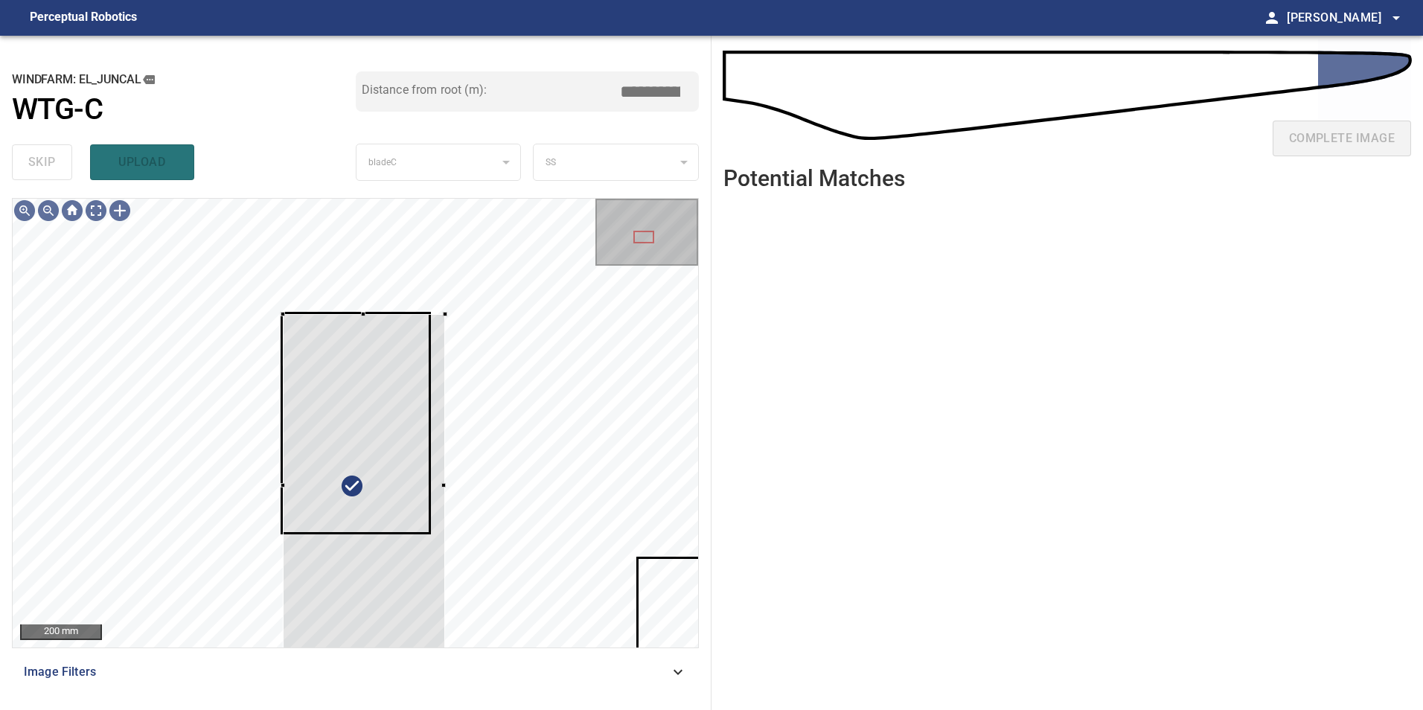
click at [447, 663] on div "200 mm Image Filters" at bounding box center [355, 448] width 687 height 500
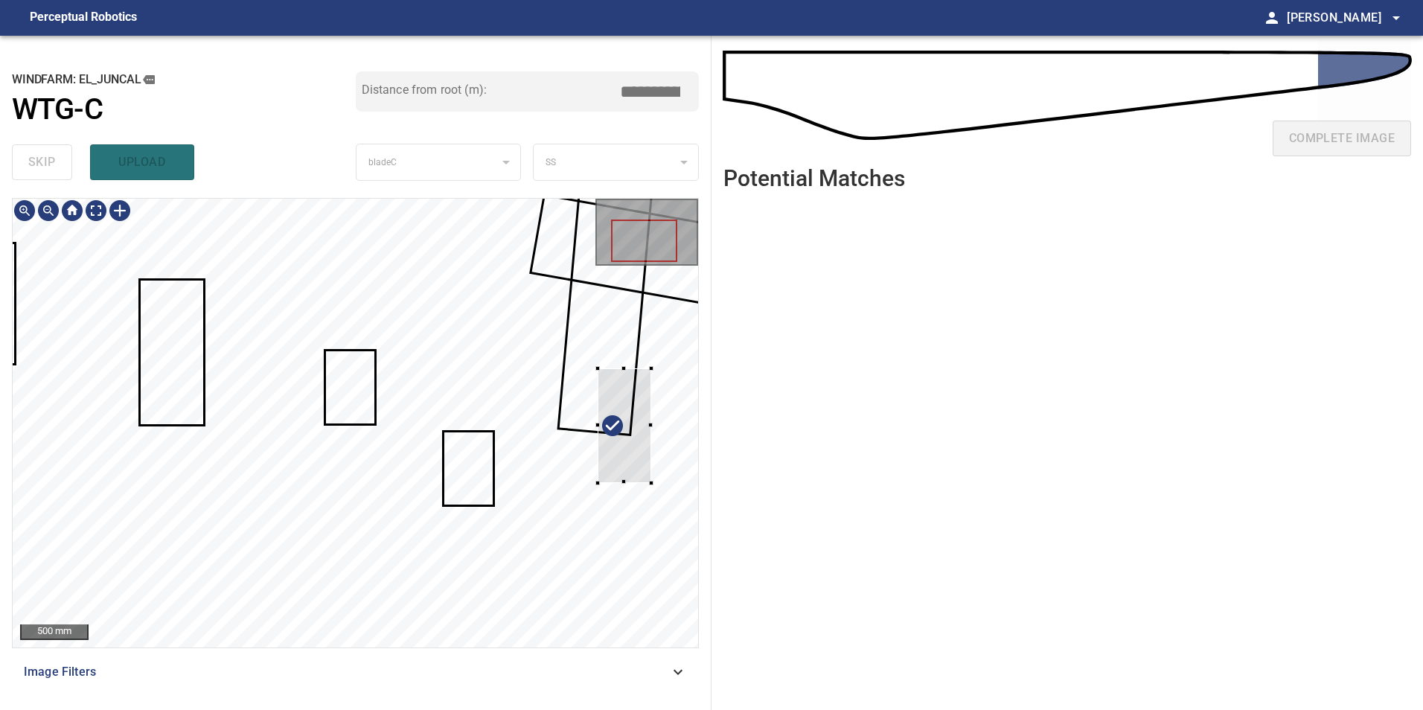
click at [636, 462] on div at bounding box center [625, 426] width 54 height 115
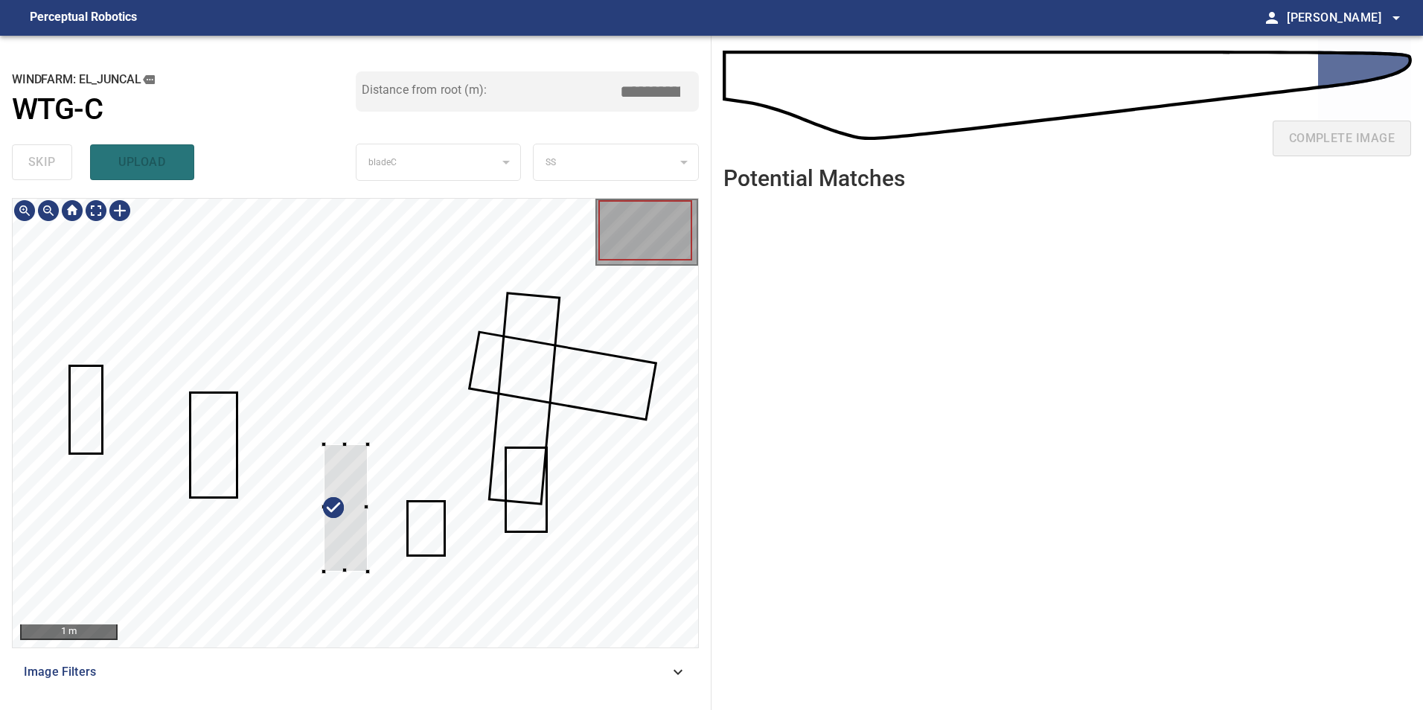
click at [369, 575] on div at bounding box center [356, 423] width 686 height 449
click at [357, 561] on div at bounding box center [345, 505] width 44 height 127
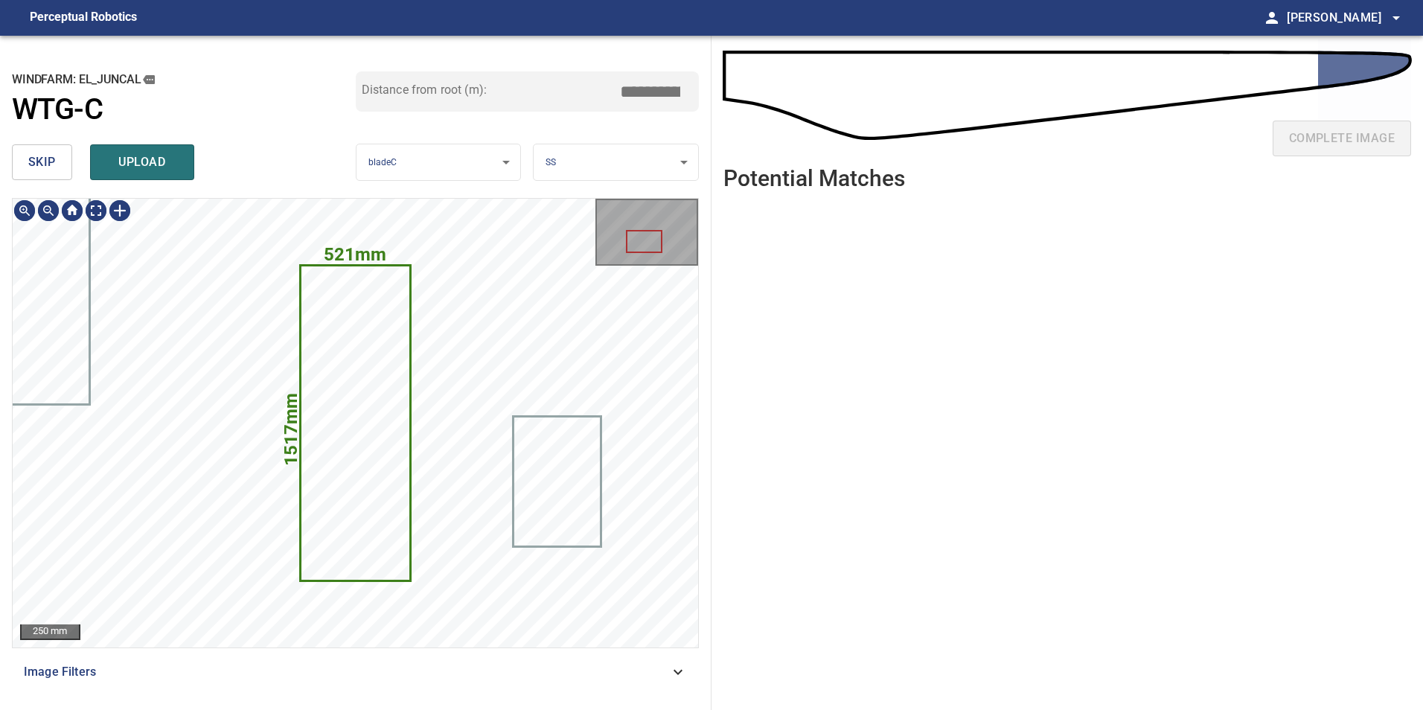
click at [330, 508] on icon at bounding box center [356, 423] width 108 height 313
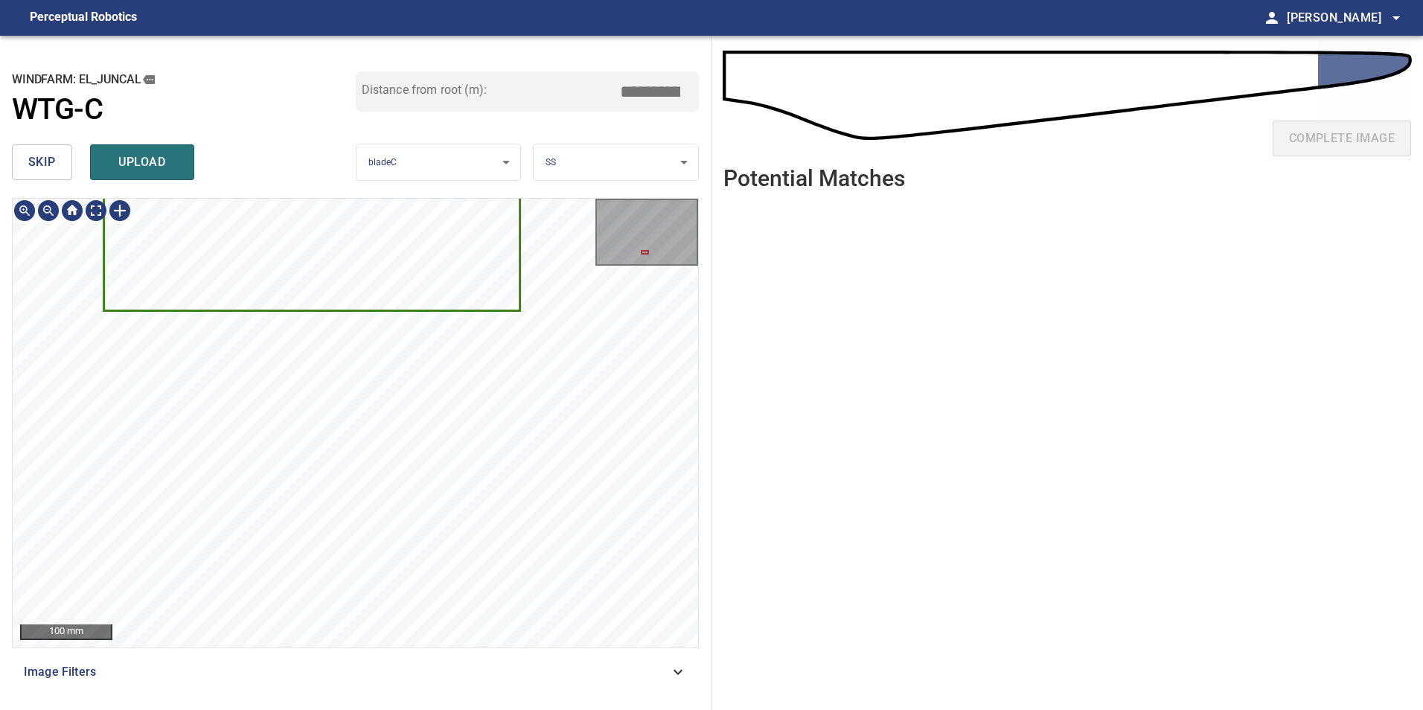
click at [377, 72] on div "**********" at bounding box center [356, 373] width 712 height 675
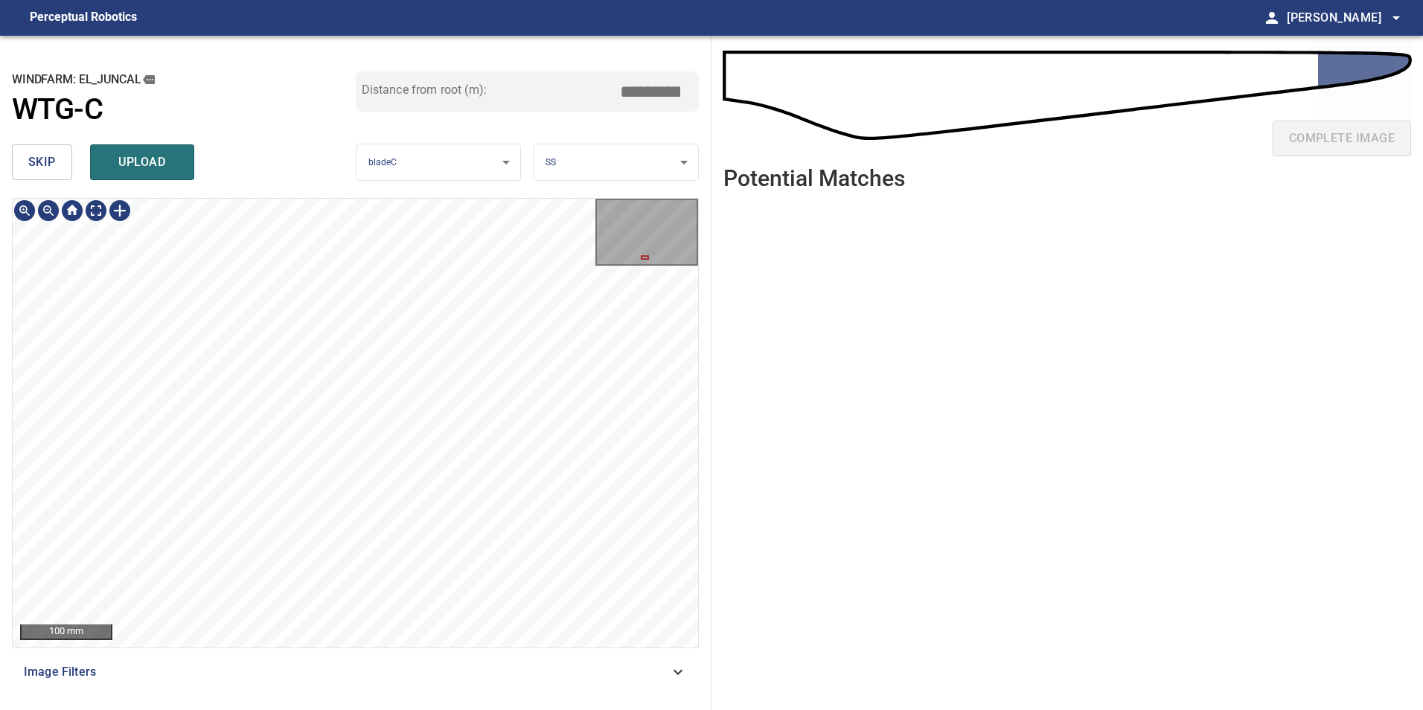
click at [618, 0] on html "**********" at bounding box center [711, 355] width 1423 height 710
click at [478, 710] on html "**********" at bounding box center [711, 355] width 1423 height 710
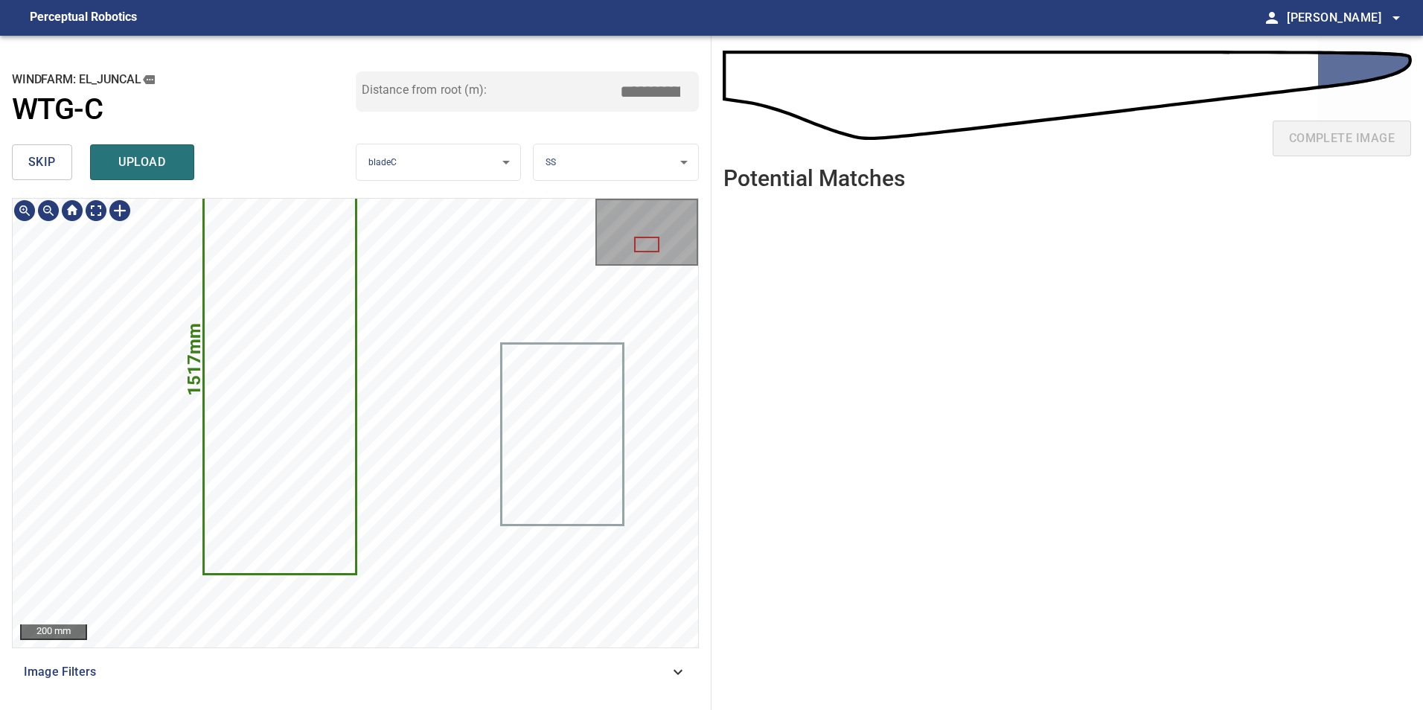
click at [438, 710] on html "**********" at bounding box center [711, 355] width 1423 height 710
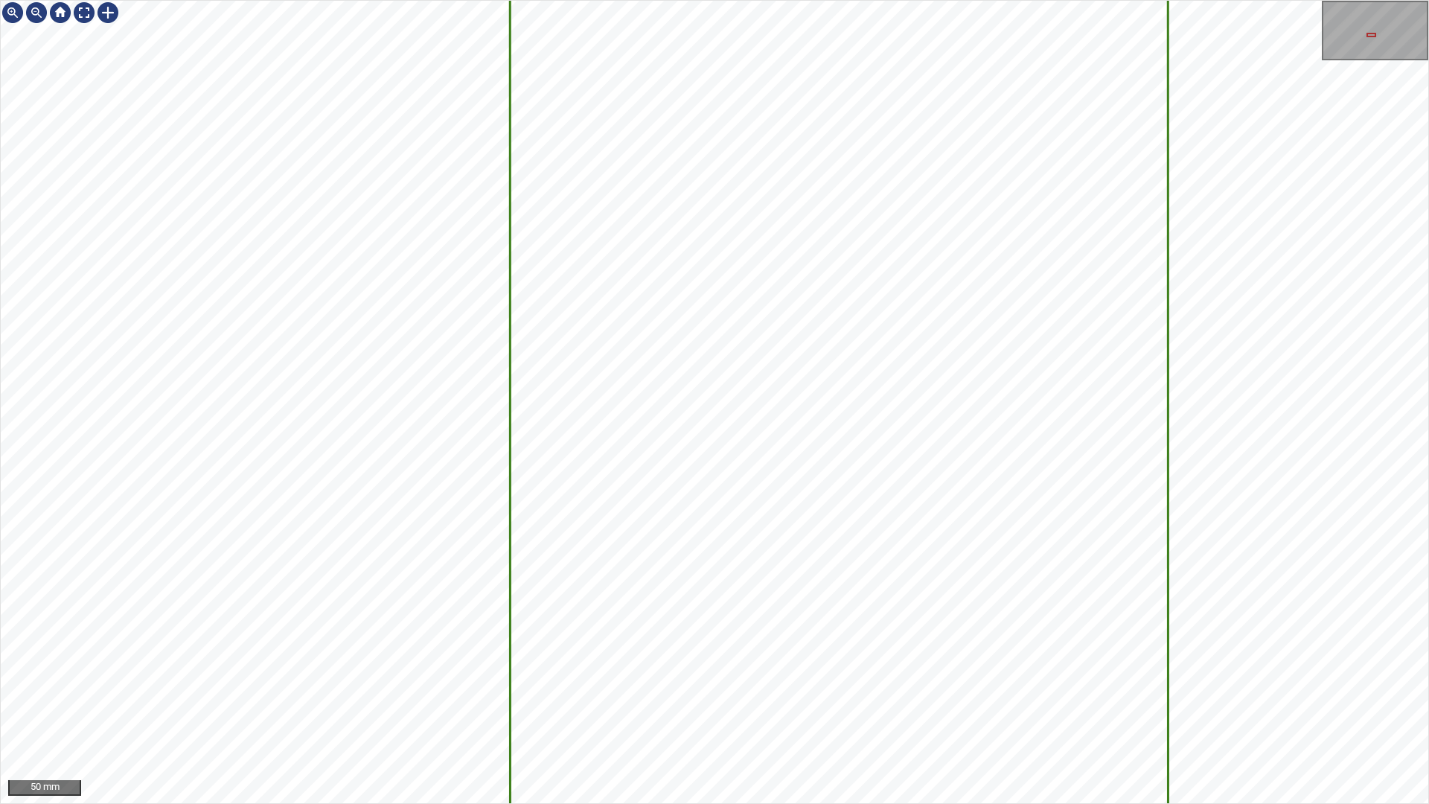
click at [110, 0] on div "521mm 1517mm 50 mm" at bounding box center [714, 402] width 1429 height 804
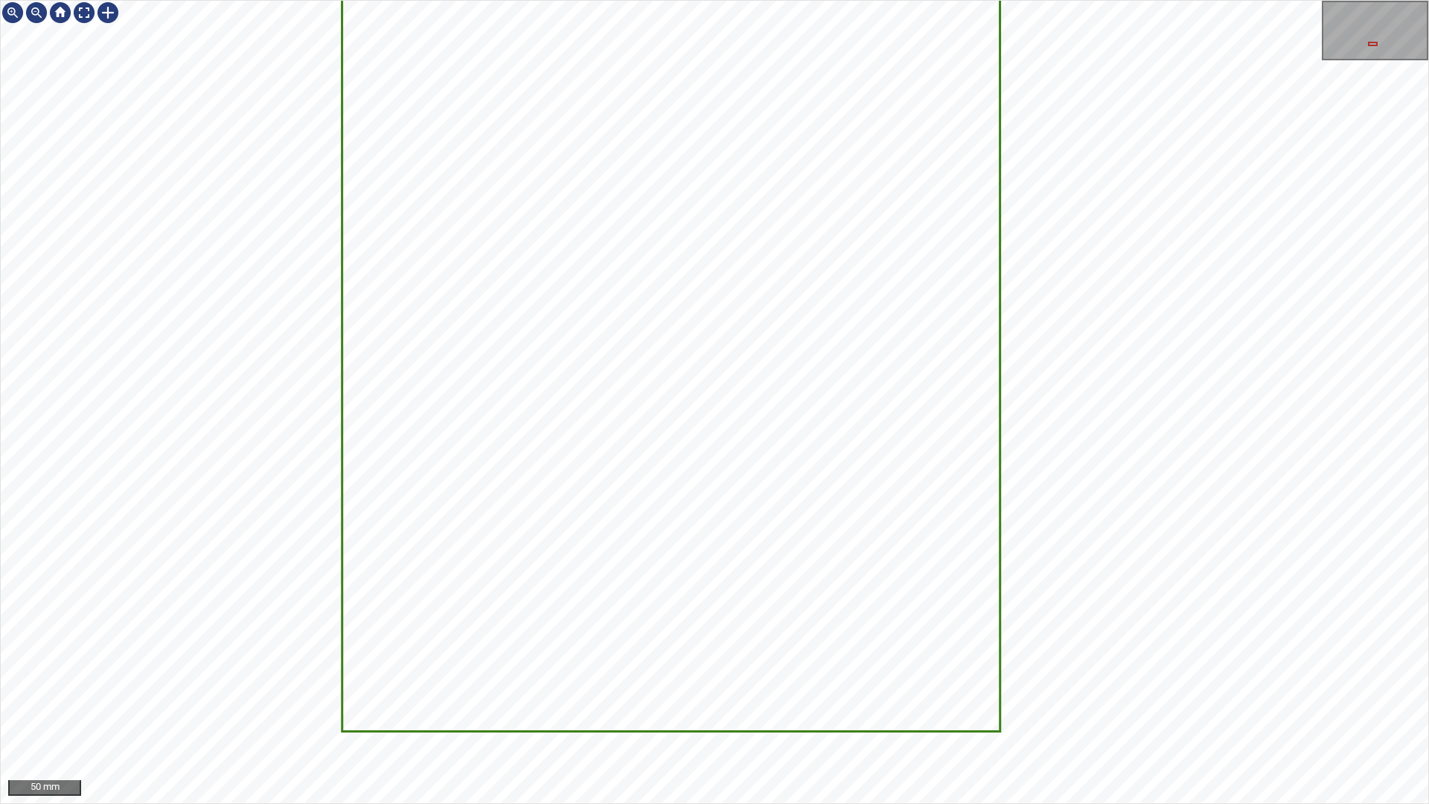
click at [316, 0] on div "521mm 1517mm 50 mm" at bounding box center [714, 402] width 1429 height 804
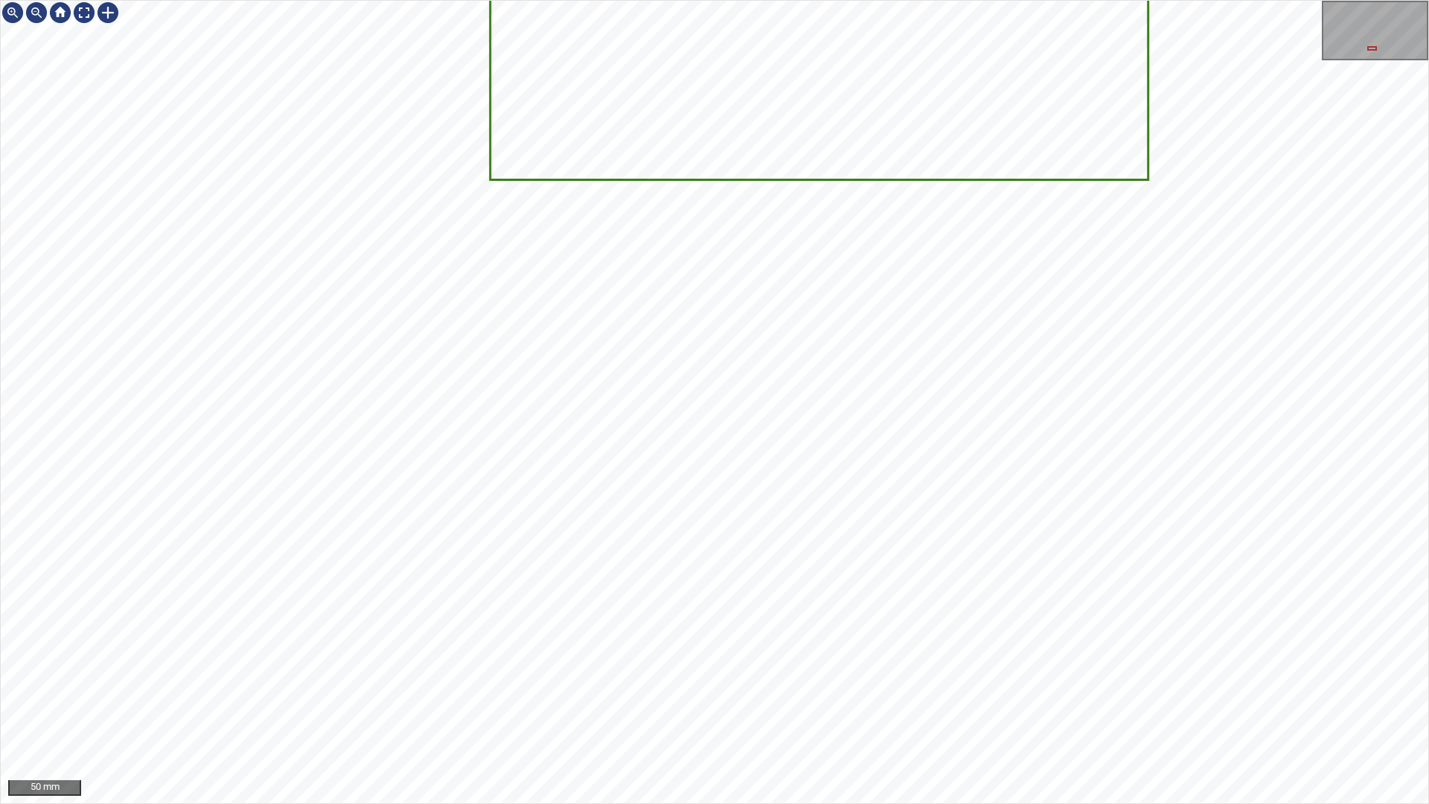
click at [315, 803] on div "521mm 1517mm 50 mm" at bounding box center [714, 402] width 1429 height 804
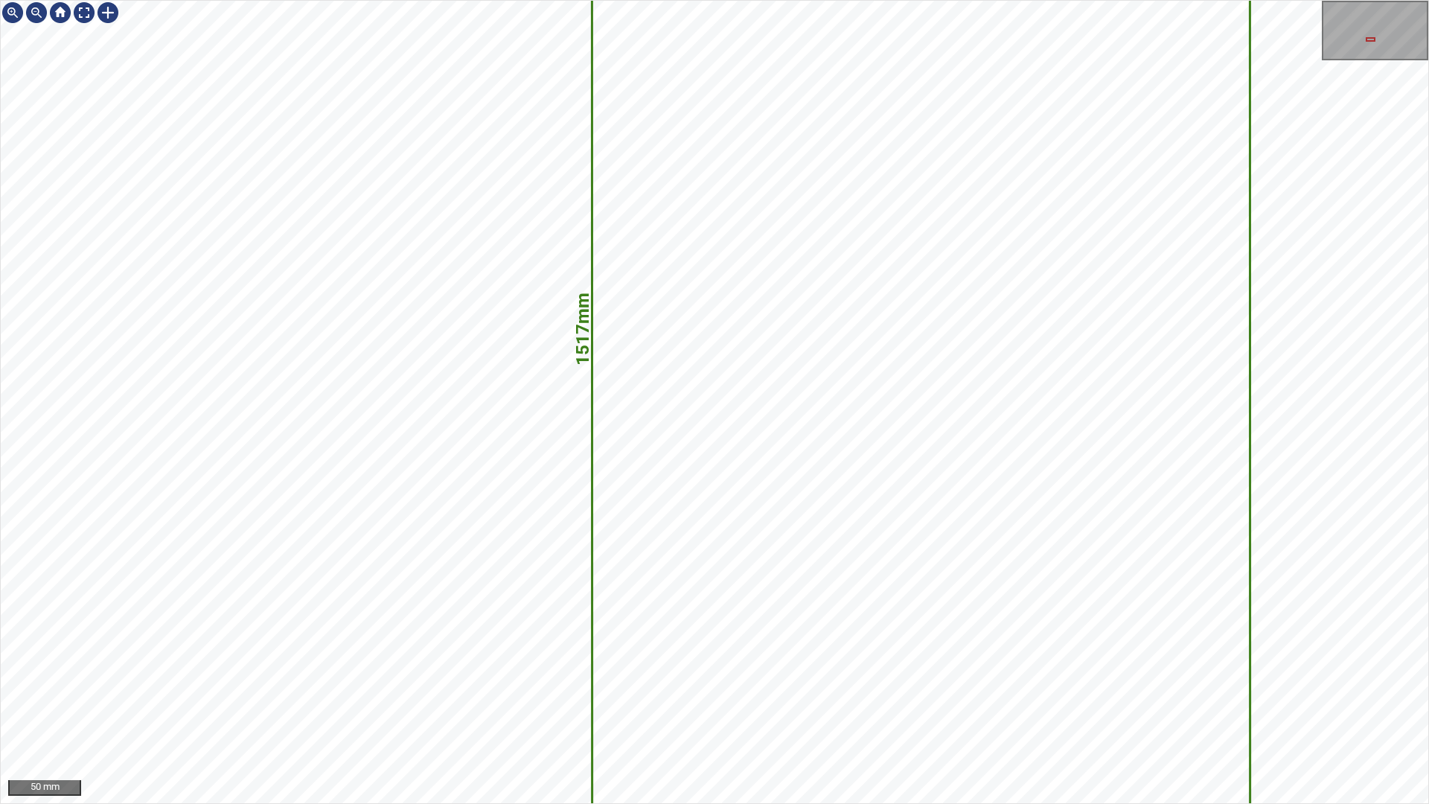
click at [295, 803] on div "521mm 1517mm 50 mm" at bounding box center [714, 402] width 1429 height 804
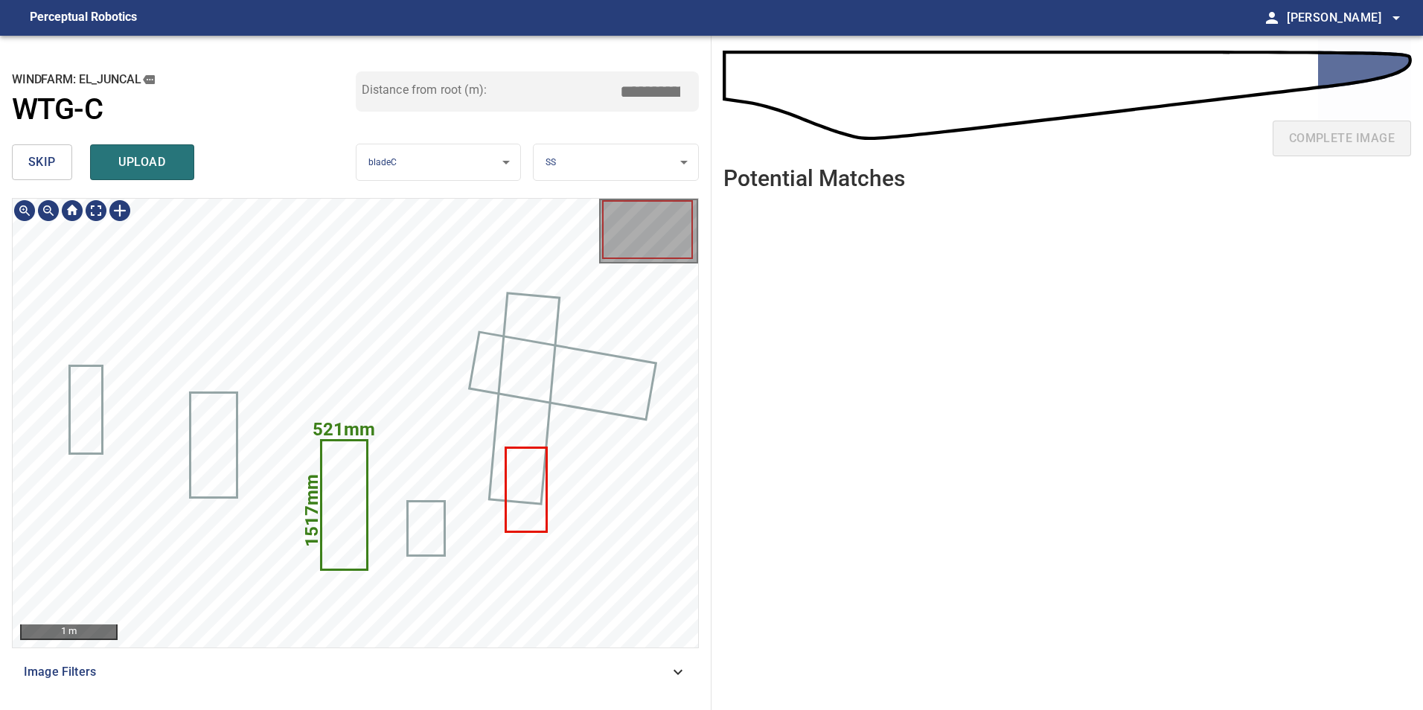
click at [342, 529] on icon at bounding box center [344, 504] width 44 height 127
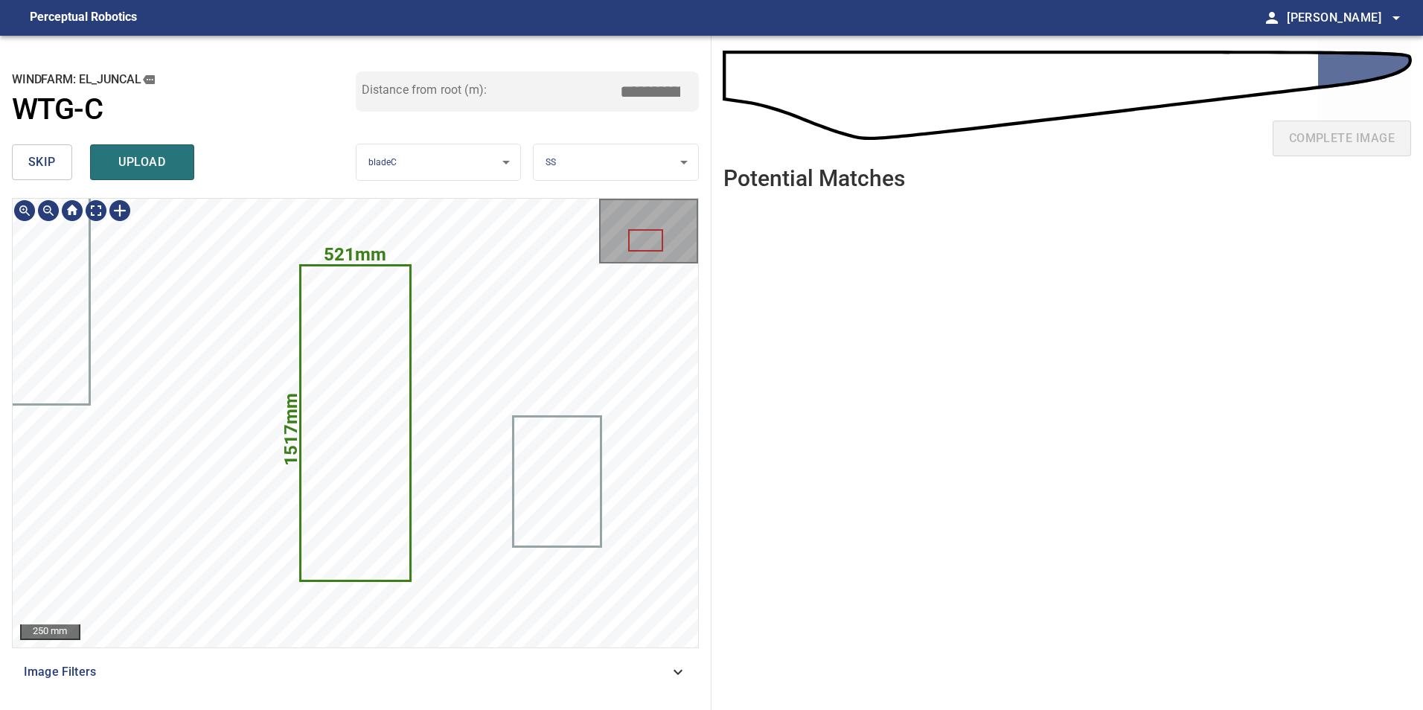
click at [352, 456] on icon at bounding box center [356, 423] width 108 height 313
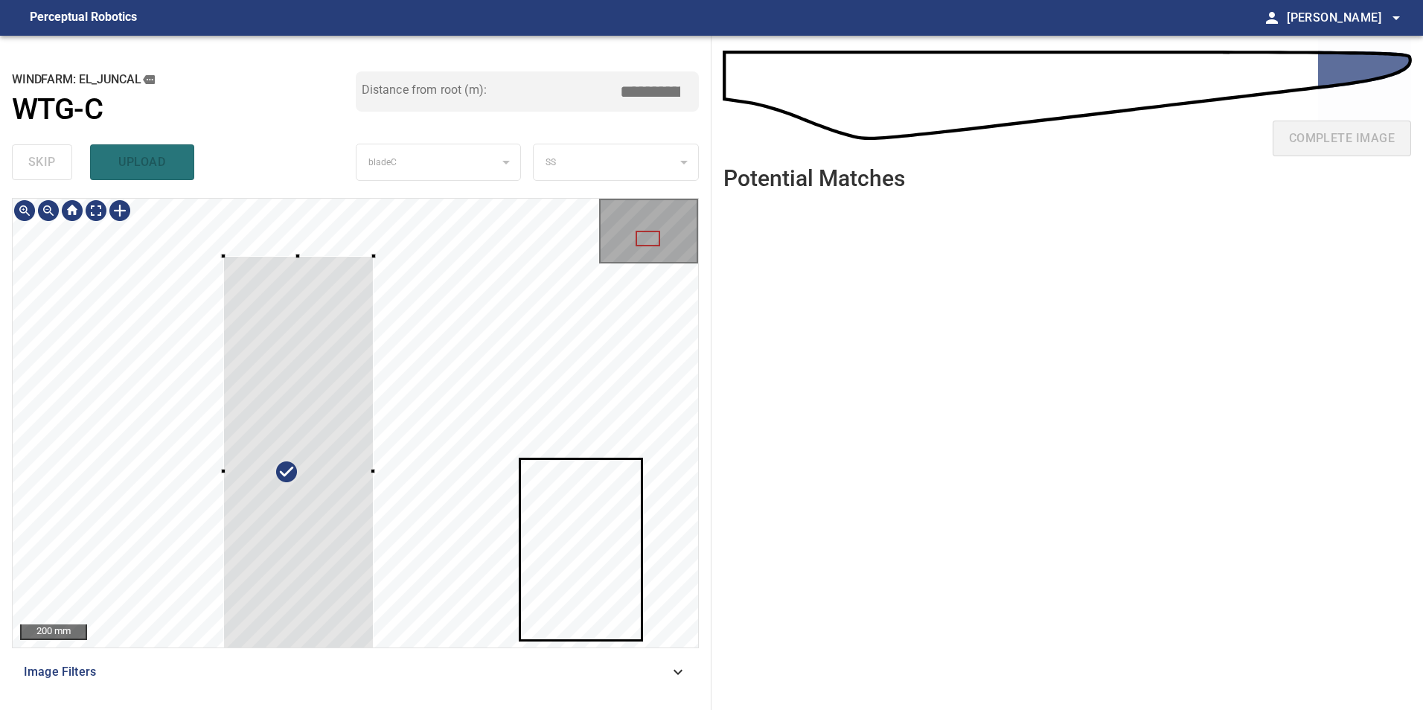
click at [296, 251] on div at bounding box center [356, 423] width 686 height 449
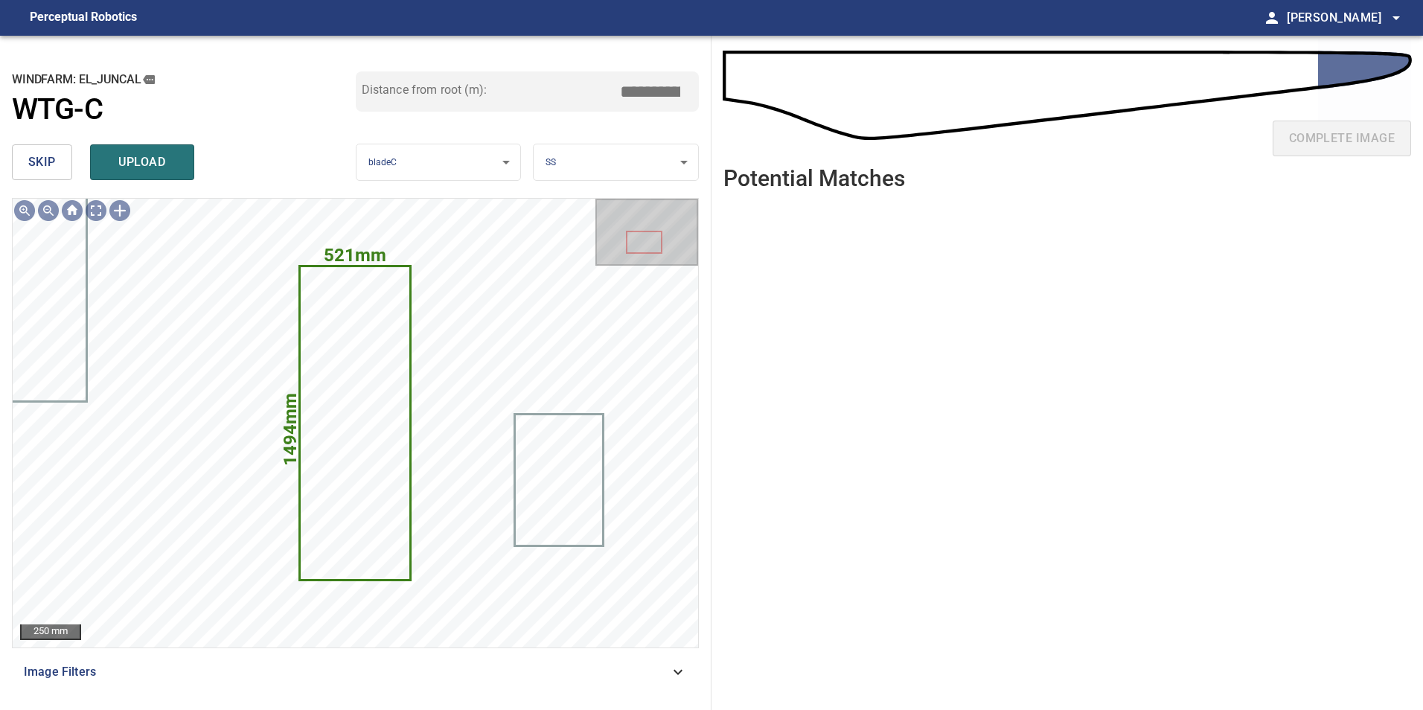
drag, startPoint x: 645, startPoint y: 86, endPoint x: 985, endPoint y: 164, distance: 349.1
click at [839, 103] on div "**********" at bounding box center [711, 373] width 1423 height 675
type input "*****"
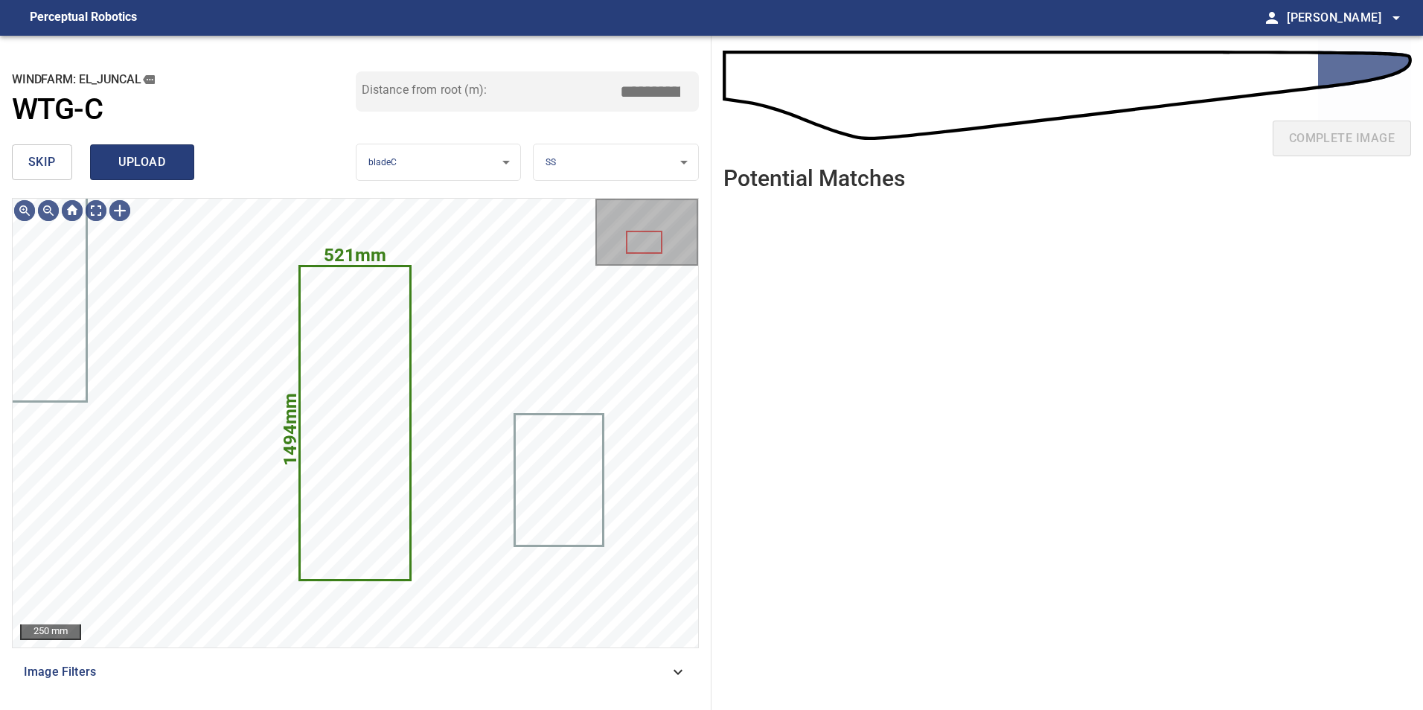
click at [111, 162] on span "upload" at bounding box center [141, 162] width 71 height 21
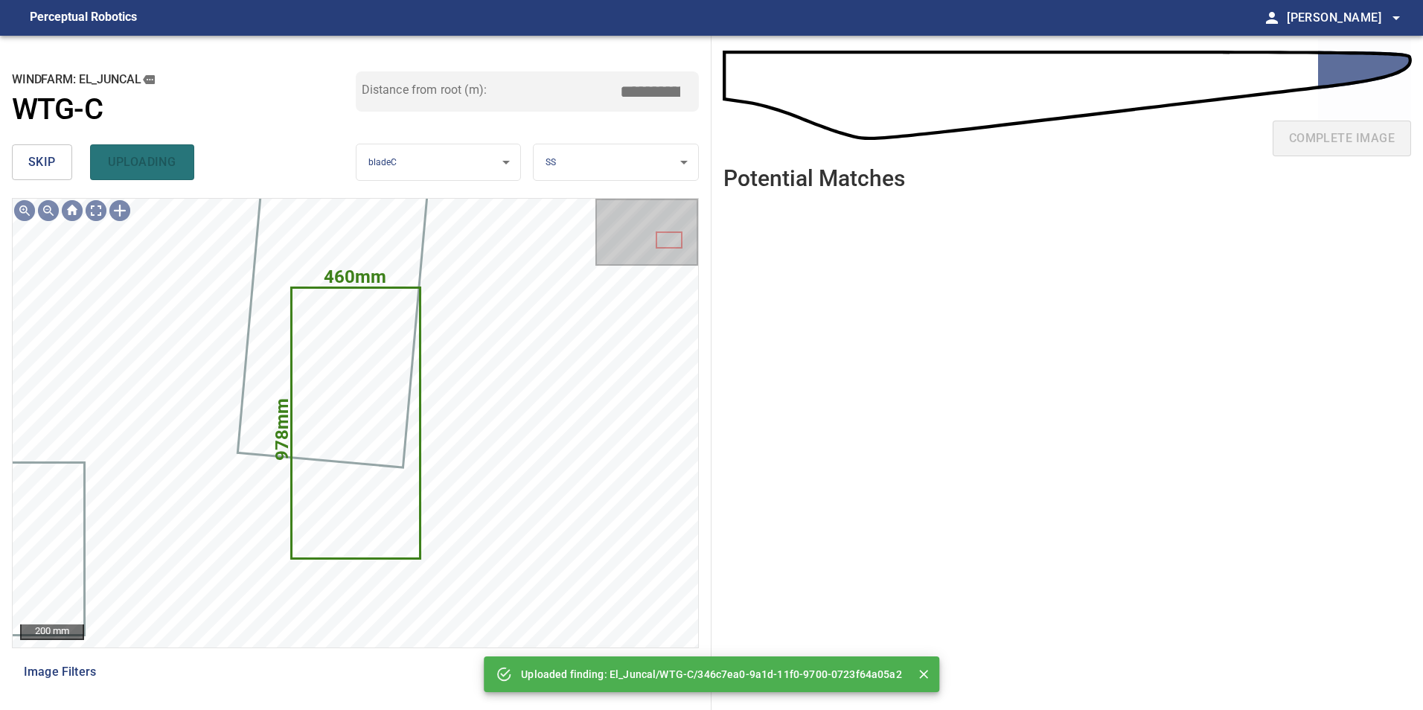
click at [45, 156] on span "skip" at bounding box center [42, 162] width 28 height 21
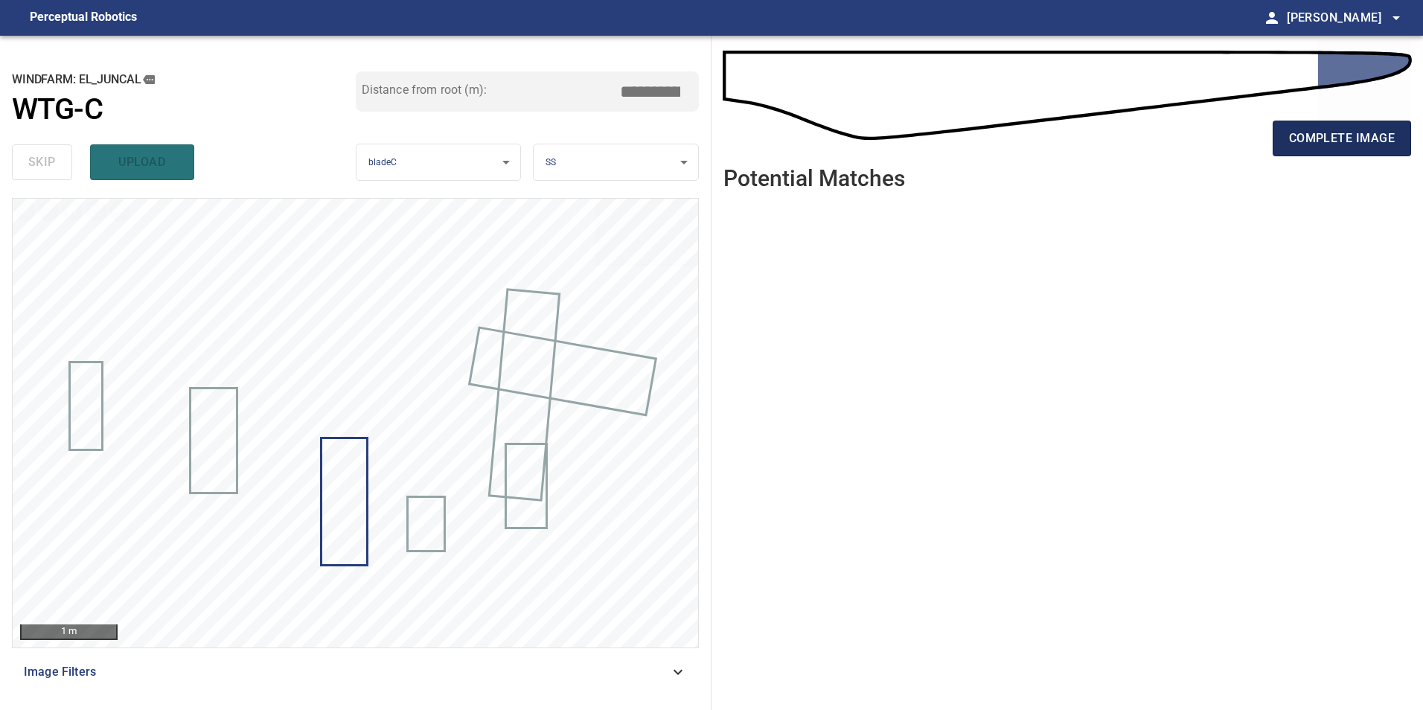
click at [1342, 124] on button "complete image" at bounding box center [1342, 139] width 138 height 36
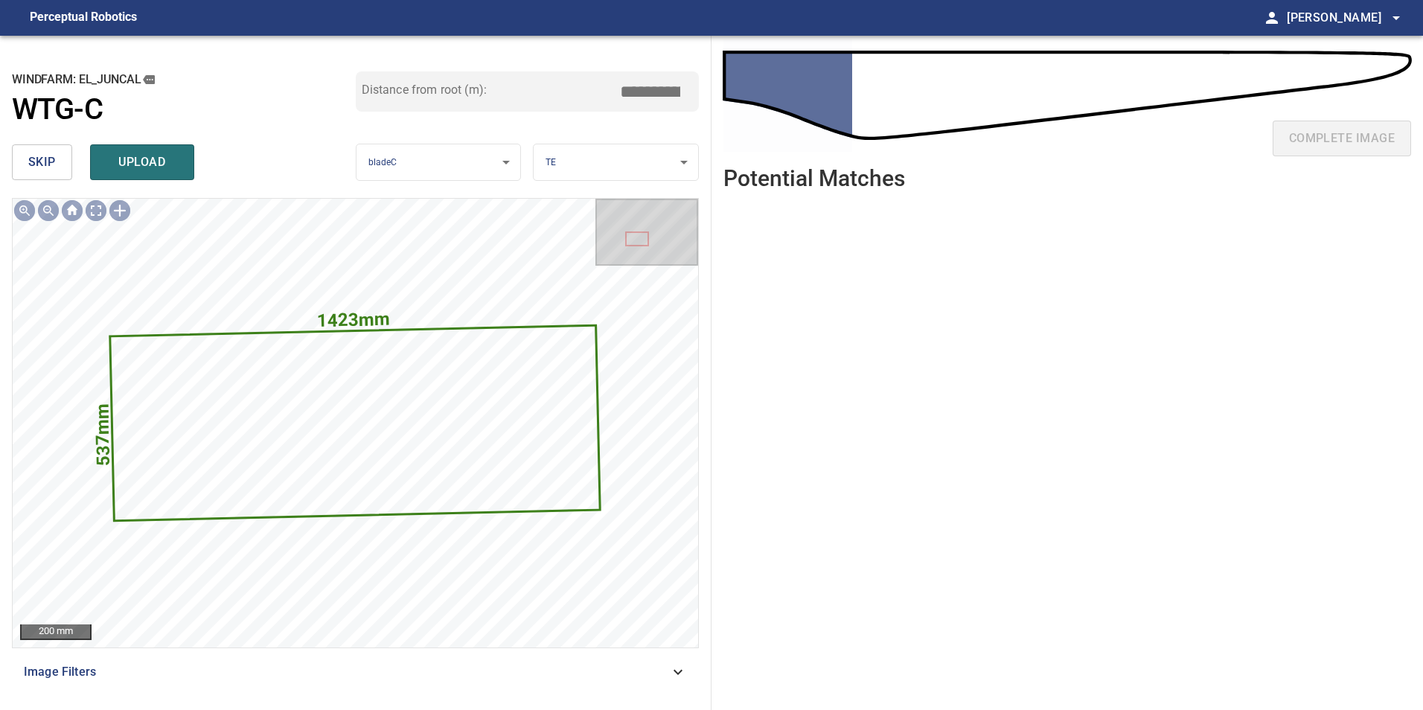
click at [53, 156] on span "skip" at bounding box center [42, 162] width 28 height 21
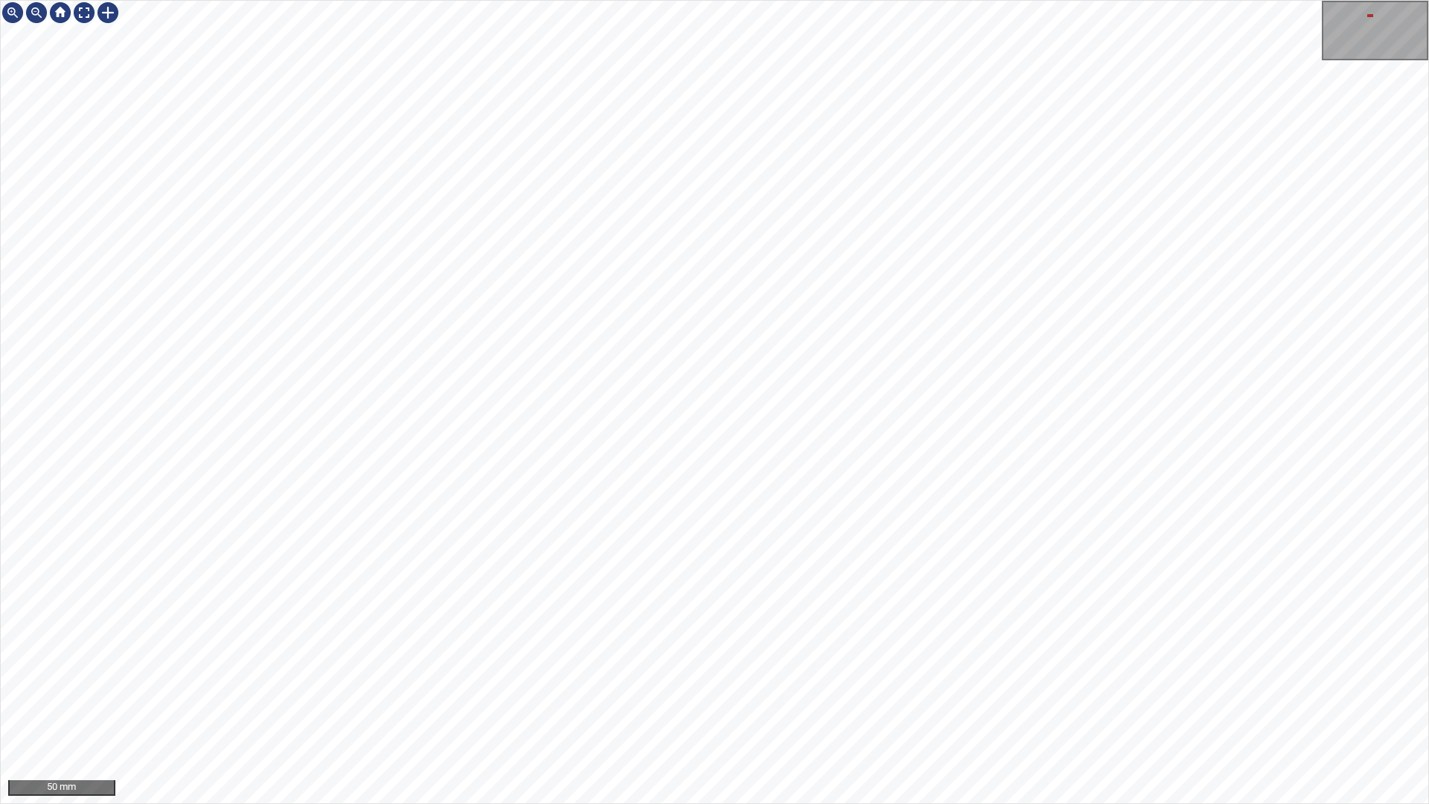
click at [657, 803] on div "50 mm" at bounding box center [714, 402] width 1429 height 804
drag, startPoint x: 976, startPoint y: 0, endPoint x: 841, endPoint y: 803, distance: 814.7
click at [841, 803] on div "50 mm" at bounding box center [714, 402] width 1429 height 804
click at [613, 803] on div "50 mm" at bounding box center [714, 402] width 1429 height 804
click at [687, 0] on div "50 mm" at bounding box center [714, 402] width 1429 height 804
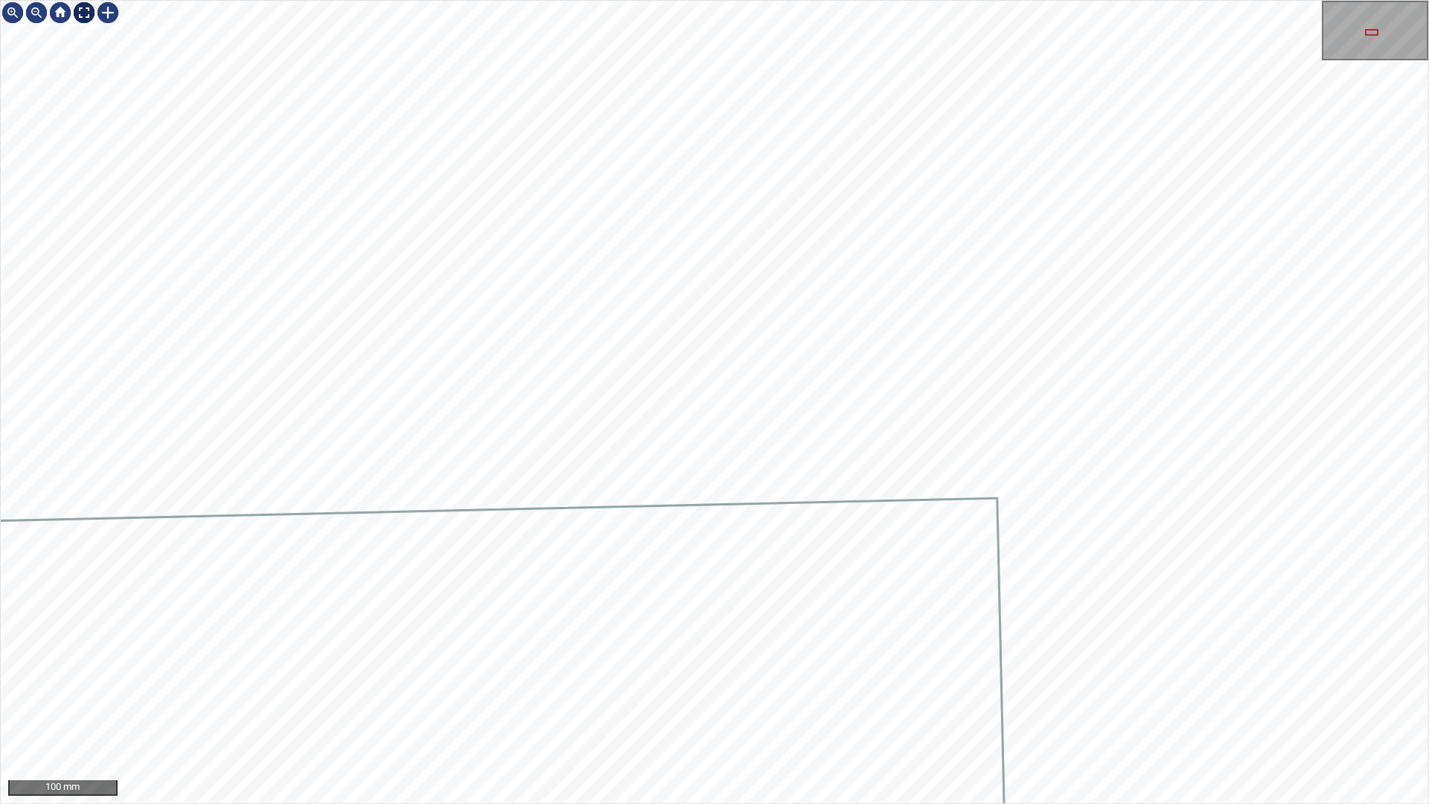
click at [88, 19] on div at bounding box center [84, 13] width 24 height 24
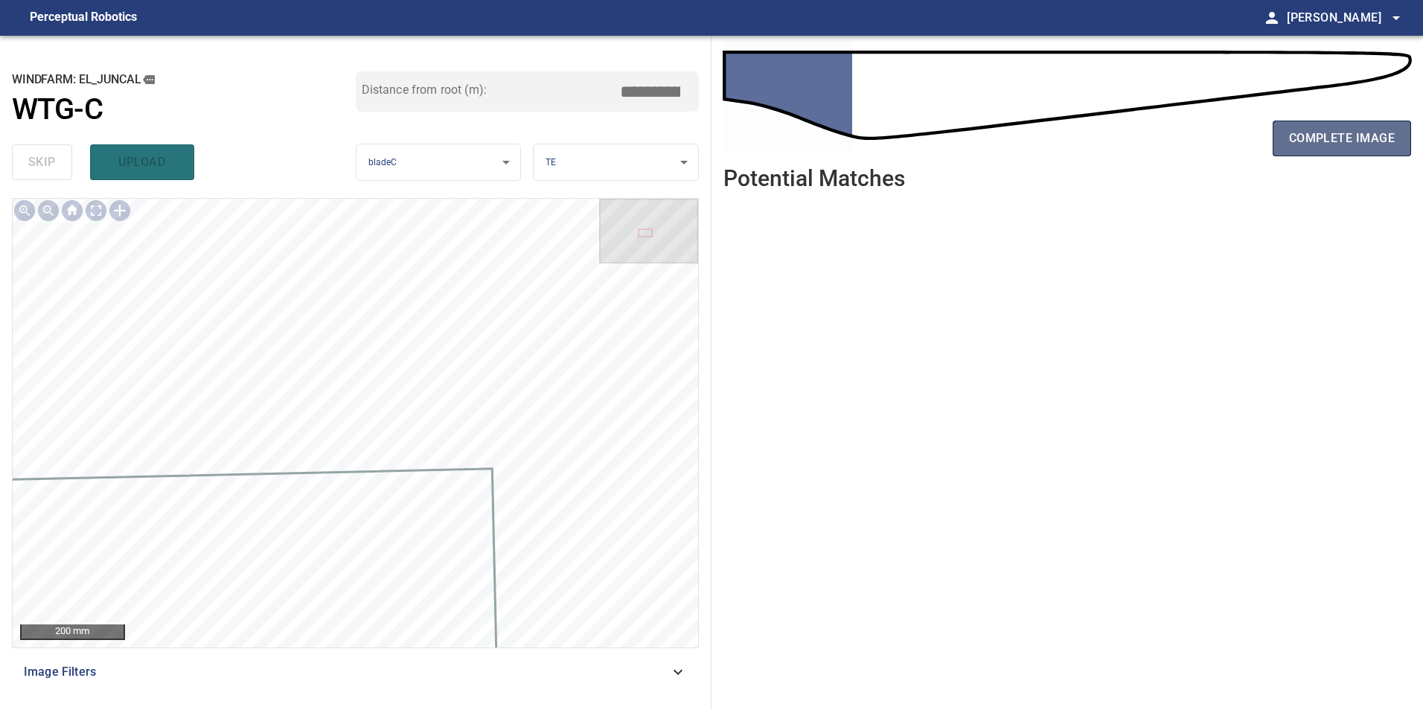
click at [1321, 144] on span "complete image" at bounding box center [1342, 138] width 106 height 21
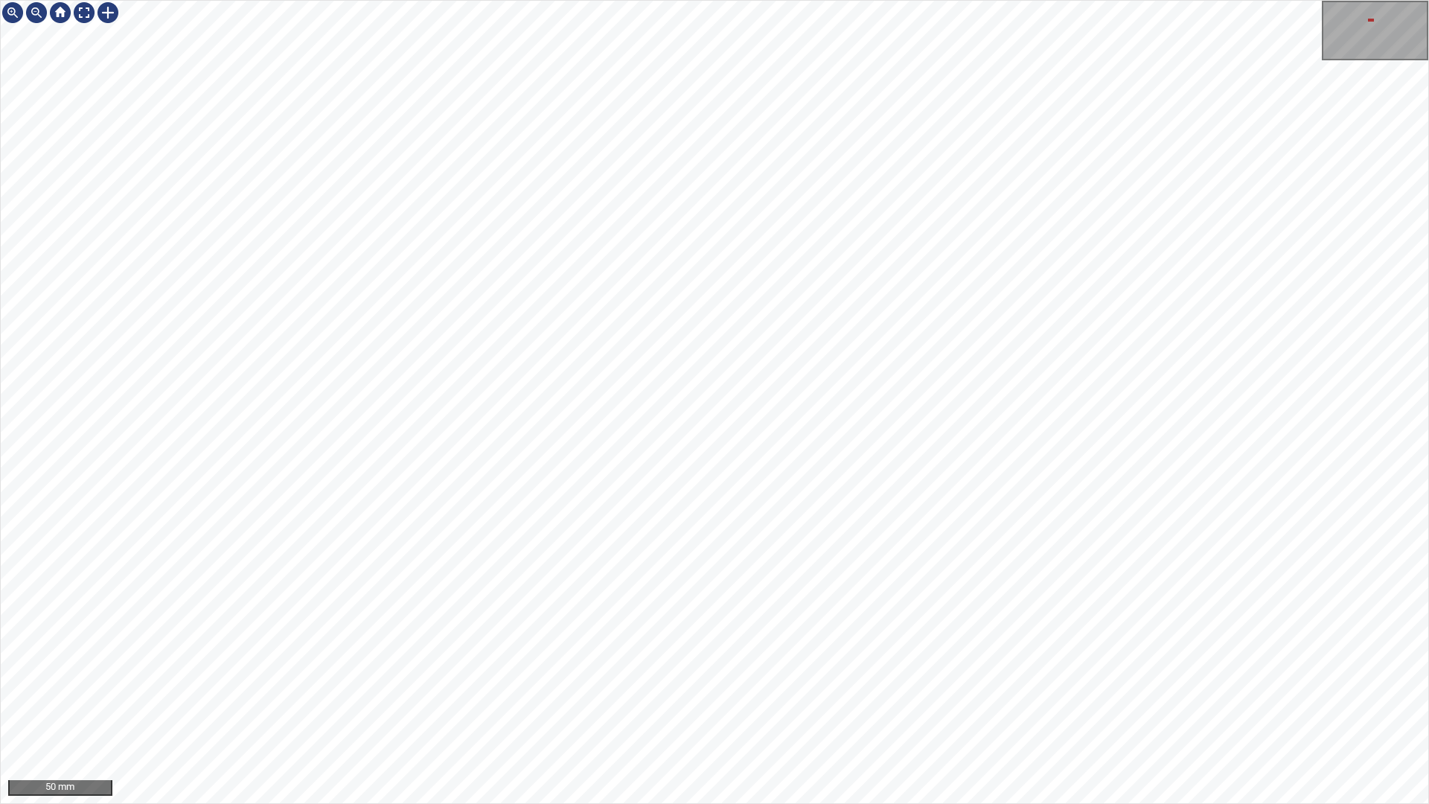
click at [482, 0] on div "50 mm" at bounding box center [714, 402] width 1429 height 804
click at [524, 0] on div "50 mm" at bounding box center [714, 402] width 1429 height 804
click at [592, 803] on div "50 mm" at bounding box center [714, 402] width 1429 height 804
click at [600, 803] on div "50 mm" at bounding box center [714, 402] width 1429 height 804
click at [686, 803] on div "50 mm" at bounding box center [714, 402] width 1429 height 804
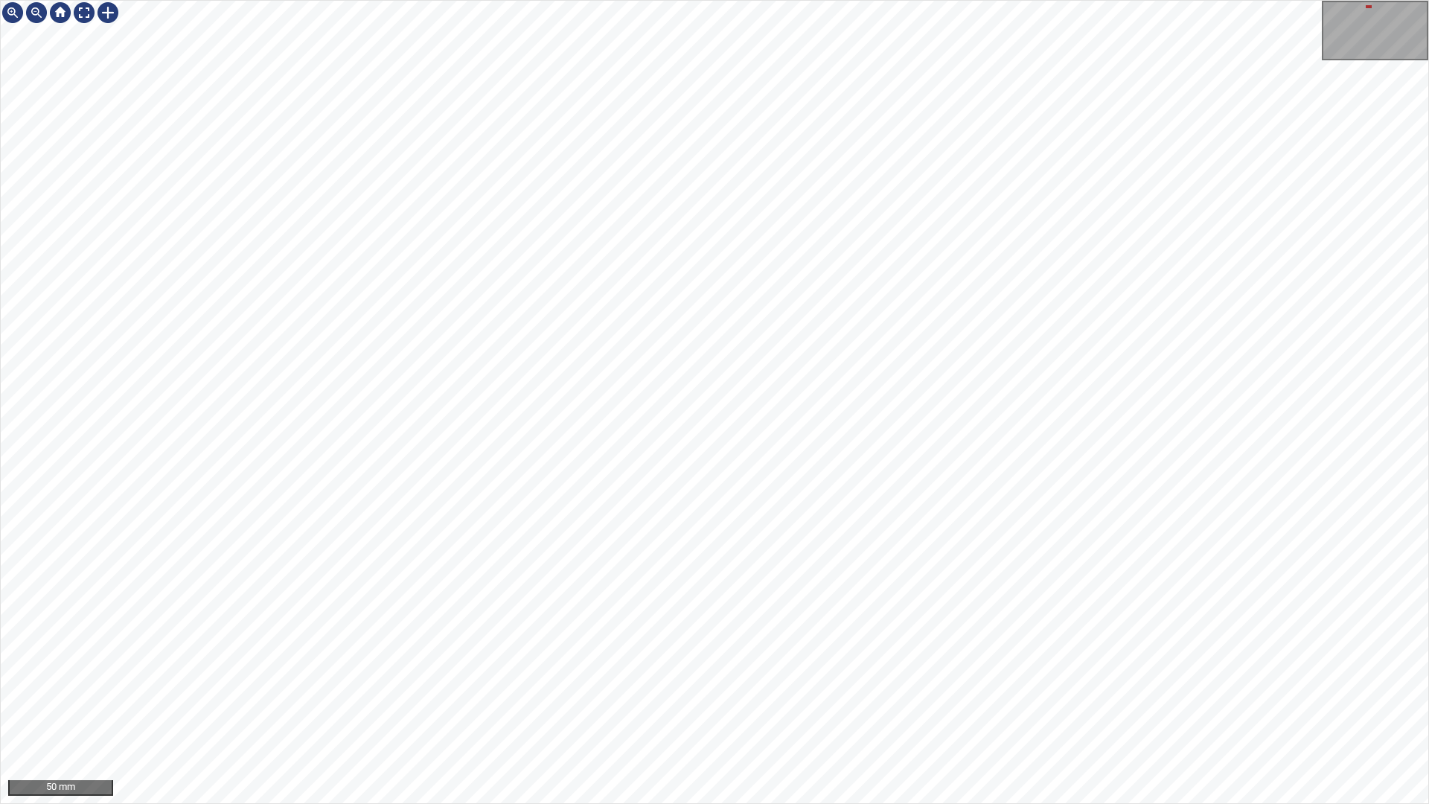
click at [592, 803] on div "50 mm" at bounding box center [714, 402] width 1429 height 804
click at [109, 20] on div at bounding box center [108, 13] width 24 height 24
click at [486, 421] on div at bounding box center [715, 402] width 1428 height 803
click at [474, 410] on div at bounding box center [431, 388] width 108 height 72
click at [80, 9] on div "50 mm" at bounding box center [714, 402] width 1429 height 804
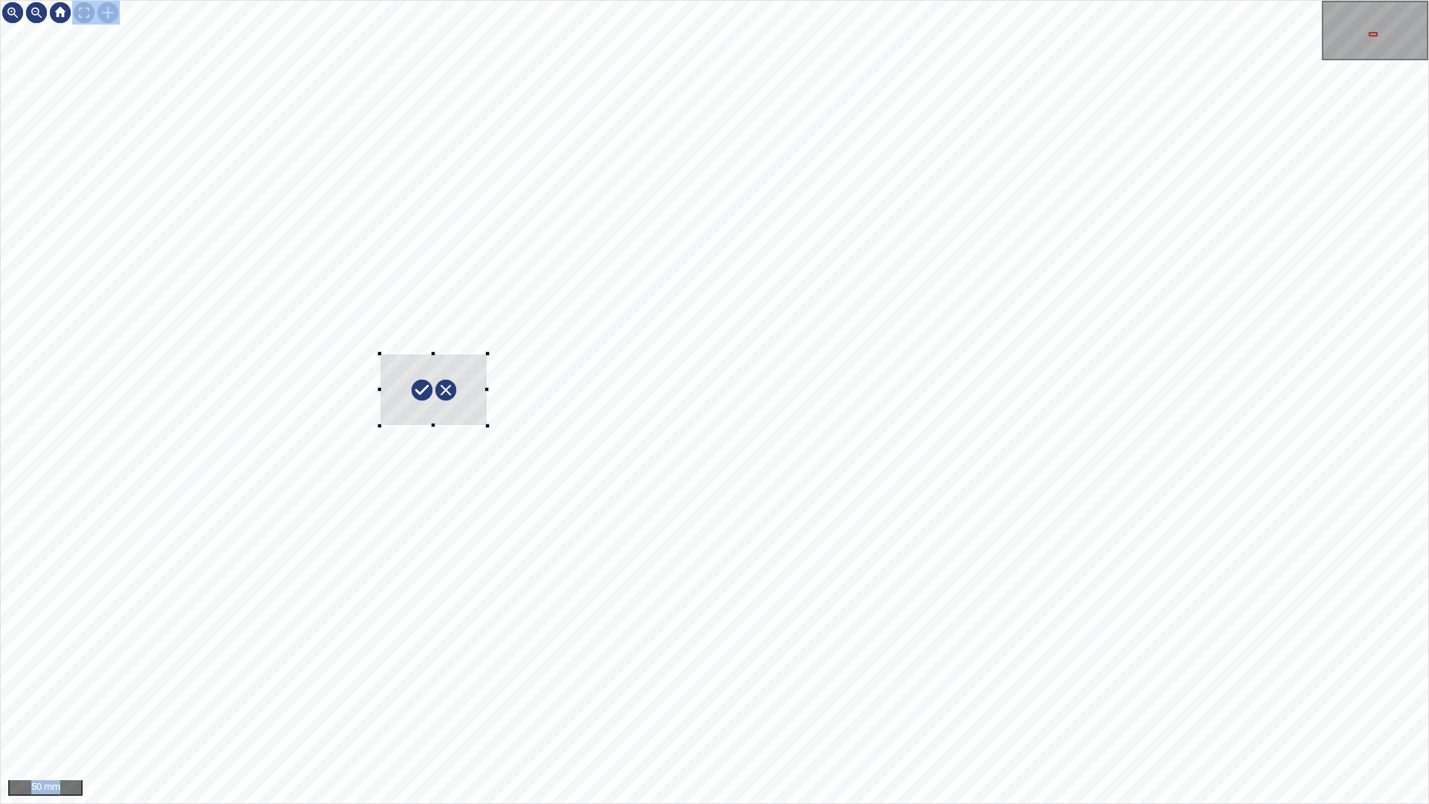
click at [80, 10] on div at bounding box center [84, 13] width 24 height 24
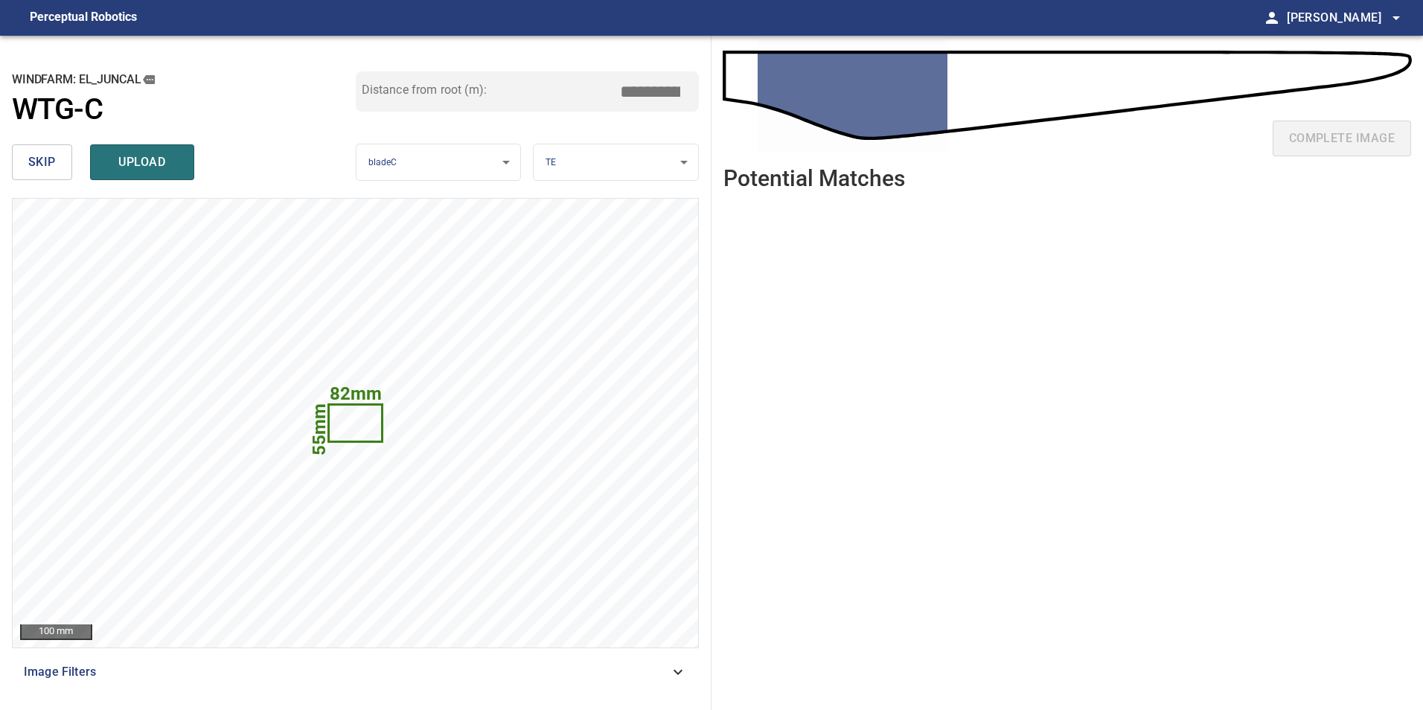
drag, startPoint x: 645, startPoint y: 95, endPoint x: 841, endPoint y: 101, distance: 195.9
click at [811, 90] on div "**********" at bounding box center [711, 373] width 1423 height 675
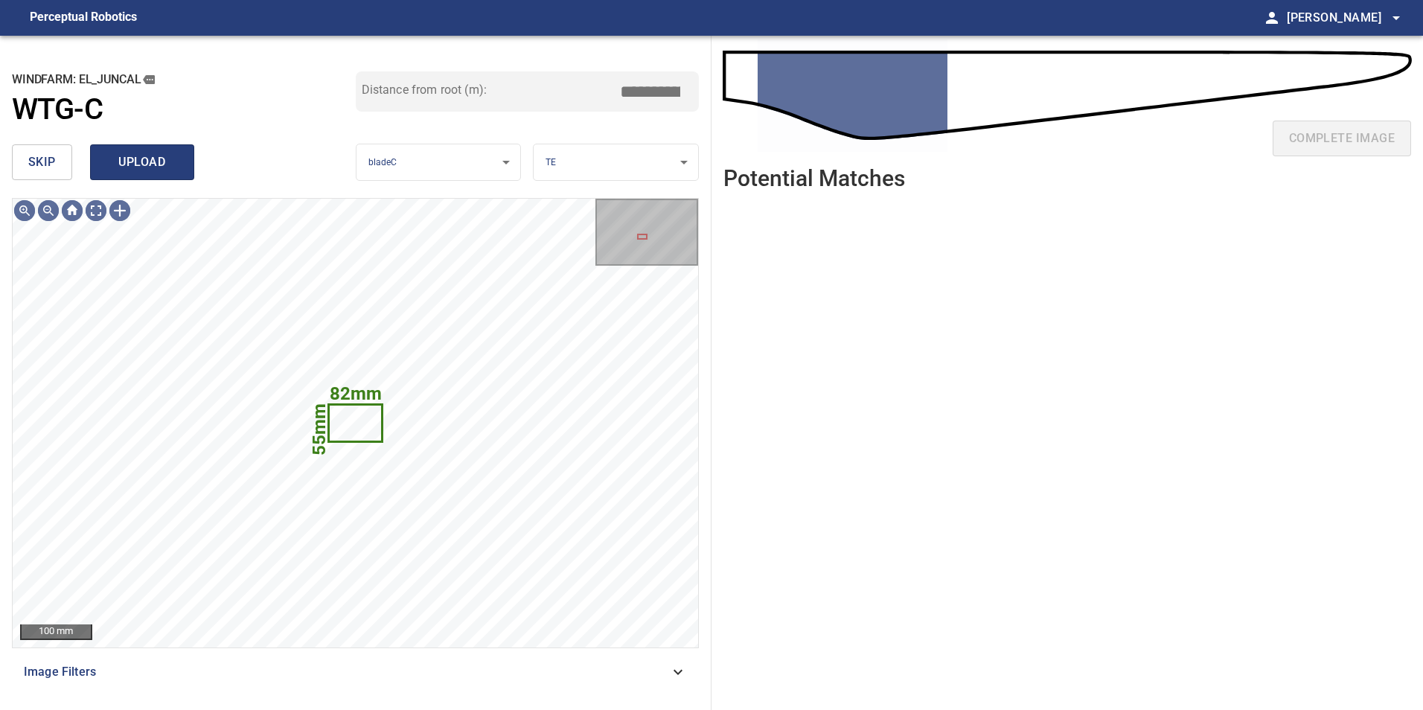
type input "****"
click at [135, 176] on button "upload" at bounding box center [142, 162] width 104 height 36
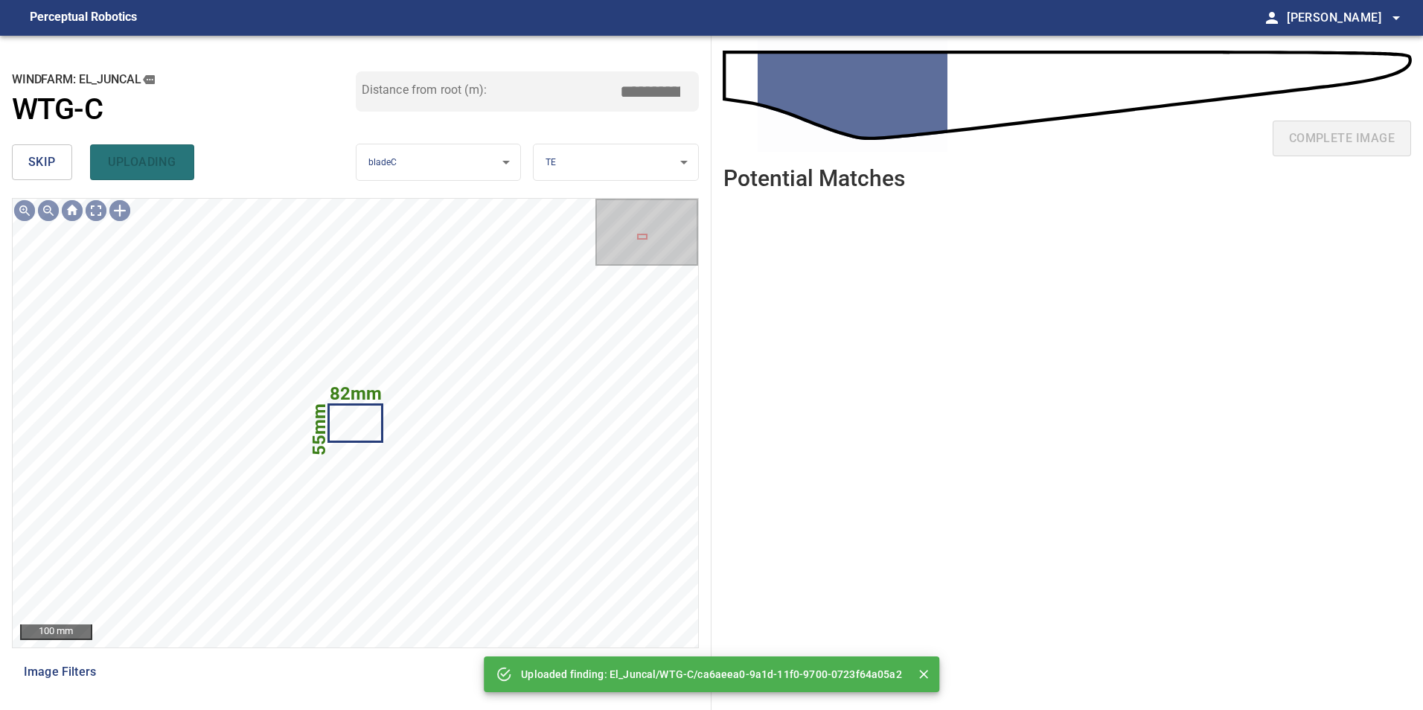
click at [27, 175] on button "skip" at bounding box center [42, 162] width 60 height 36
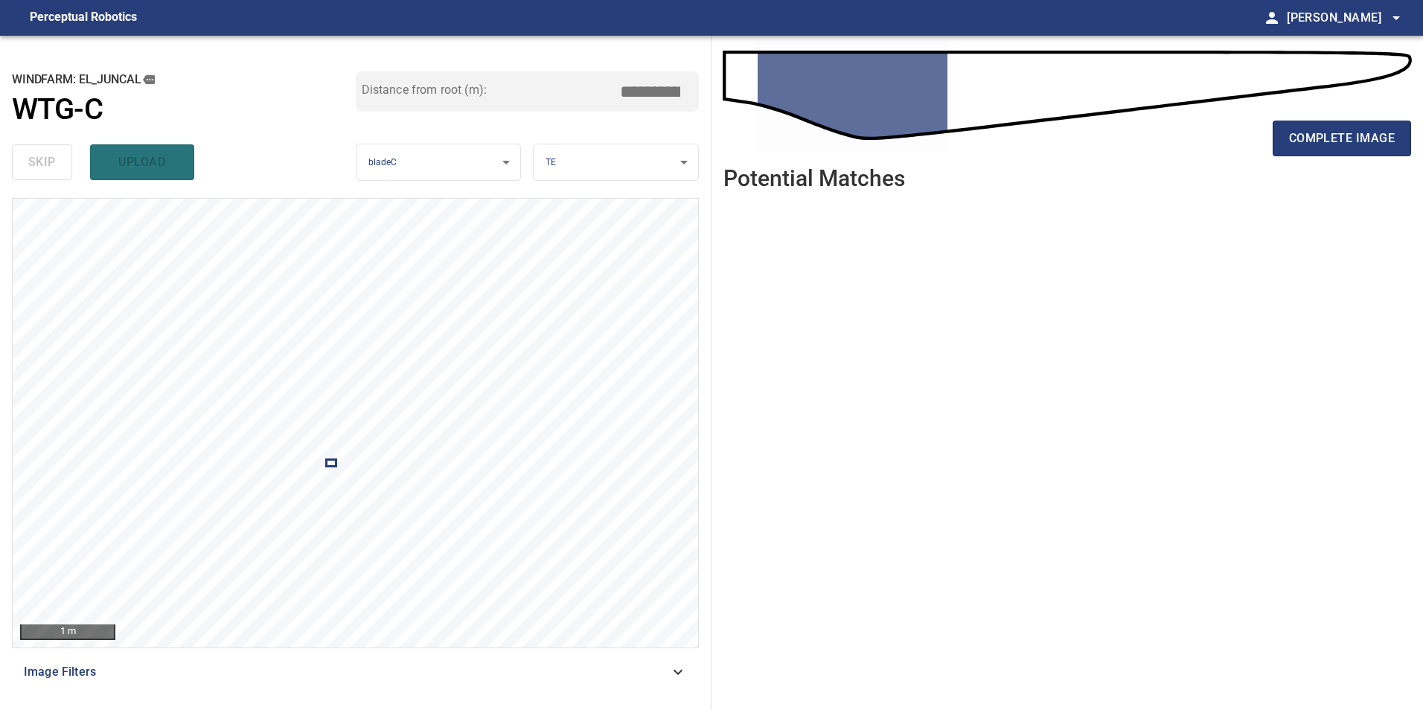
click at [1330, 157] on div "complete image" at bounding box center [1068, 145] width 688 height 60
click at [1336, 144] on span "complete image" at bounding box center [1342, 138] width 106 height 21
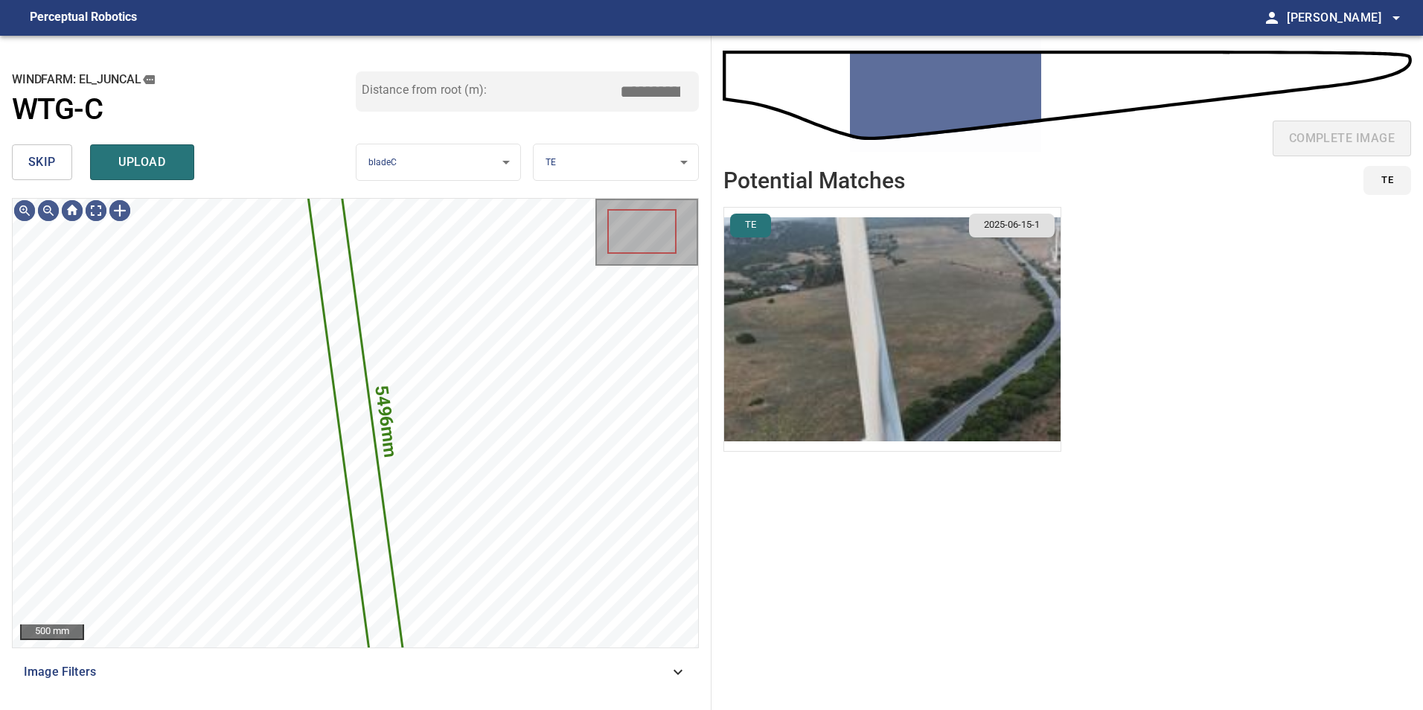
click at [57, 158] on button "skip" at bounding box center [42, 162] width 60 height 36
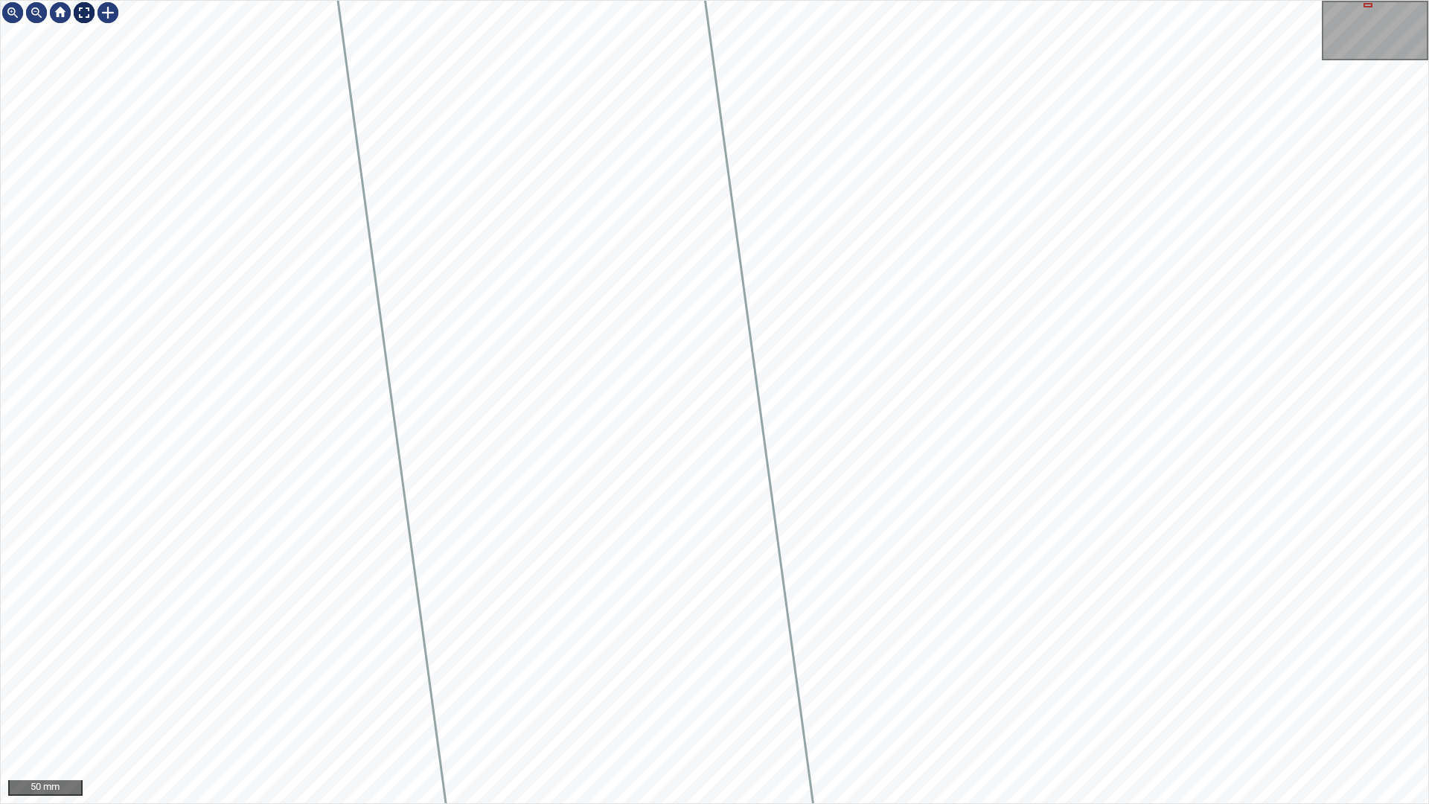
click at [79, 10] on div at bounding box center [84, 13] width 24 height 24
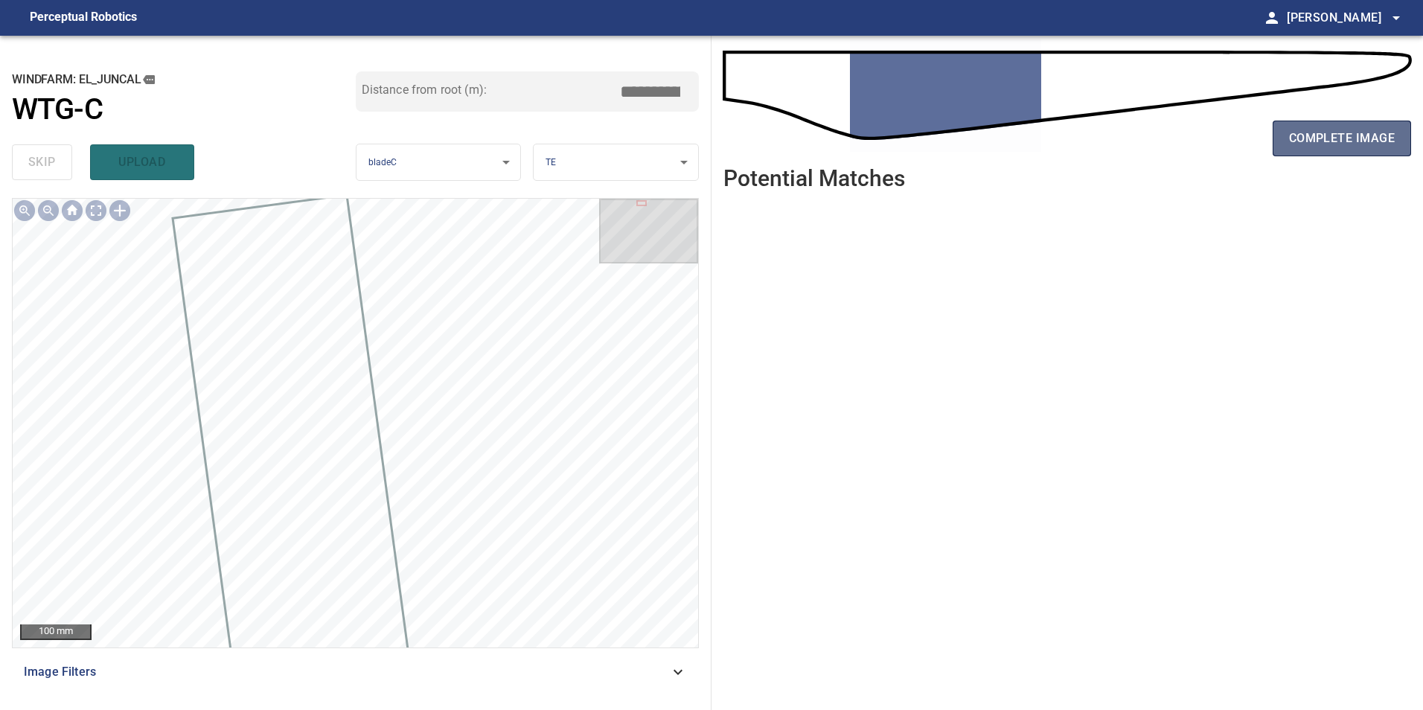
click at [1316, 133] on span "complete image" at bounding box center [1342, 138] width 106 height 21
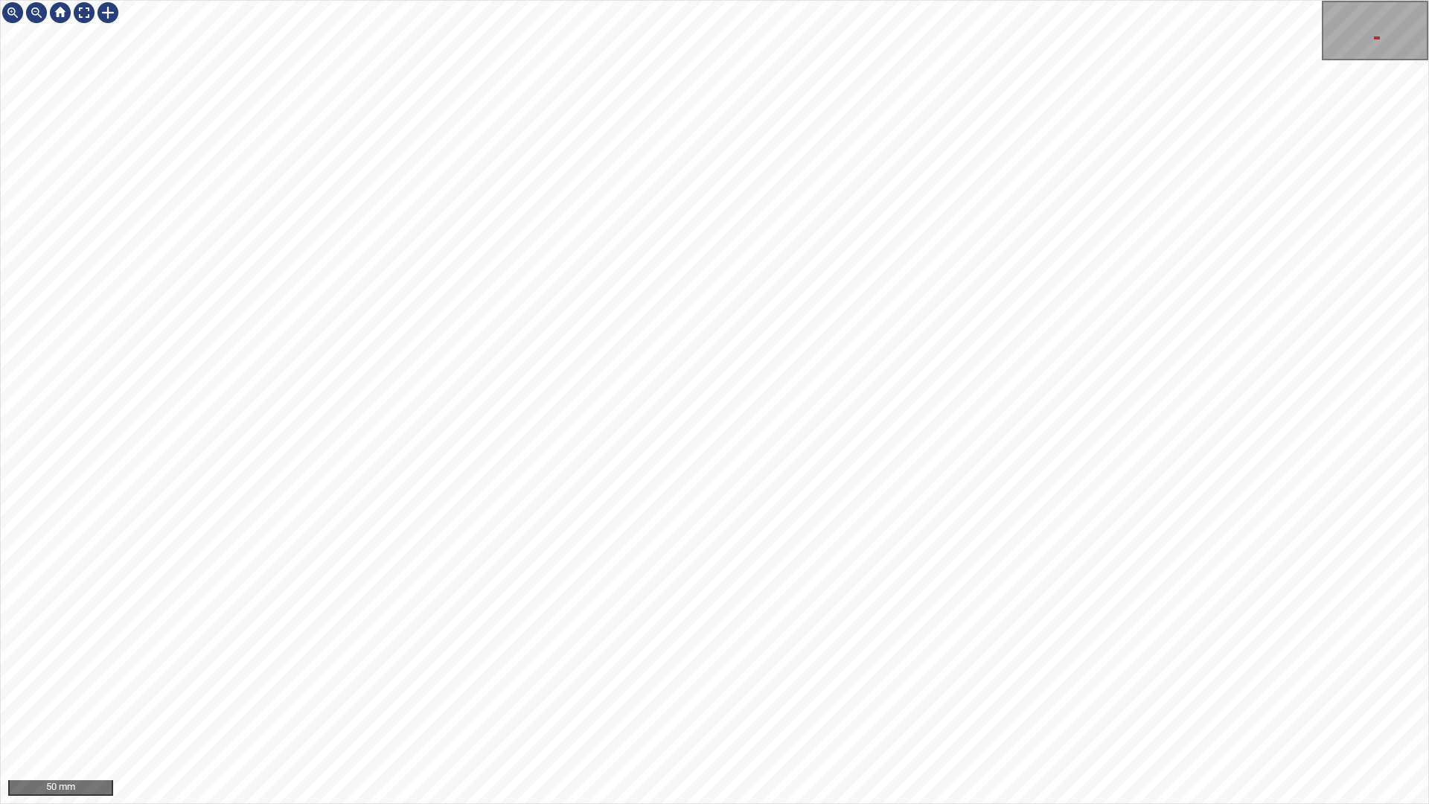
click at [778, 803] on div "50 mm" at bounding box center [714, 402] width 1429 height 804
click at [712, 803] on div "50 mm" at bounding box center [714, 402] width 1429 height 804
click at [627, 803] on div "50 mm" at bounding box center [714, 402] width 1429 height 804
click at [435, 803] on div "50 mm" at bounding box center [714, 402] width 1429 height 804
click at [76, 20] on div at bounding box center [84, 13] width 24 height 24
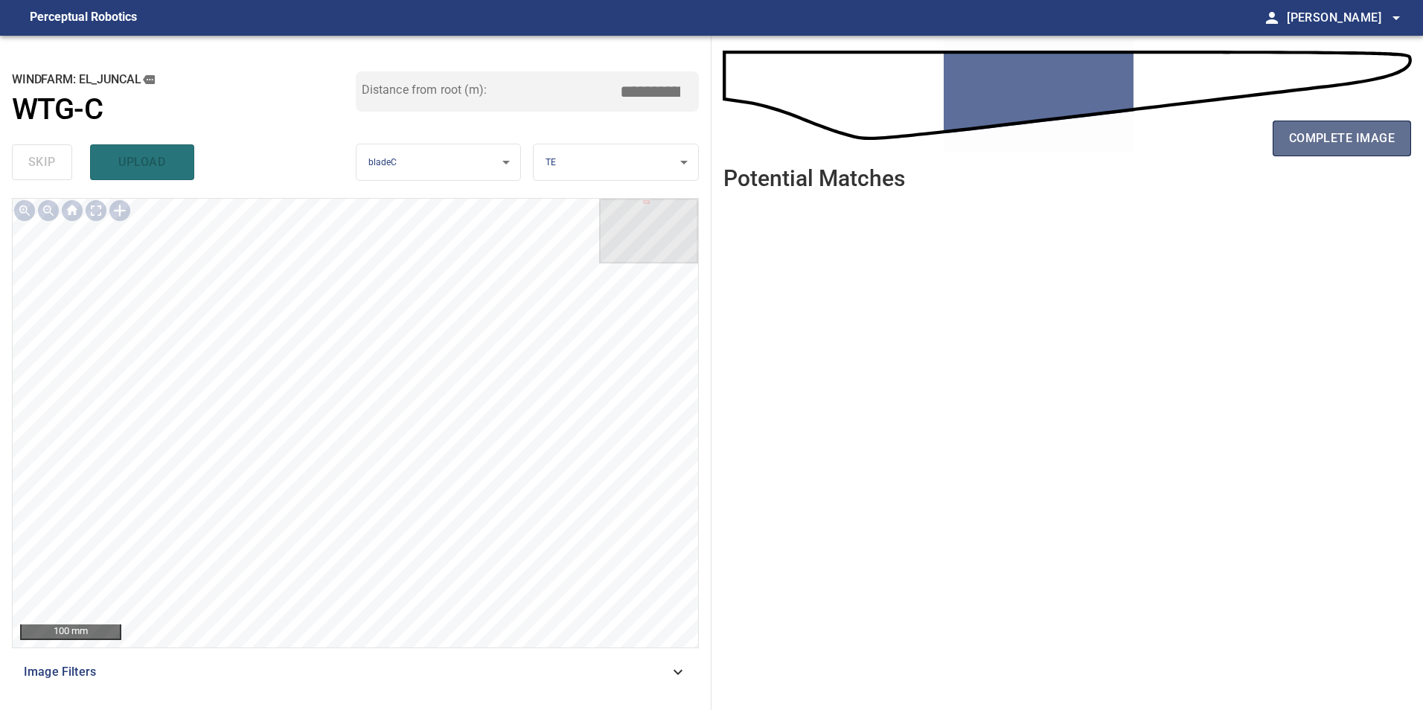
click at [1358, 153] on button "complete image" at bounding box center [1342, 139] width 138 height 36
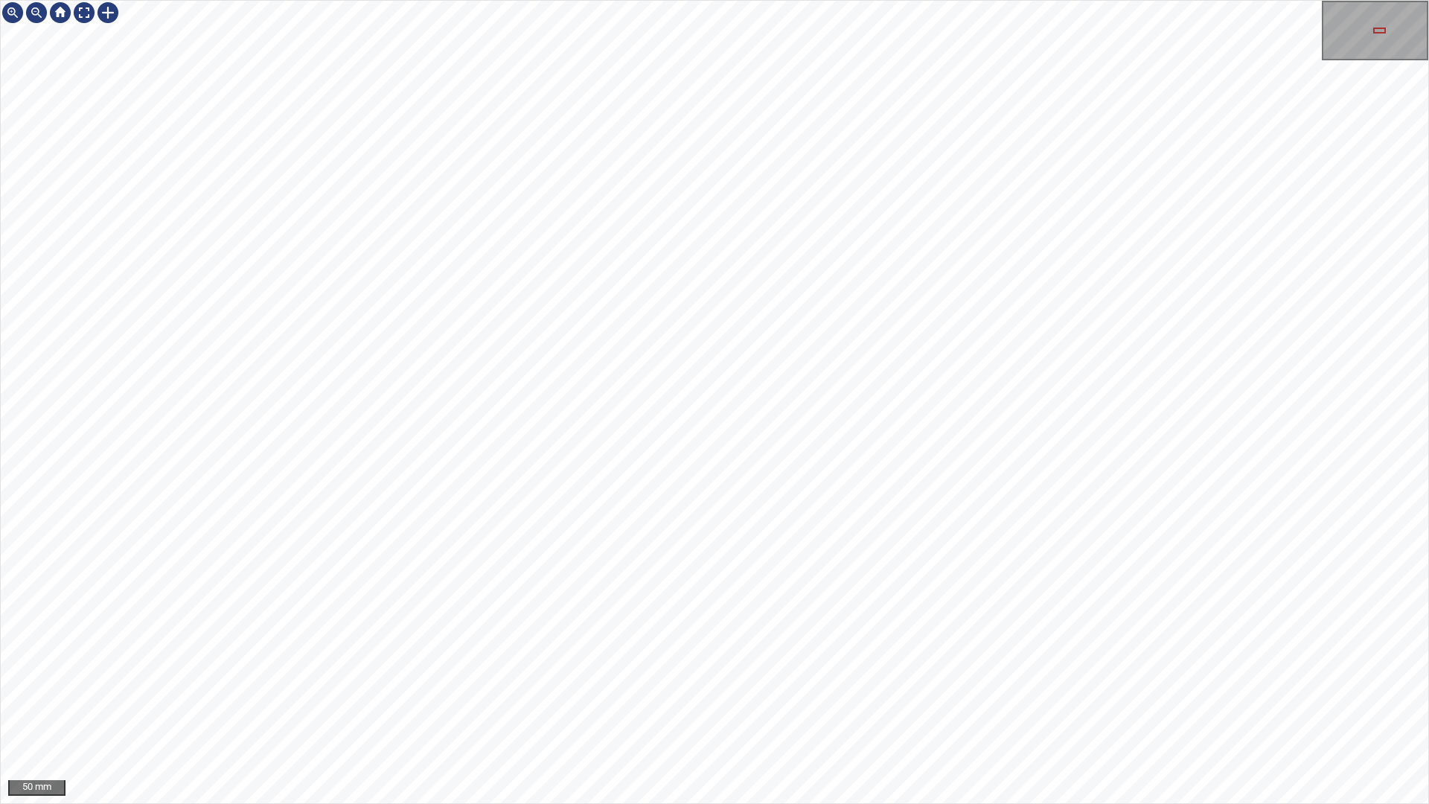
click at [482, 803] on div "50 mm" at bounding box center [714, 402] width 1429 height 804
click at [666, 803] on div "50 mm" at bounding box center [714, 402] width 1429 height 804
click at [597, 803] on div "50 mm" at bounding box center [714, 402] width 1429 height 804
click at [83, 5] on div at bounding box center [84, 13] width 24 height 24
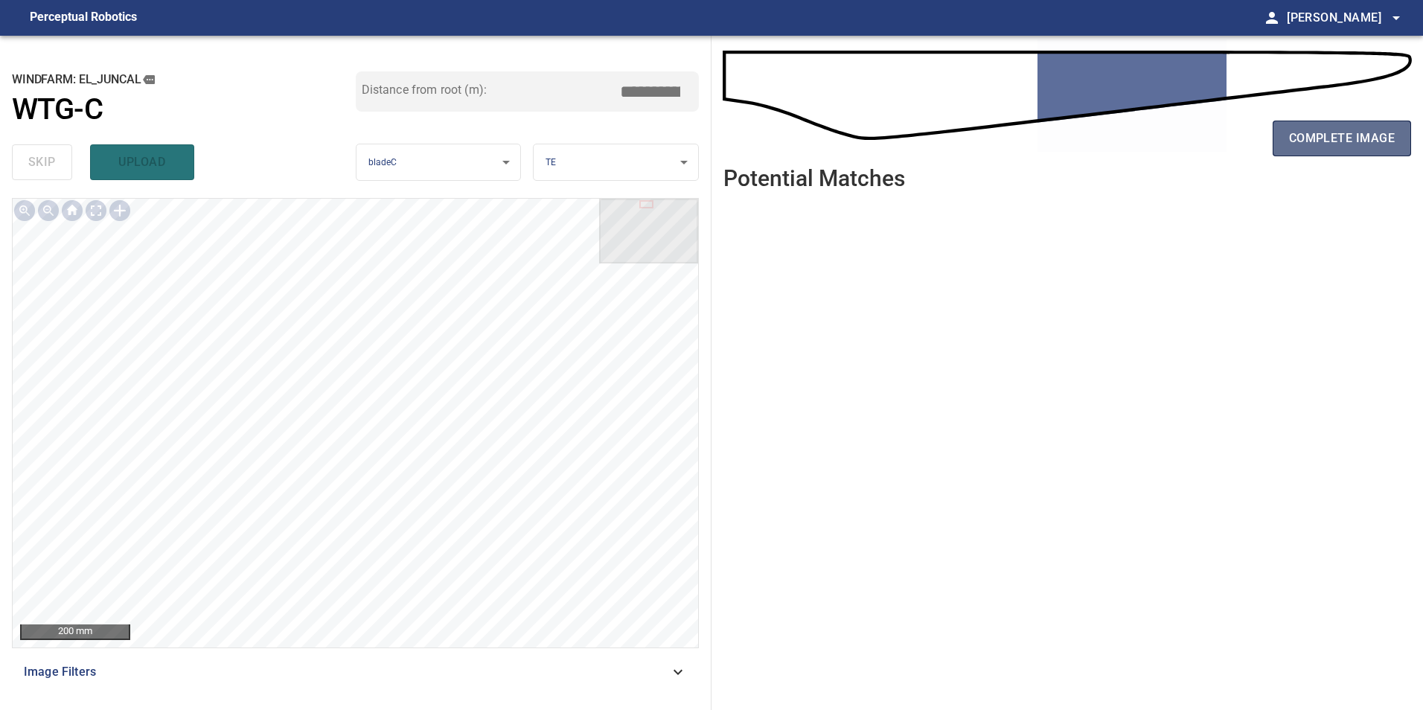
click at [1371, 145] on span "complete image" at bounding box center [1342, 138] width 106 height 21
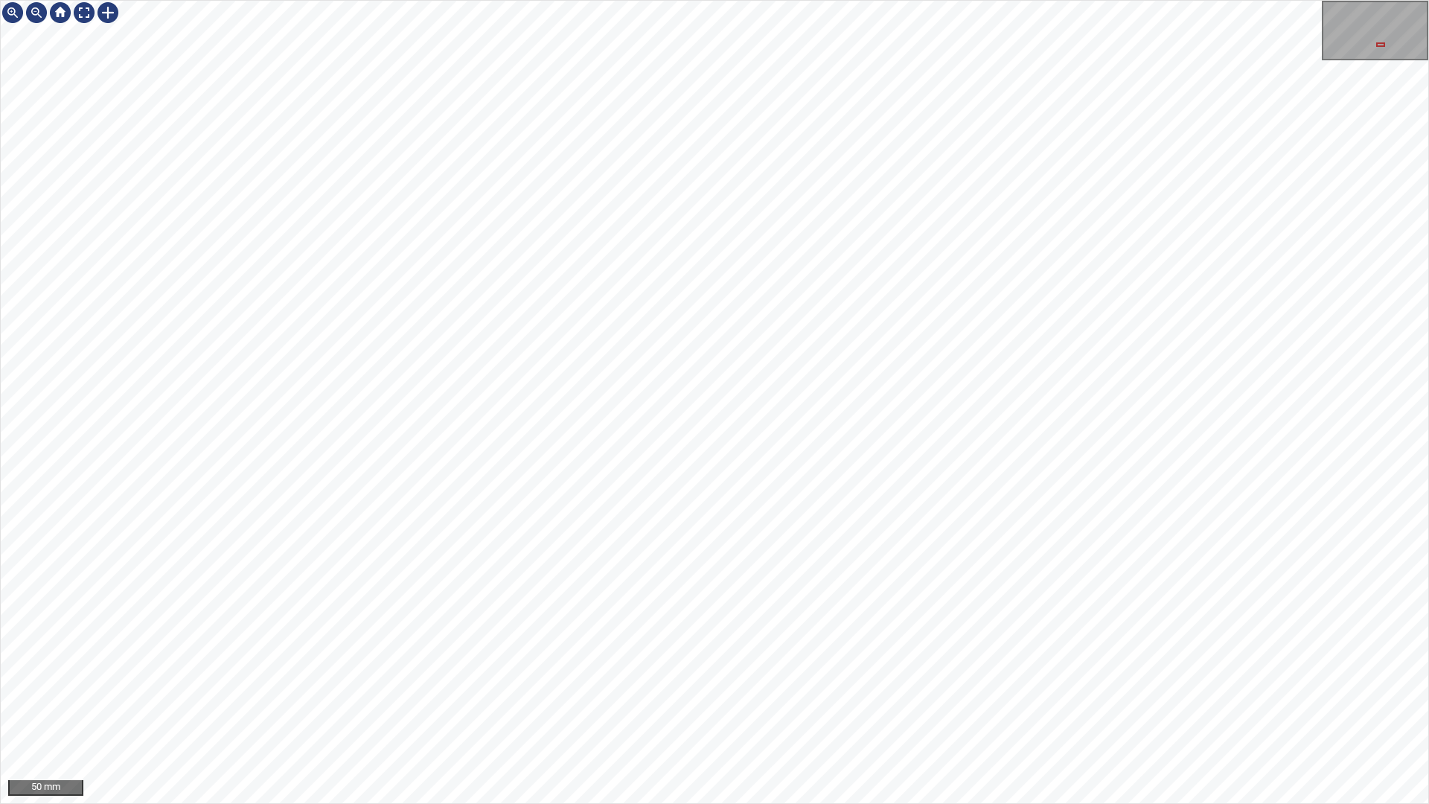
click at [616, 803] on div "50 mm" at bounding box center [714, 402] width 1429 height 804
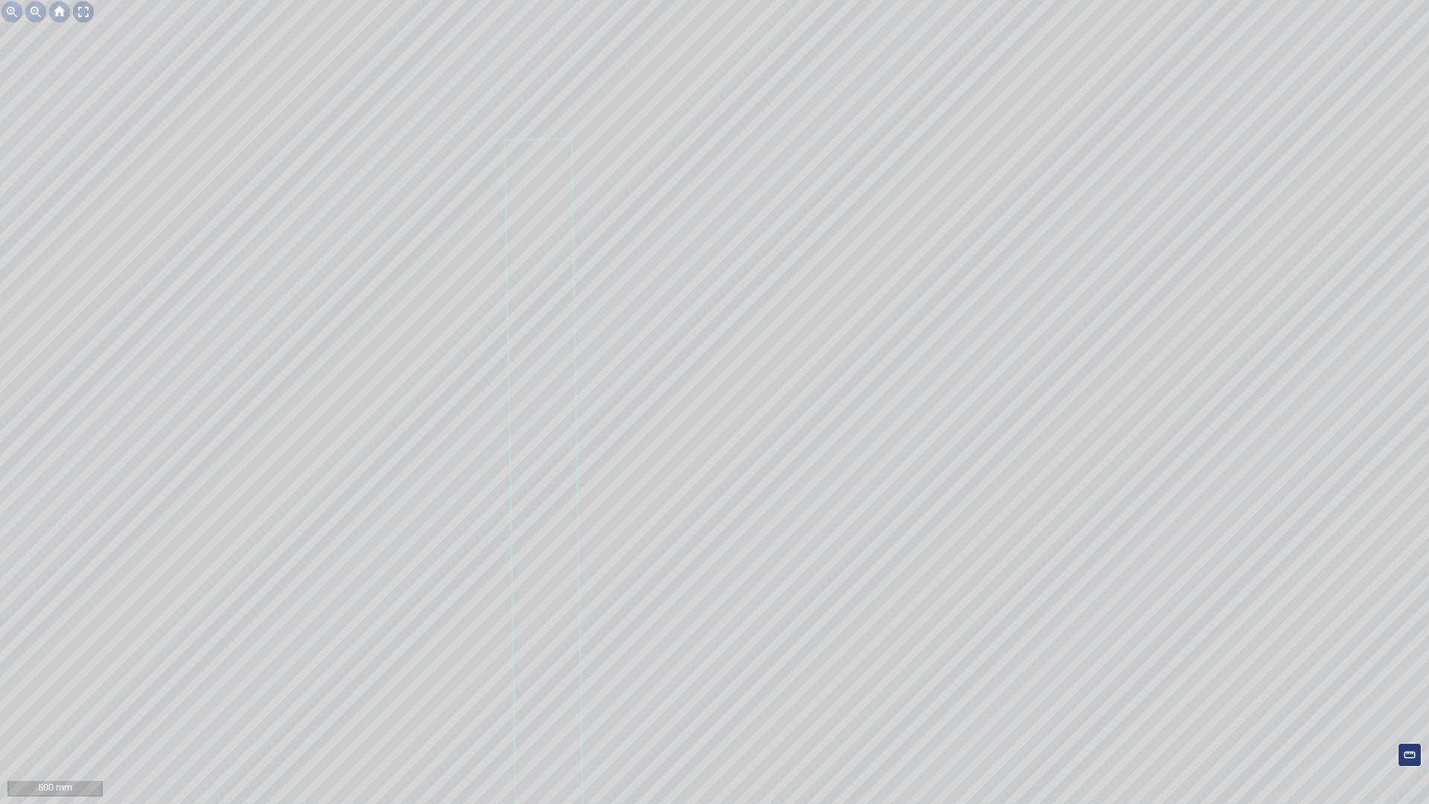
click at [83, 14] on div at bounding box center [83, 12] width 24 height 24
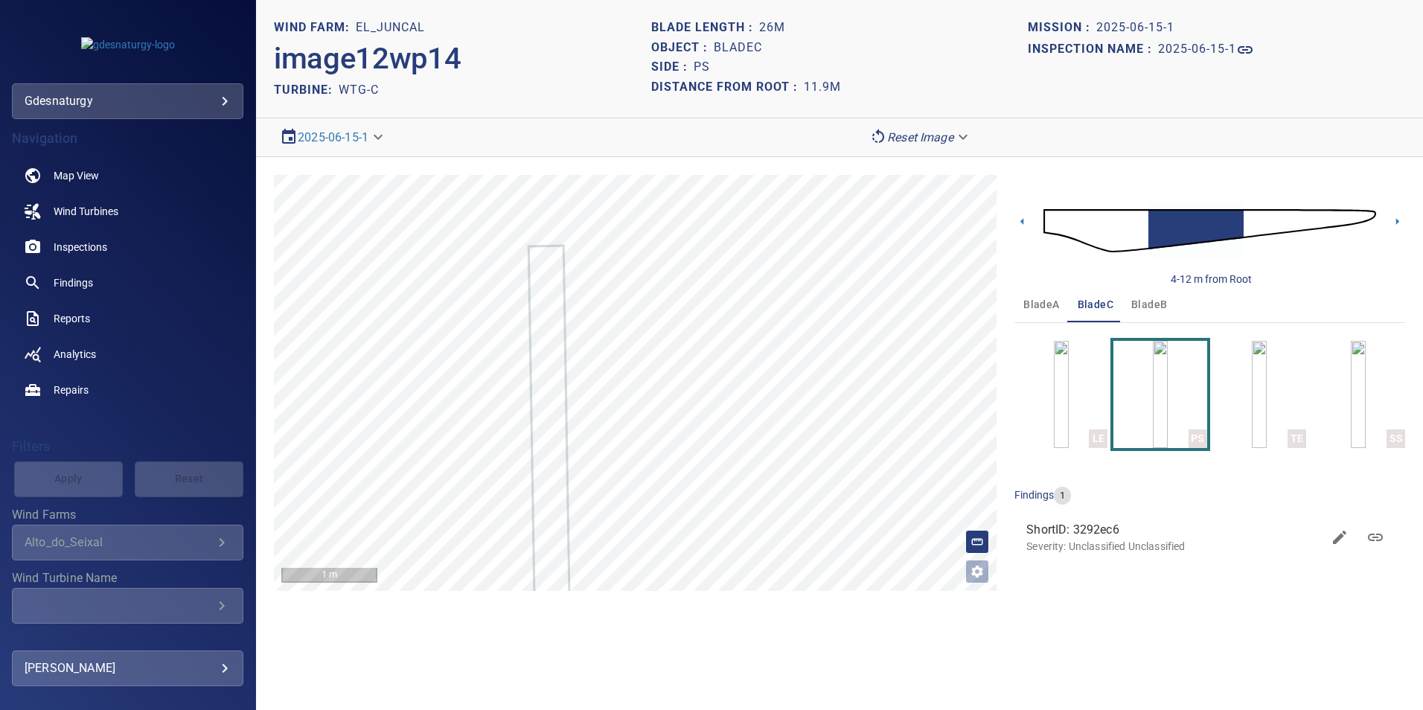
click at [1136, 243] on img at bounding box center [1210, 231] width 333 height 80
click at [1211, 227] on img at bounding box center [1210, 231] width 333 height 80
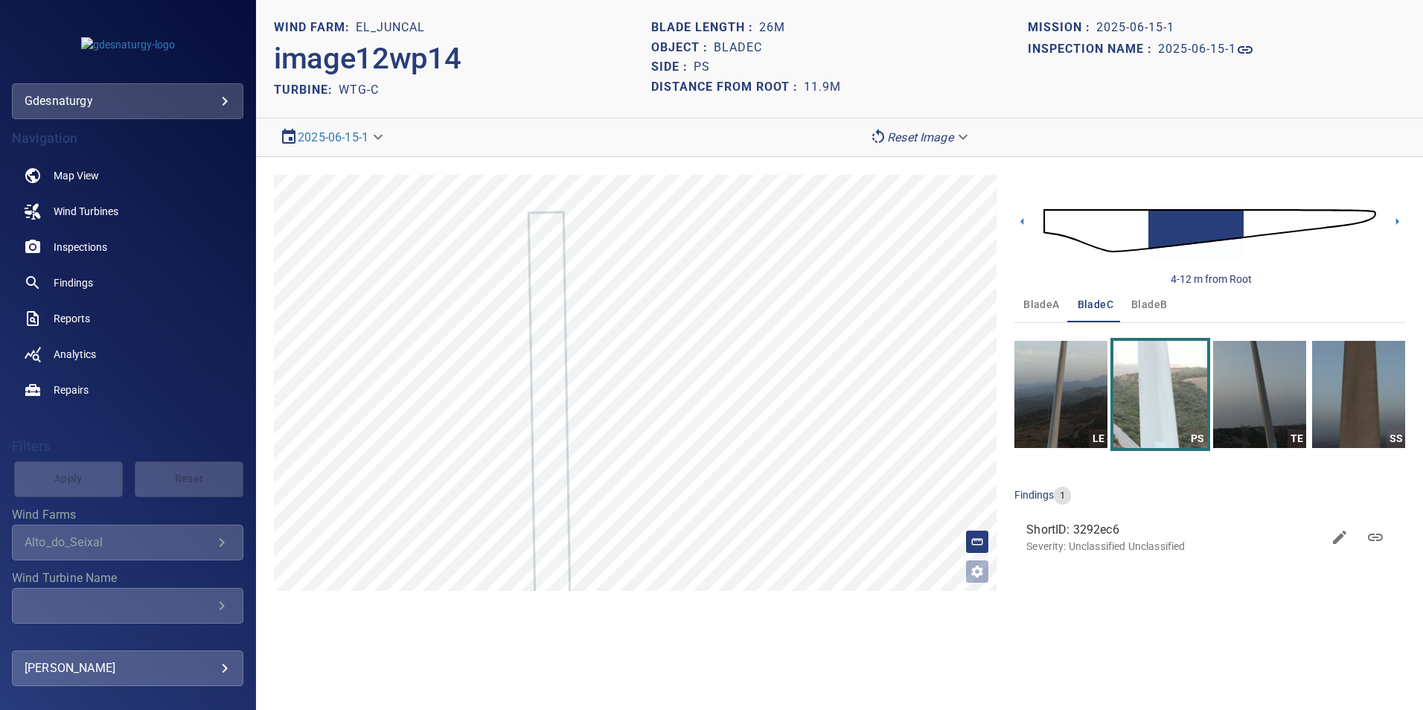
click at [1246, 226] on img at bounding box center [1210, 231] width 333 height 80
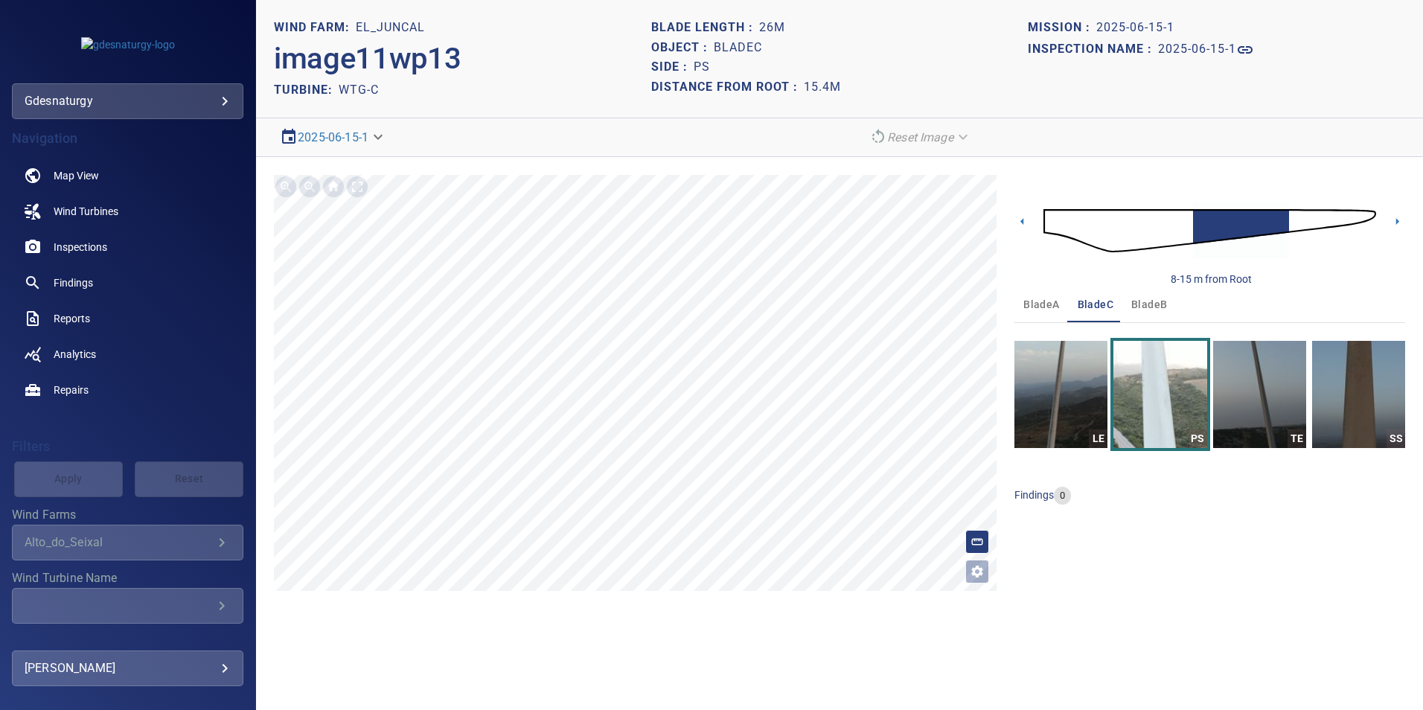
click at [1187, 234] on img at bounding box center [1210, 231] width 333 height 80
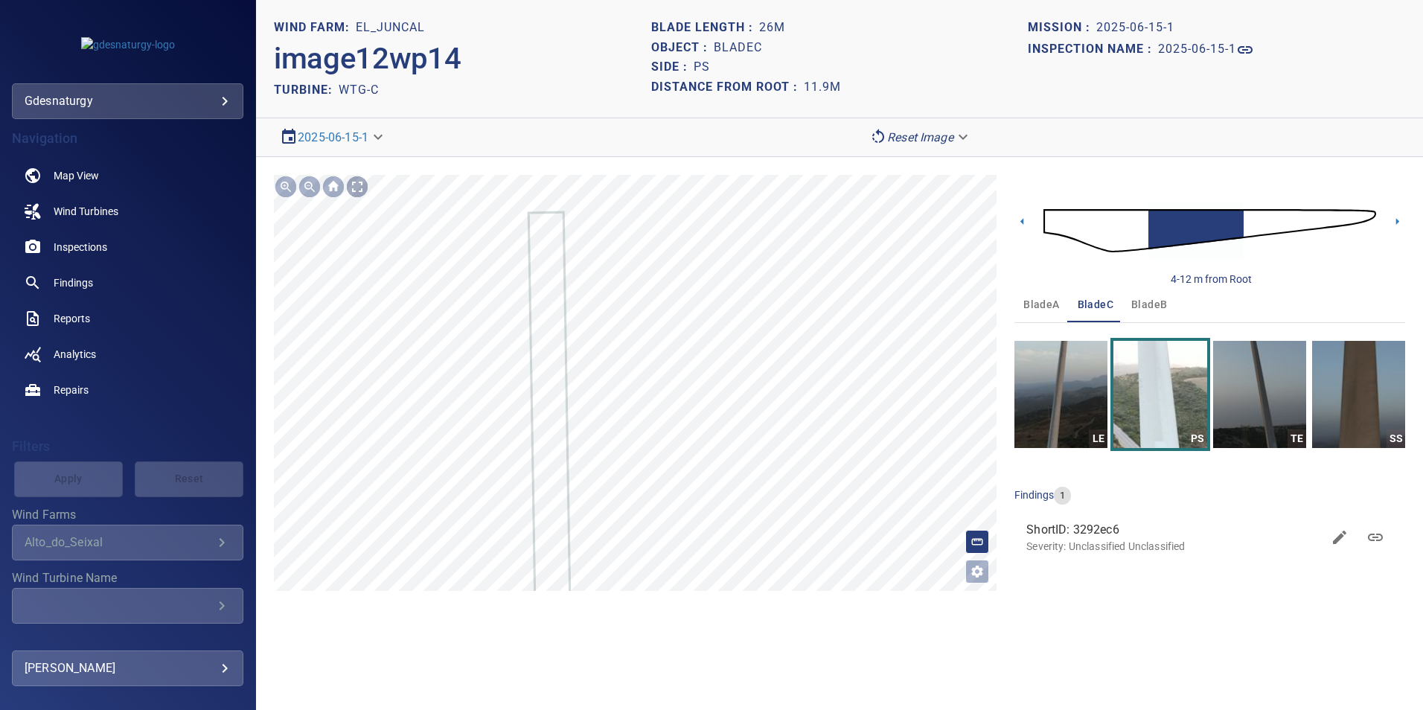
click at [357, 192] on div at bounding box center [357, 187] width 24 height 24
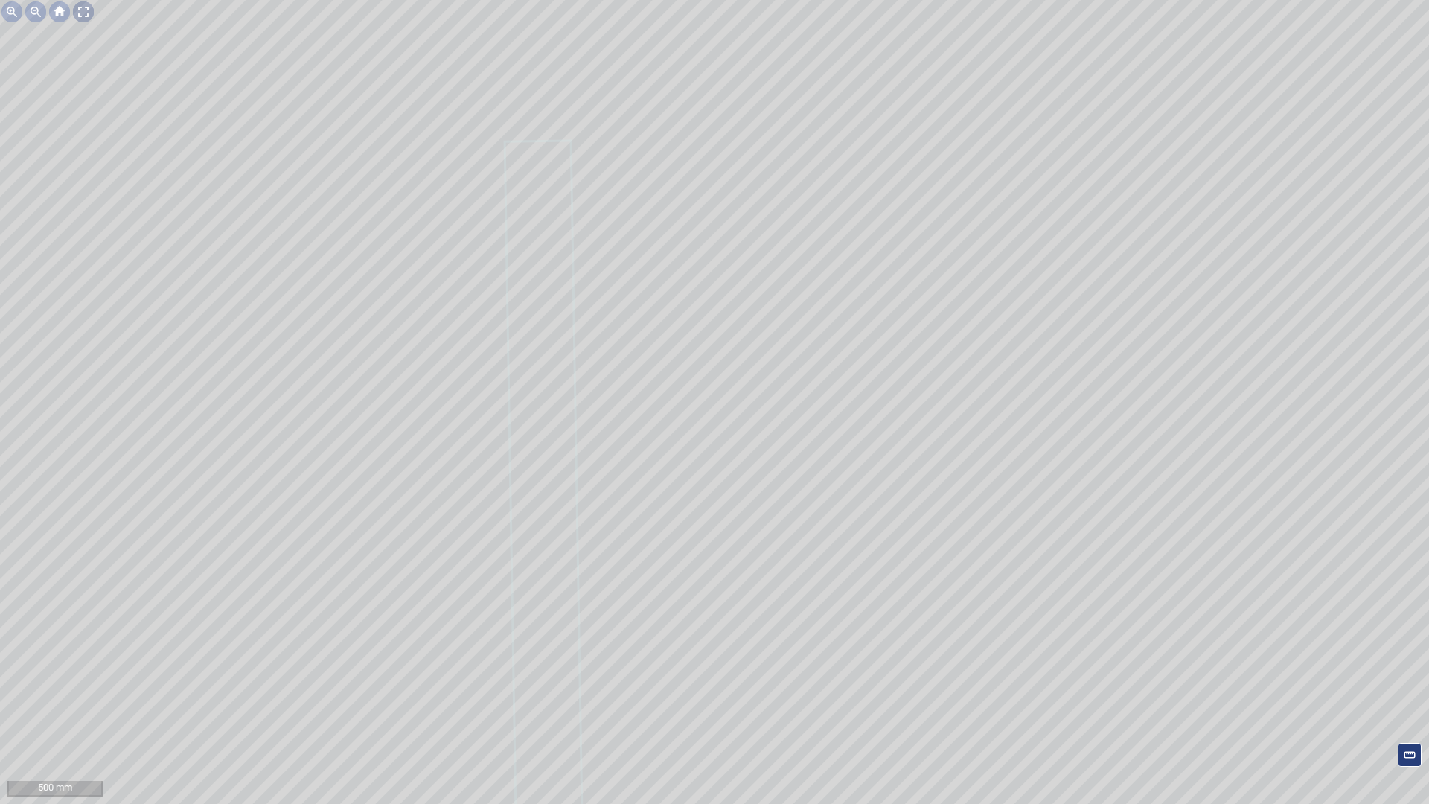
click at [79, 4] on div at bounding box center [83, 12] width 24 height 24
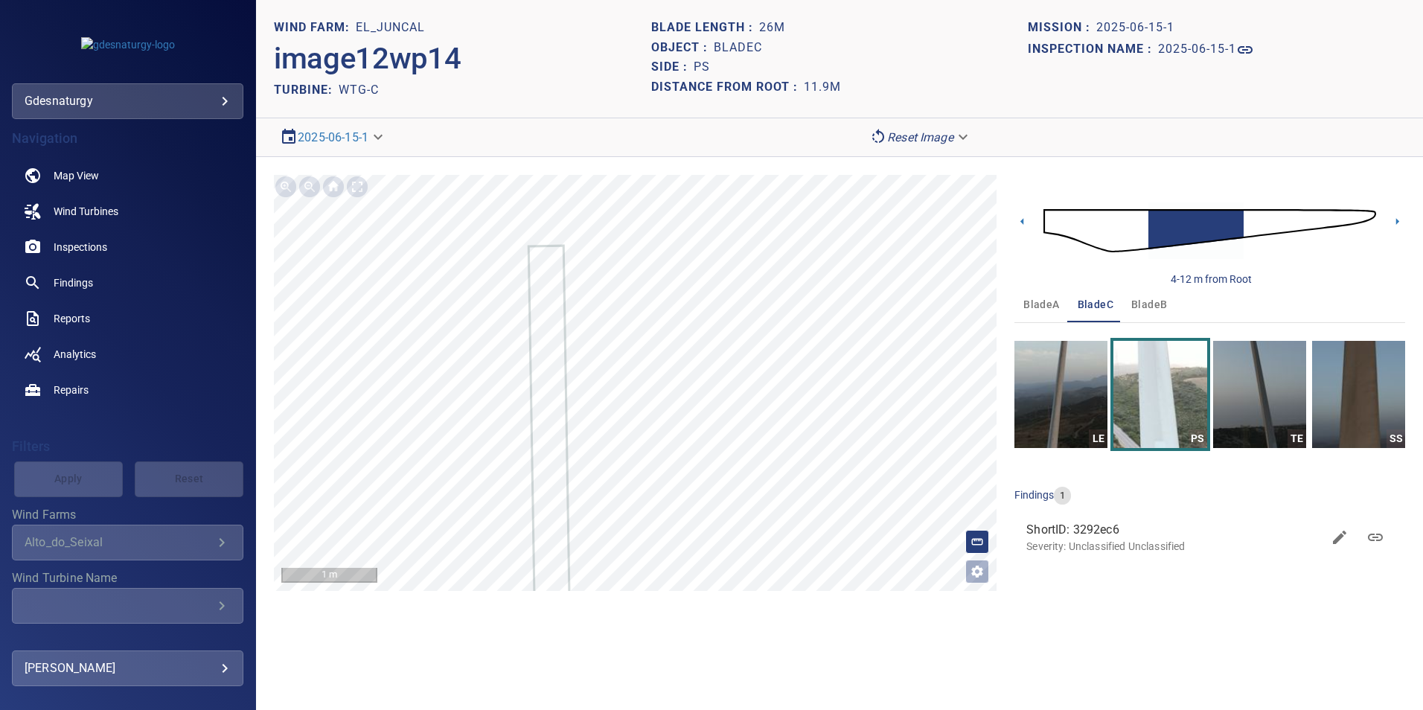
click at [1290, 229] on img at bounding box center [1210, 231] width 333 height 80
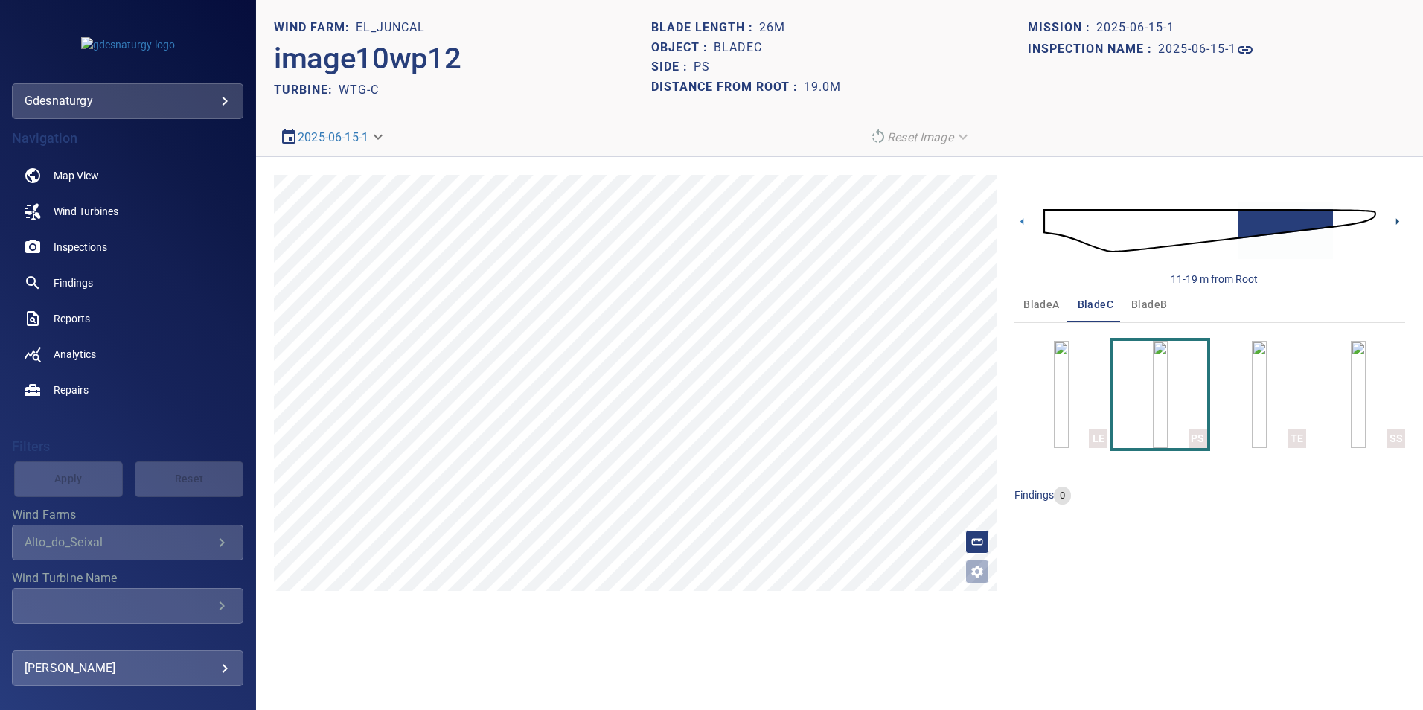
click at [1396, 218] on icon at bounding box center [1398, 222] width 16 height 16
click at [1401, 225] on icon at bounding box center [1398, 222] width 16 height 16
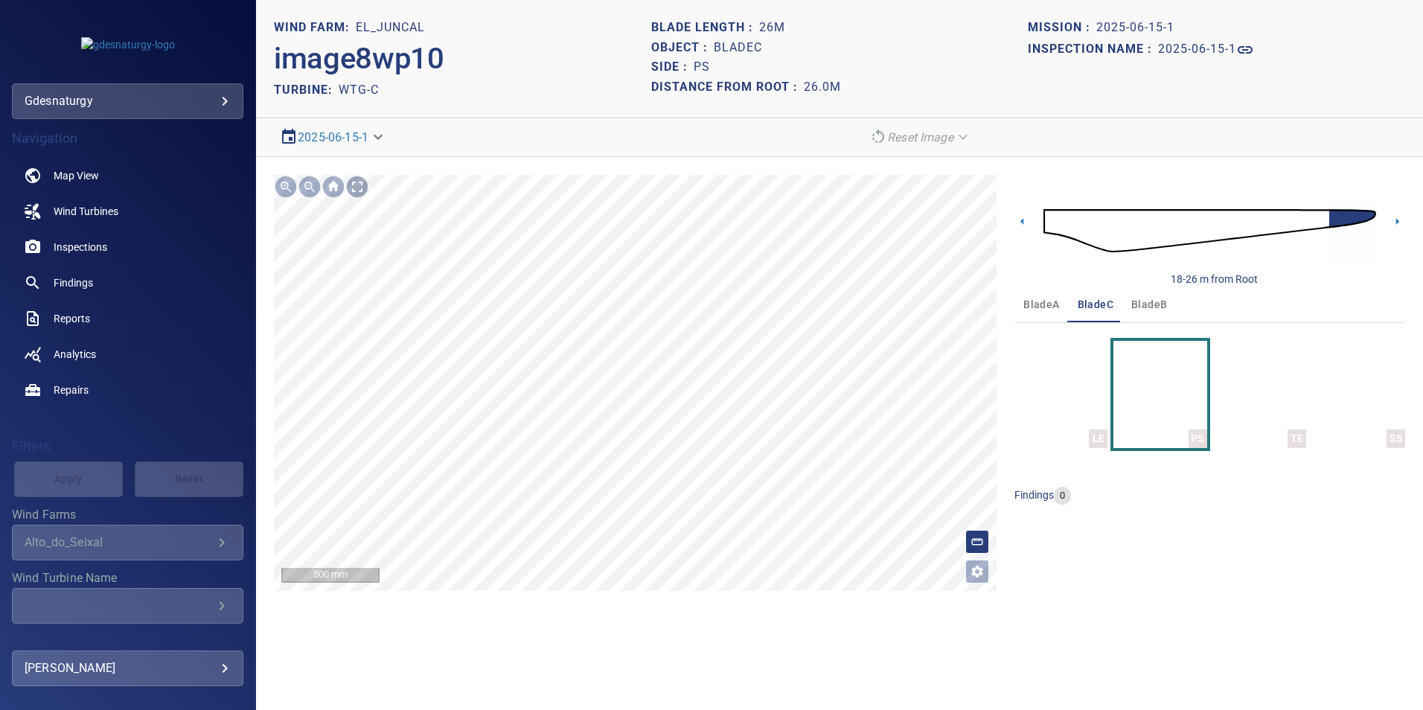
click at [357, 180] on div at bounding box center [357, 187] width 24 height 24
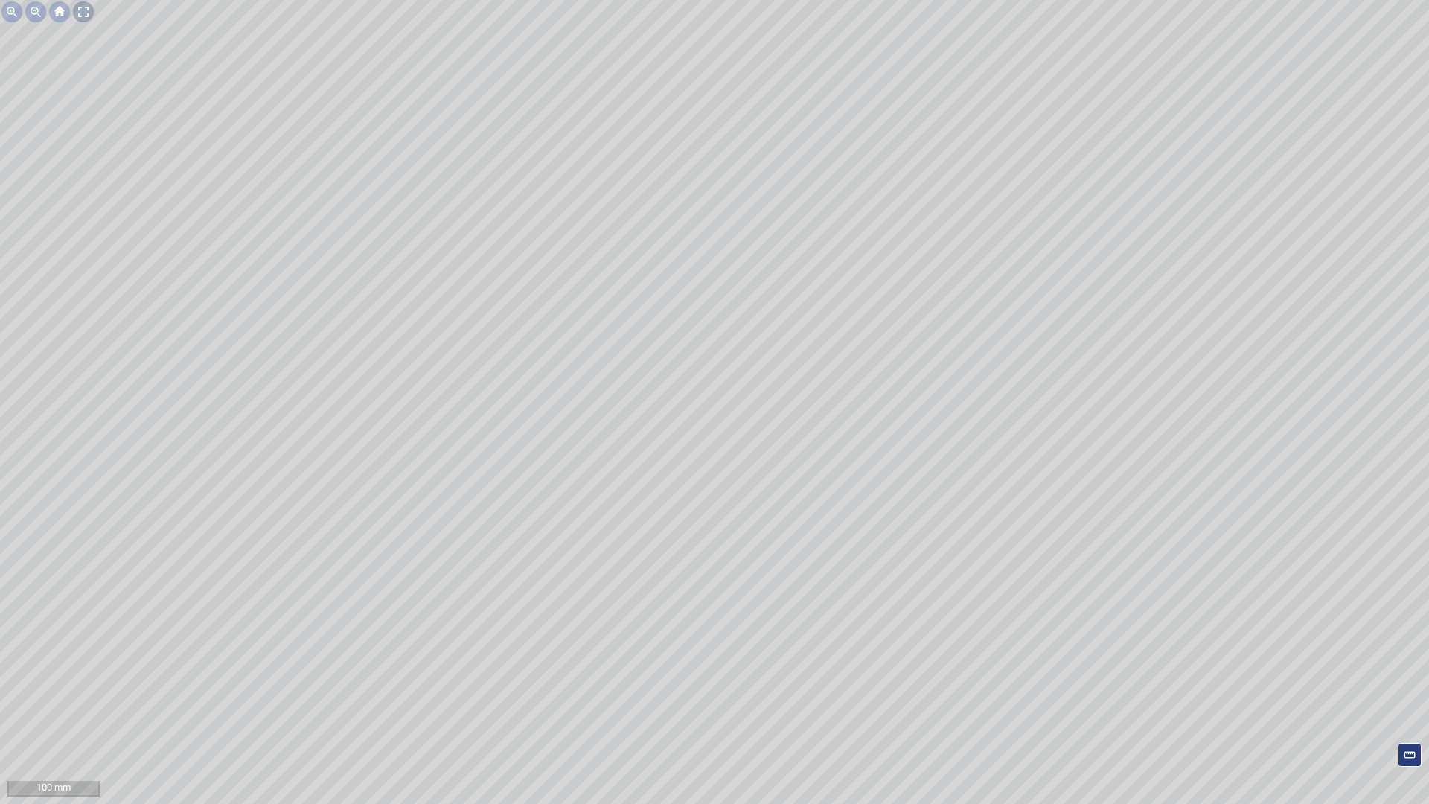
click at [83, 17] on div at bounding box center [83, 12] width 24 height 24
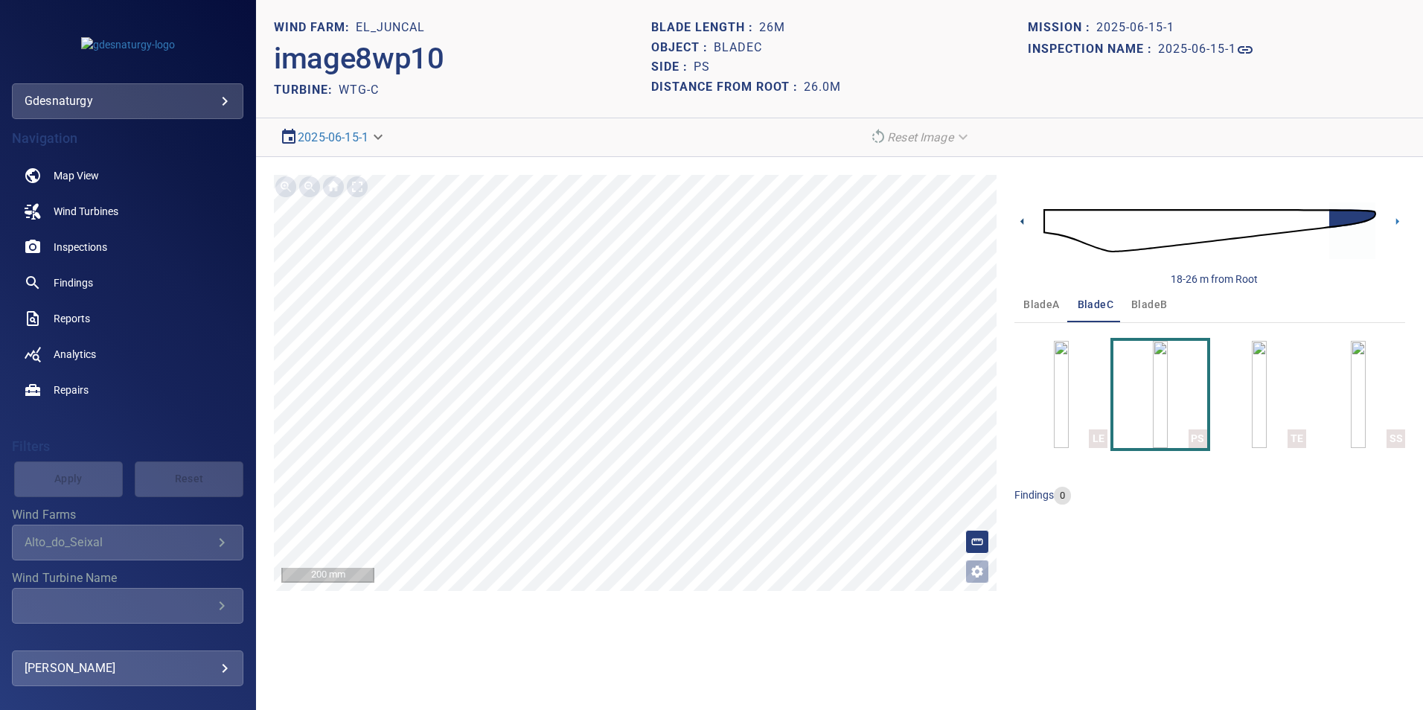
click at [1022, 218] on icon at bounding box center [1023, 222] width 16 height 16
click at [1265, 227] on img at bounding box center [1210, 231] width 333 height 80
click at [1228, 228] on img at bounding box center [1210, 231] width 333 height 80
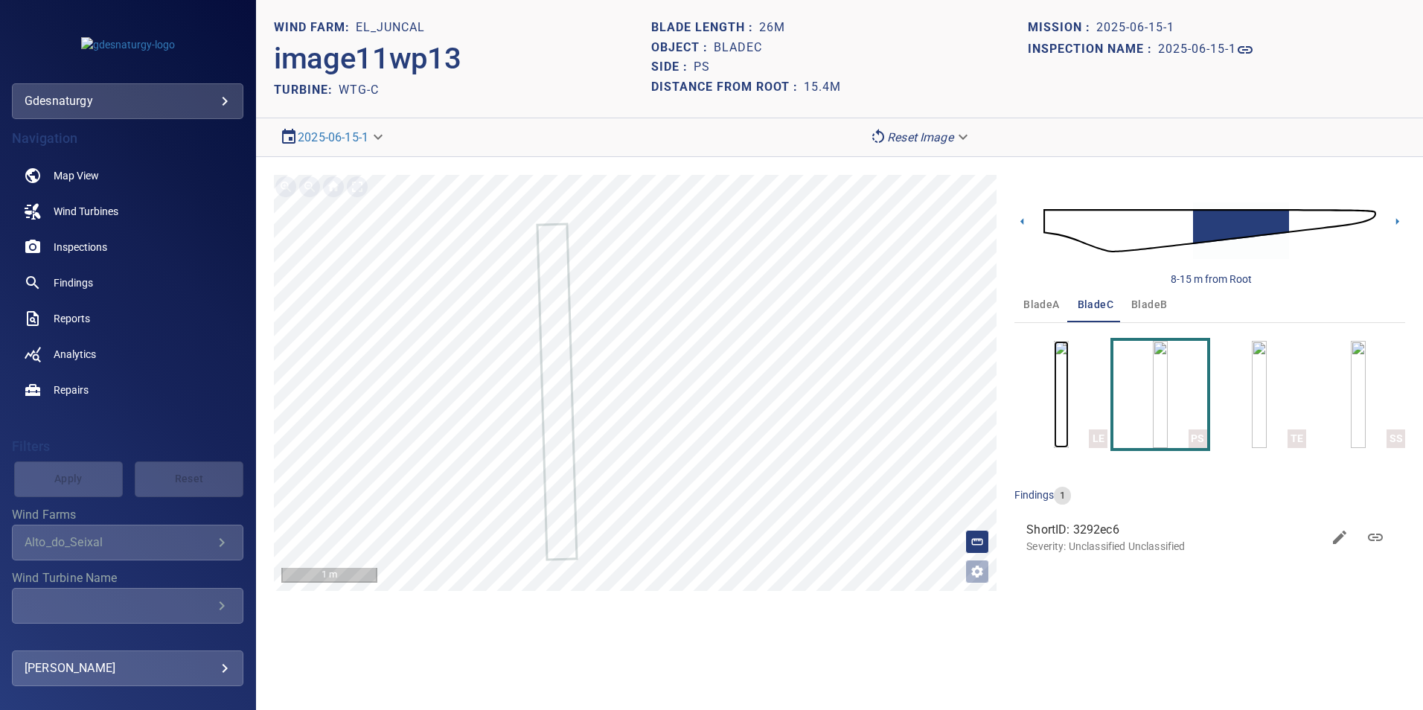
click at [1069, 397] on img "button" at bounding box center [1061, 394] width 15 height 107
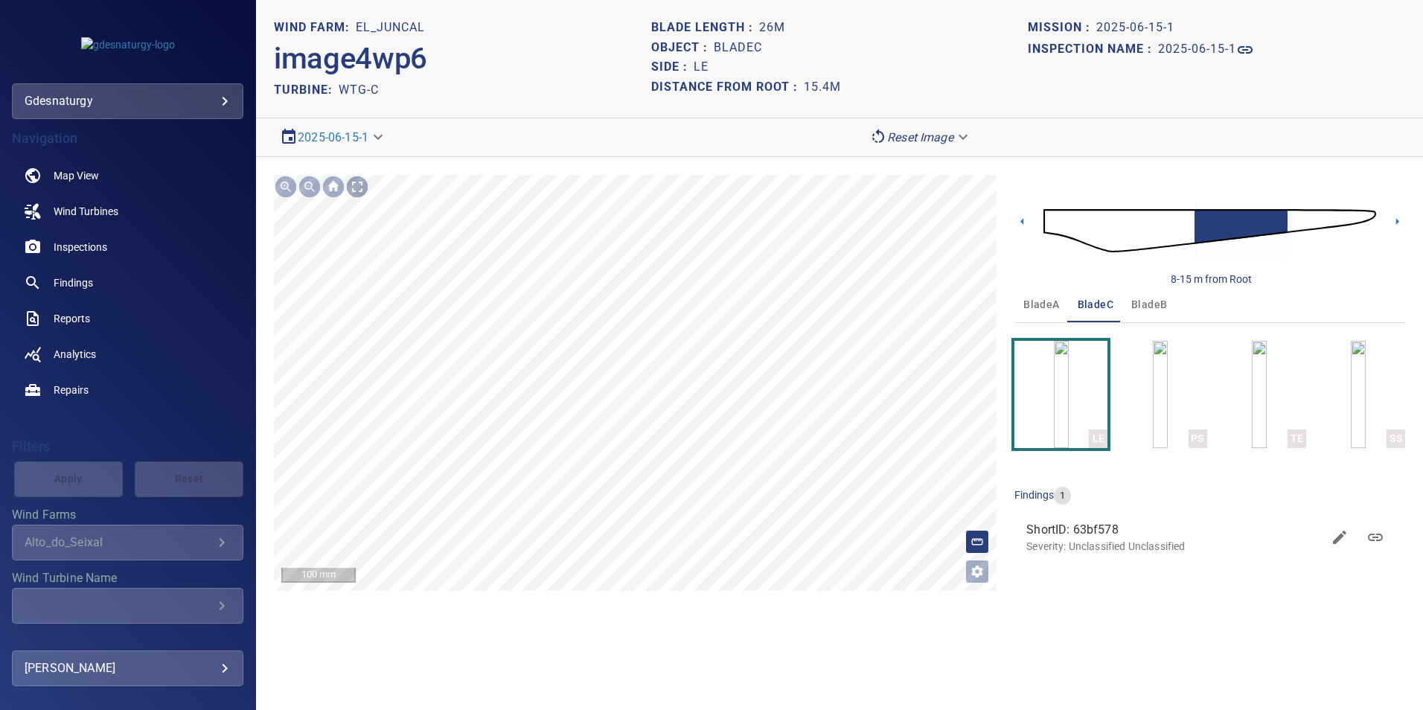
click at [346, 183] on div at bounding box center [357, 187] width 24 height 24
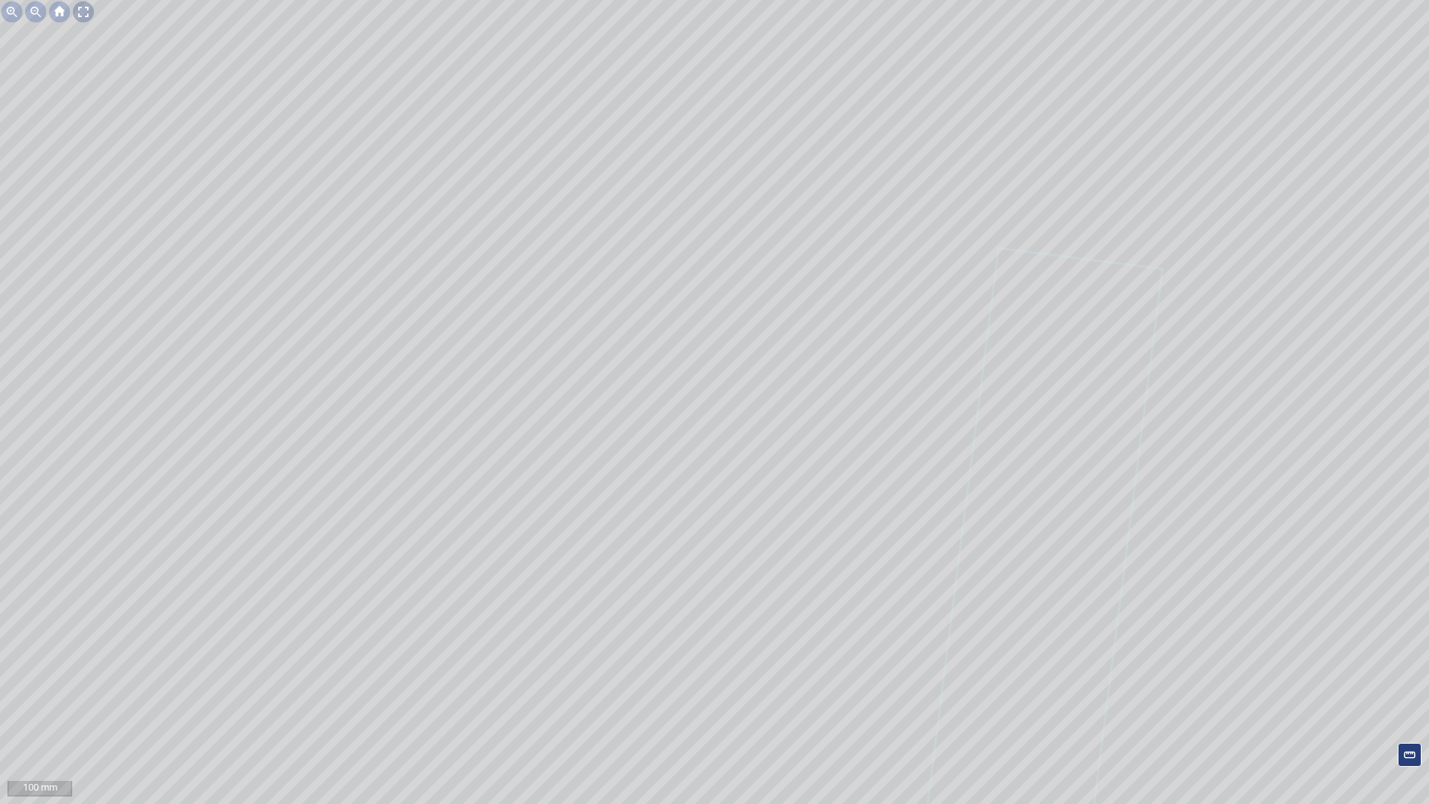
click at [89, 5] on div at bounding box center [83, 12] width 24 height 24
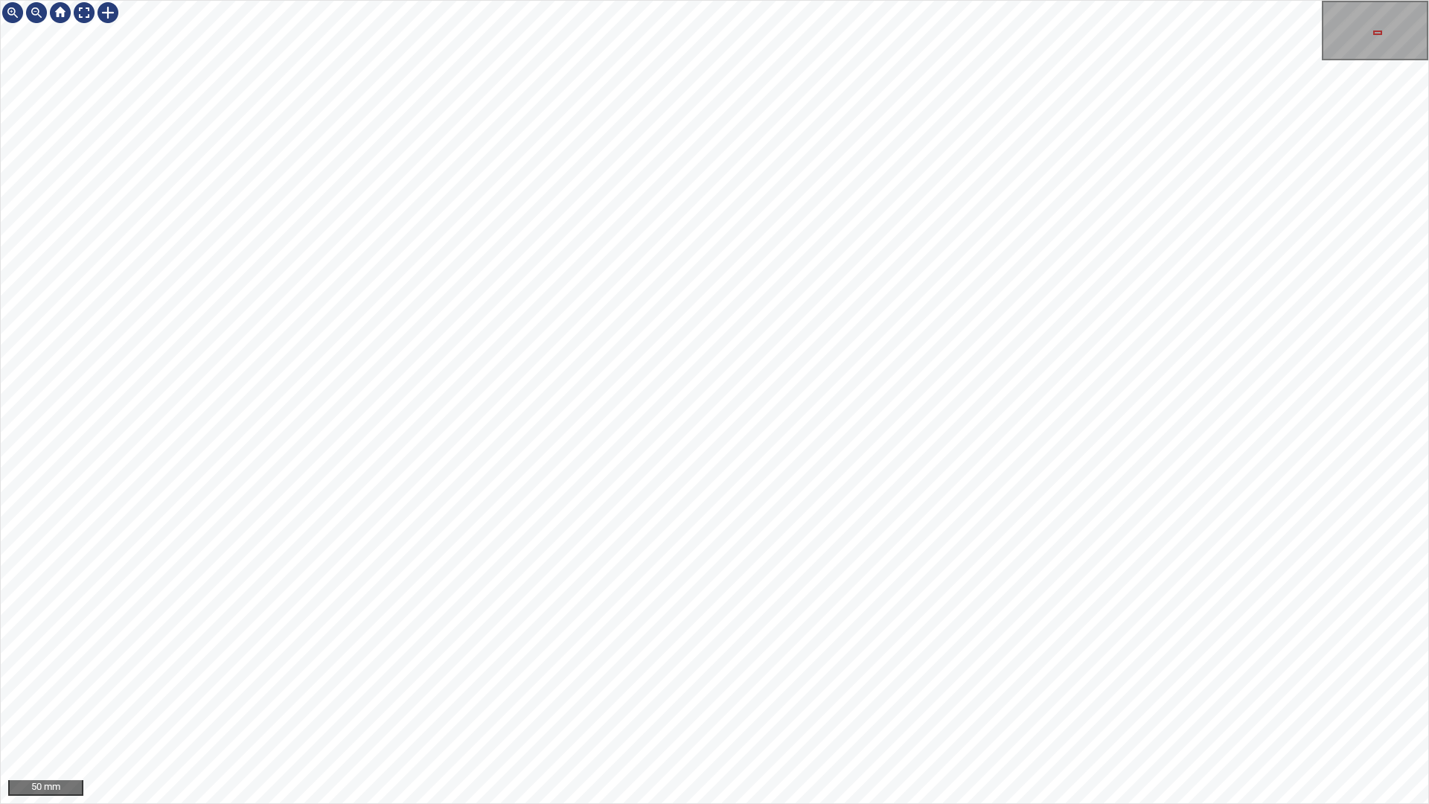
click at [984, 803] on div "50 mm" at bounding box center [714, 402] width 1429 height 804
click at [542, 0] on div "50 mm" at bounding box center [714, 402] width 1429 height 804
click at [500, 803] on div "50 mm" at bounding box center [714, 402] width 1429 height 804
click at [77, 16] on div at bounding box center [84, 13] width 24 height 24
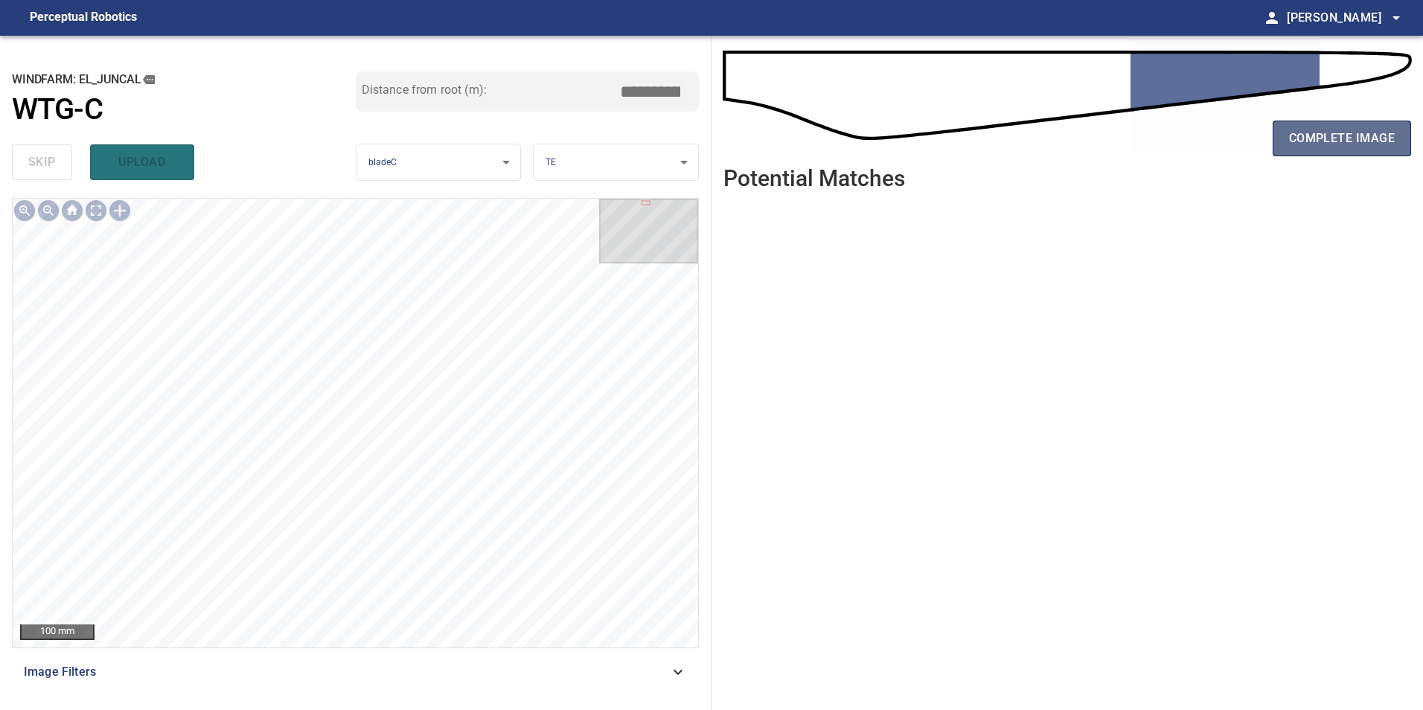
click at [1386, 140] on span "complete image" at bounding box center [1342, 138] width 106 height 21
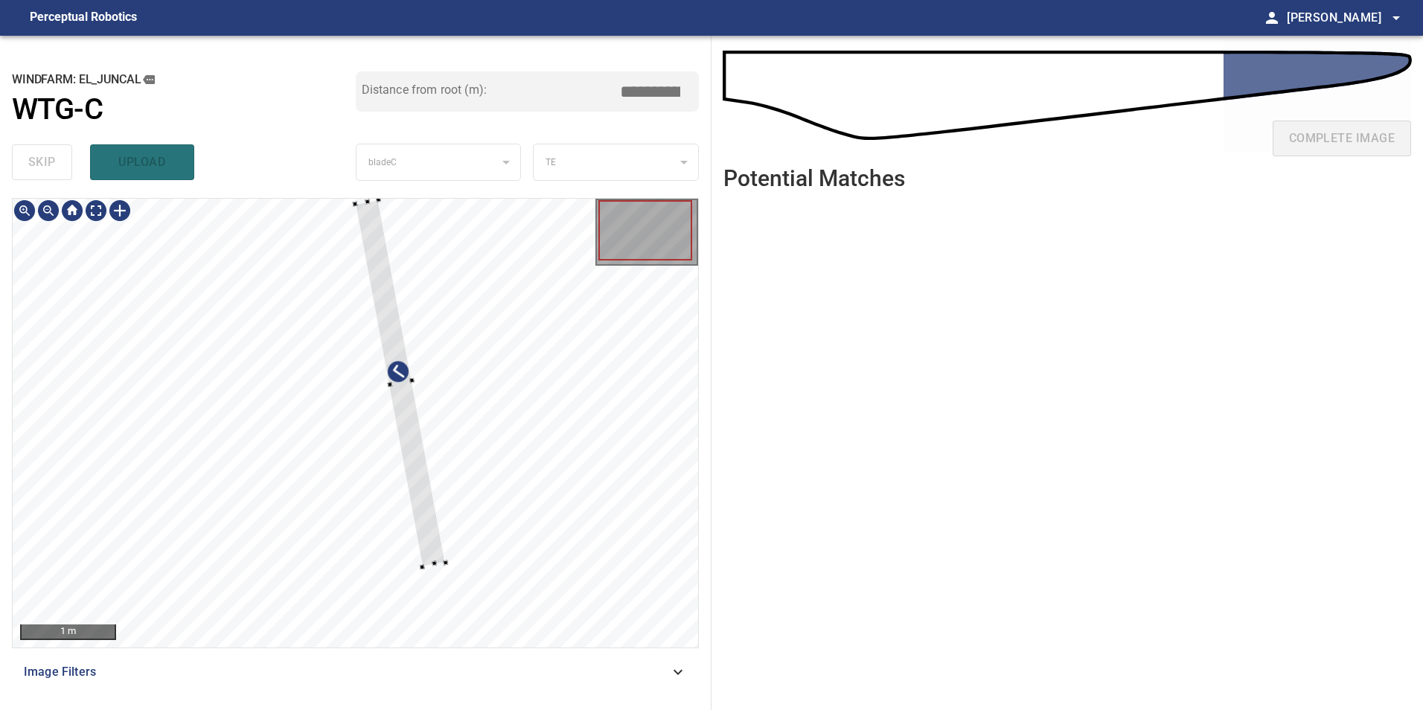
click at [468, 443] on div at bounding box center [356, 423] width 686 height 449
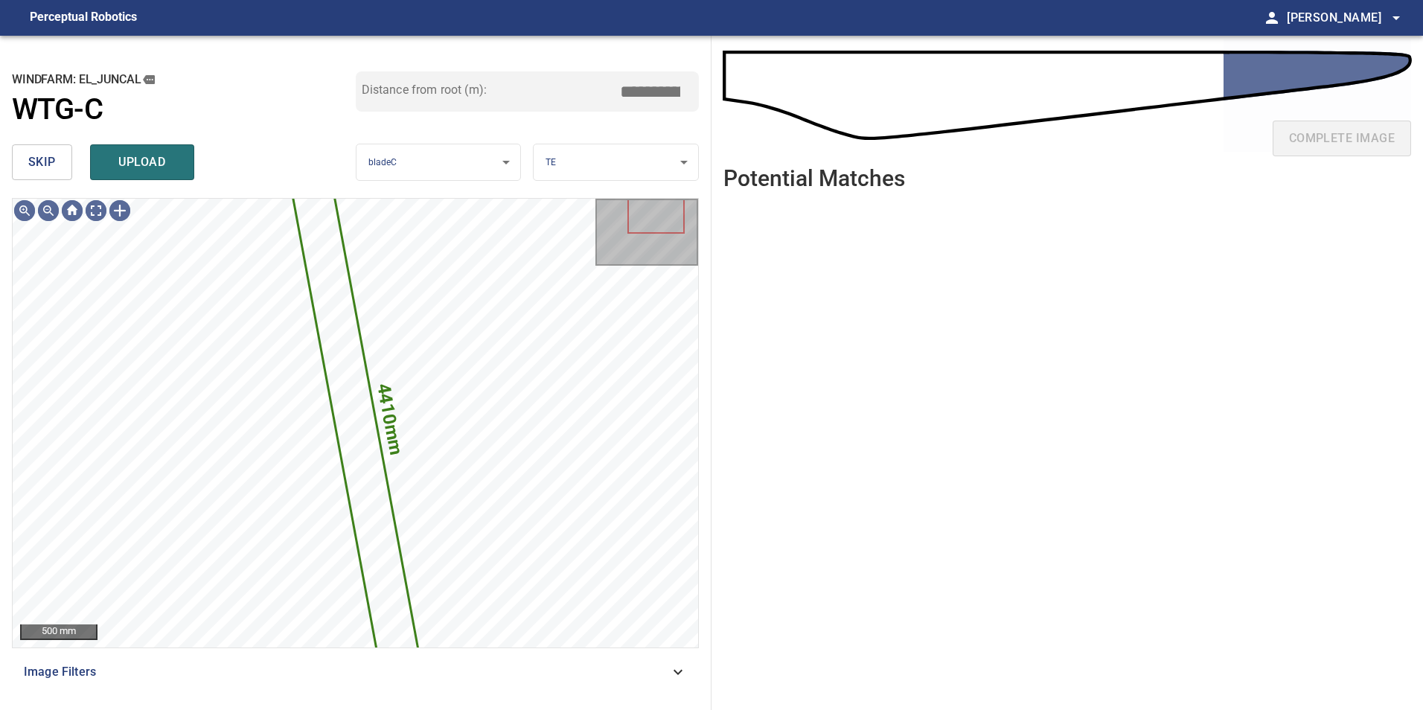
click at [23, 164] on button "skip" at bounding box center [42, 162] width 60 height 36
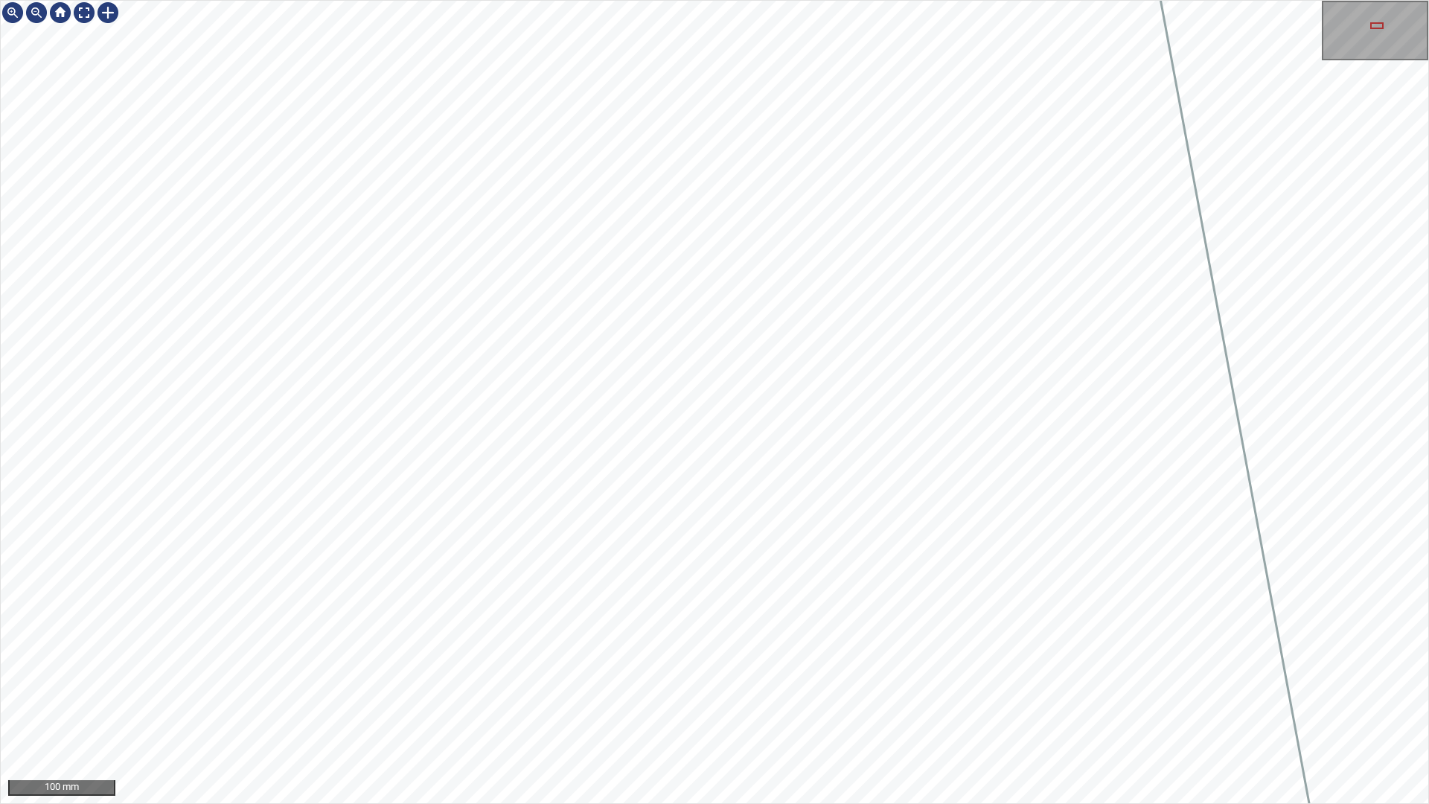
click at [970, 803] on div "100 mm" at bounding box center [714, 402] width 1429 height 804
click at [550, 803] on div "100 mm" at bounding box center [714, 402] width 1429 height 804
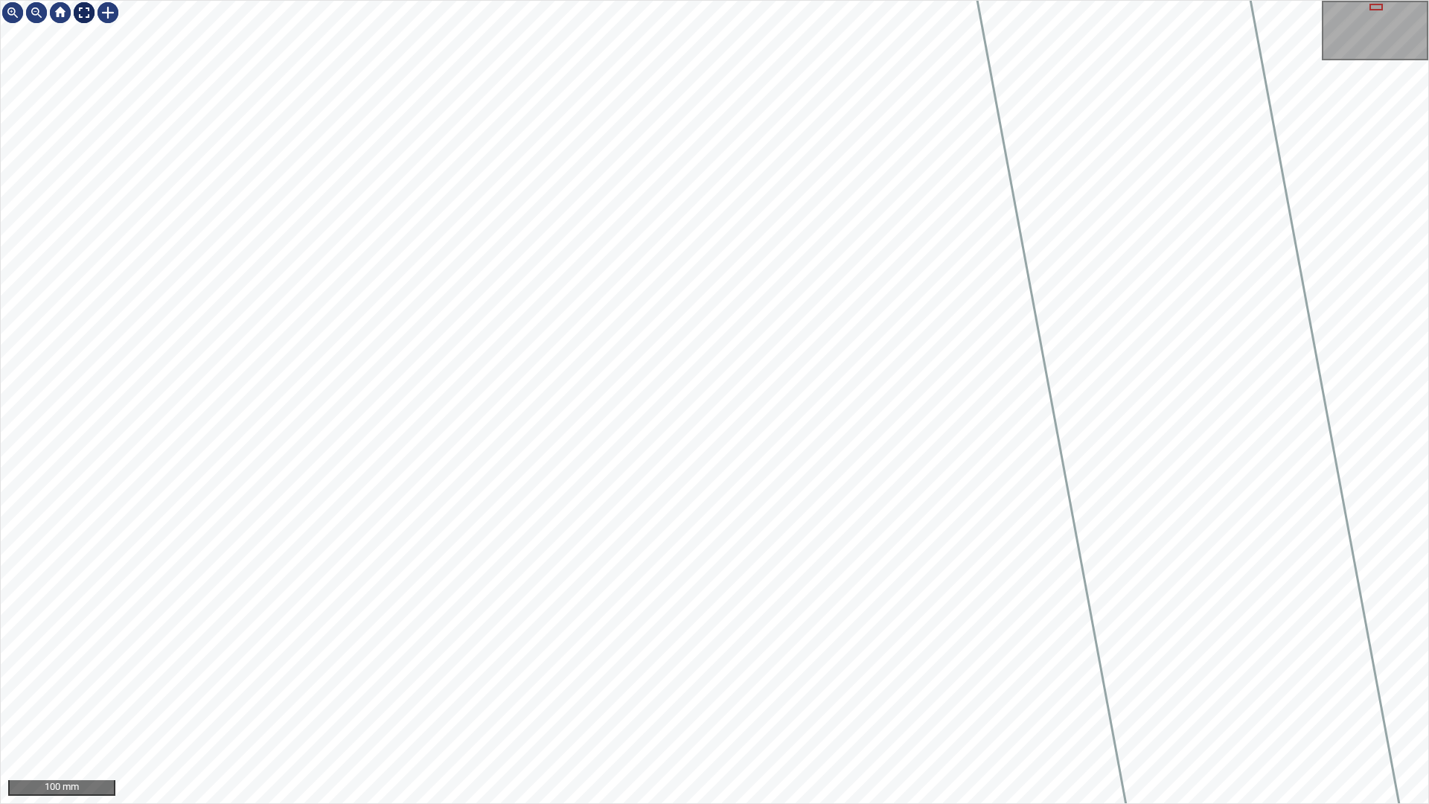
click at [83, 6] on div at bounding box center [84, 13] width 24 height 24
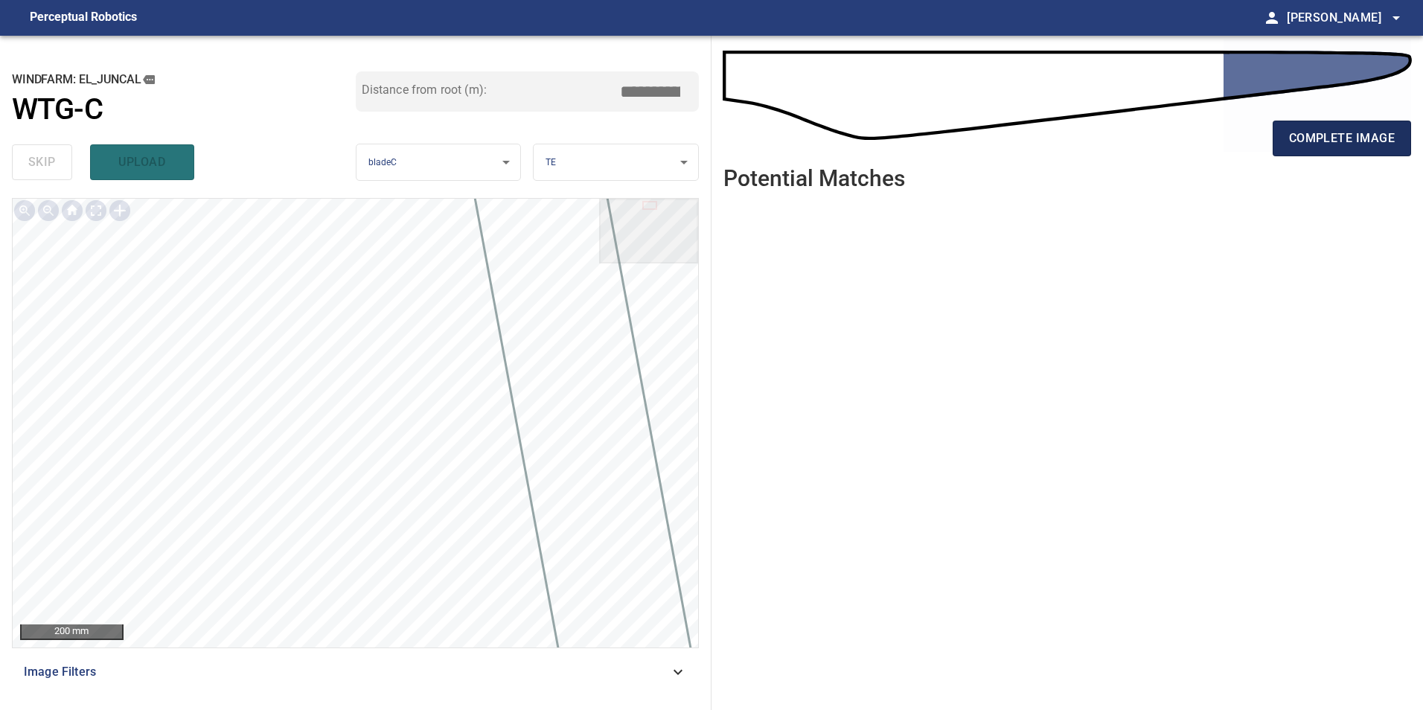
click at [1364, 138] on span "complete image" at bounding box center [1342, 138] width 106 height 21
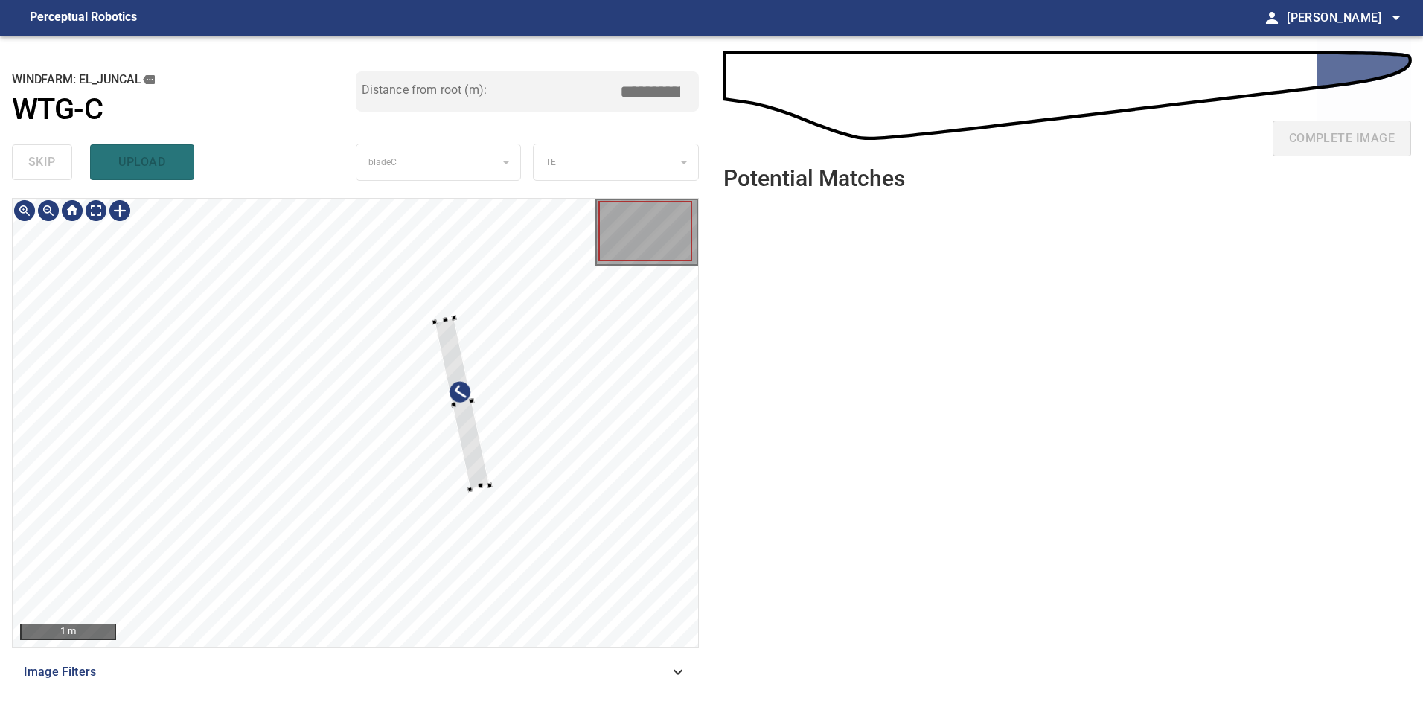
click at [490, 468] on div at bounding box center [462, 403] width 55 height 171
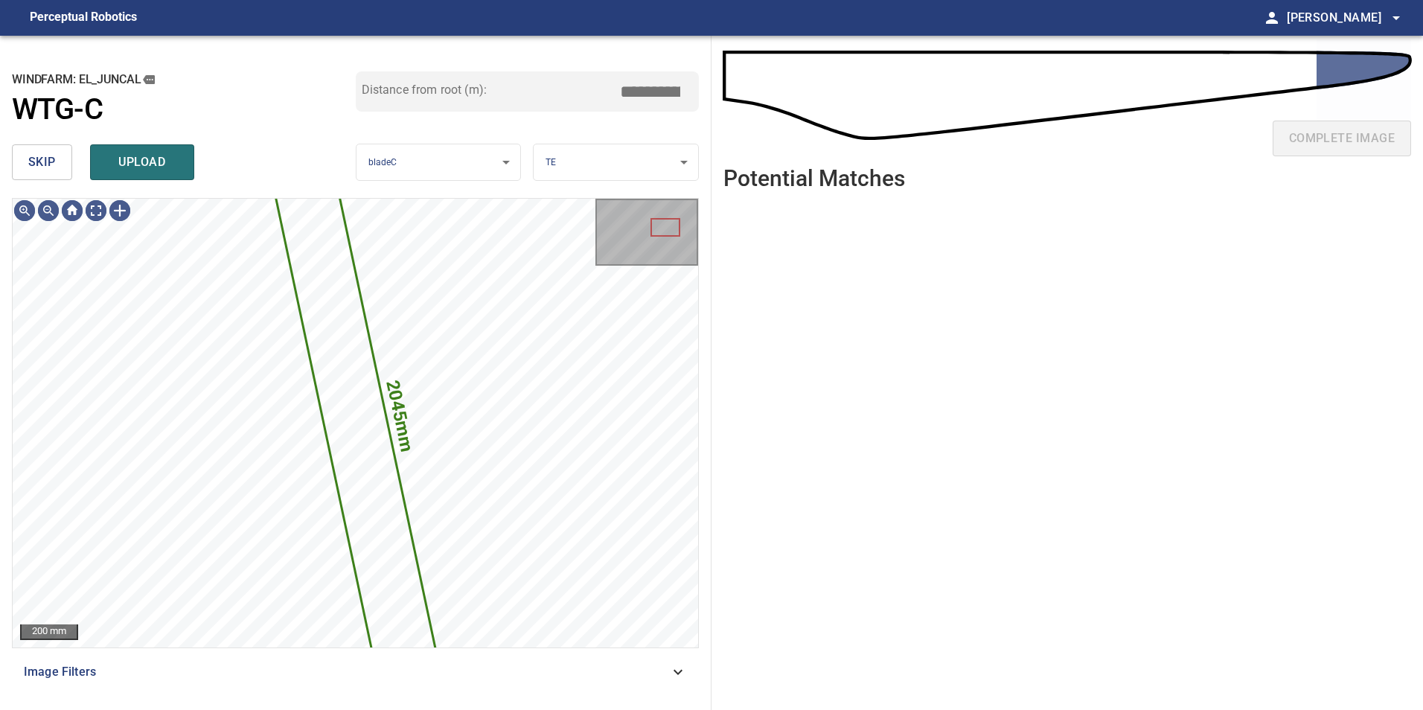
click at [34, 161] on span "skip" at bounding box center [42, 162] width 28 height 21
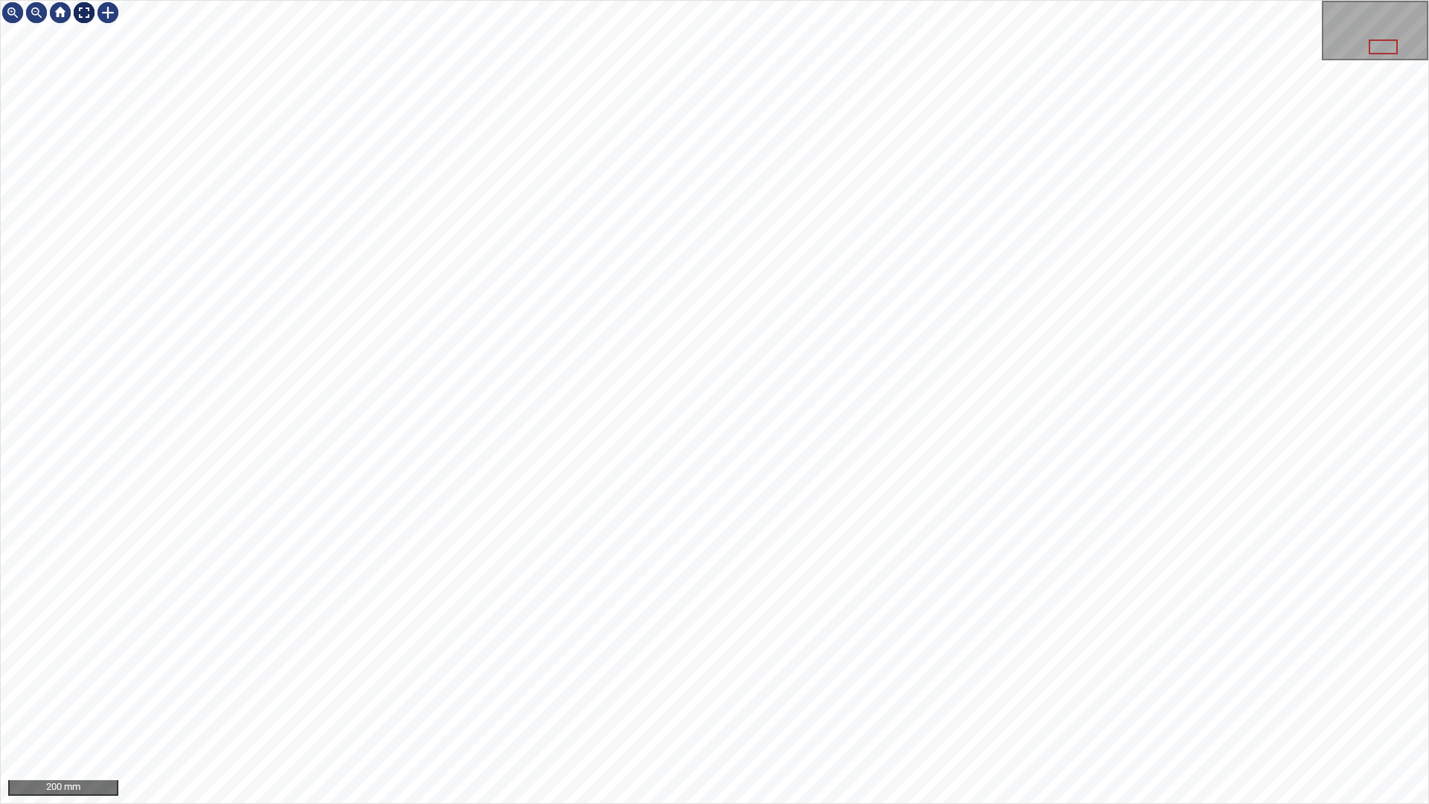
click at [74, 7] on div at bounding box center [84, 13] width 24 height 24
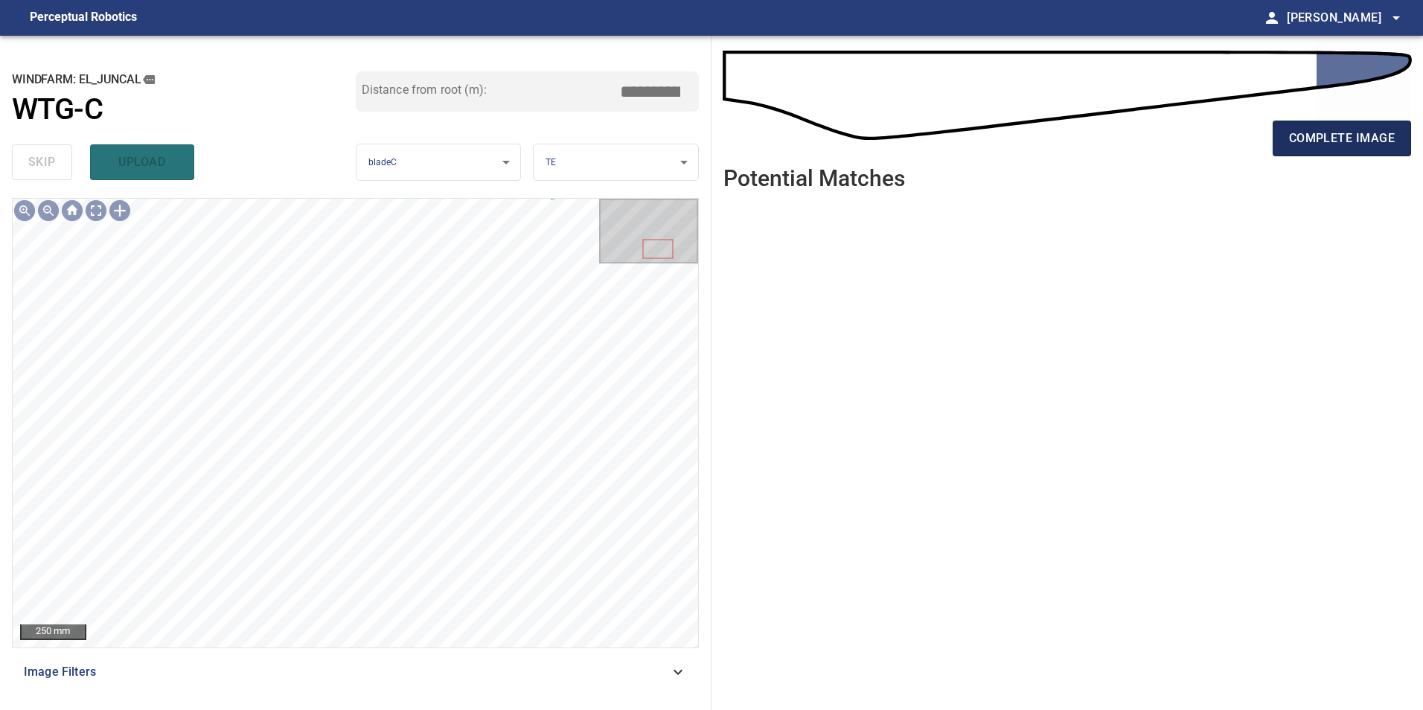
click at [1299, 136] on span "complete image" at bounding box center [1342, 138] width 106 height 21
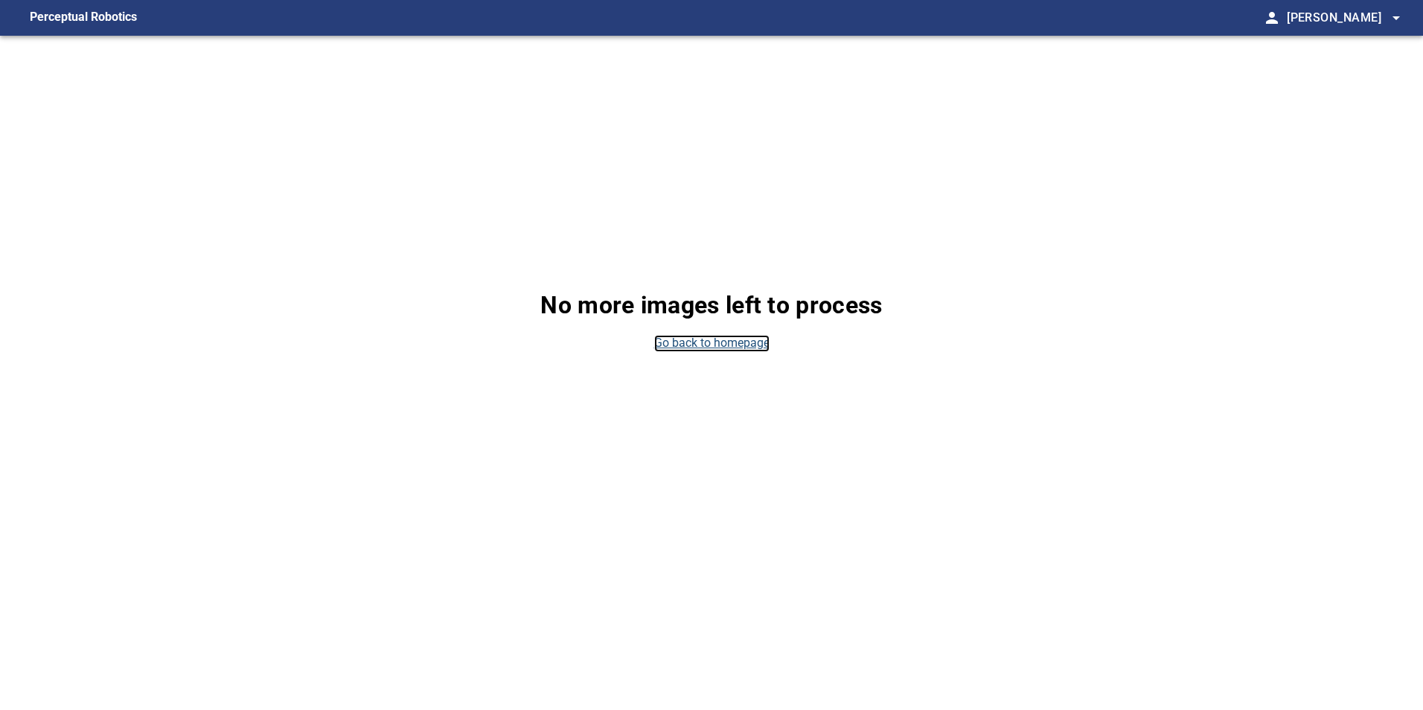
click at [759, 346] on link "Go back to homepage" at bounding box center [711, 343] width 115 height 17
